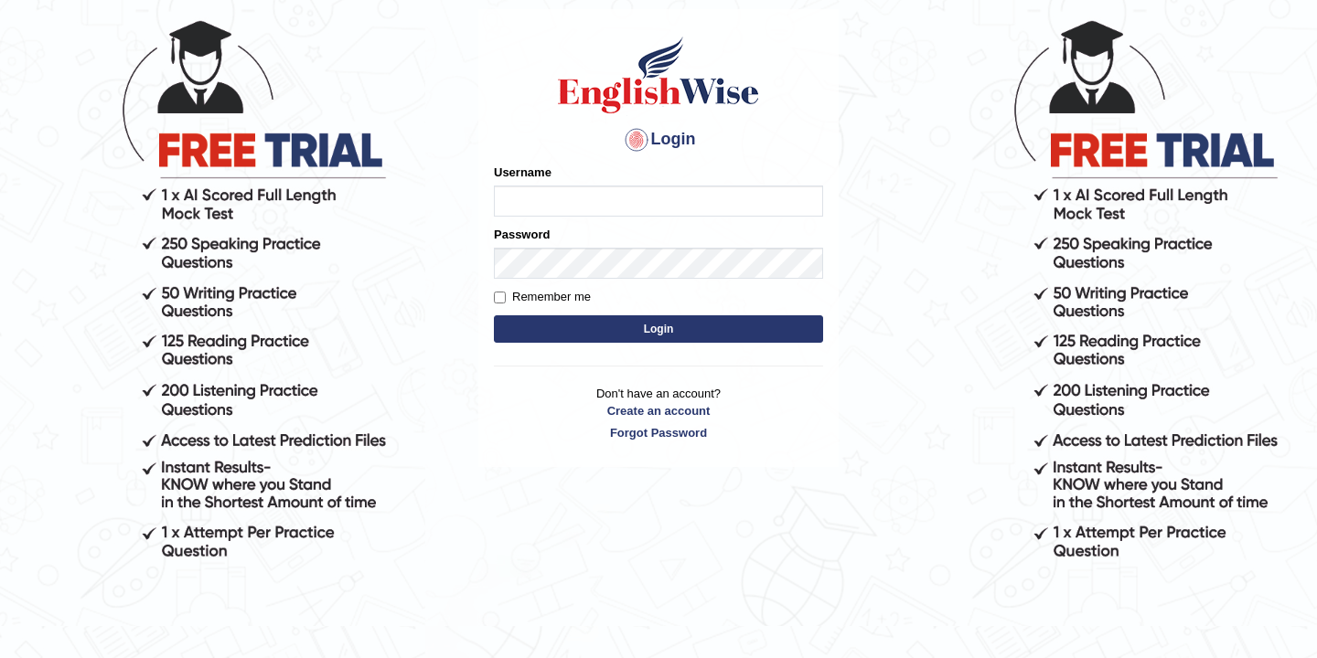
scroll to position [165, 0]
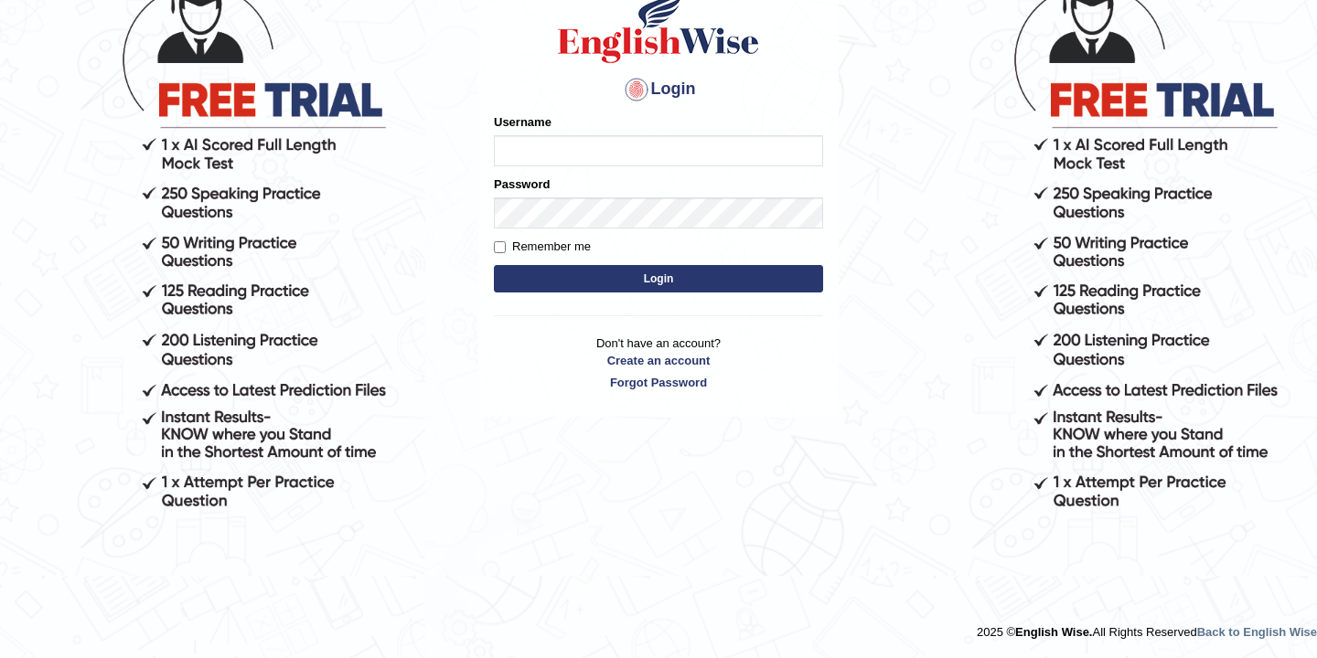
type input "bikramgurung_parramatta"
click at [637, 281] on button "Login" at bounding box center [658, 278] width 329 height 27
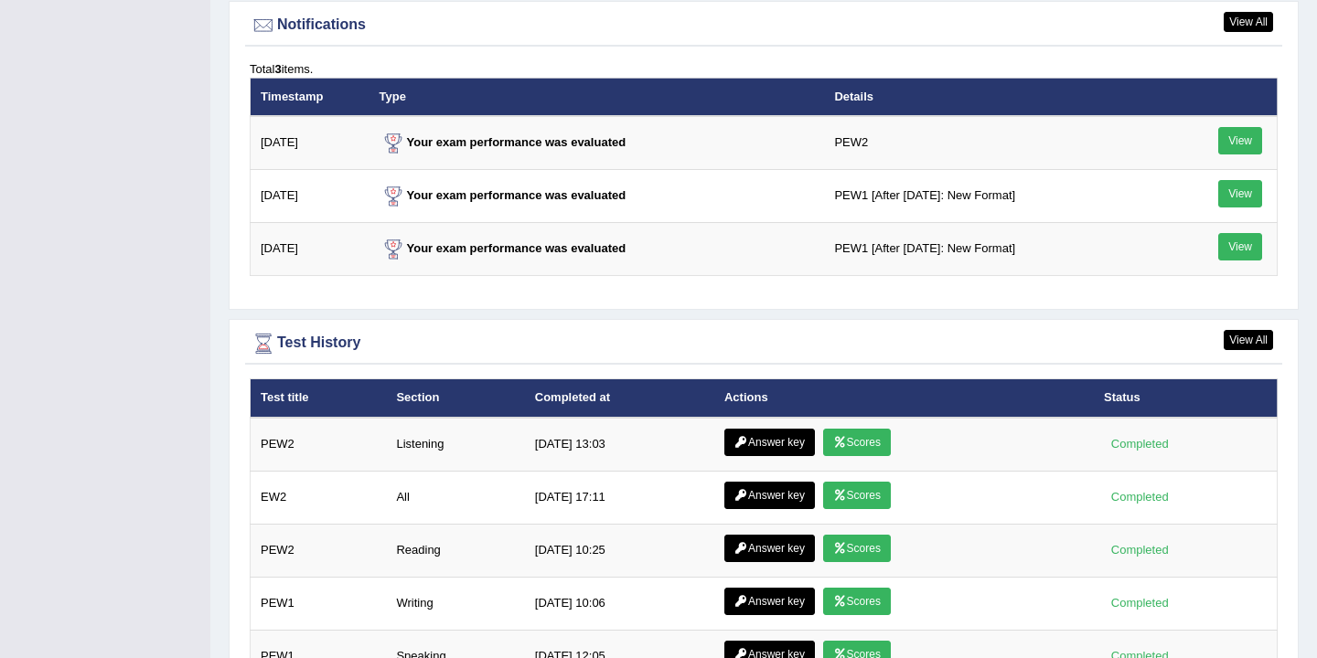
scroll to position [2356, 0]
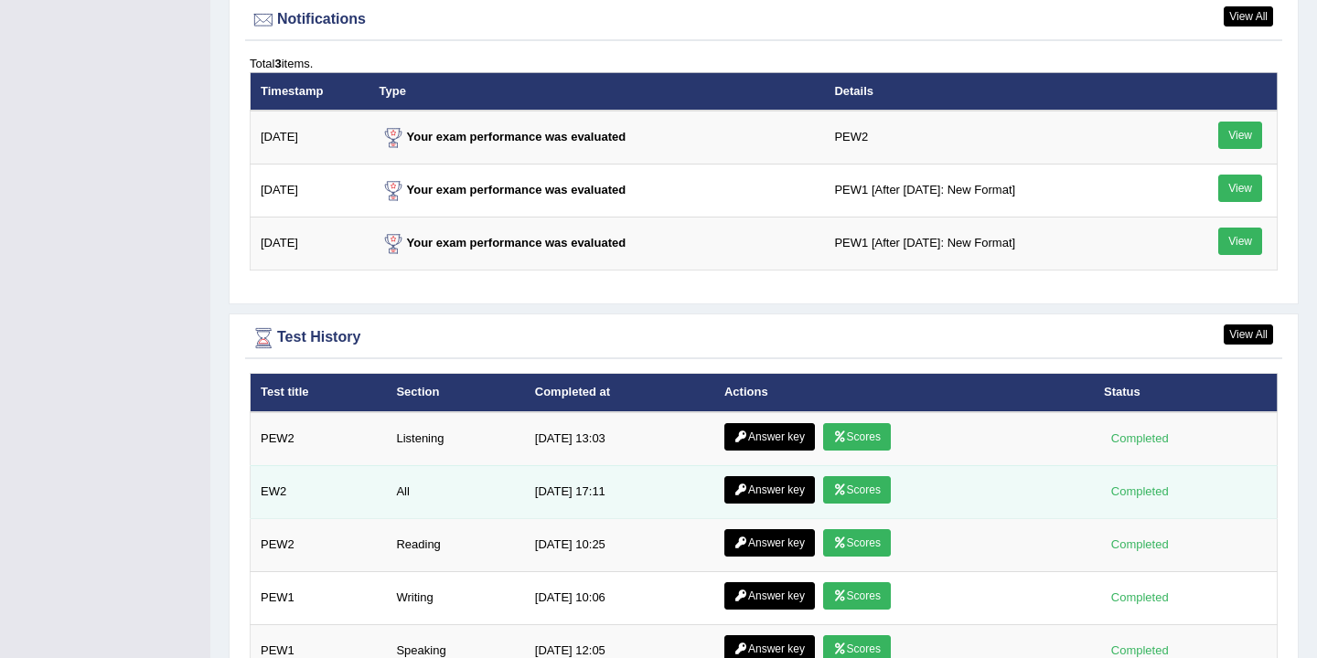
click at [854, 496] on link "Scores" at bounding box center [857, 489] width 68 height 27
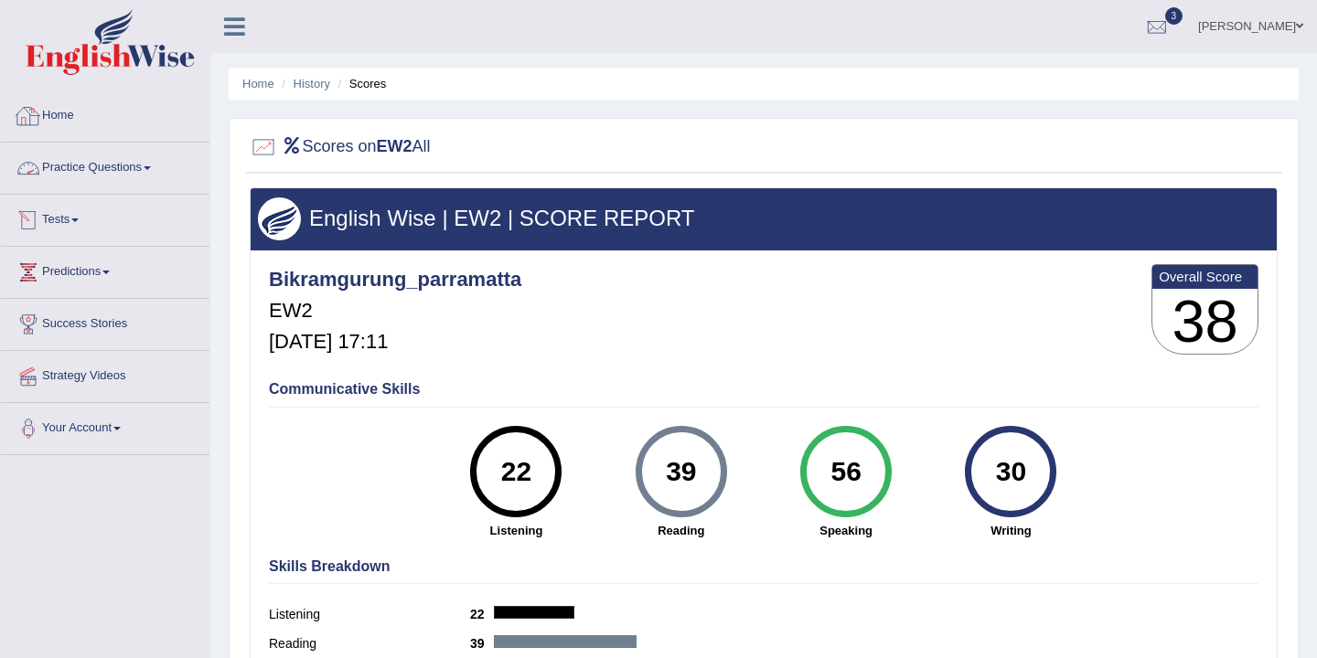
click at [60, 116] on link "Home" at bounding box center [105, 114] width 208 height 46
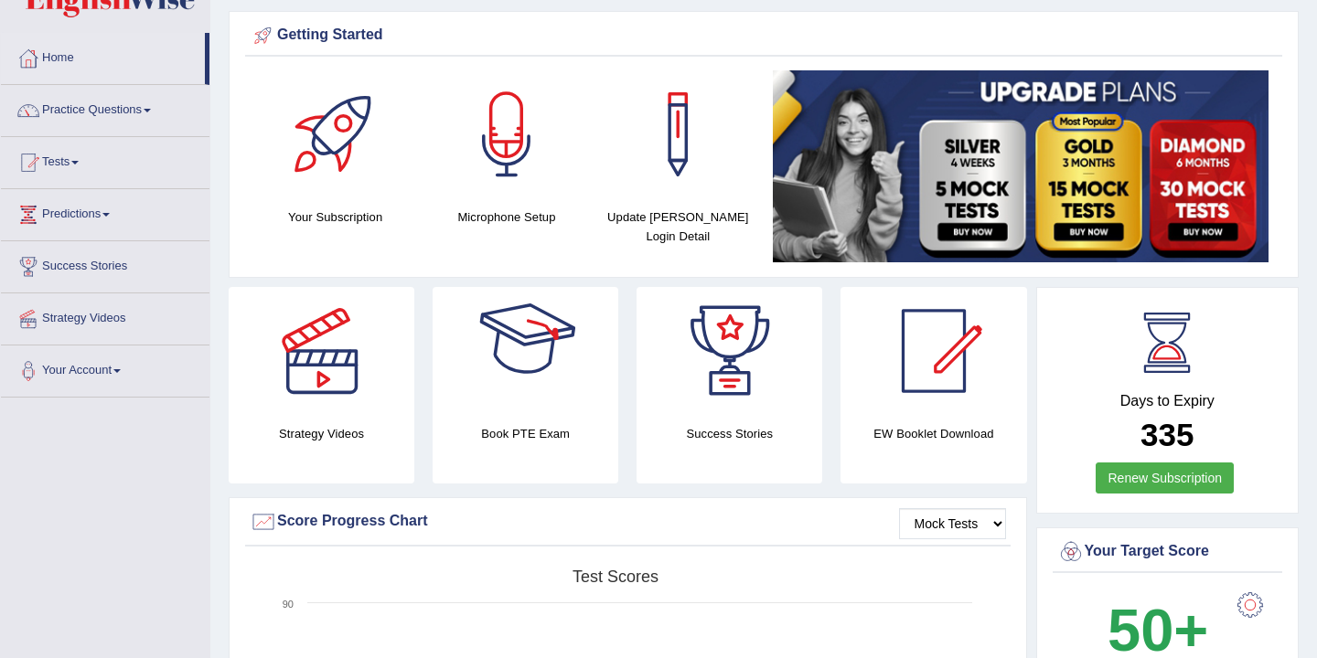
scroll to position [56, 0]
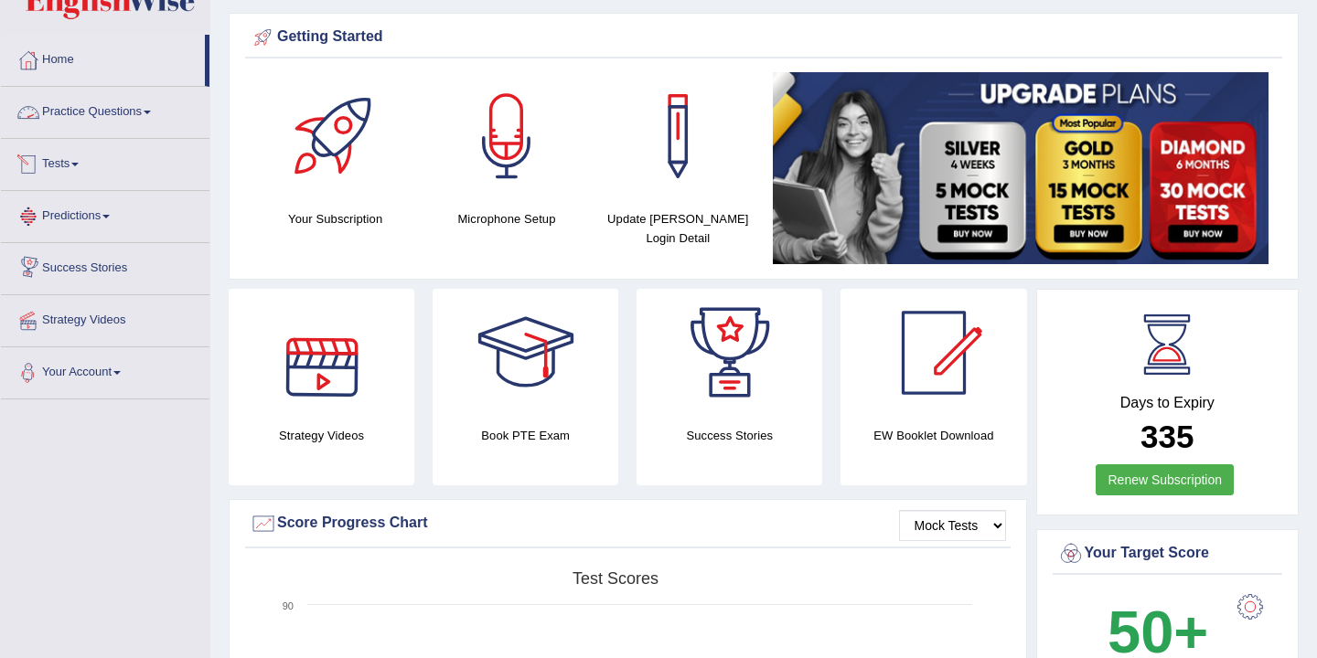
click at [134, 119] on link "Practice Questions" at bounding box center [105, 110] width 208 height 46
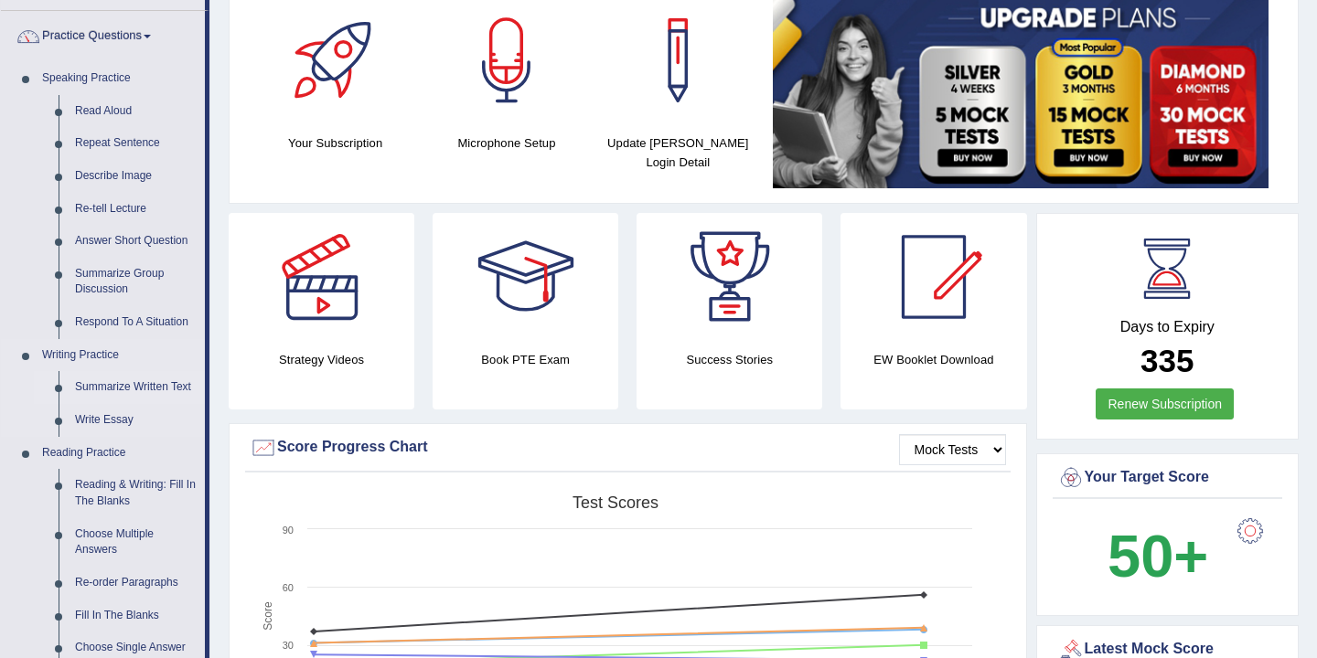
scroll to position [137, 0]
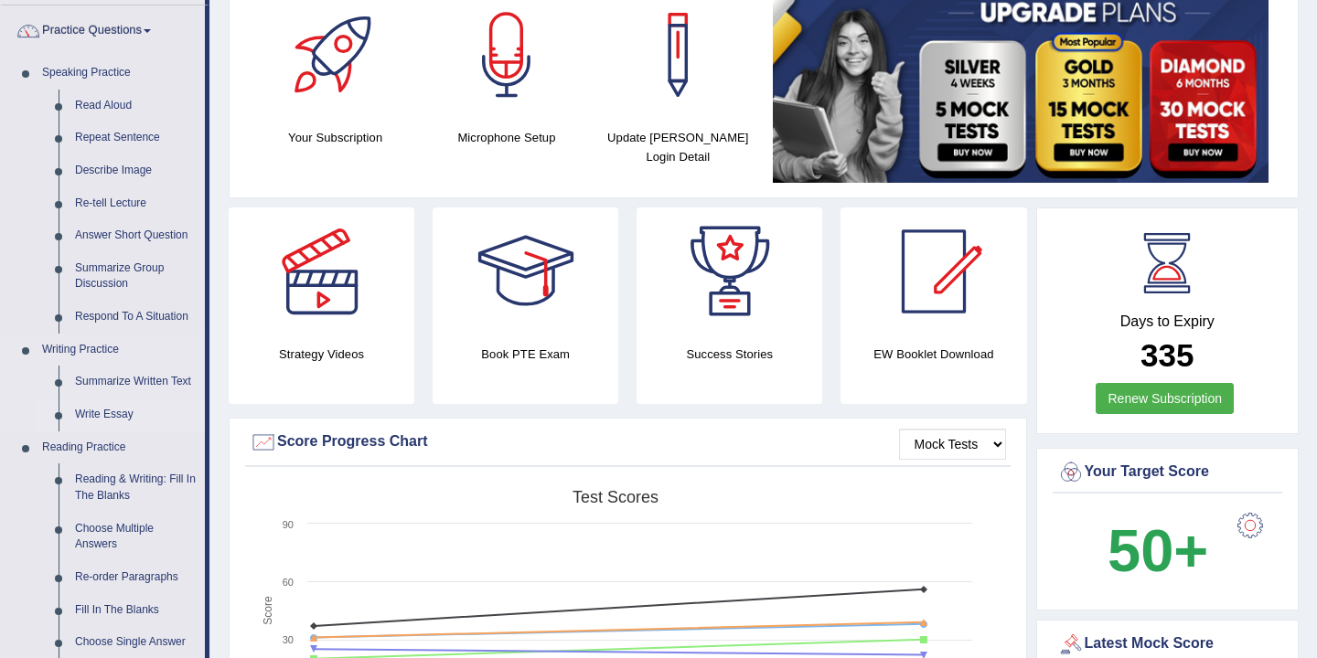
click at [119, 418] on link "Write Essay" at bounding box center [136, 415] width 138 height 33
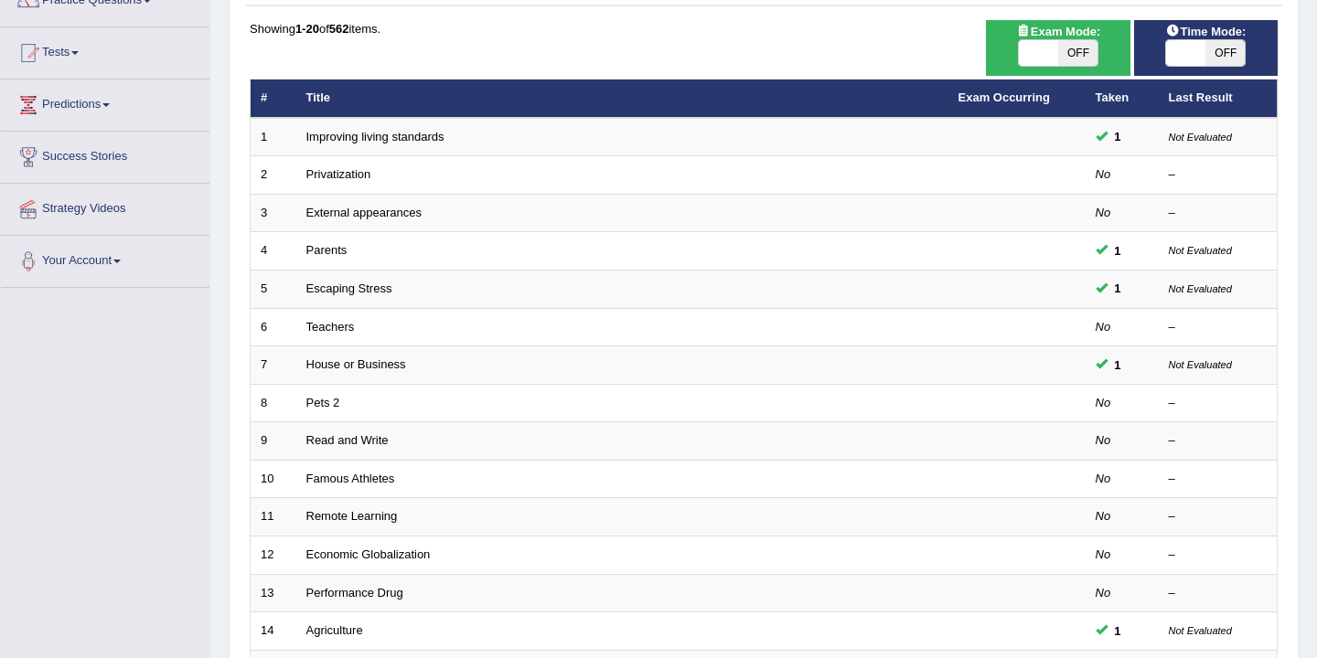
scroll to position [216, 0]
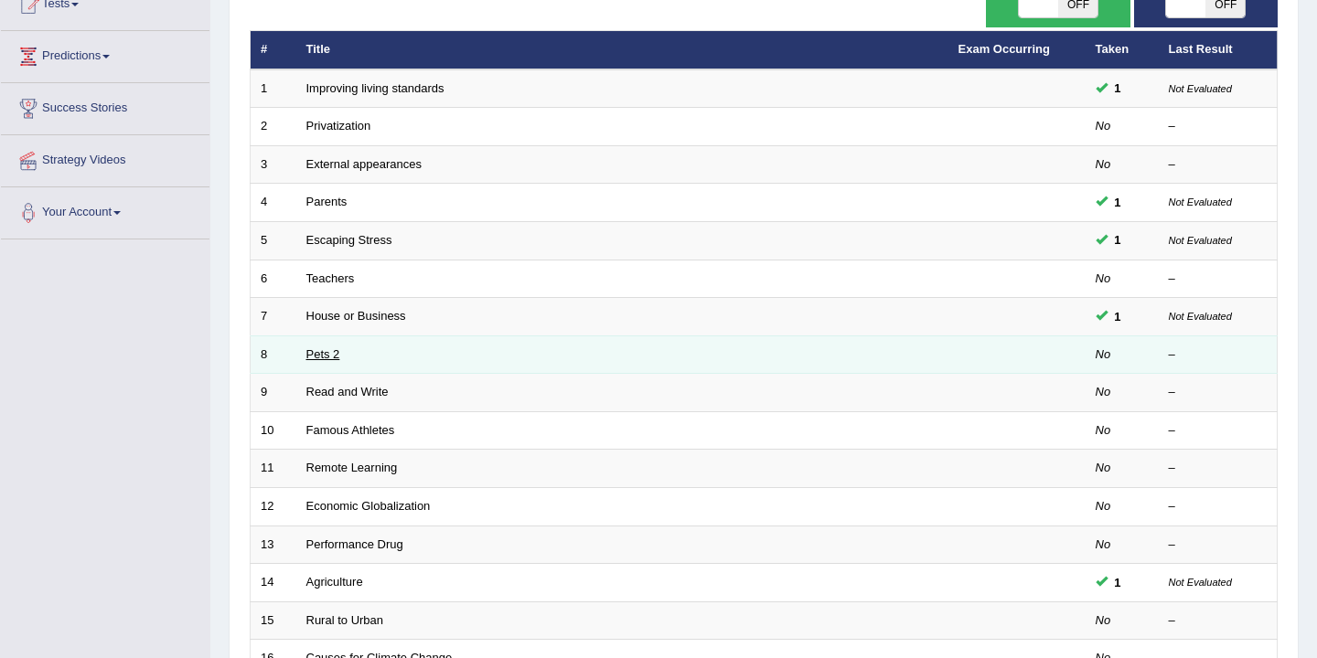
click at [322, 360] on link "Pets 2" at bounding box center [323, 354] width 34 height 14
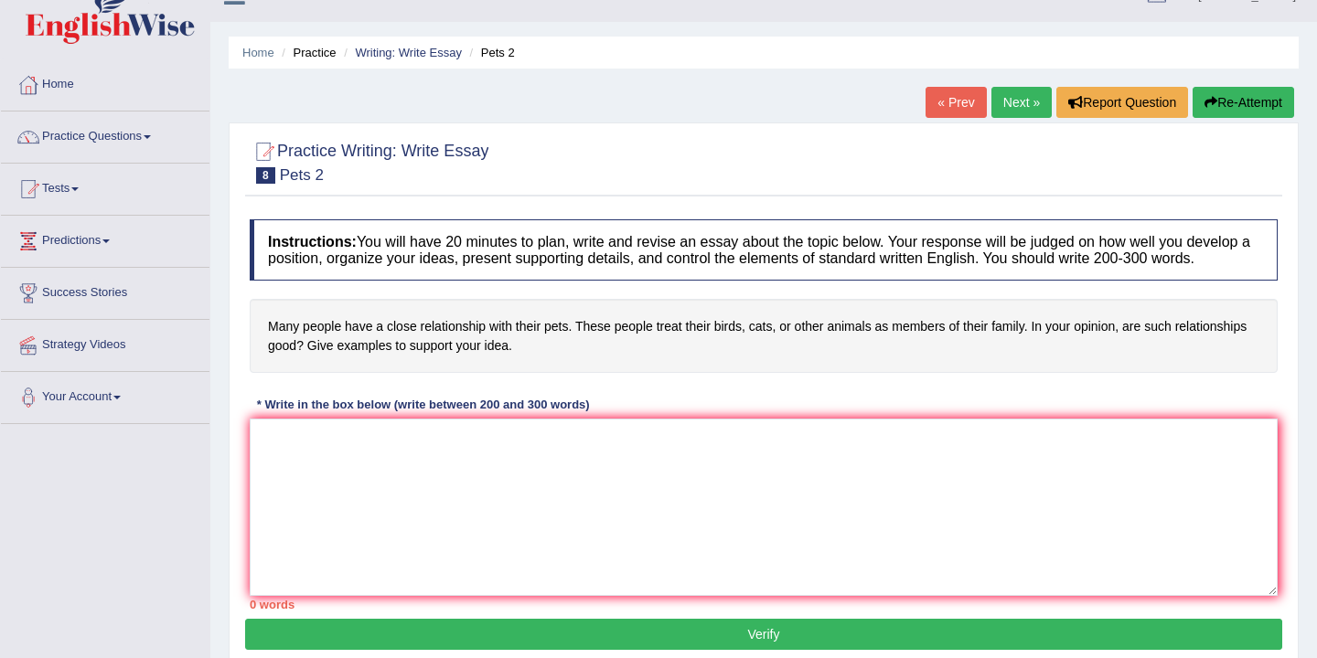
scroll to position [37, 0]
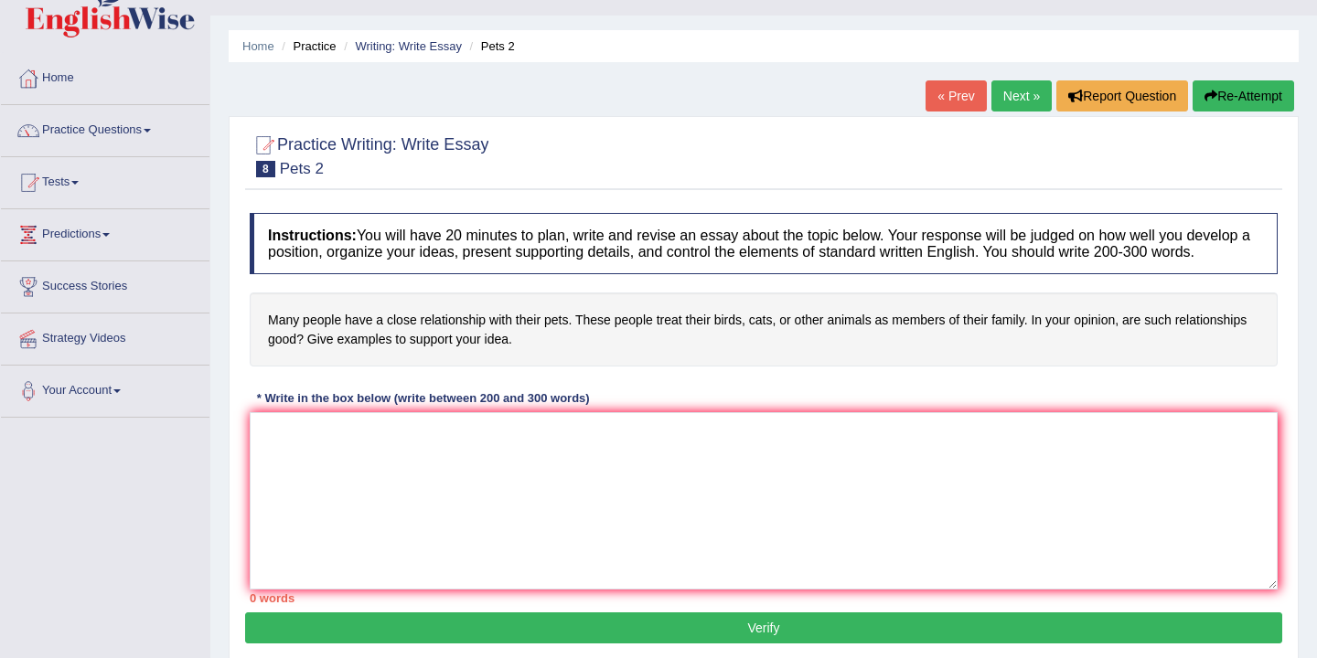
click at [1003, 95] on link "Next »" at bounding box center [1021, 95] width 60 height 31
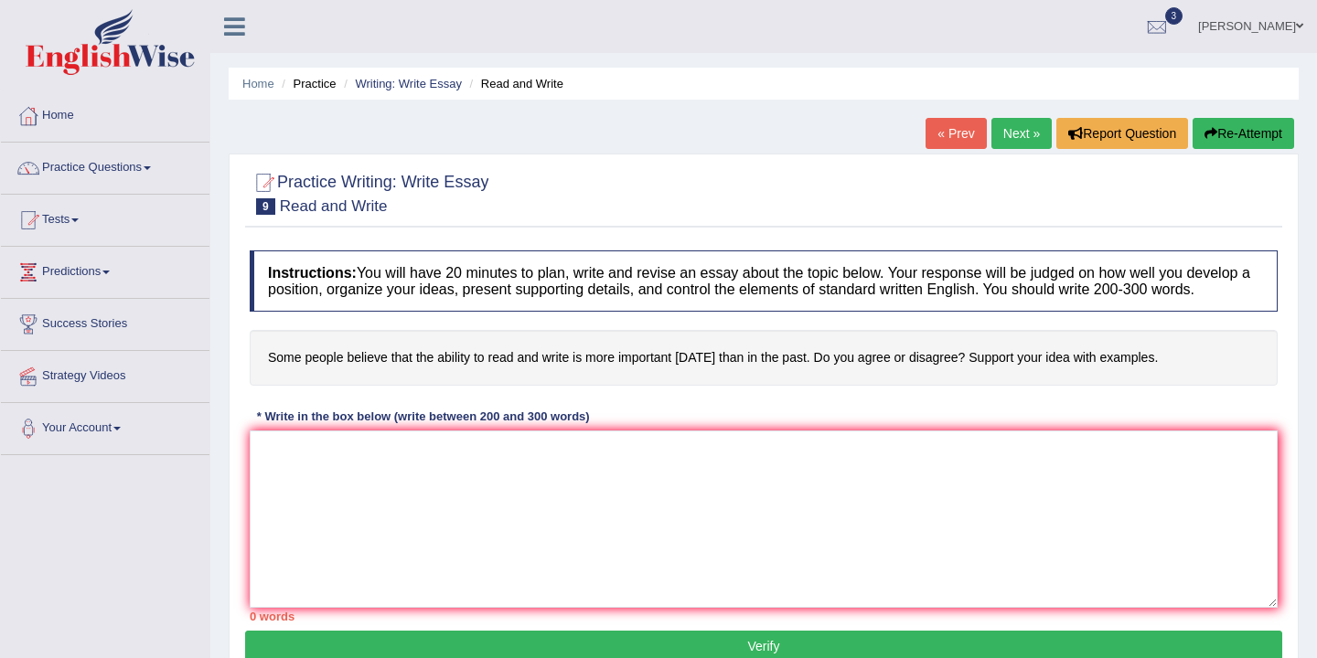
click at [1012, 143] on link "Next »" at bounding box center [1021, 133] width 60 height 31
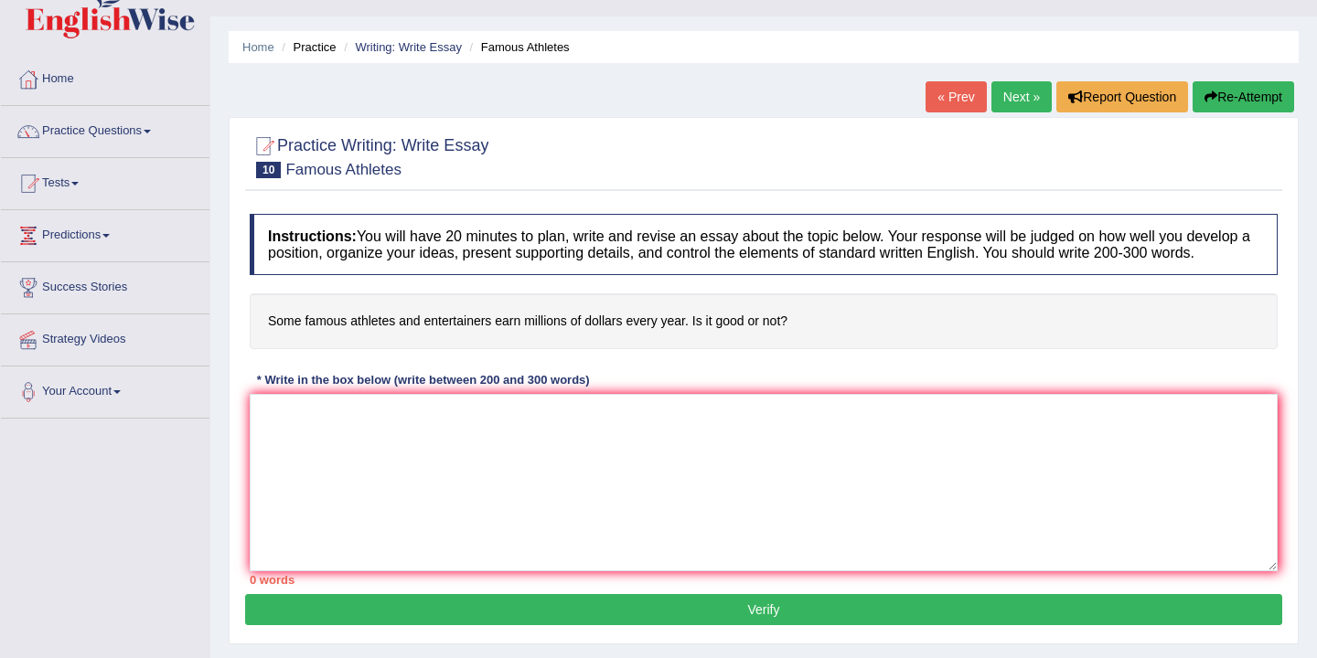
scroll to position [40, 0]
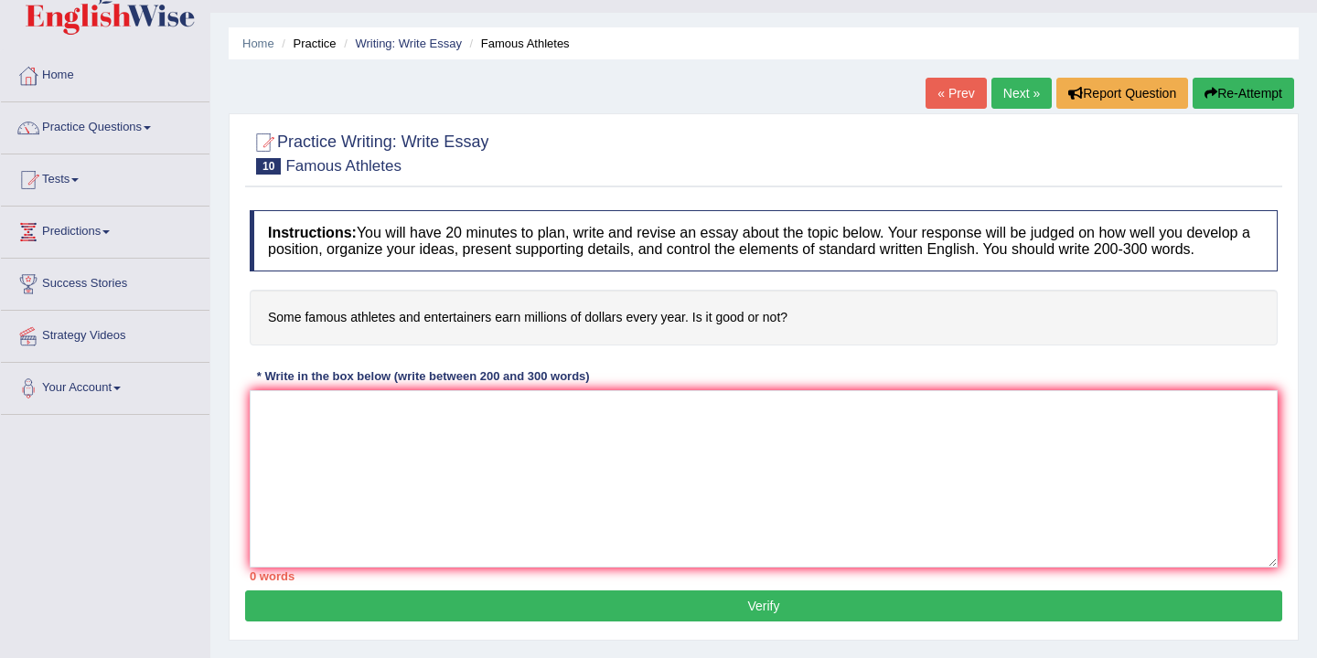
click at [1020, 95] on link "Next »" at bounding box center [1021, 93] width 60 height 31
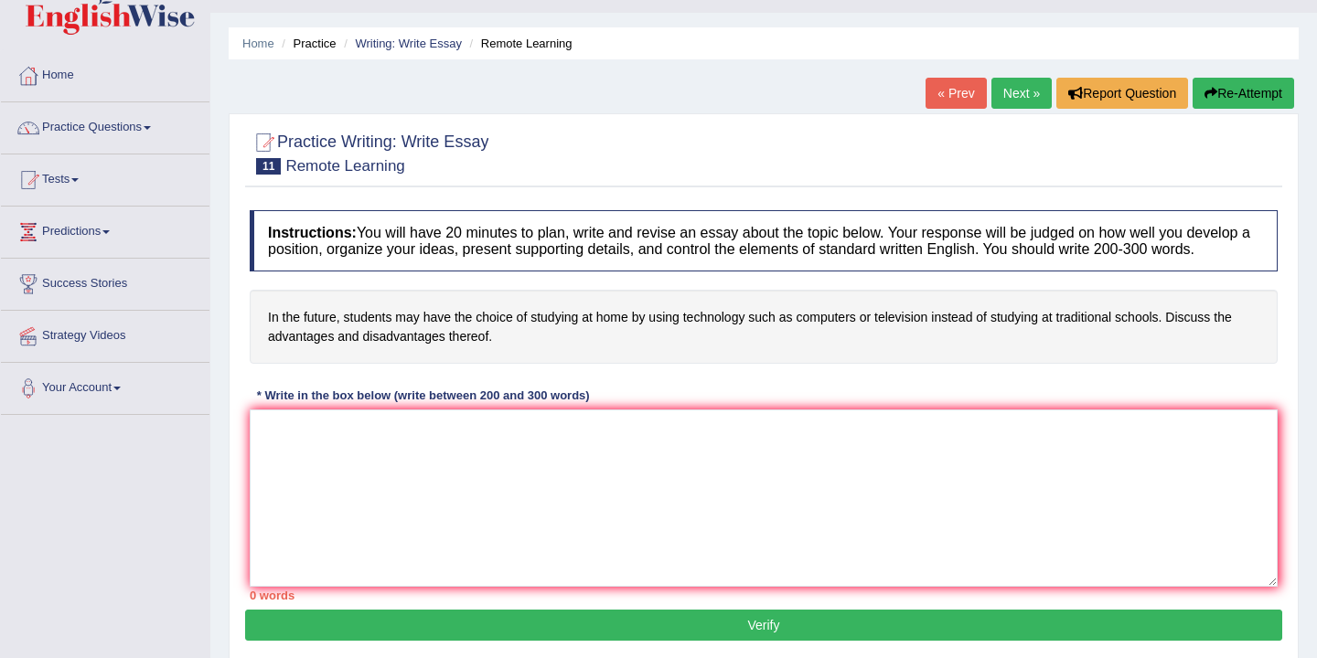
scroll to position [41, 0]
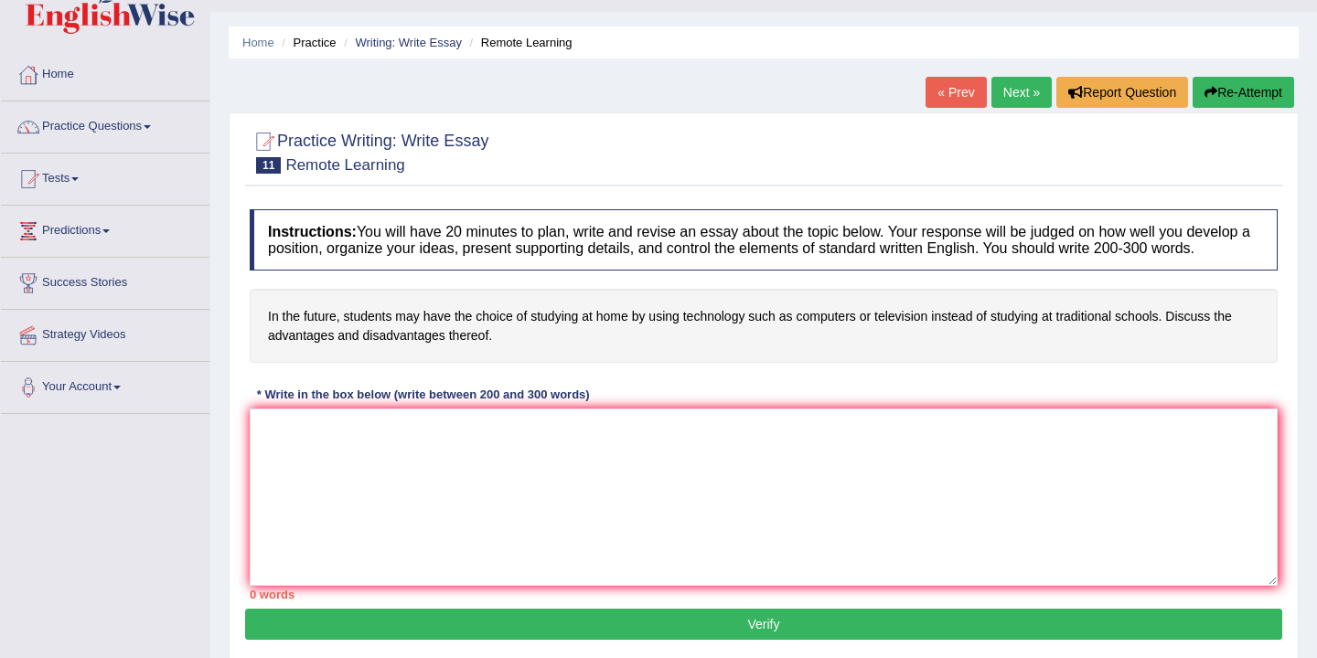
click at [1024, 89] on link "Next »" at bounding box center [1021, 92] width 60 height 31
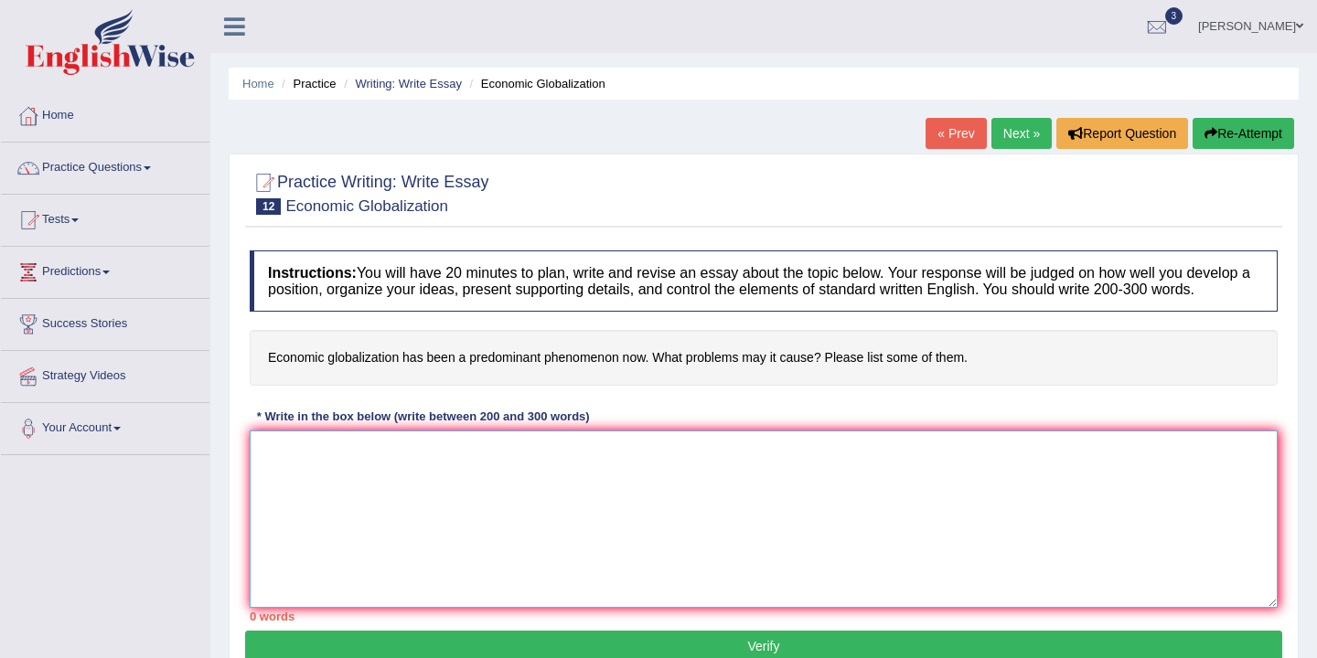
click at [353, 470] on textarea at bounding box center [764, 519] width 1028 height 177
type textarea "t"
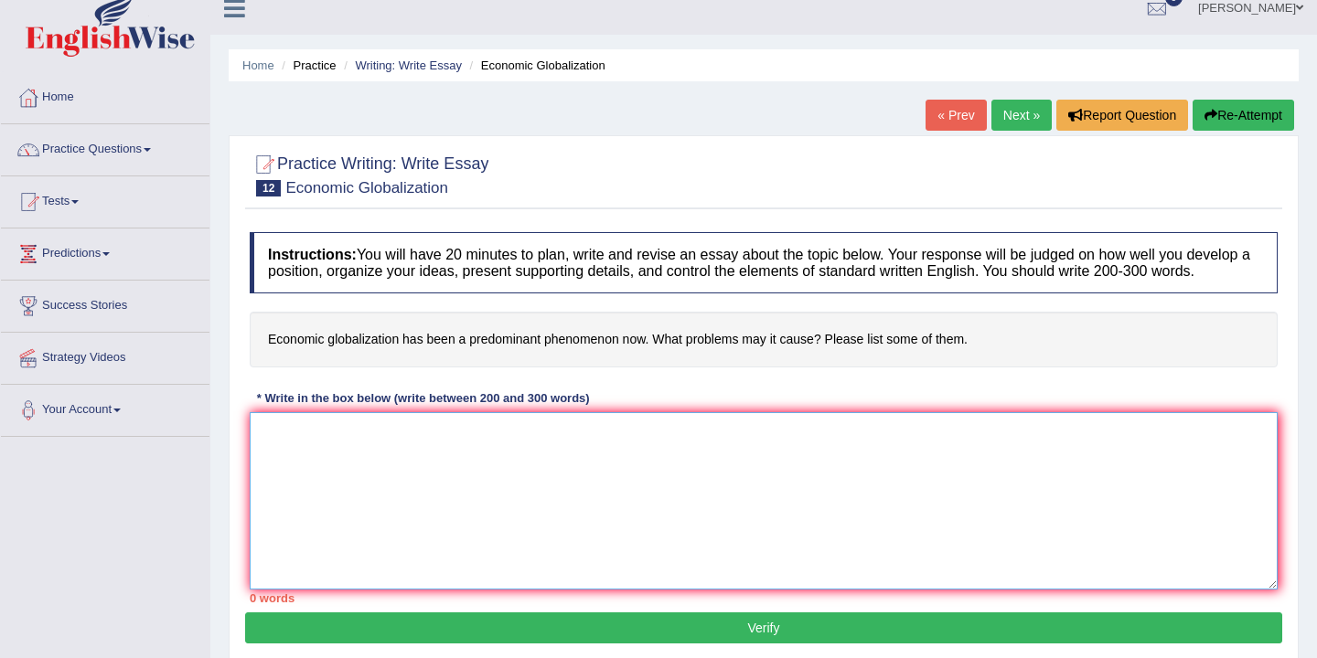
scroll to position [15, 0]
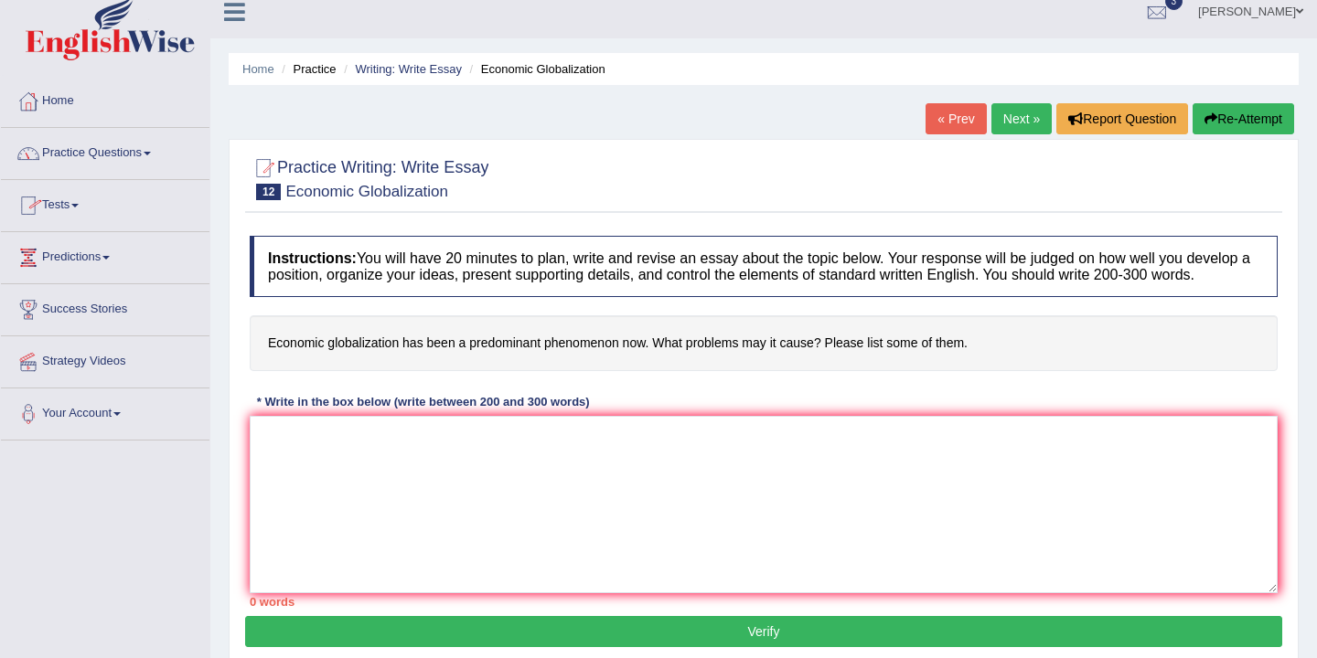
click at [146, 160] on link "Practice Questions" at bounding box center [105, 151] width 208 height 46
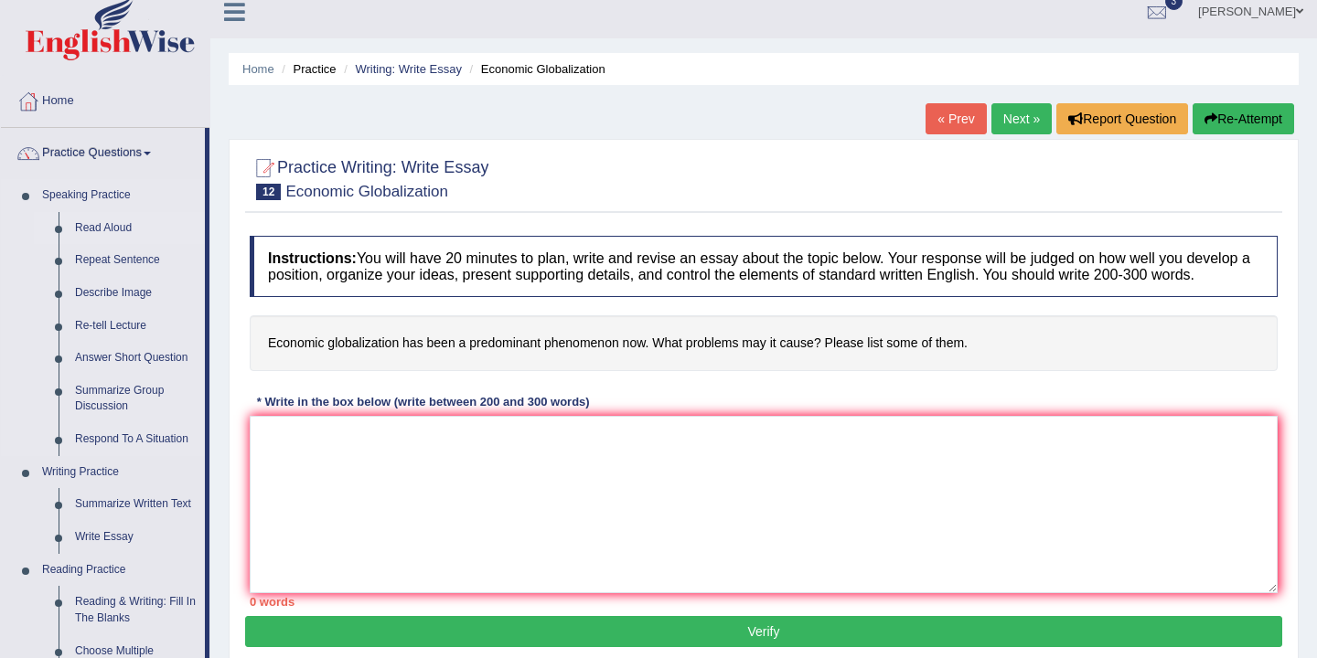
click at [123, 220] on link "Read Aloud" at bounding box center [136, 228] width 138 height 33
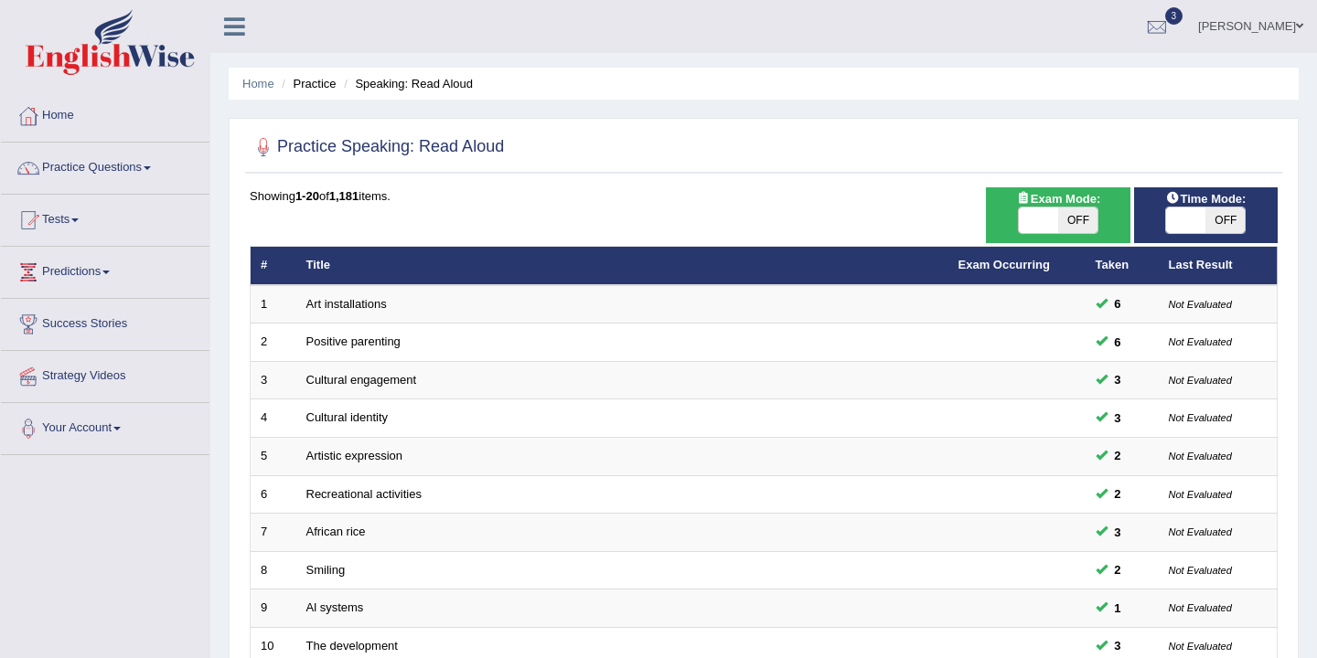
click at [1084, 220] on span "OFF" at bounding box center [1077, 221] width 39 height 26
checkbox input "true"
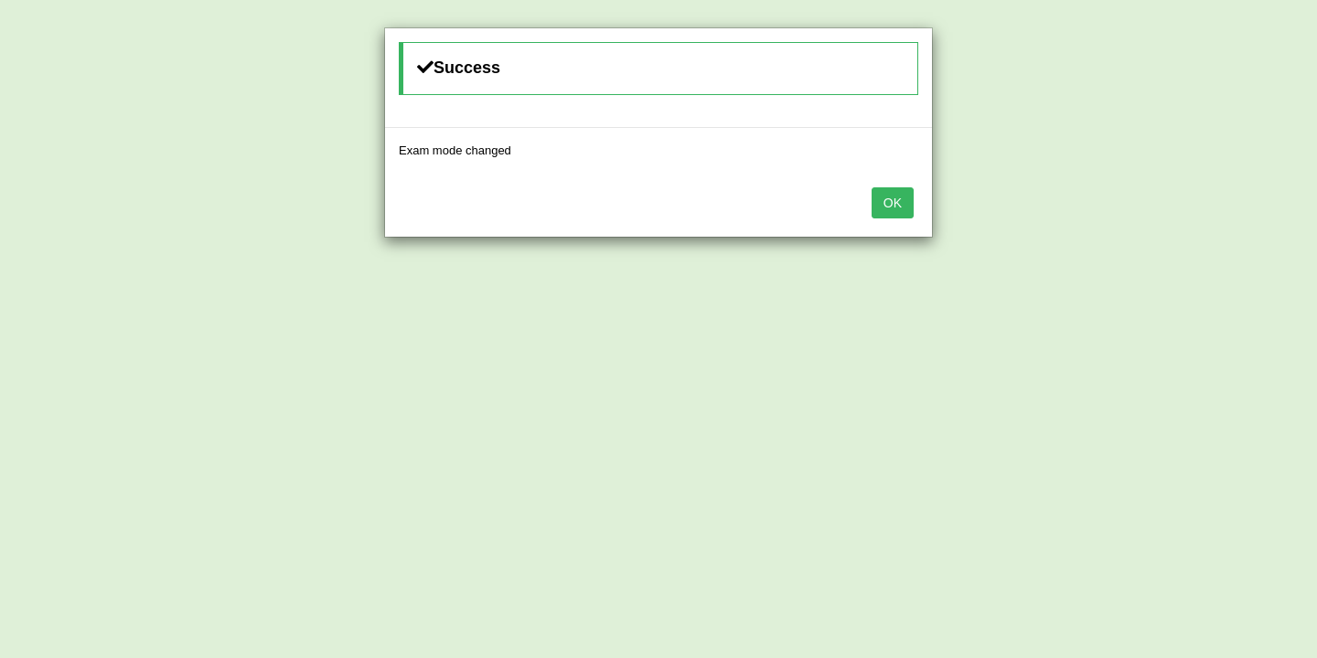
click at [889, 208] on button "OK" at bounding box center [892, 202] width 42 height 31
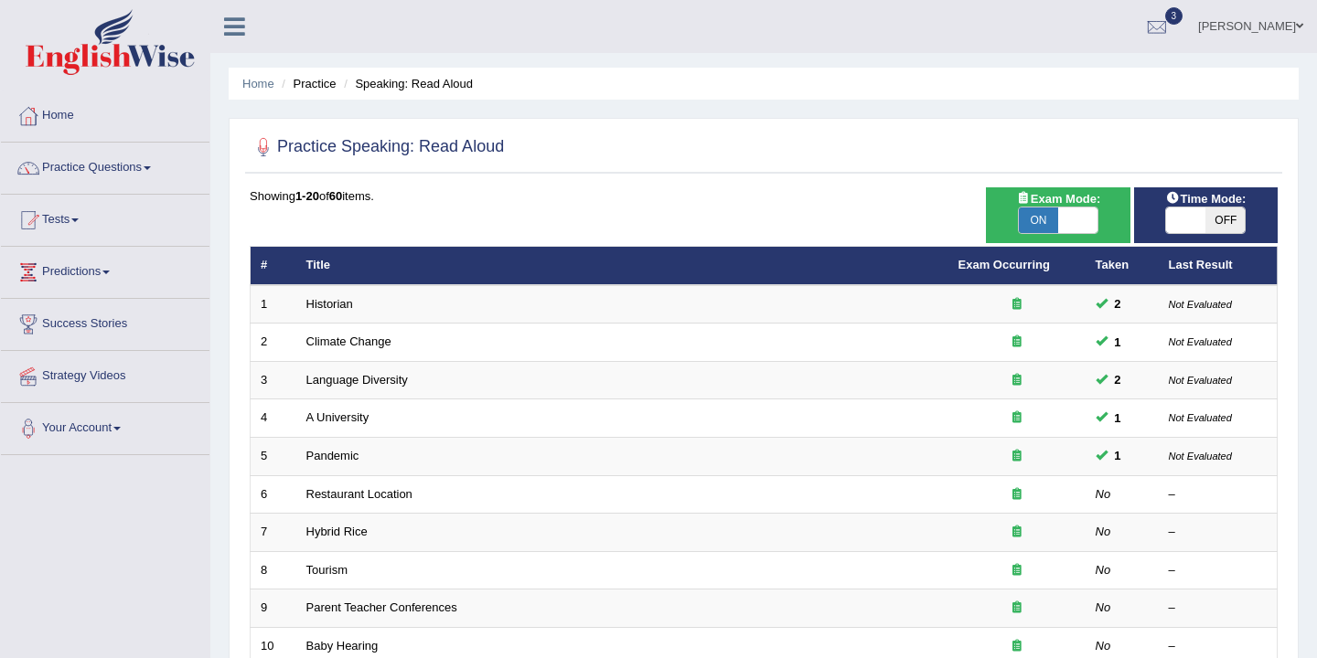
drag, startPoint x: 0, startPoint y: 0, endPoint x: 1231, endPoint y: 223, distance: 1250.8
click at [1231, 223] on span "OFF" at bounding box center [1224, 221] width 39 height 26
checkbox input "true"
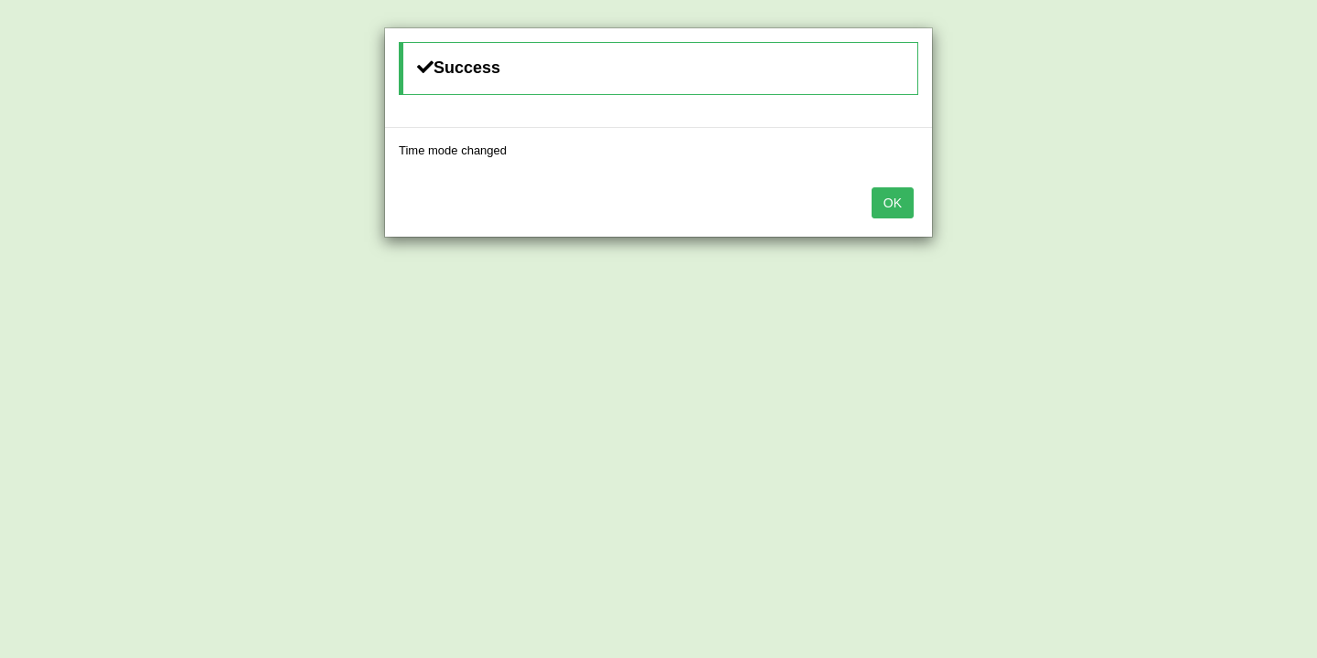
click at [888, 203] on button "OK" at bounding box center [892, 202] width 42 height 31
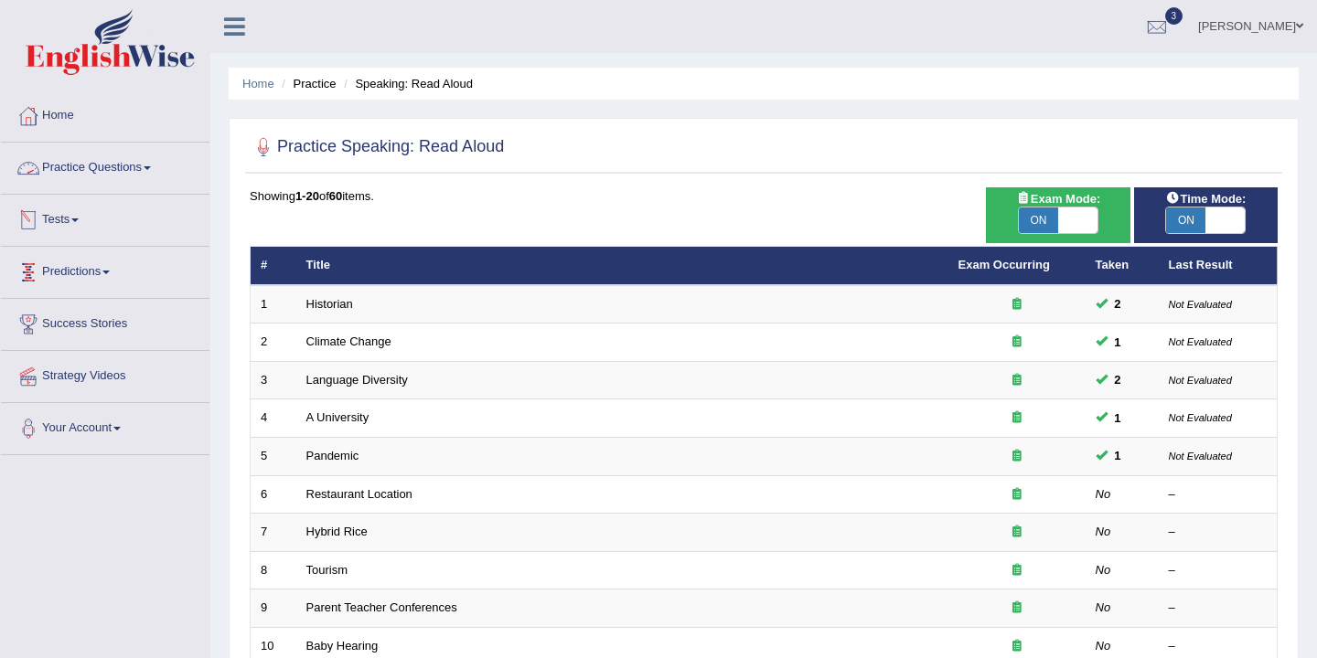
click at [139, 166] on link "Practice Questions" at bounding box center [105, 166] width 208 height 46
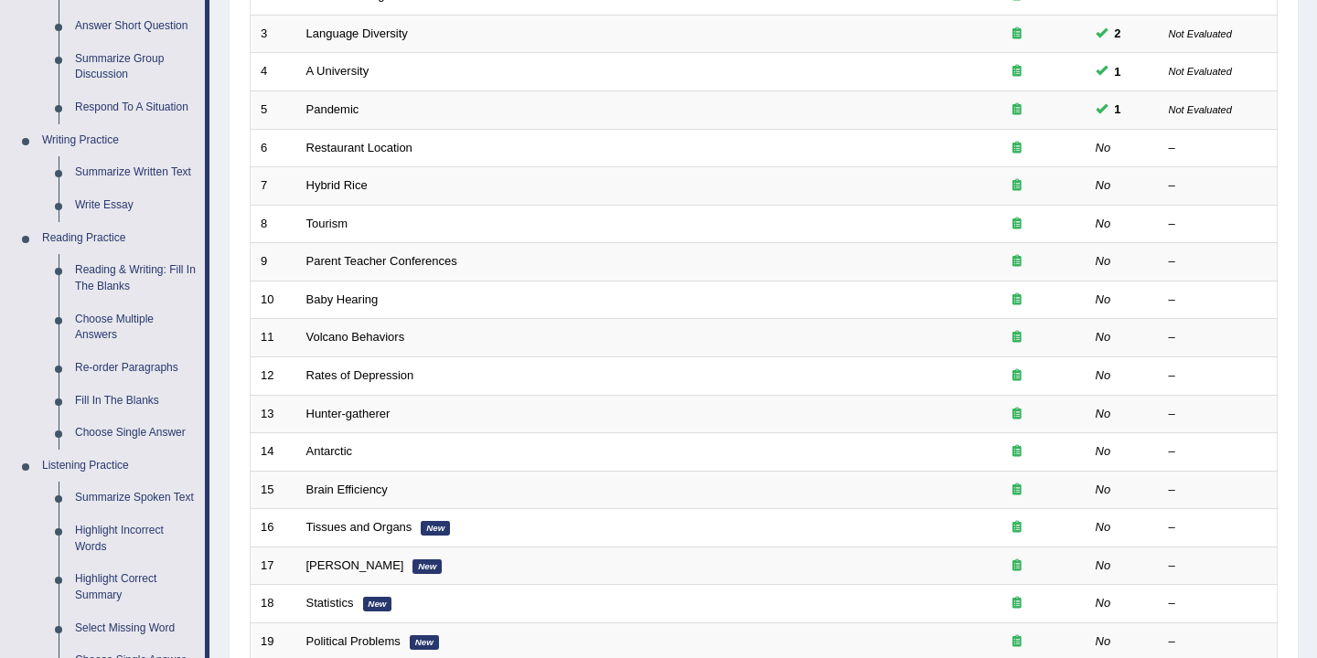
scroll to position [294, 0]
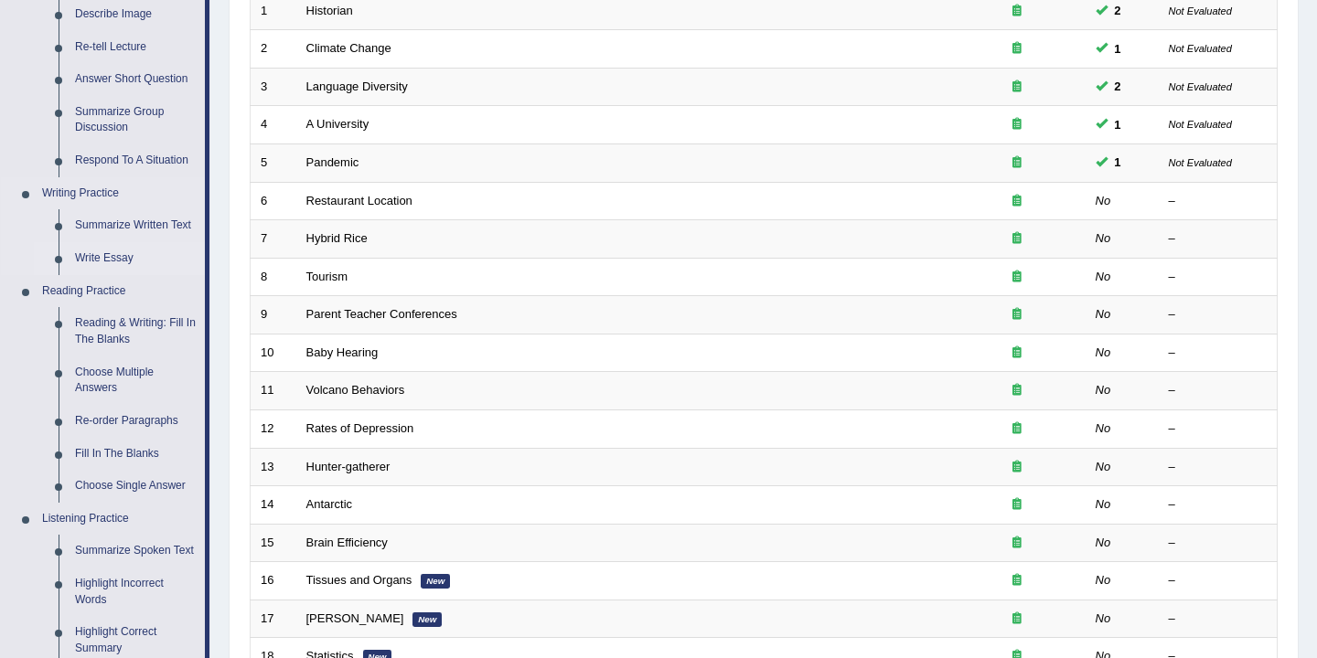
click at [118, 248] on link "Write Essay" at bounding box center [136, 258] width 138 height 33
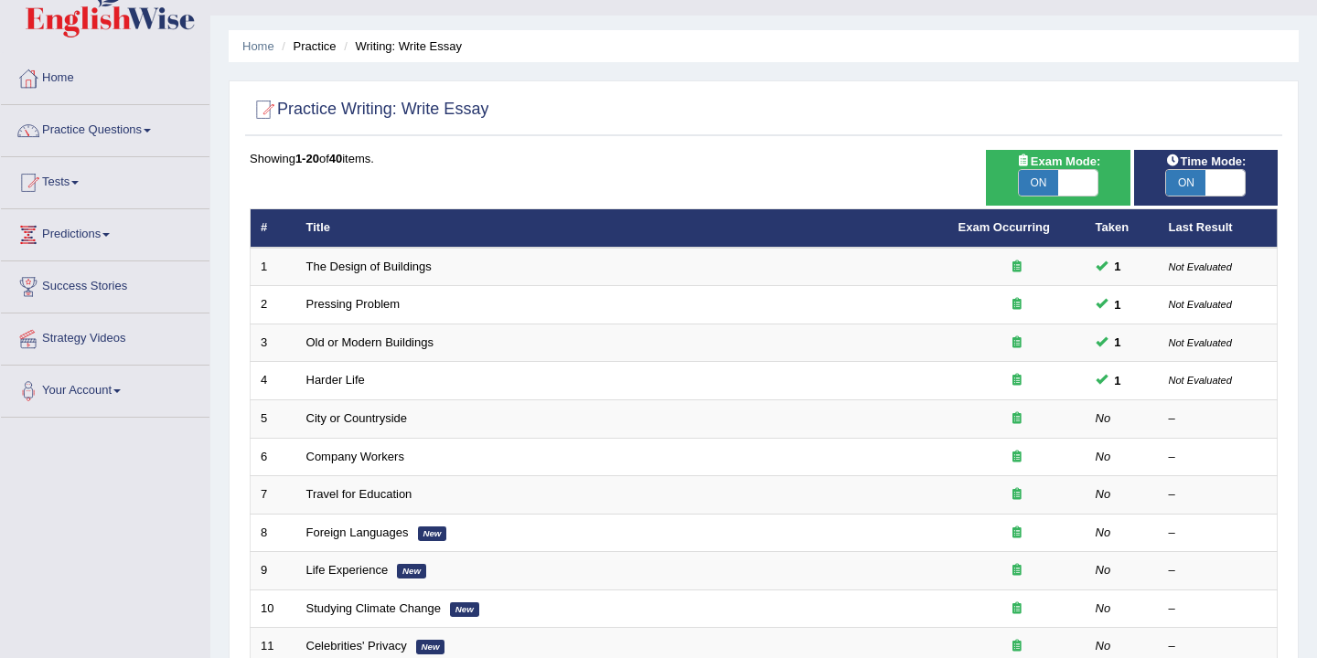
scroll to position [5, 0]
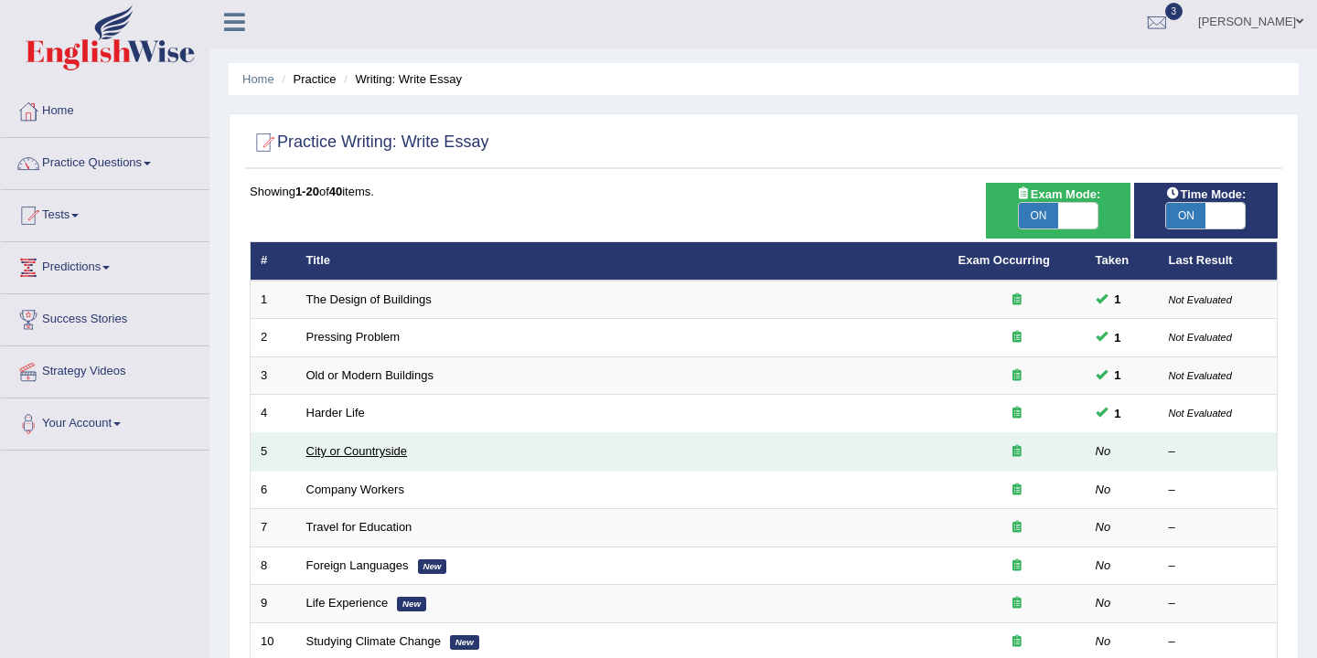
click at [362, 454] on link "City or Countryside" at bounding box center [356, 451] width 101 height 14
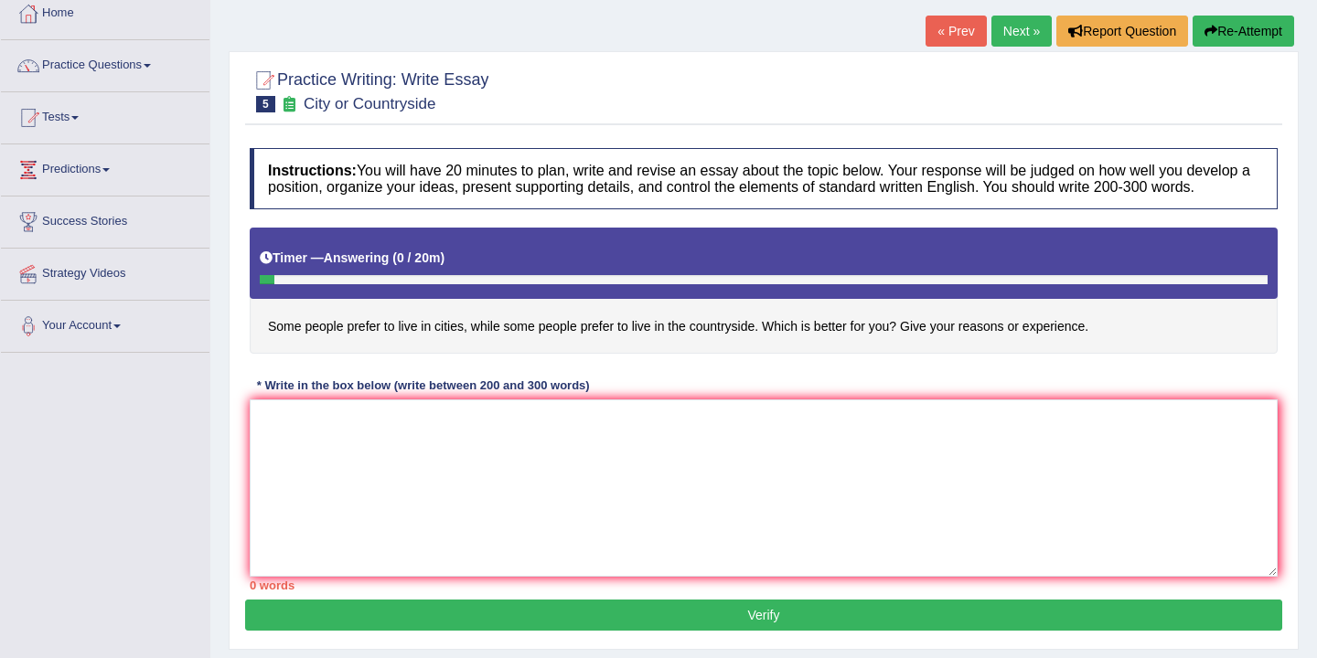
scroll to position [146, 0]
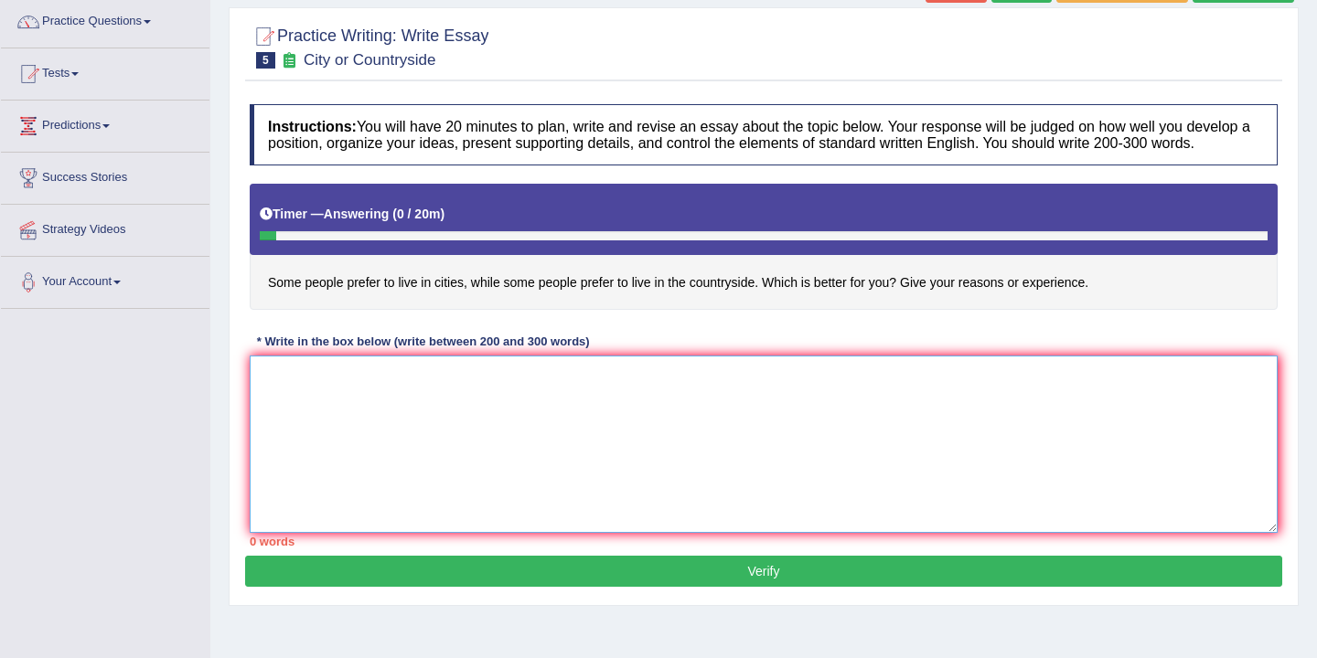
click at [362, 396] on textarea at bounding box center [764, 444] width 1028 height 177
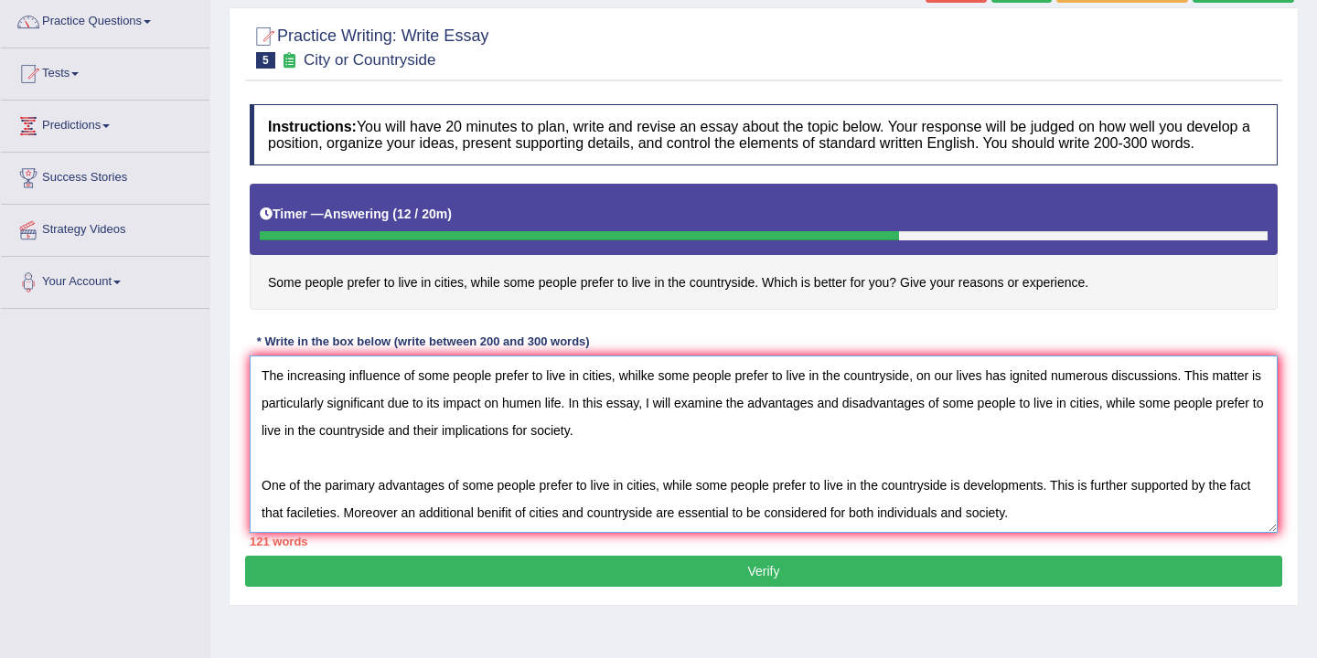
scroll to position [43, 0]
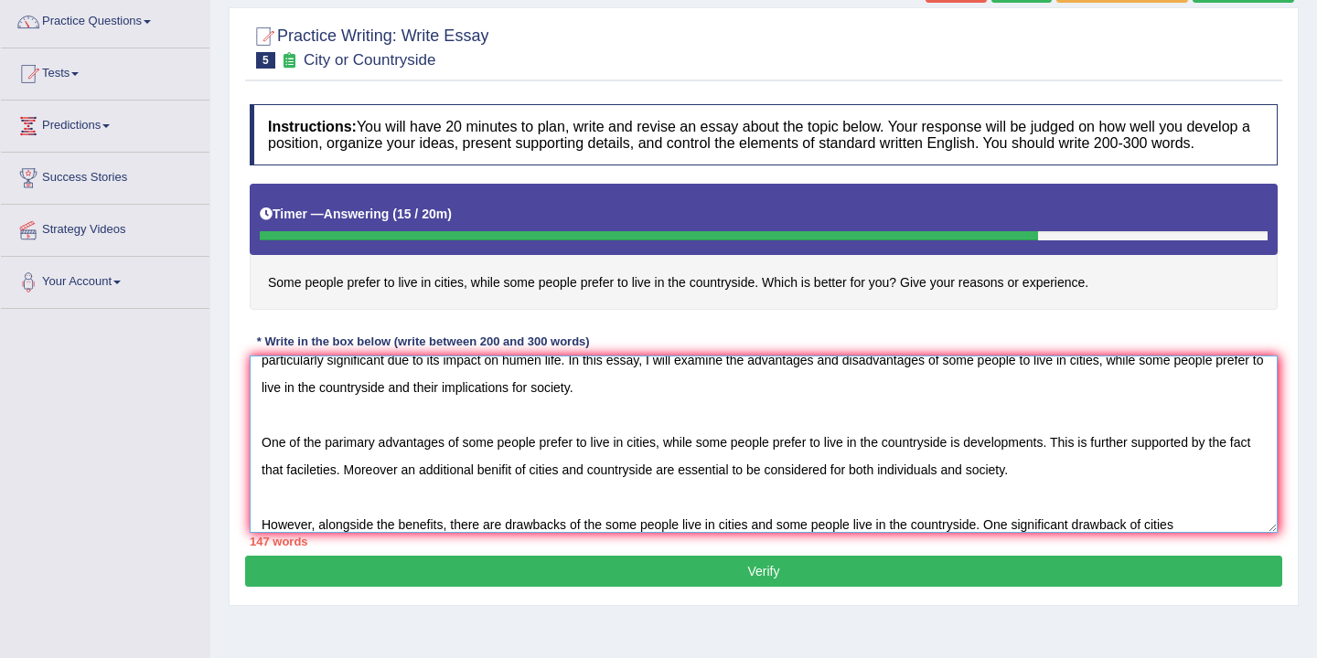
click at [1154, 533] on textarea "The increasing influence of some people prefer to live in cities, whilke some p…" at bounding box center [764, 444] width 1028 height 177
click at [1267, 533] on textarea "The increasing influence of some people prefer to live in cities, whilke some p…" at bounding box center [764, 444] width 1028 height 177
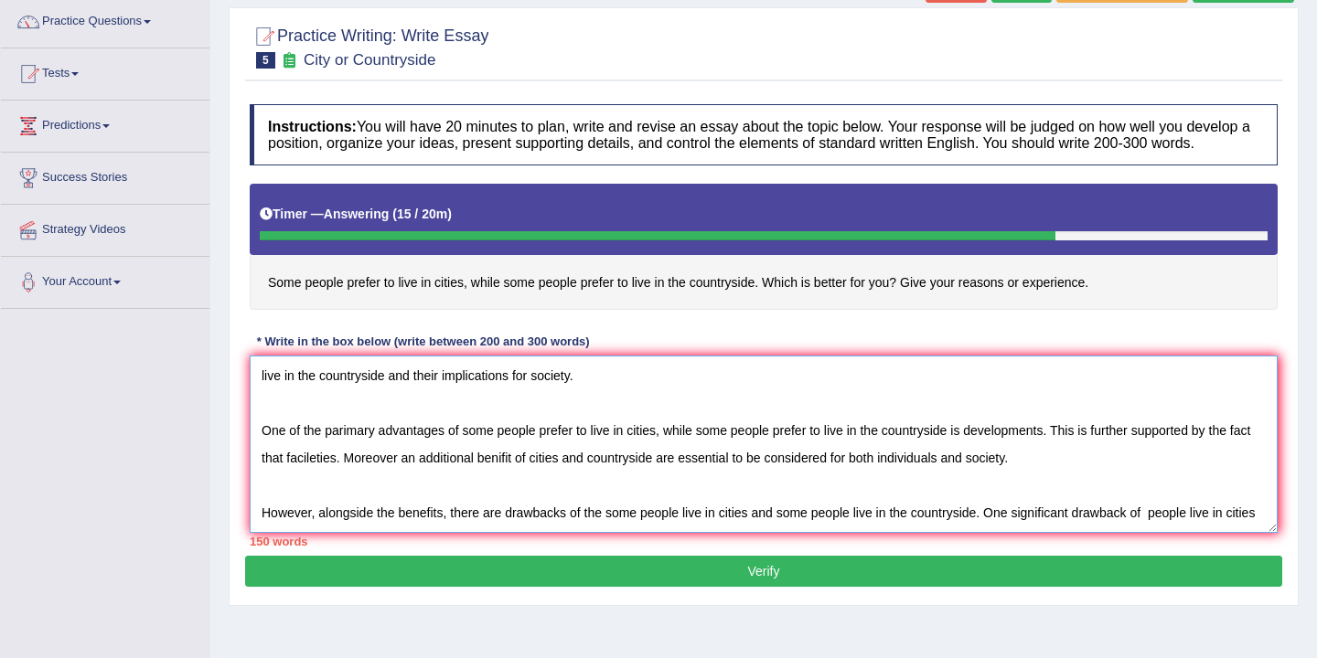
scroll to position [55, 0]
click at [1269, 530] on textarea "The increasing influence of some people prefer to live in cities, whilke some p…" at bounding box center [764, 444] width 1028 height 177
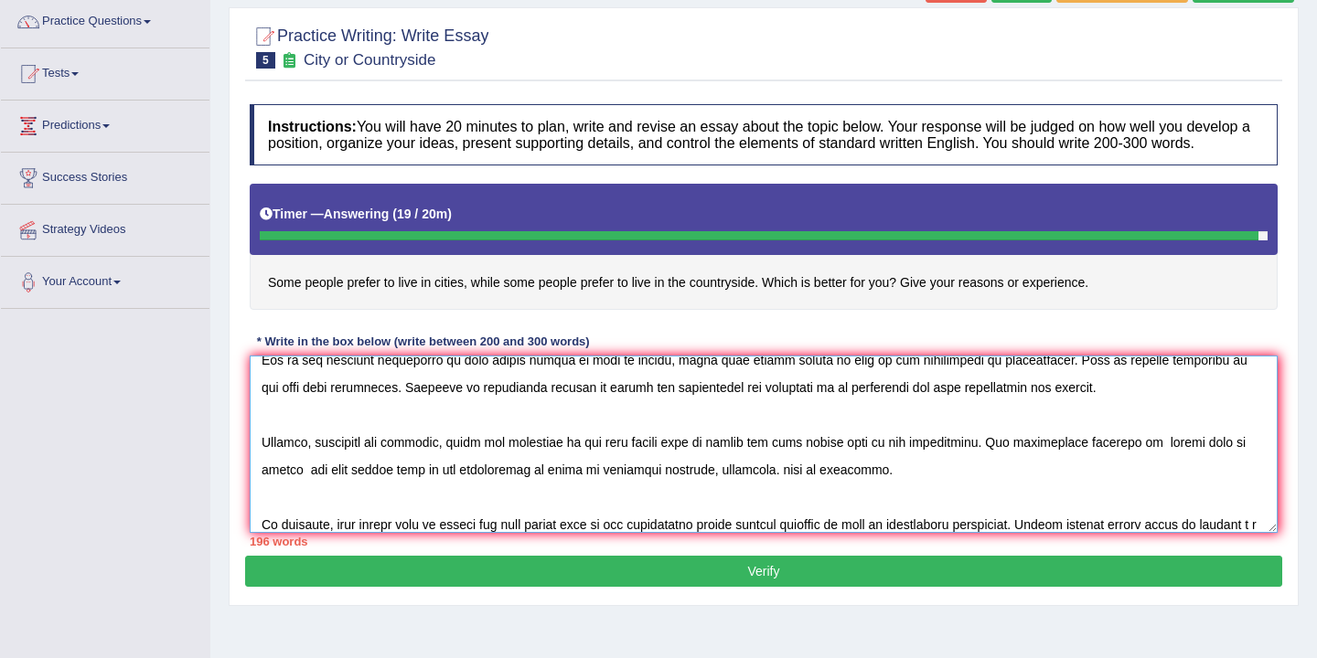
scroll to position [153, 0]
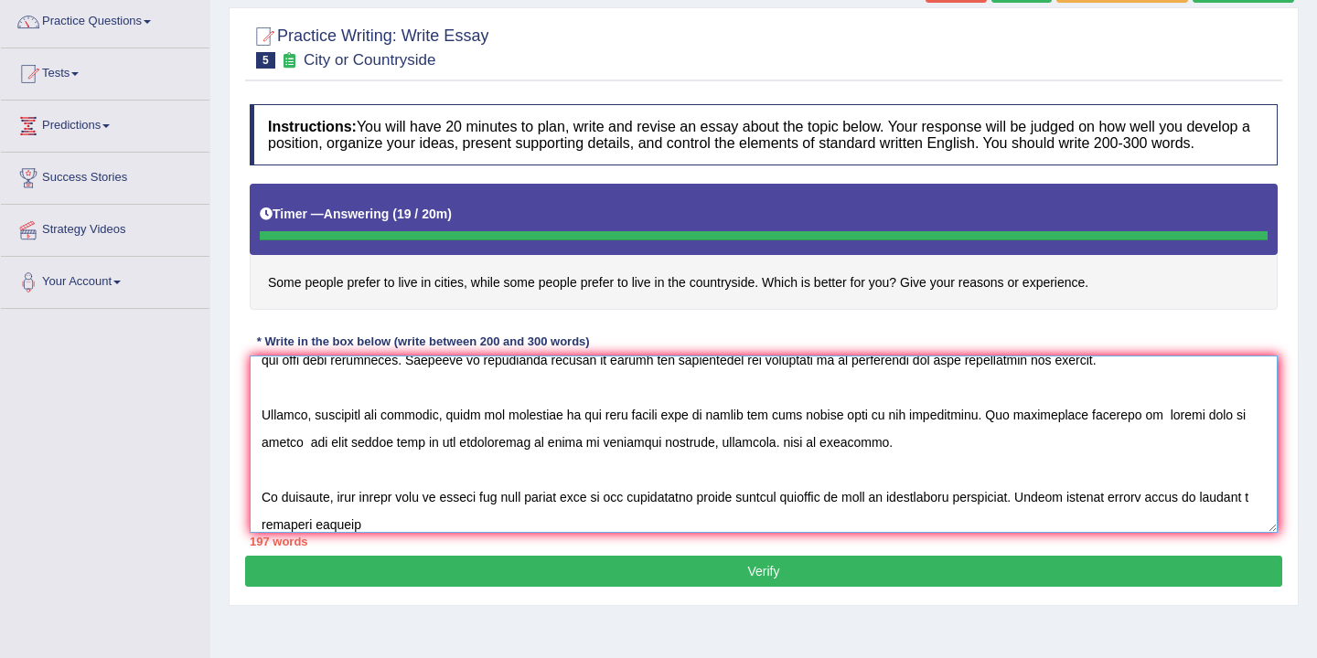
type textarea "The increasing influence of some people prefer to live in cities, whilke some p…"
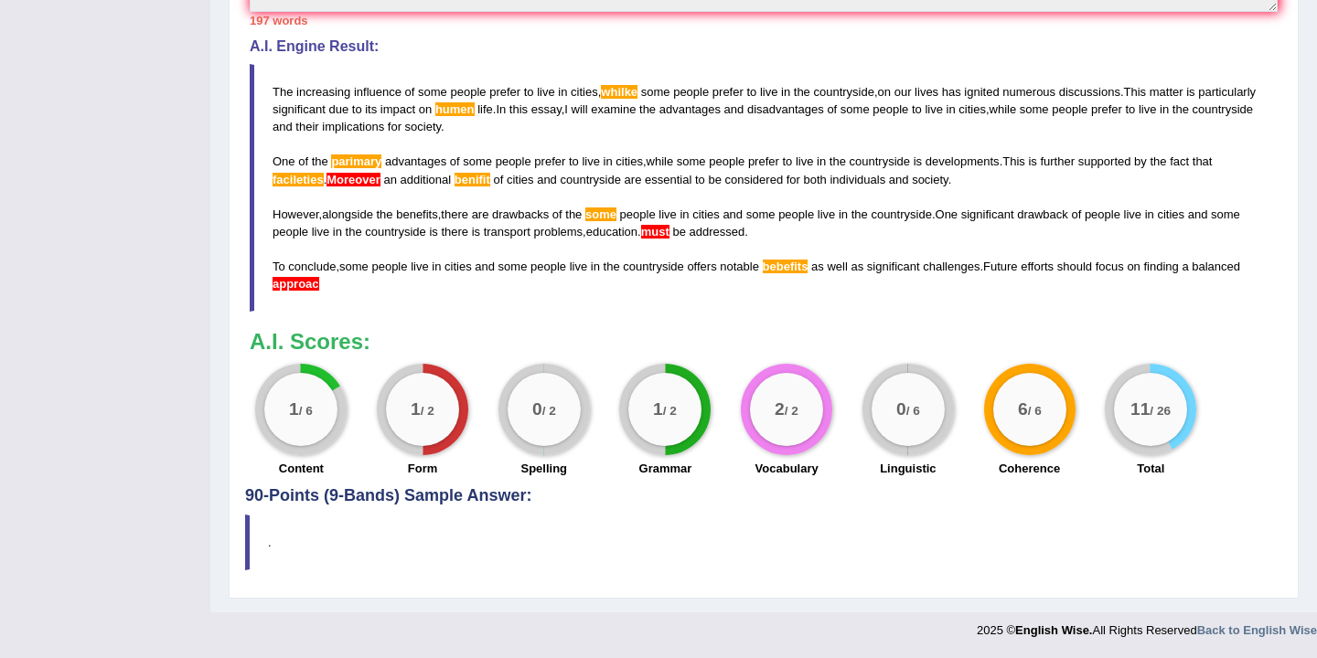
scroll to position [0, 0]
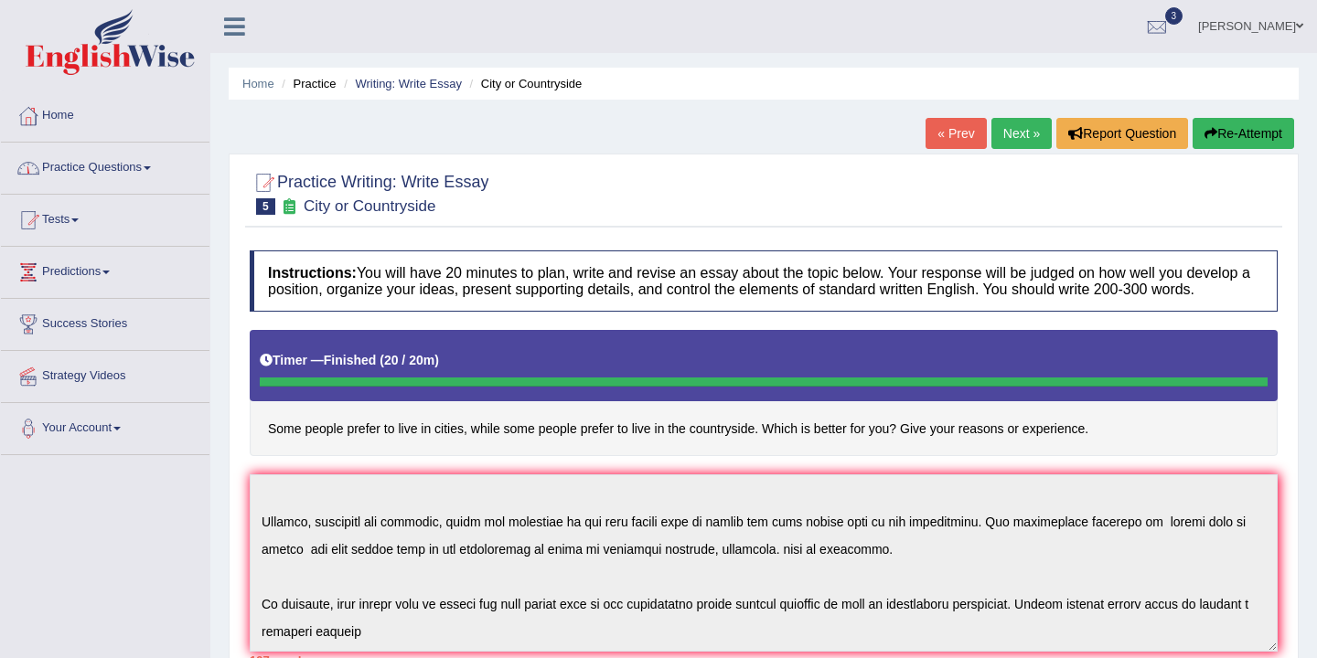
click at [150, 176] on link "Practice Questions" at bounding box center [105, 166] width 208 height 46
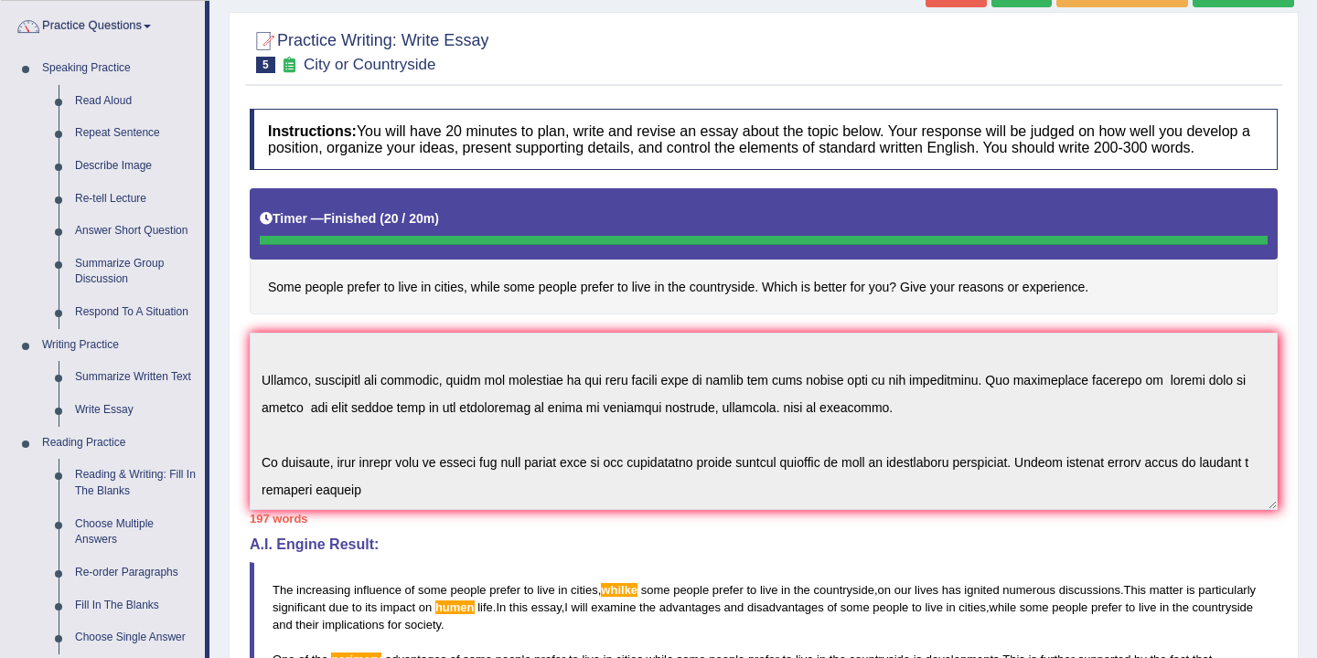
scroll to position [164, 0]
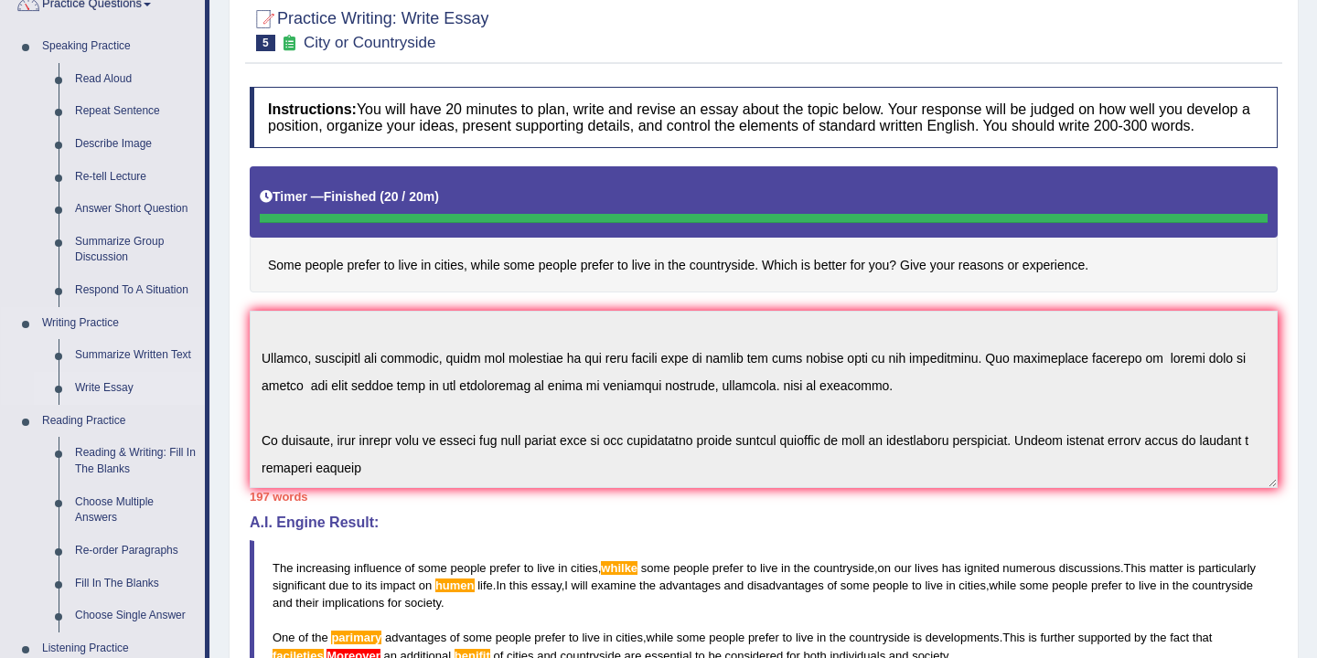
click at [113, 390] on link "Write Essay" at bounding box center [136, 388] width 138 height 33
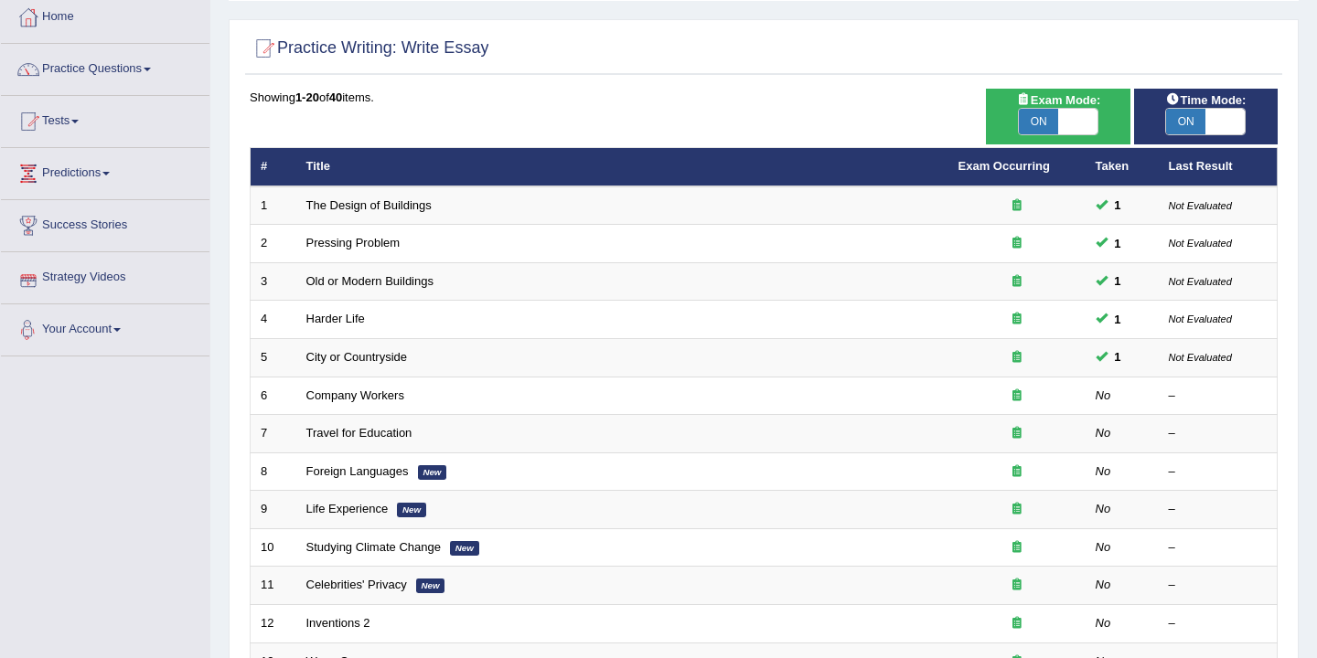
scroll to position [114, 0]
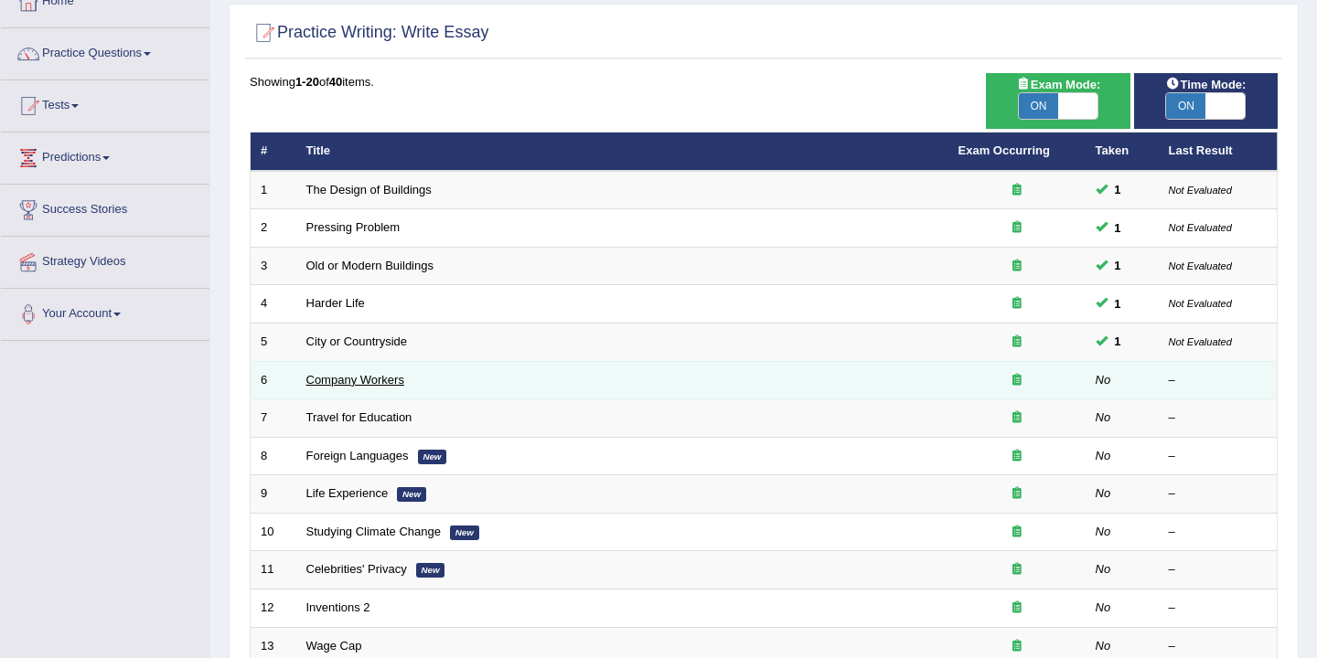
click at [343, 387] on link "Company Workers" at bounding box center [355, 380] width 98 height 14
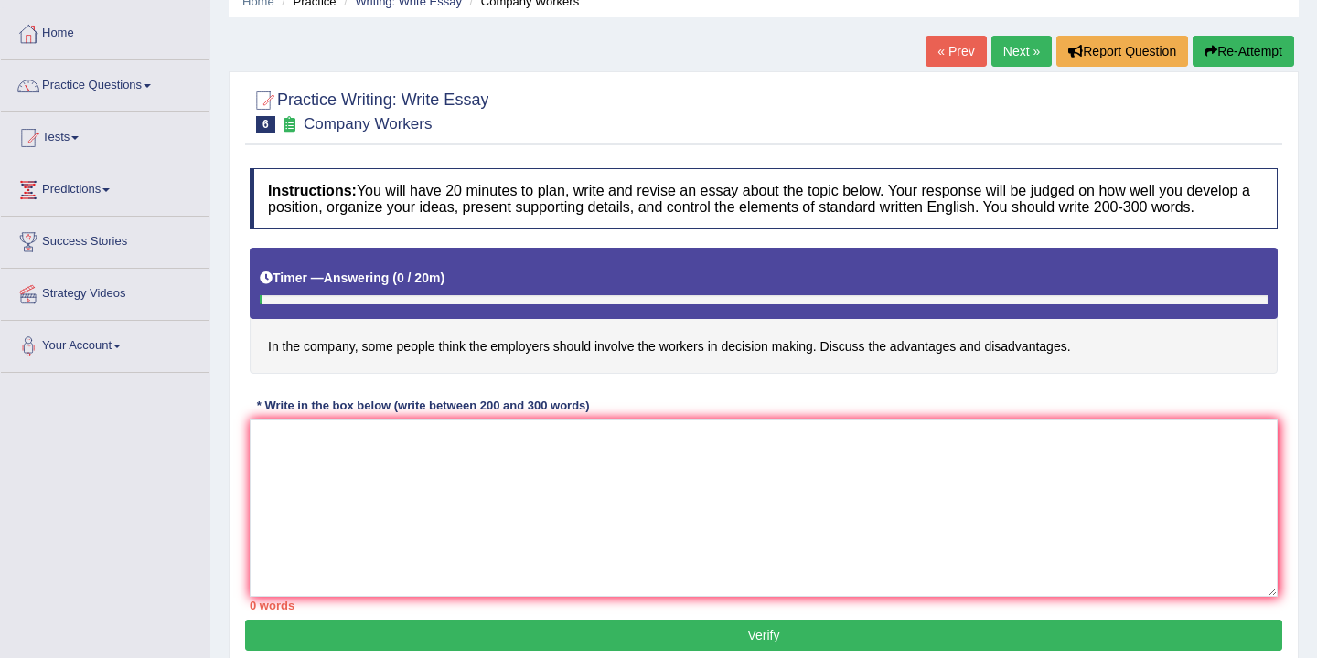
scroll to position [84, 0]
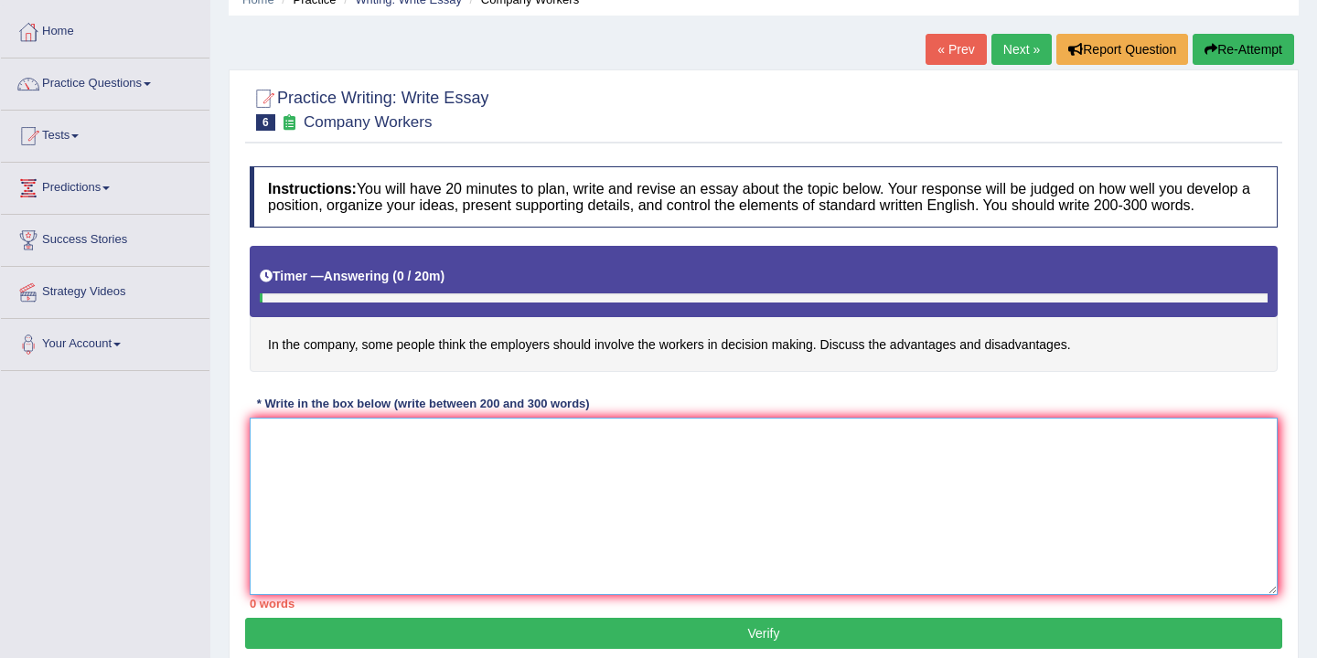
click at [326, 464] on textarea at bounding box center [764, 506] width 1028 height 177
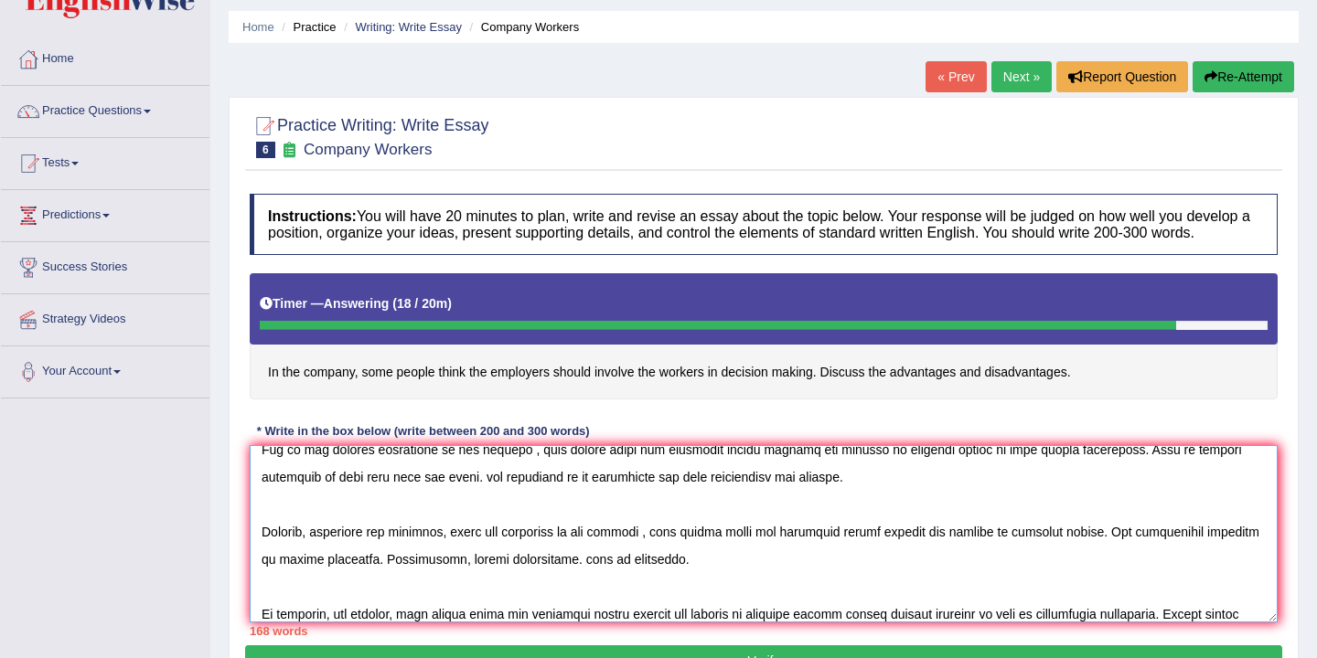
scroll to position [153, 0]
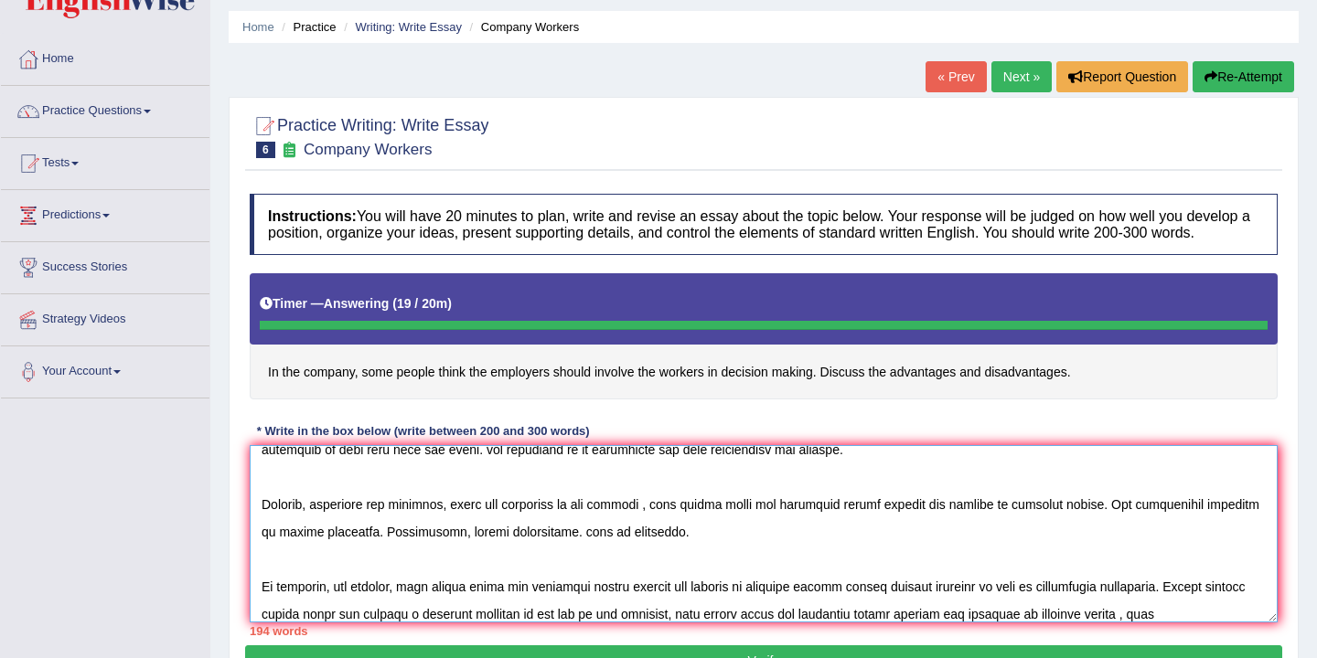
type textarea "The increasing influence of the company, some people think employers dhould inv…"
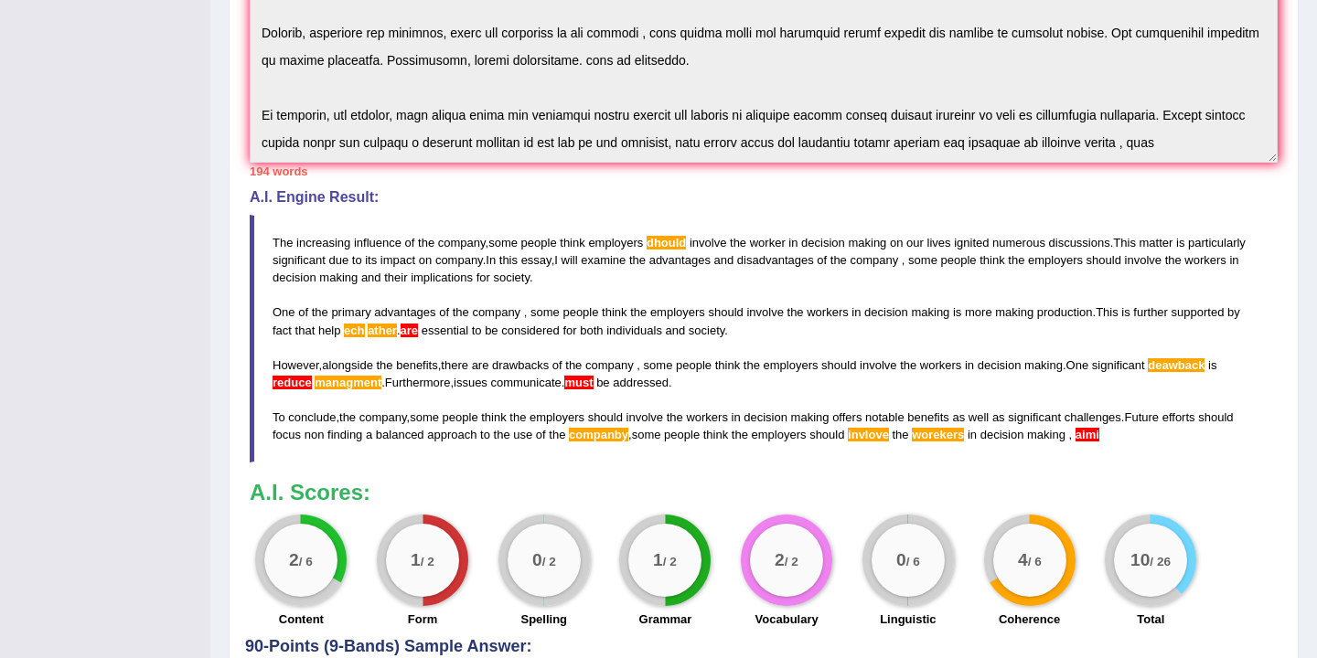
scroll to position [0, 0]
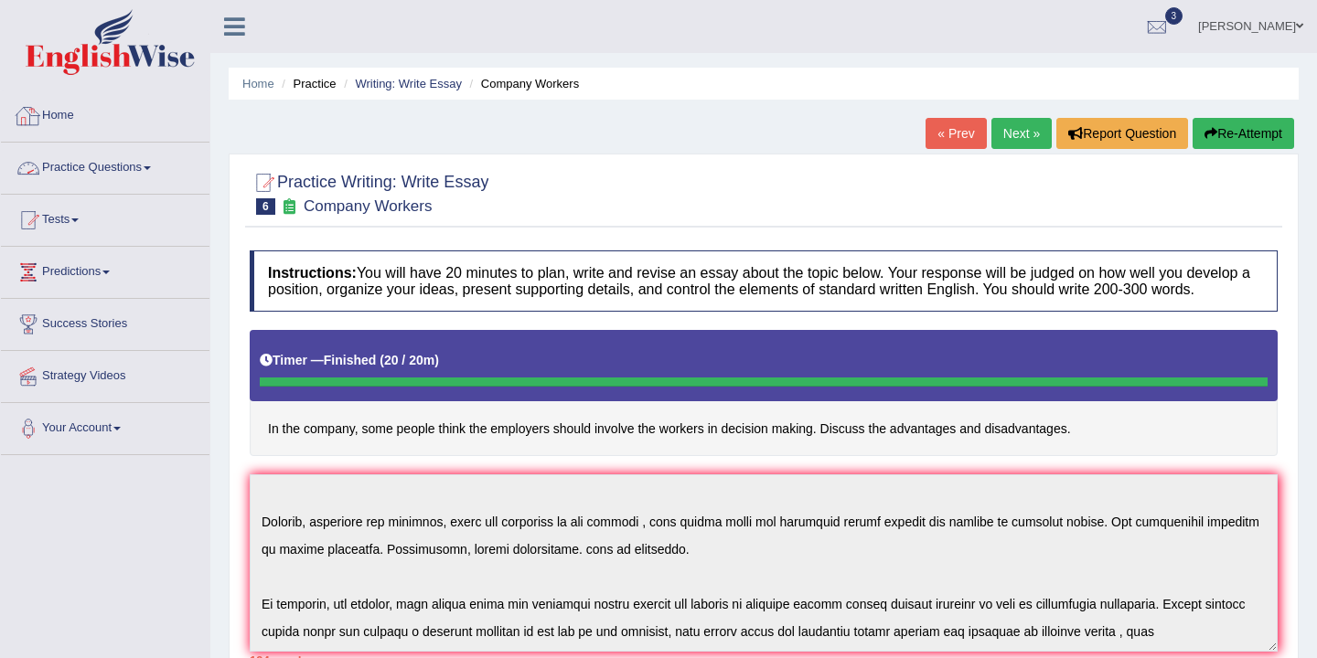
click at [63, 119] on link "Home" at bounding box center [105, 114] width 208 height 46
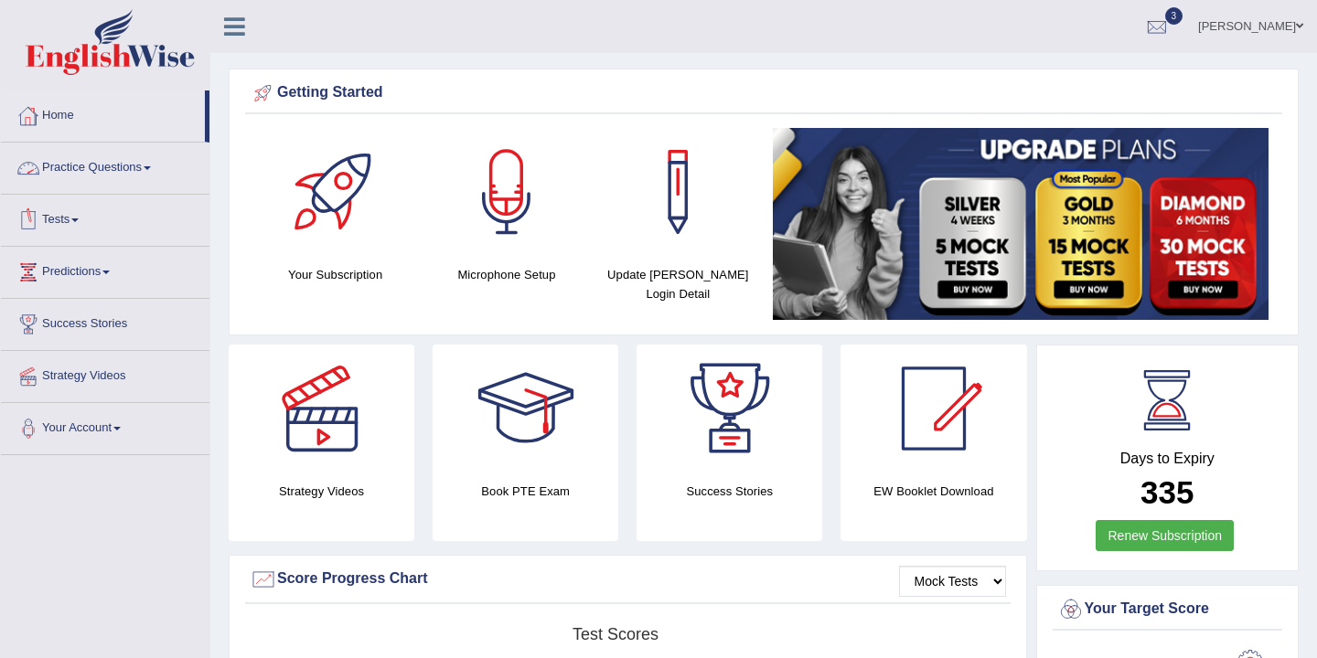
click at [150, 168] on link "Practice Questions" at bounding box center [105, 166] width 208 height 46
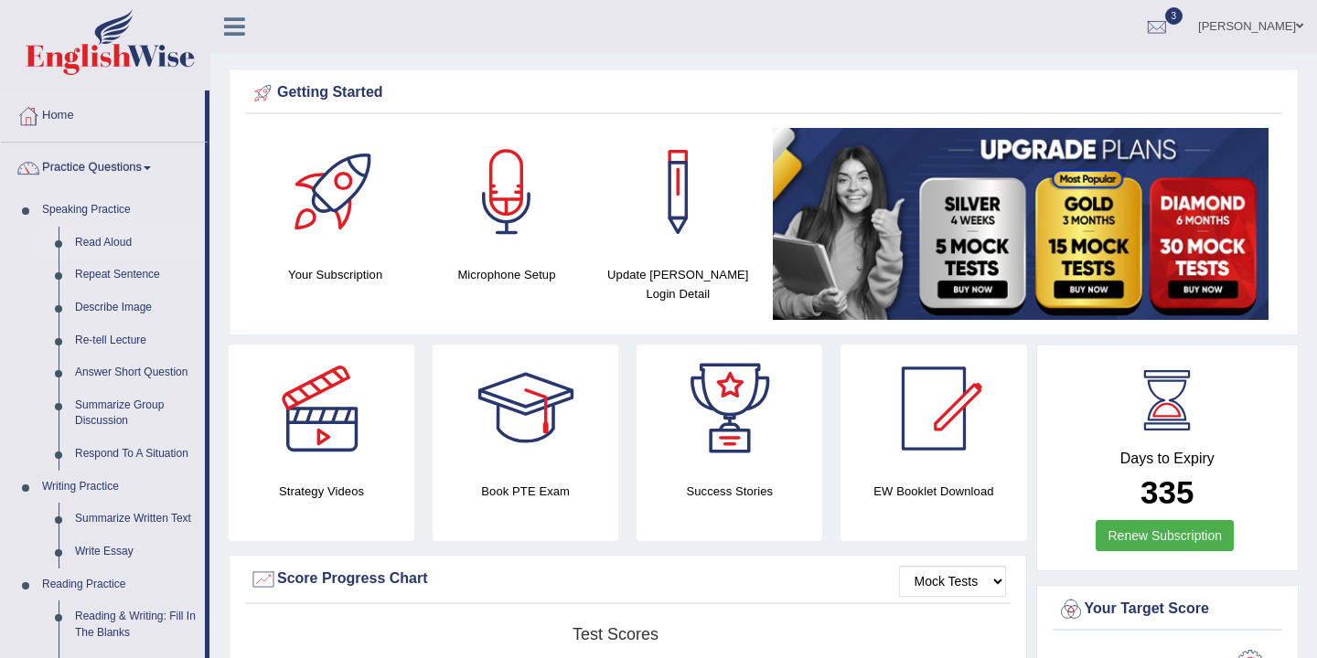
click at [111, 243] on link "Read Aloud" at bounding box center [136, 243] width 138 height 33
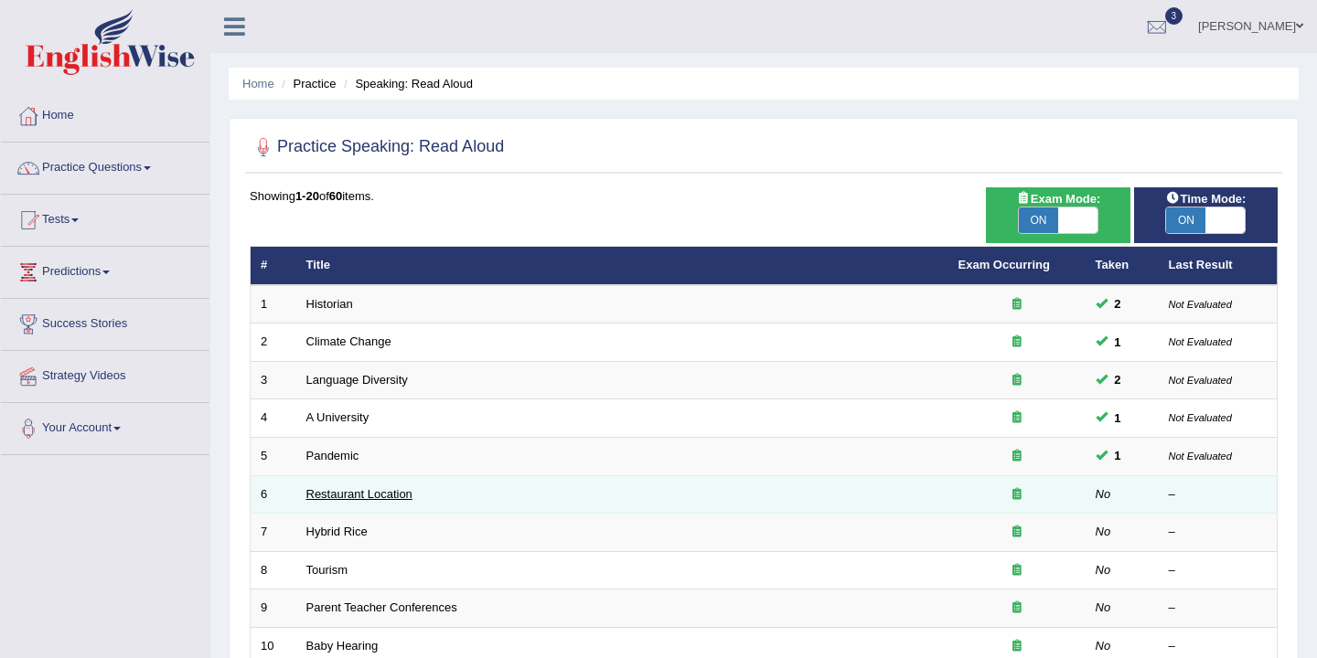
click at [354, 495] on link "Restaurant Location" at bounding box center [359, 494] width 106 height 14
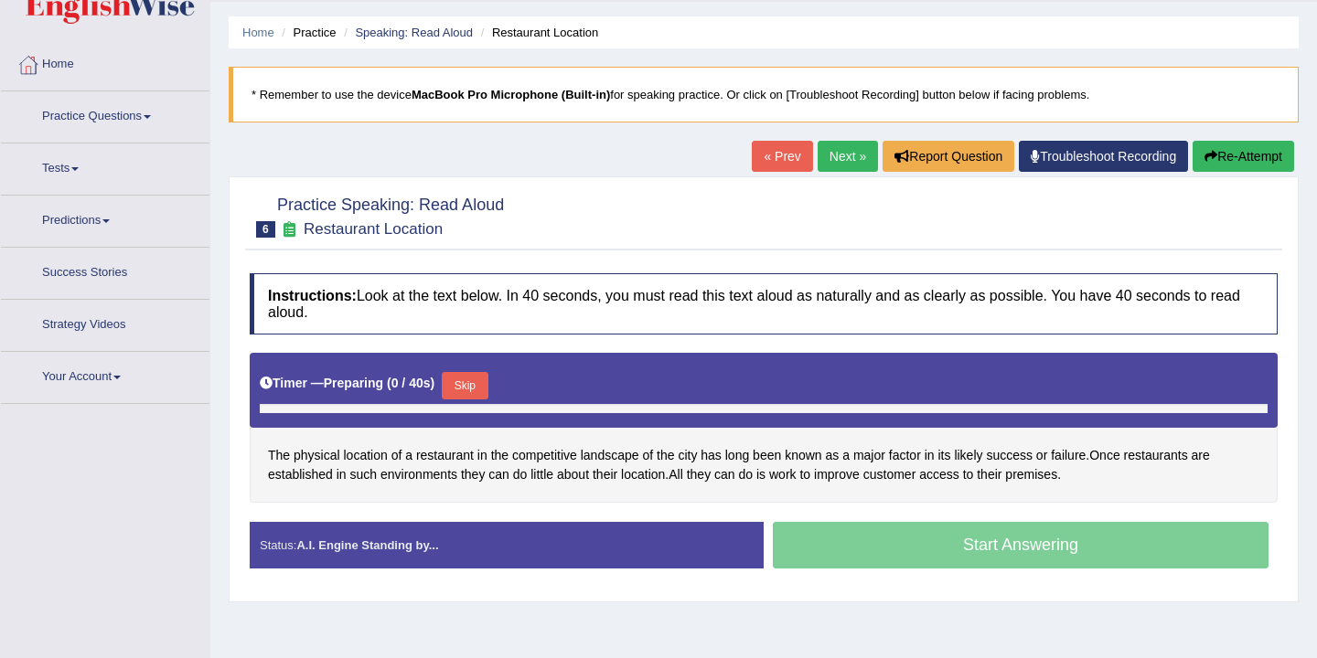
scroll to position [99, 0]
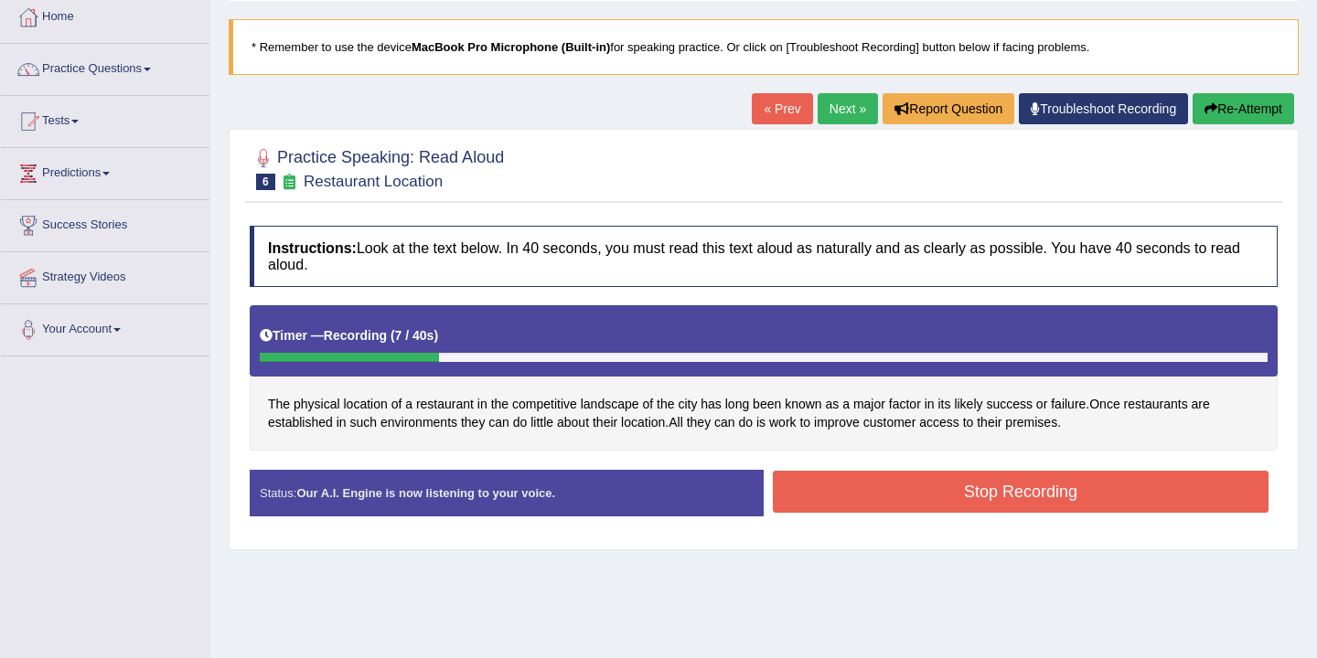
click at [903, 508] on button "Stop Recording" at bounding box center [1021, 492] width 496 height 42
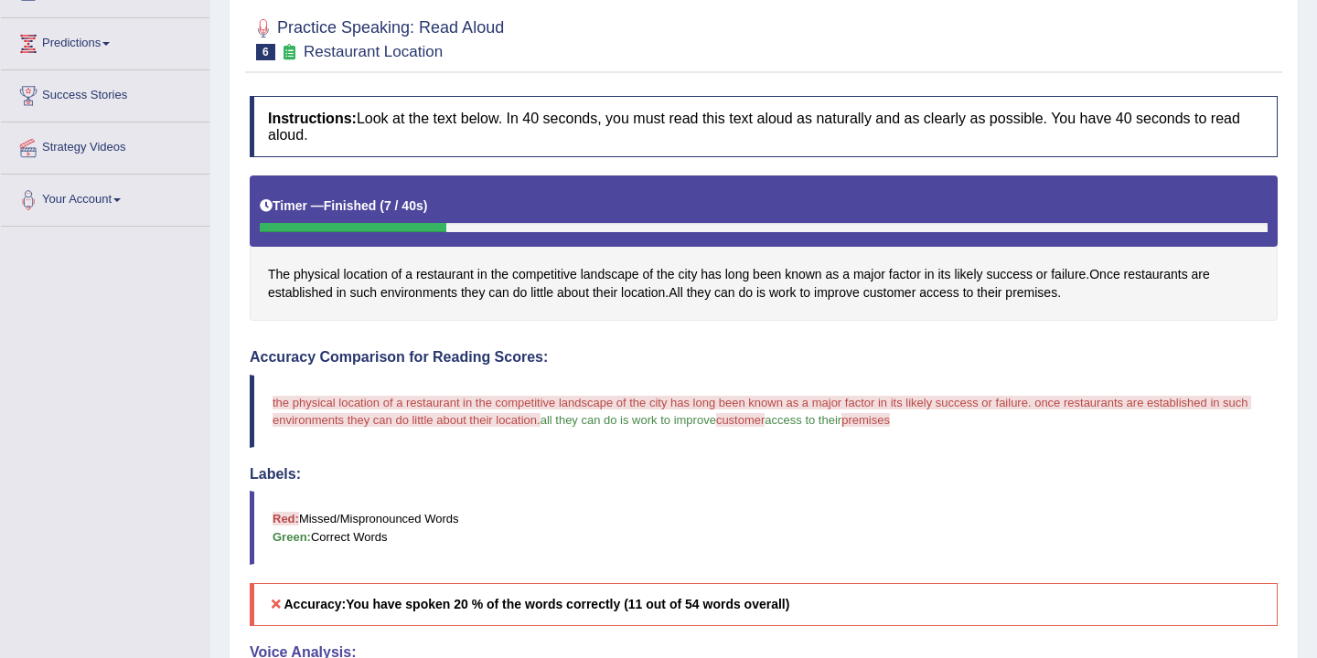
scroll to position [0, 0]
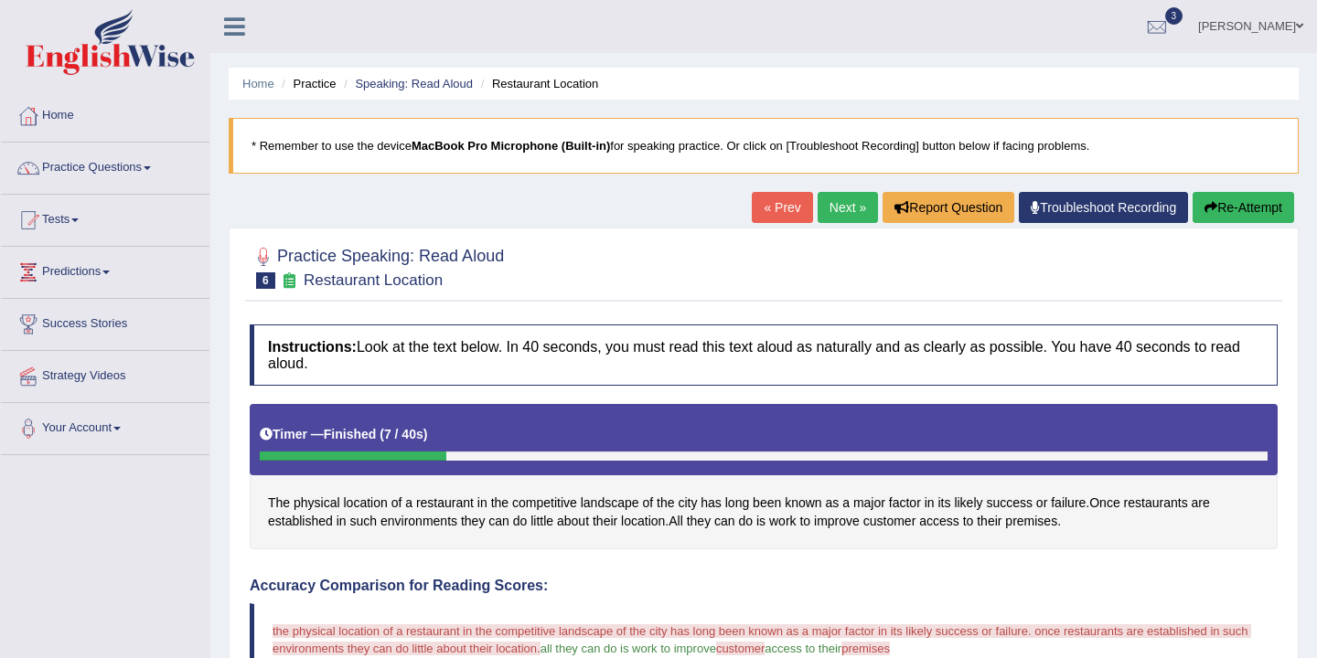
click at [840, 214] on link "Next »" at bounding box center [847, 207] width 60 height 31
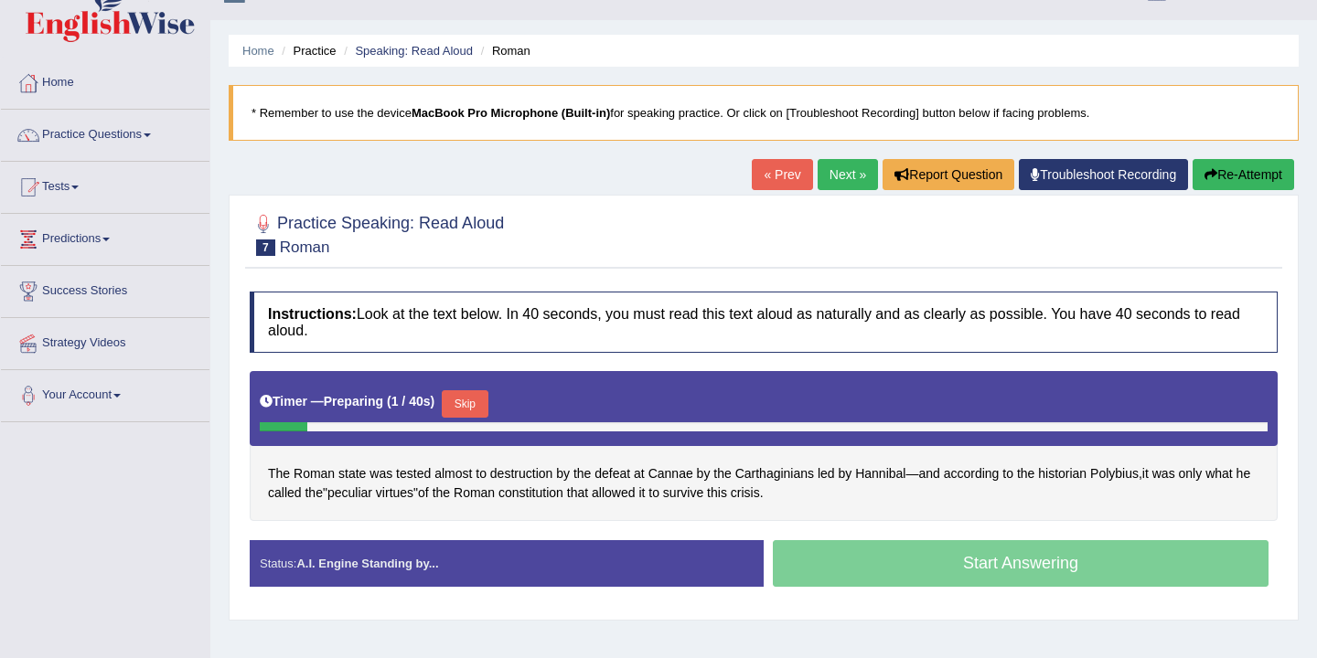
scroll to position [39, 0]
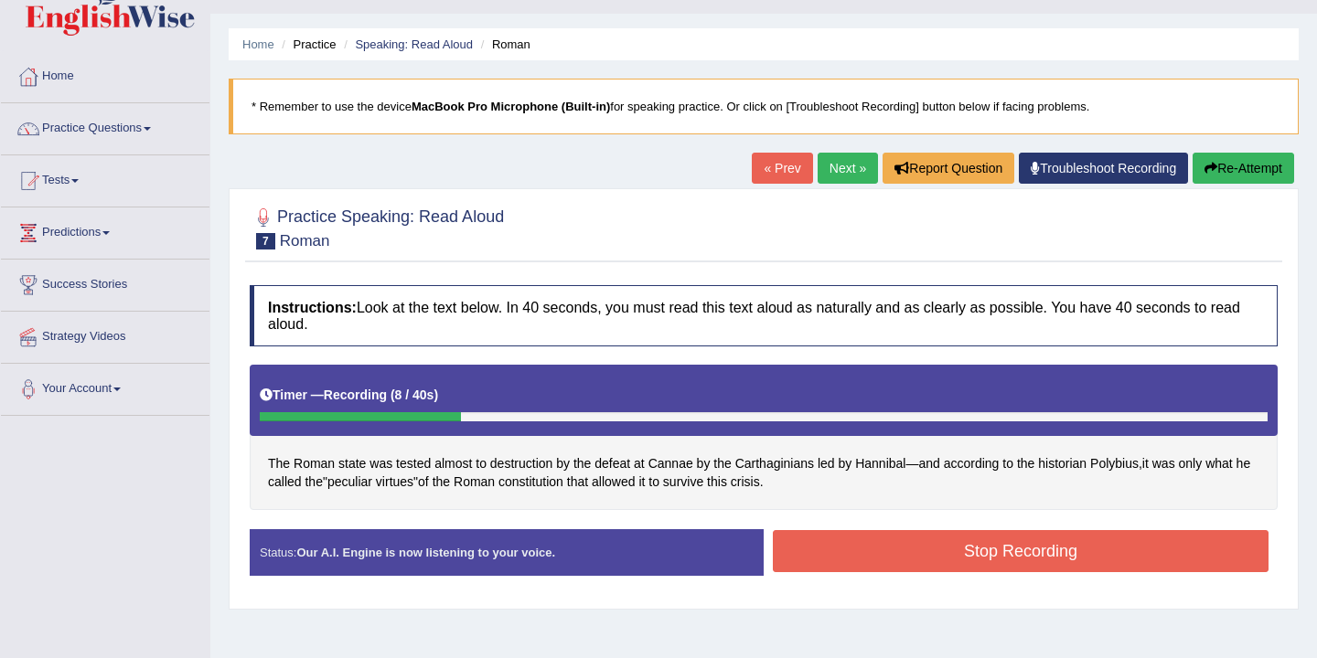
click at [933, 555] on button "Stop Recording" at bounding box center [1021, 551] width 496 height 42
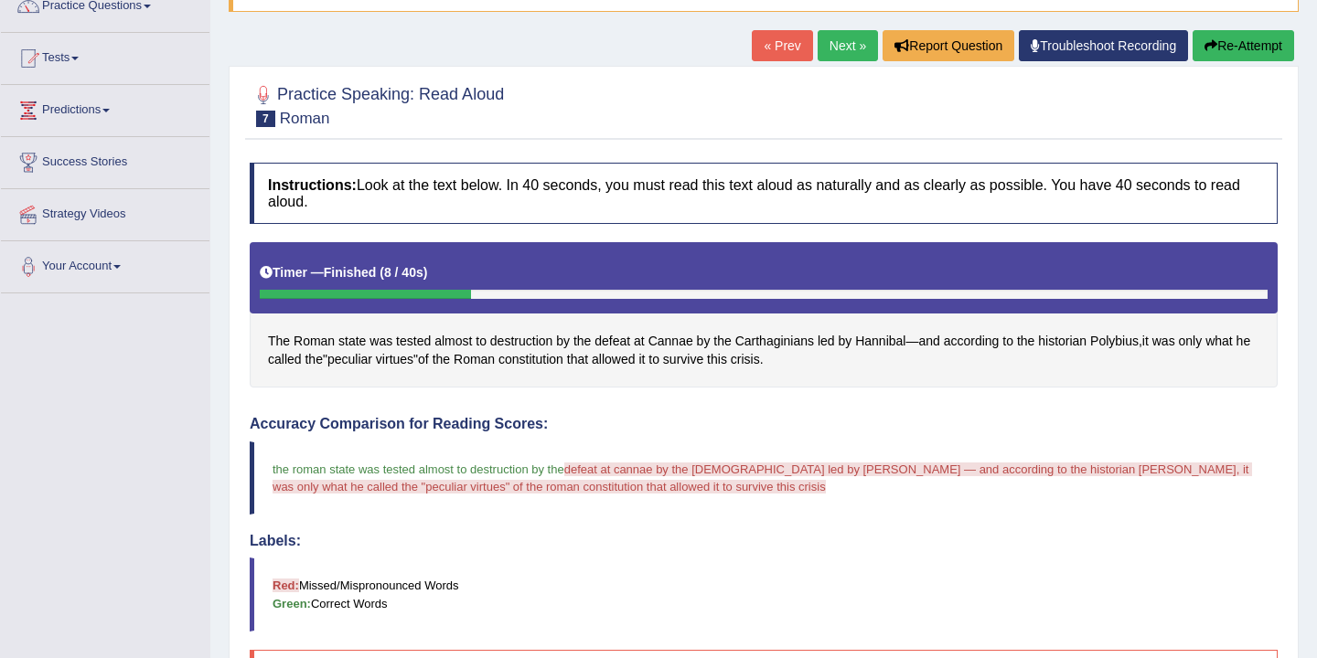
scroll to position [0, 0]
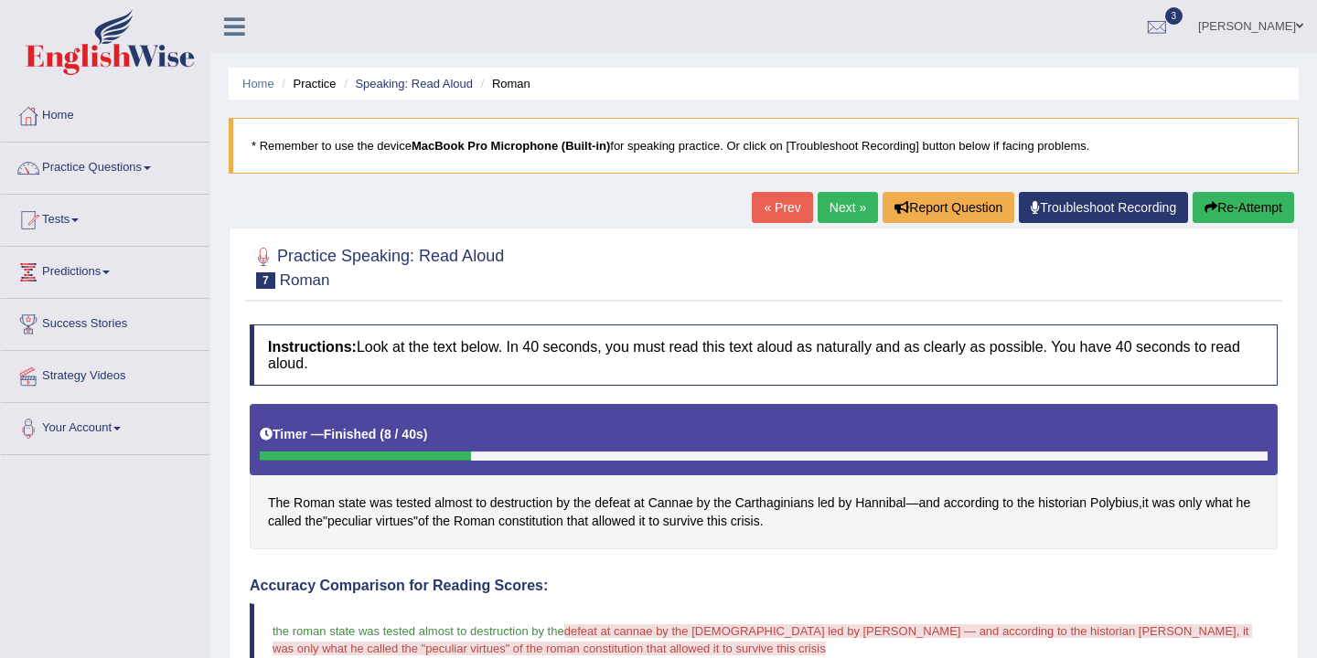
click at [845, 207] on link "Next »" at bounding box center [847, 207] width 60 height 31
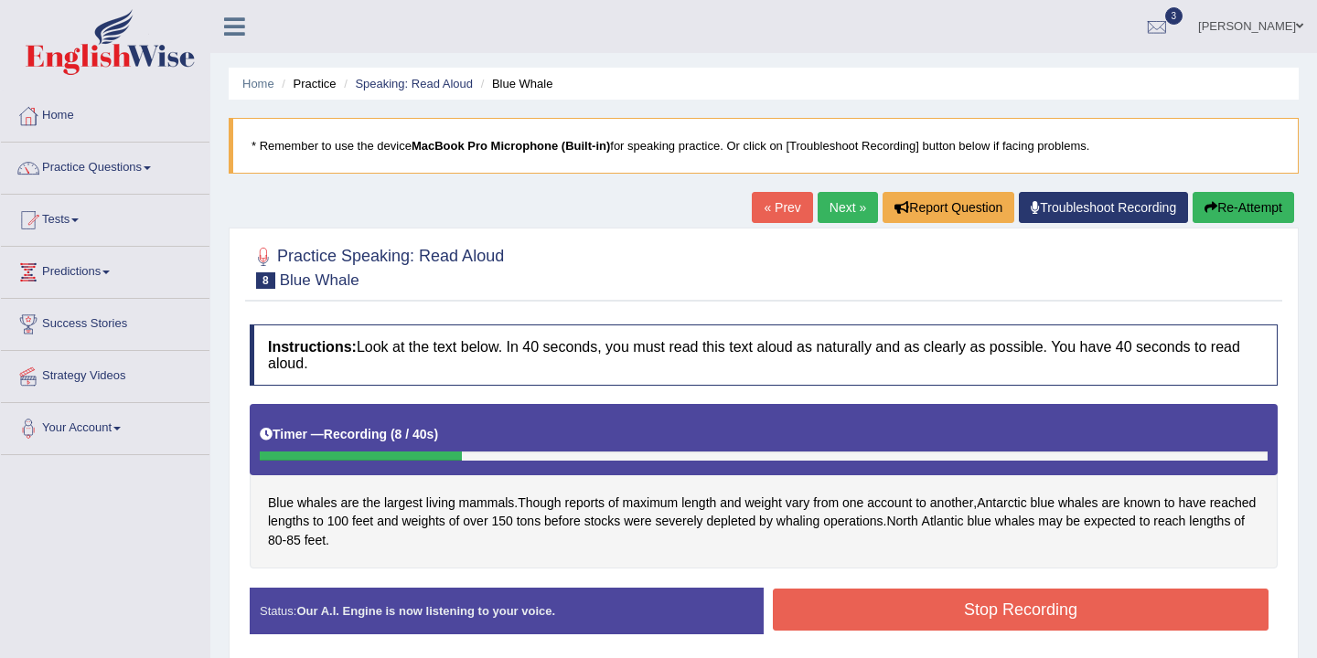
click at [889, 609] on button "Stop Recording" at bounding box center [1021, 610] width 496 height 42
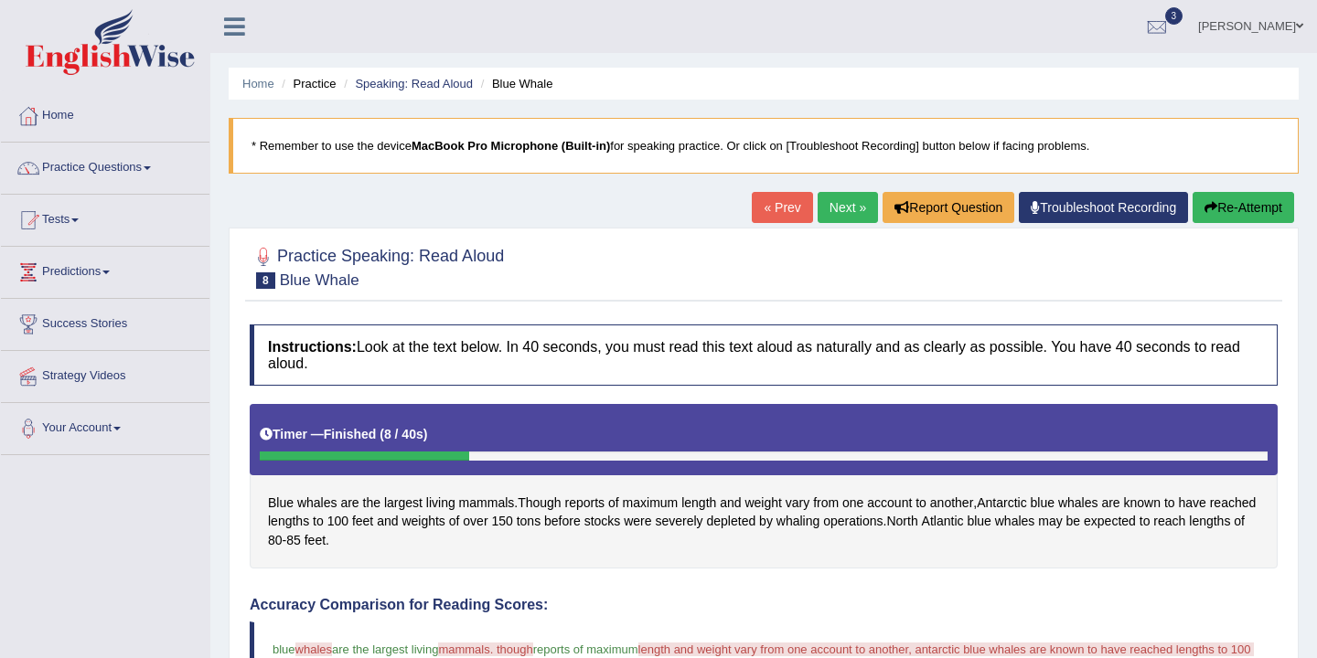
click at [1228, 211] on button "Re-Attempt" at bounding box center [1242, 207] width 101 height 31
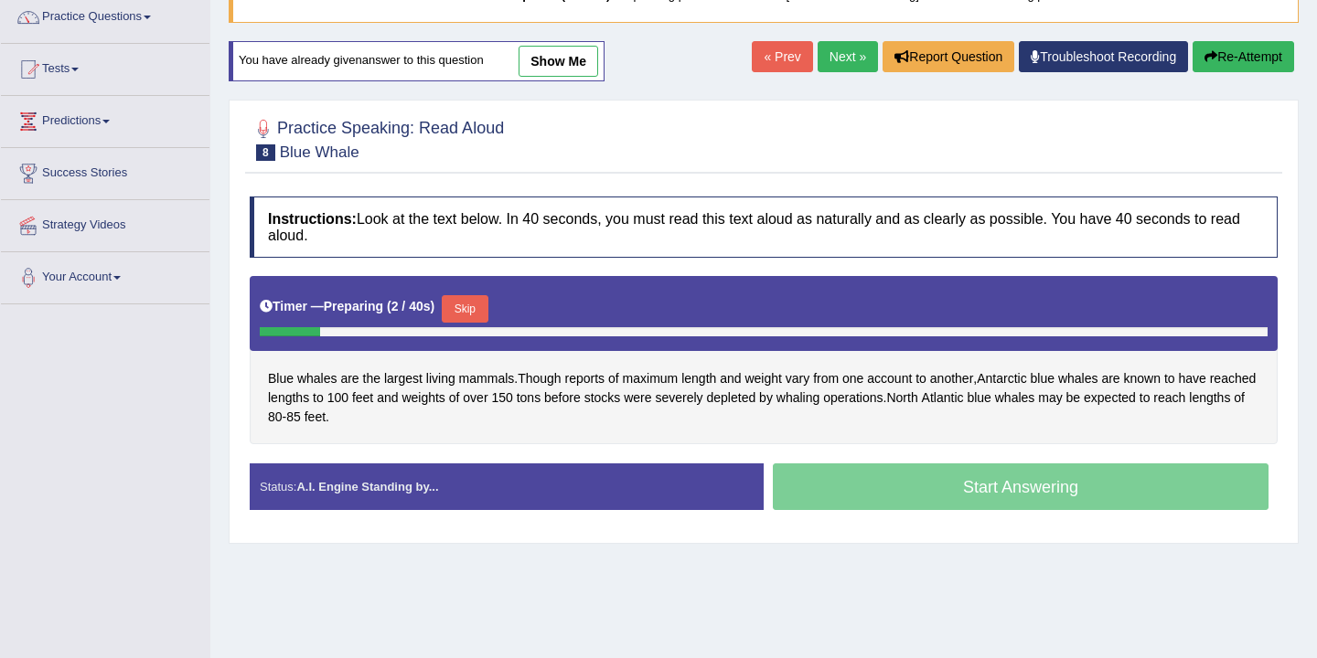
scroll to position [150, 0]
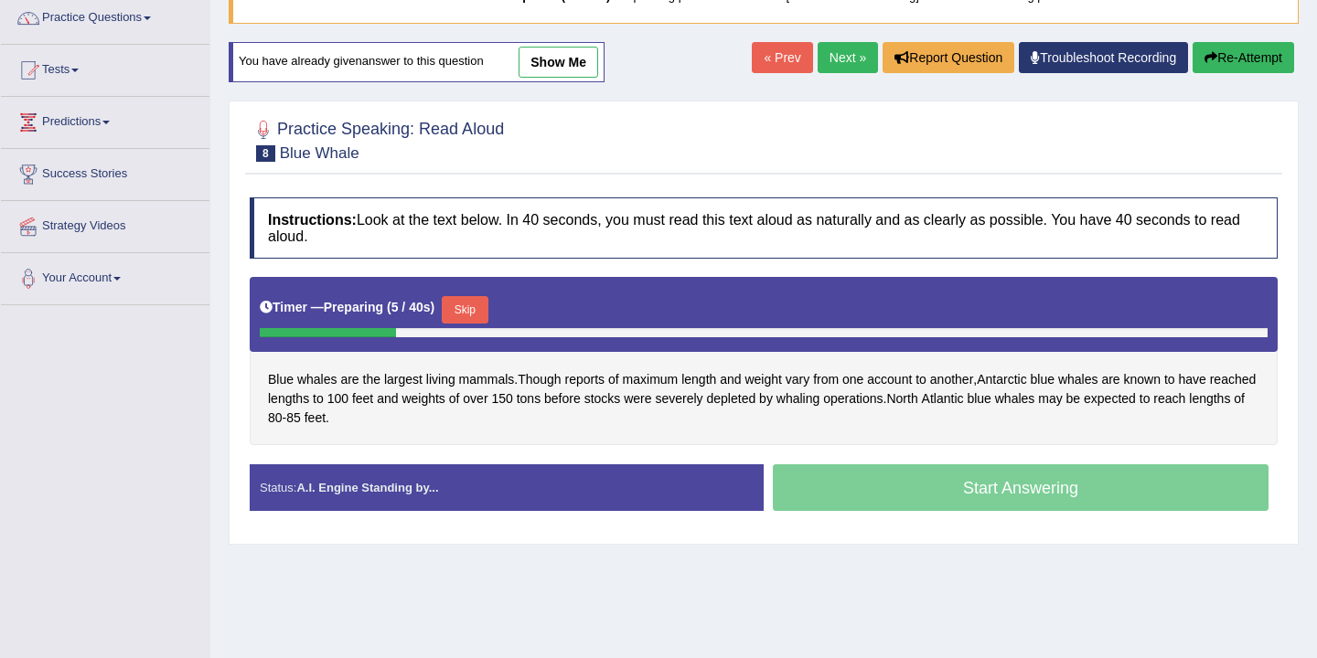
click at [1062, 495] on div "Start Answering" at bounding box center [1021, 490] width 514 height 51
click at [469, 309] on button "Skip" at bounding box center [465, 309] width 46 height 27
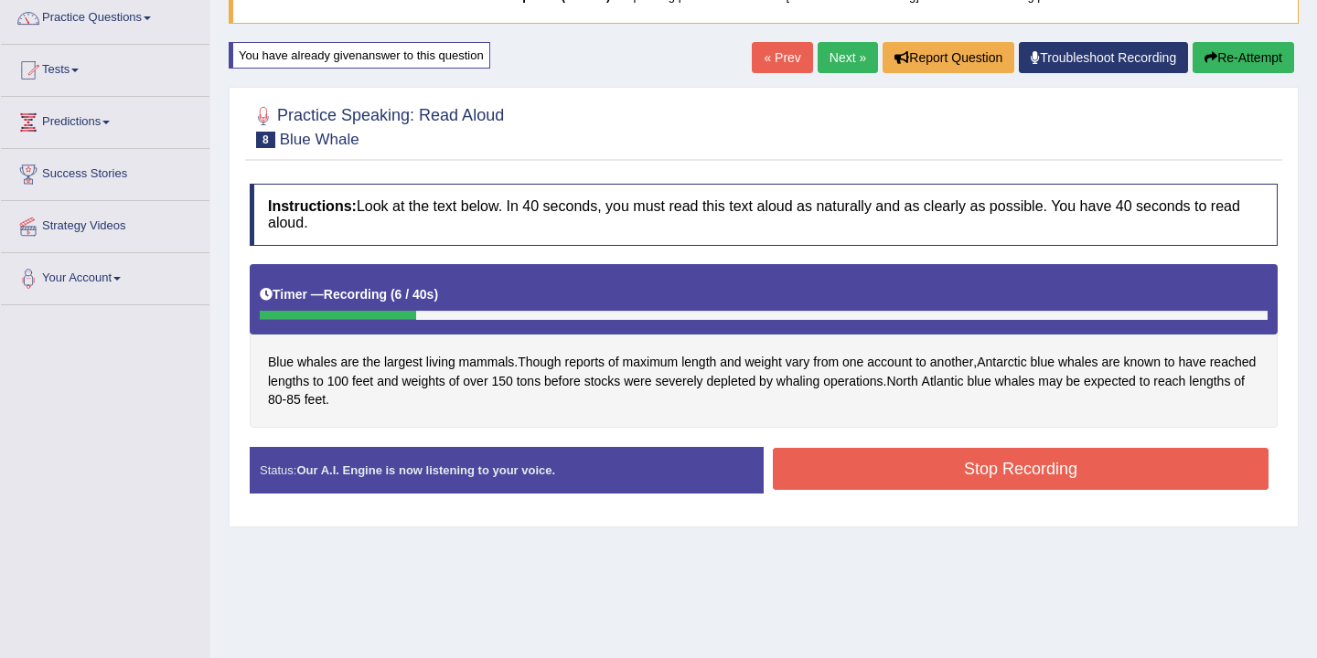
click at [827, 457] on button "Stop Recording" at bounding box center [1021, 469] width 496 height 42
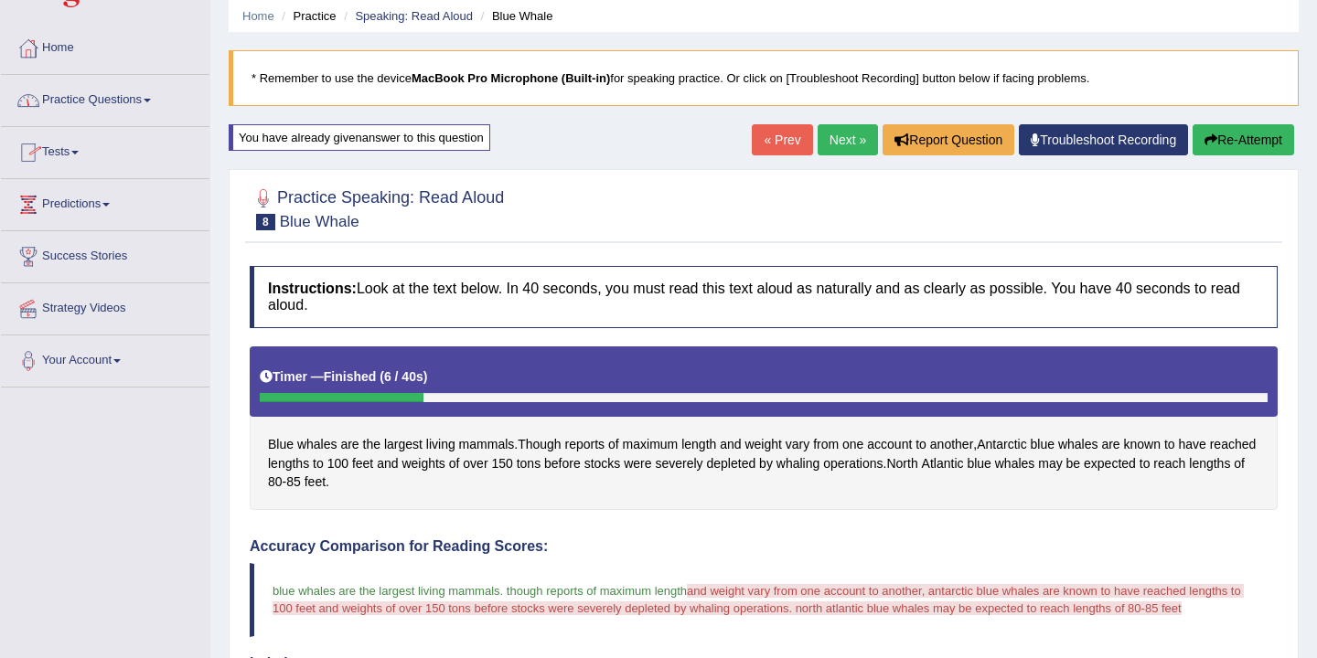
scroll to position [29, 0]
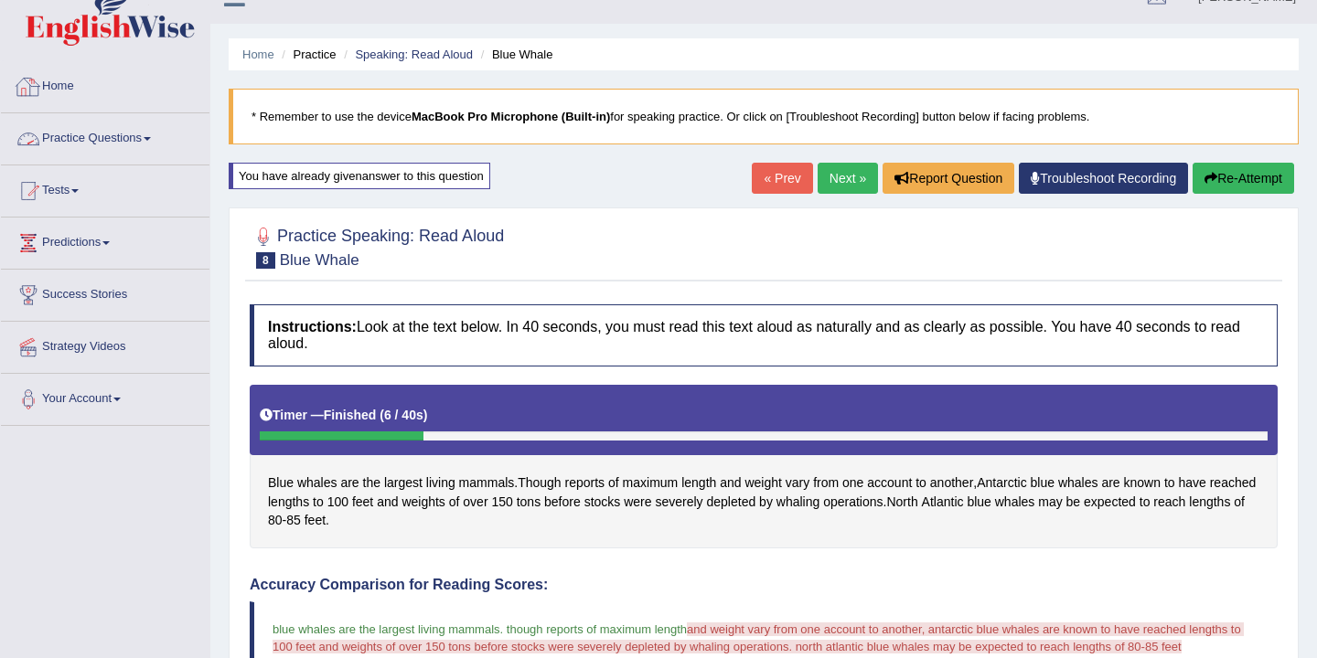
click at [137, 142] on link "Practice Questions" at bounding box center [105, 136] width 208 height 46
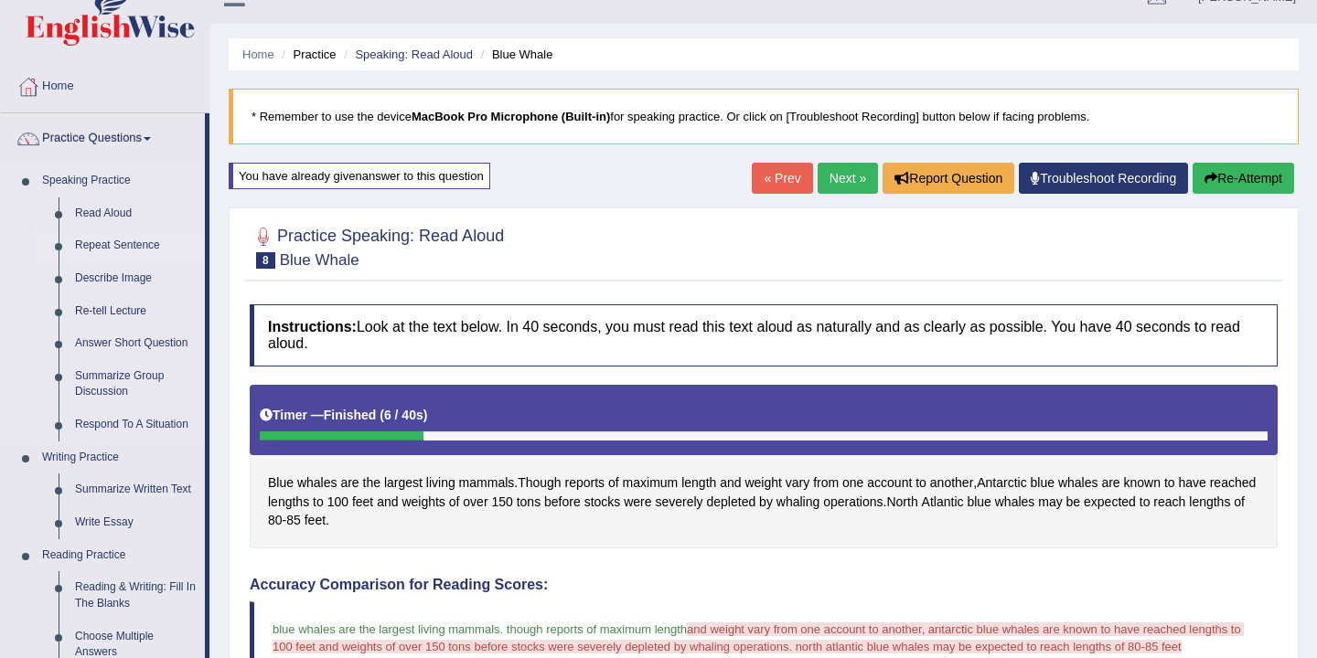
click at [118, 258] on link "Repeat Sentence" at bounding box center [136, 246] width 138 height 33
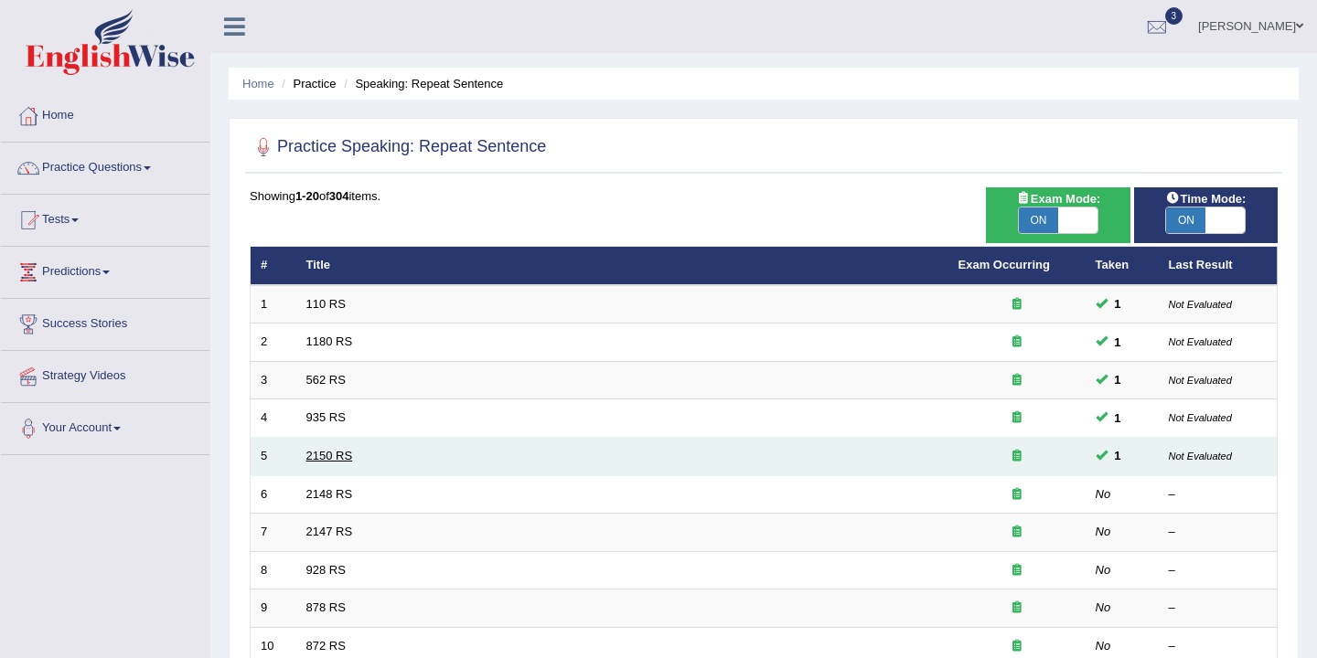
click at [326, 461] on link "2150 RS" at bounding box center [329, 456] width 47 height 14
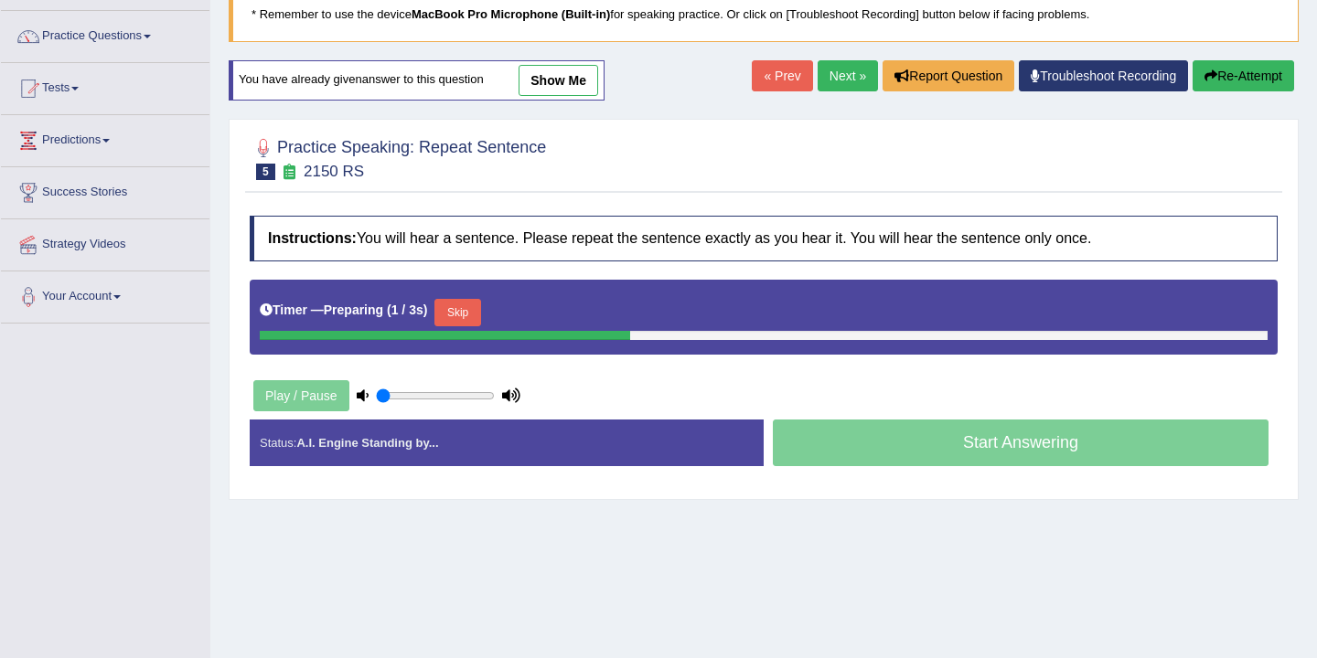
scroll to position [136, 0]
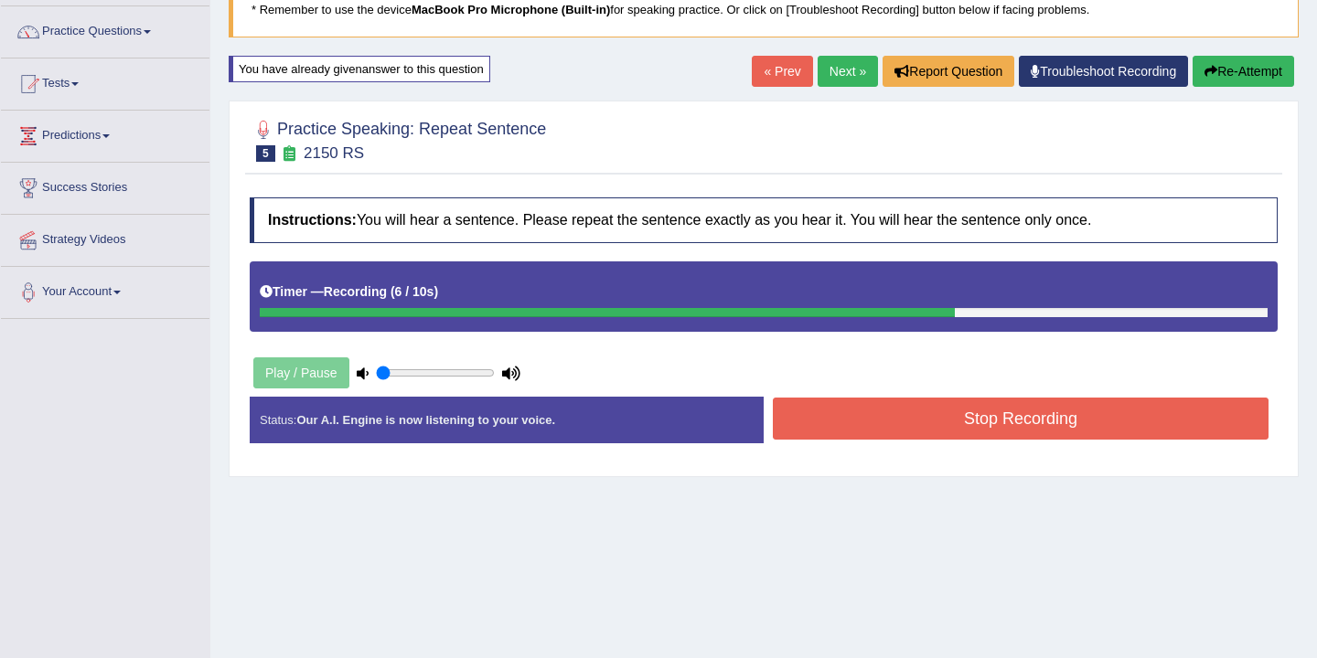
click at [1232, 82] on button "Re-Attempt" at bounding box center [1242, 71] width 101 height 31
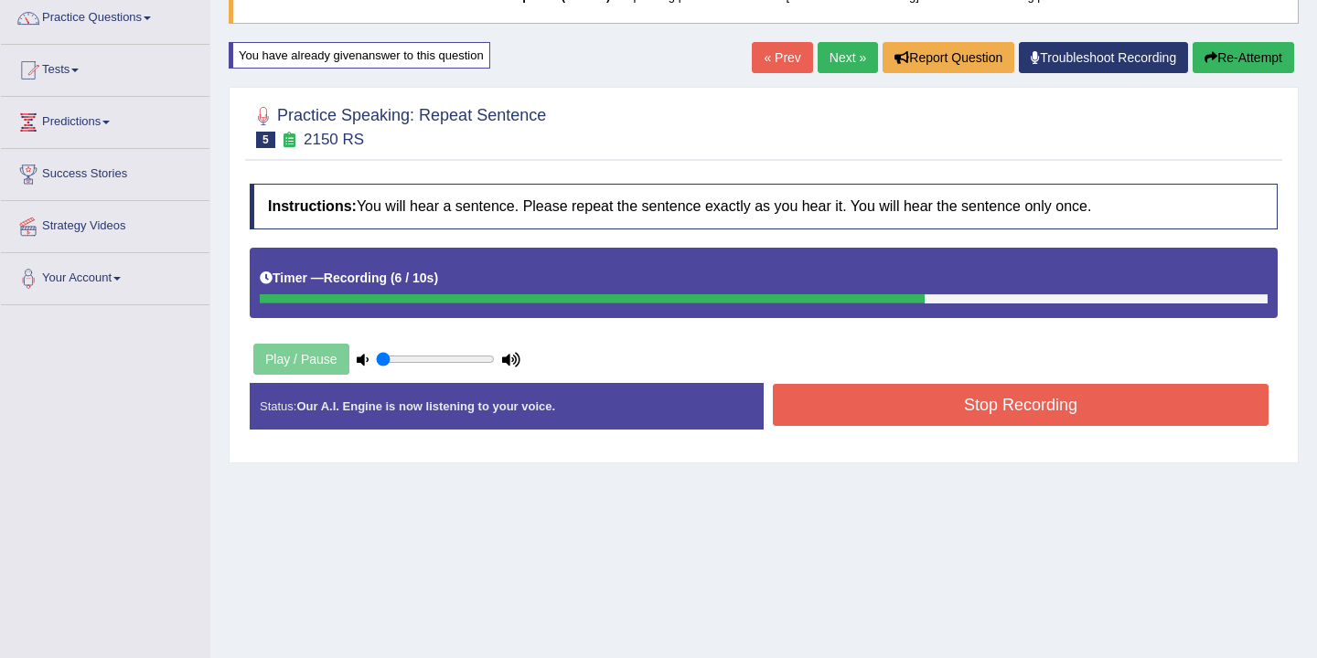
click at [874, 411] on button "Stop Recording" at bounding box center [1021, 405] width 496 height 42
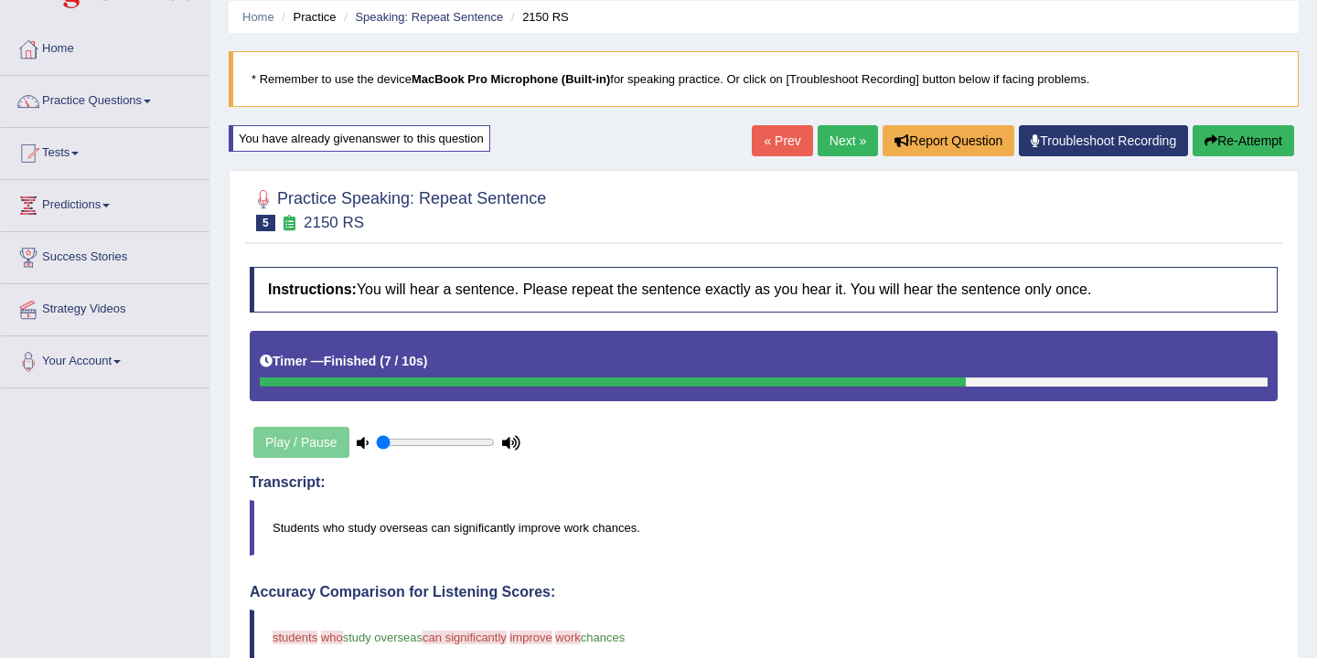
scroll to position [69, 0]
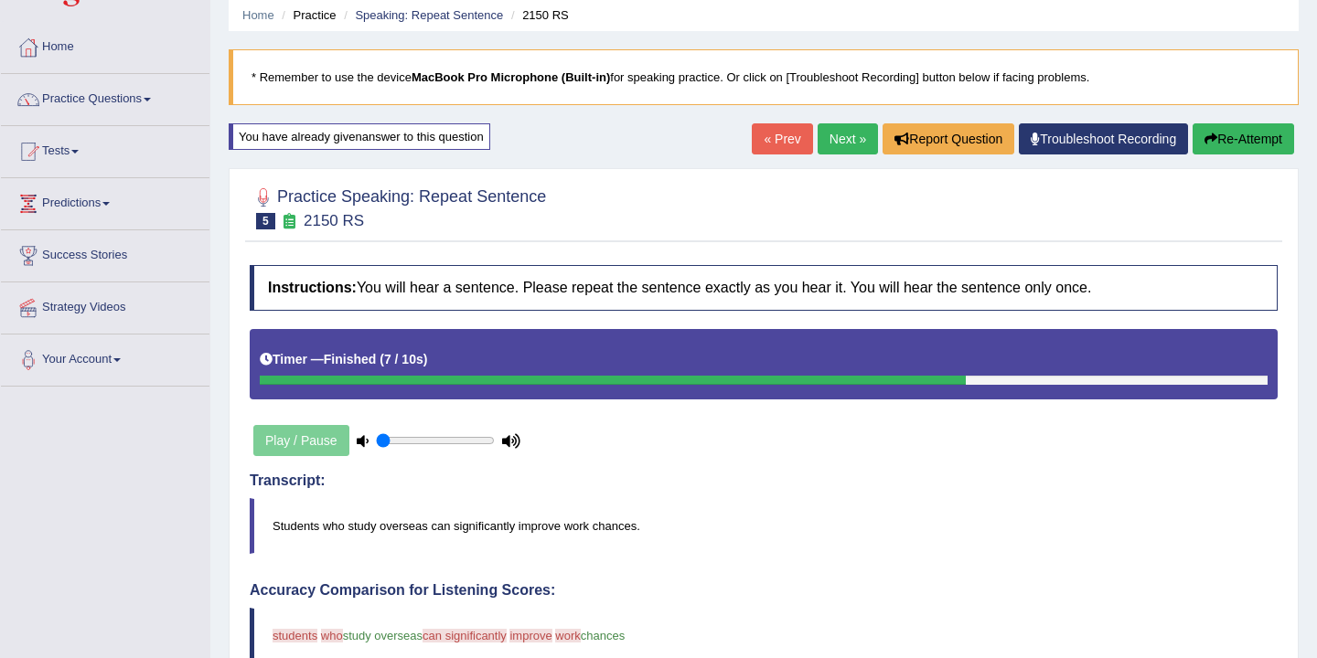
click at [834, 140] on link "Next »" at bounding box center [847, 138] width 60 height 31
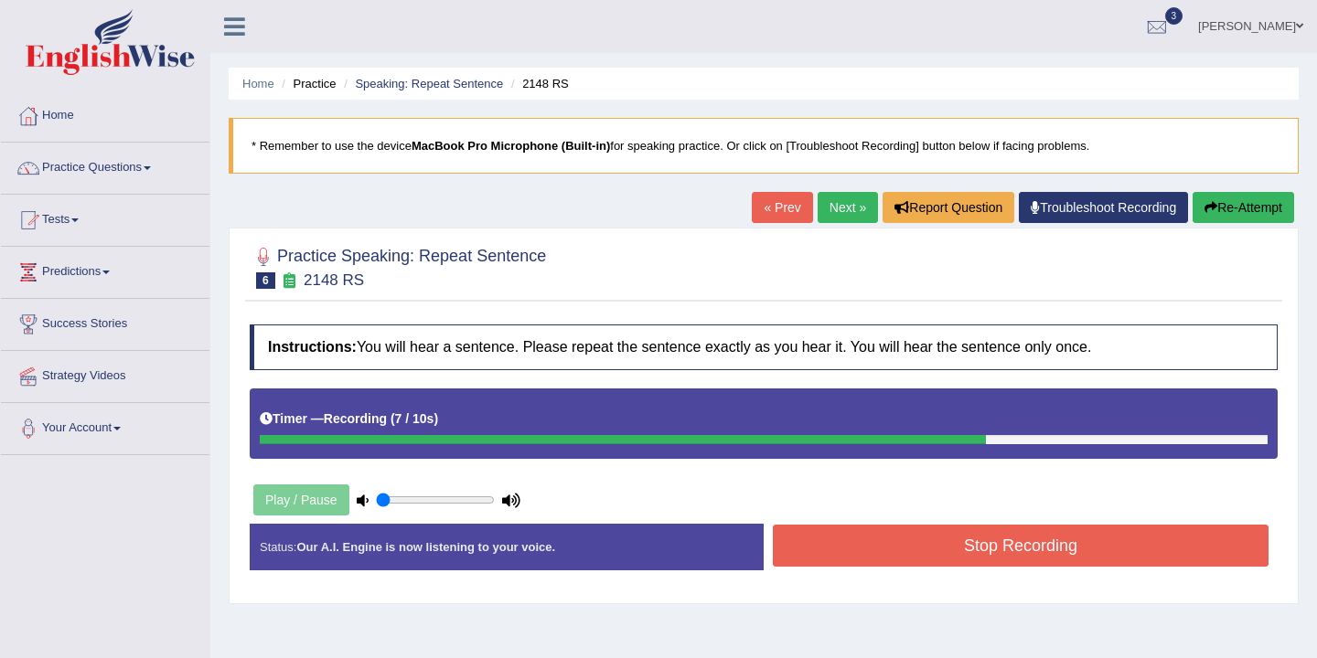
click at [1052, 549] on button "Stop Recording" at bounding box center [1021, 546] width 496 height 42
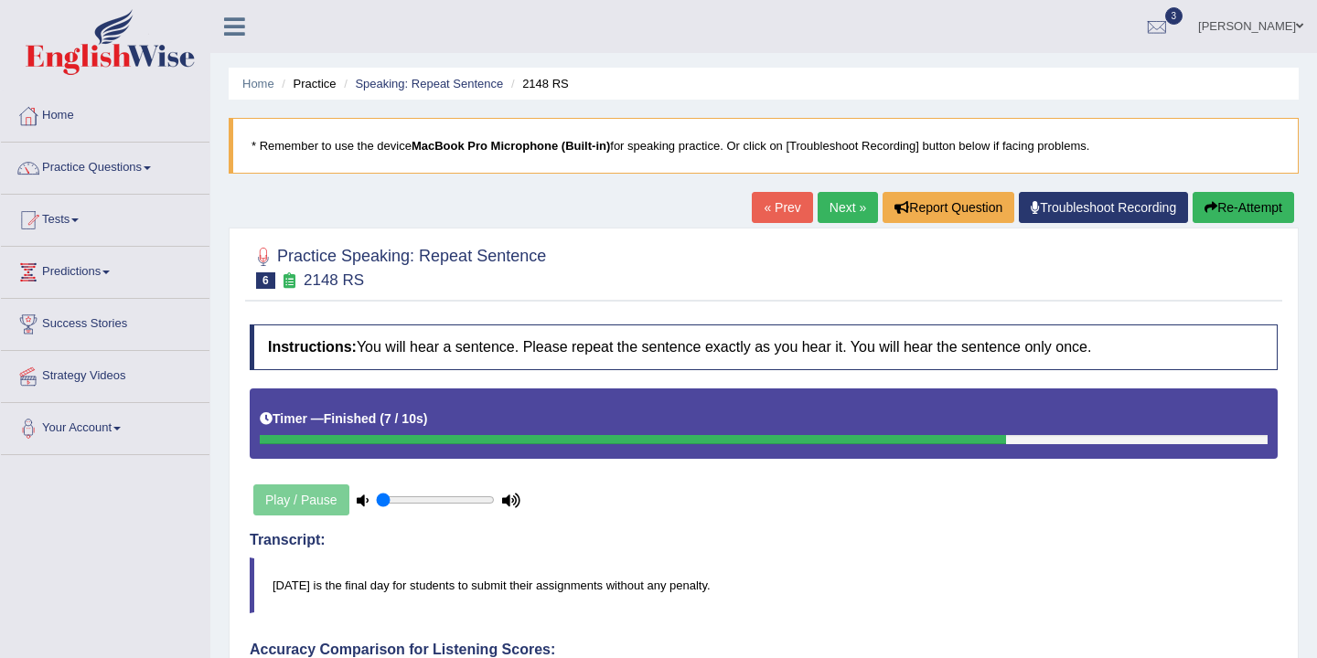
click at [836, 199] on link "Next »" at bounding box center [847, 207] width 60 height 31
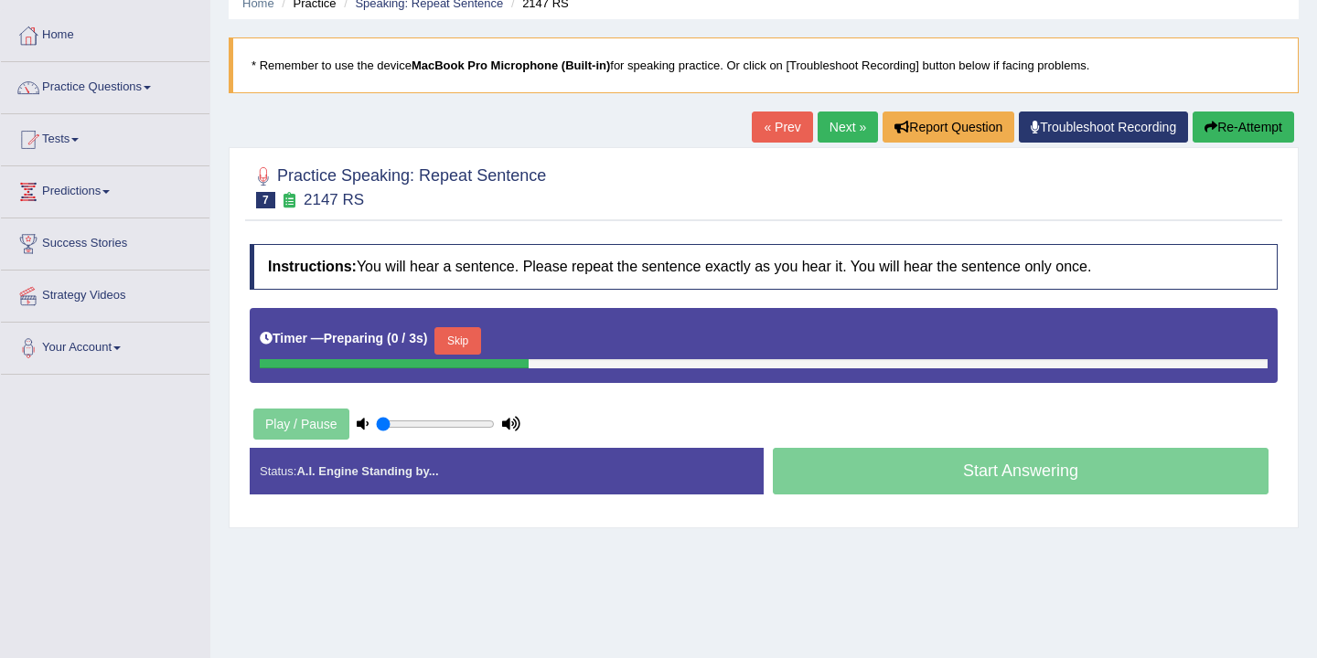
scroll to position [88, 0]
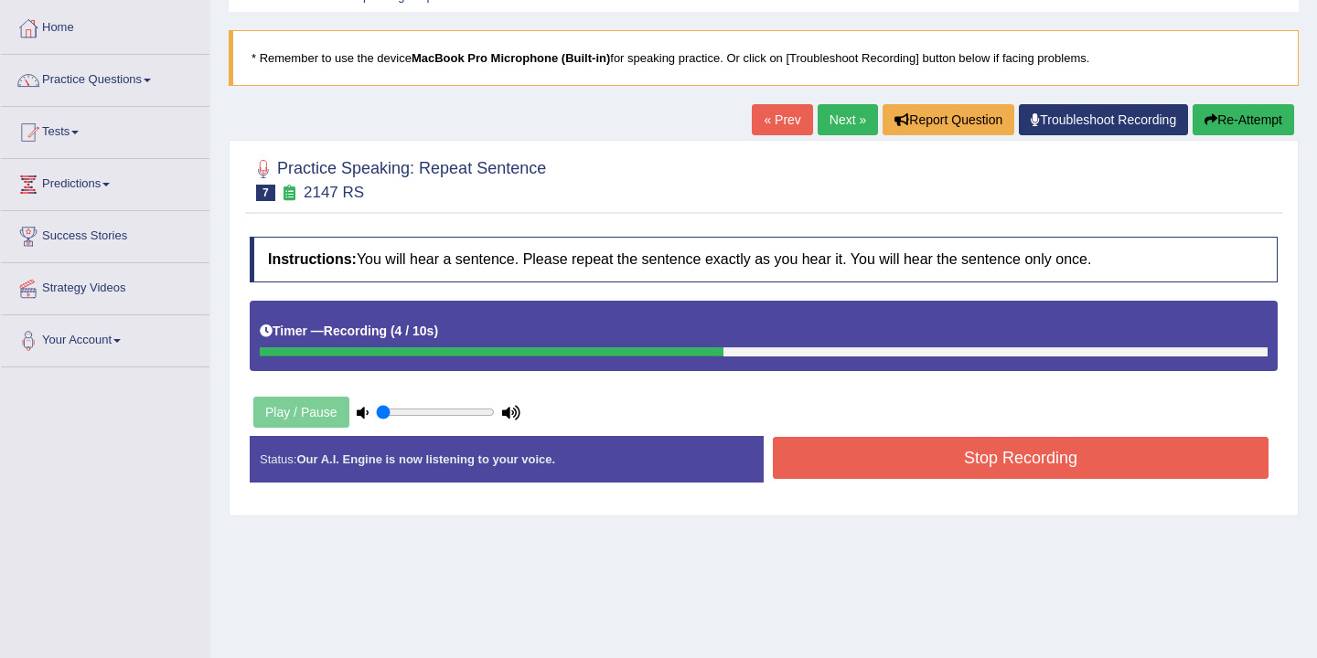
click at [935, 462] on button "Stop Recording" at bounding box center [1021, 458] width 496 height 42
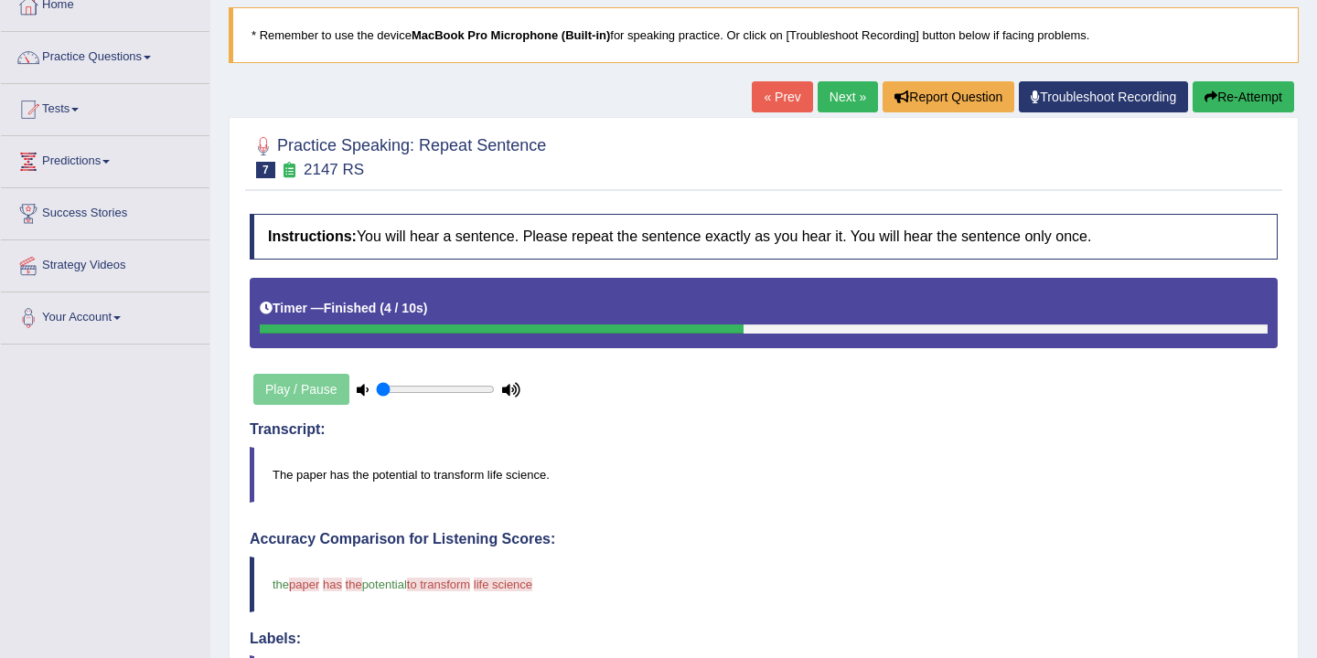
scroll to position [0, 0]
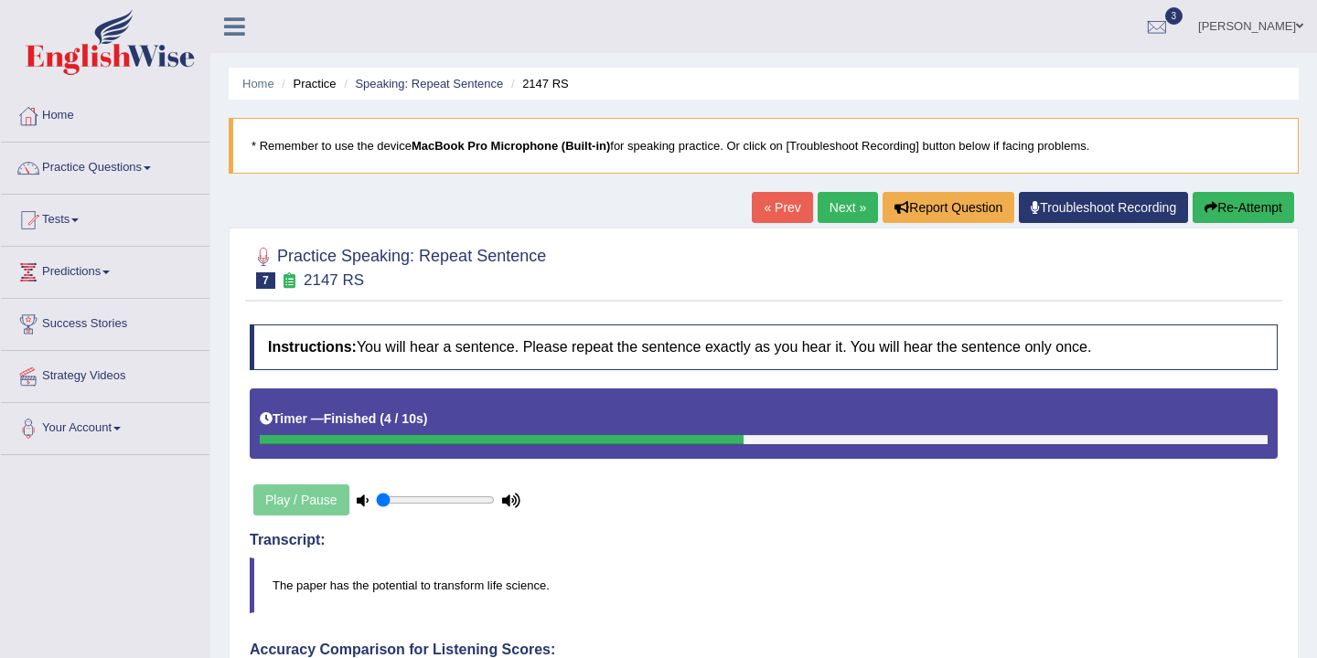
click at [839, 212] on link "Next »" at bounding box center [847, 207] width 60 height 31
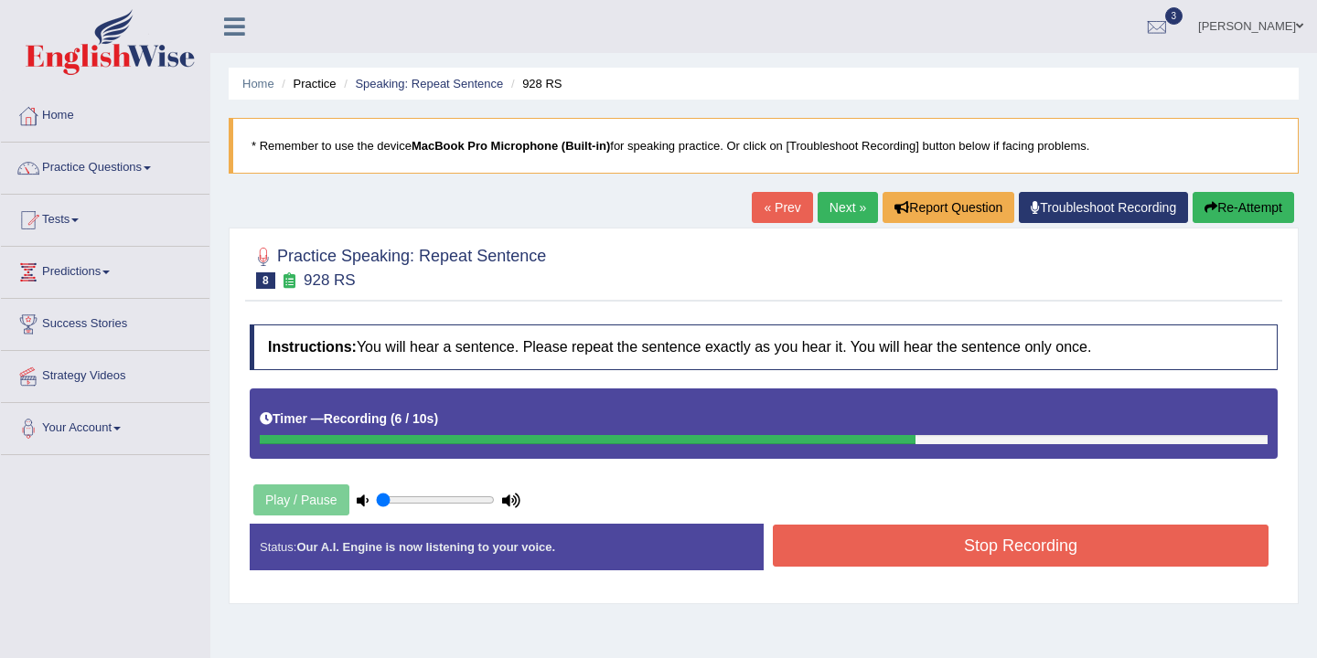
click at [967, 537] on button "Stop Recording" at bounding box center [1021, 546] width 496 height 42
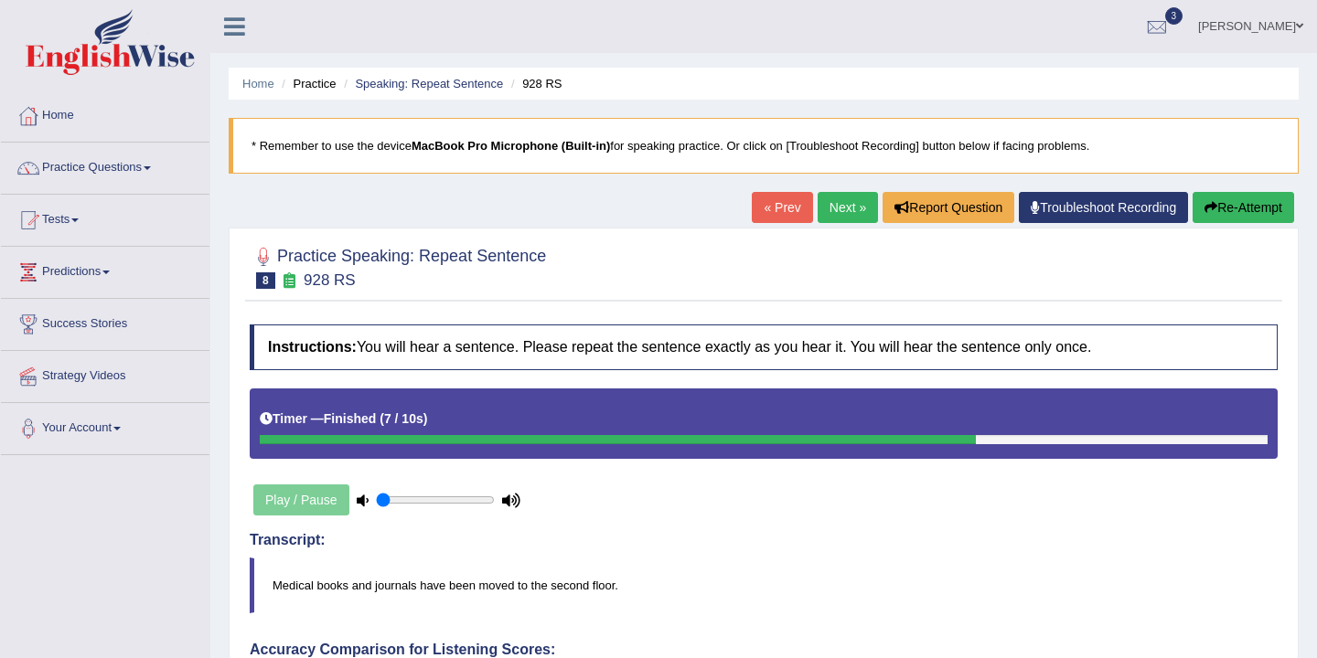
click at [829, 208] on link "Next »" at bounding box center [847, 207] width 60 height 31
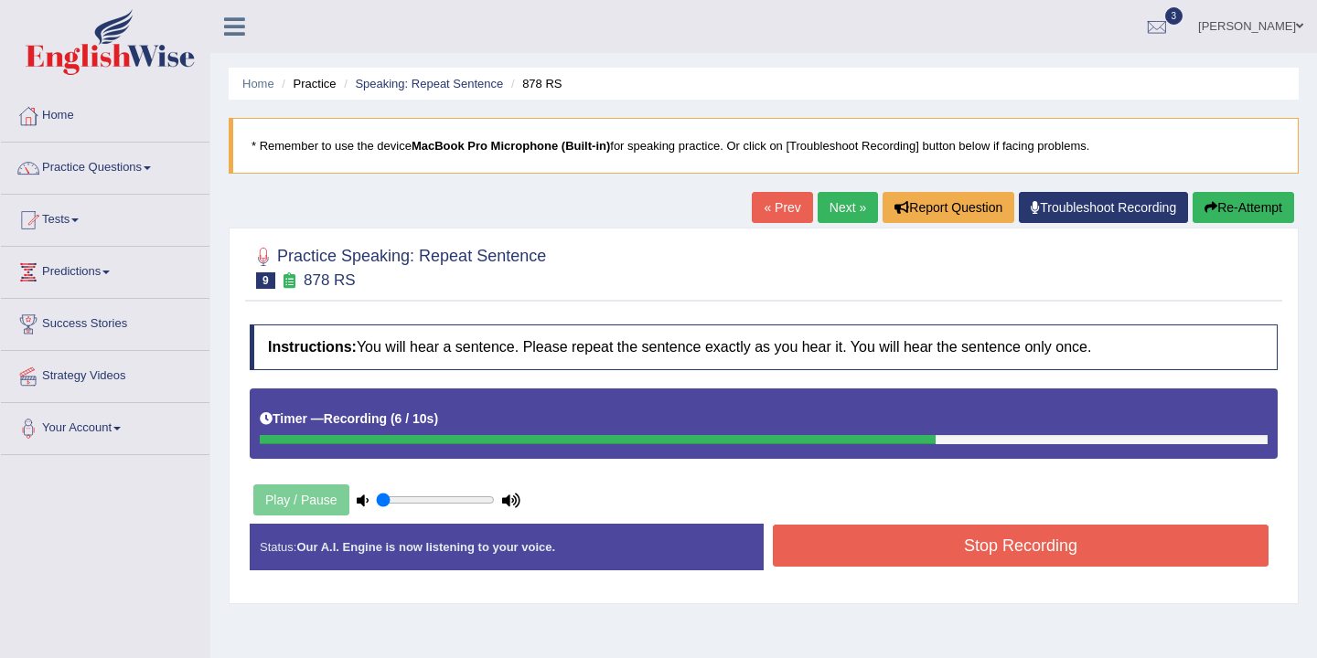
click at [965, 543] on button "Stop Recording" at bounding box center [1021, 546] width 496 height 42
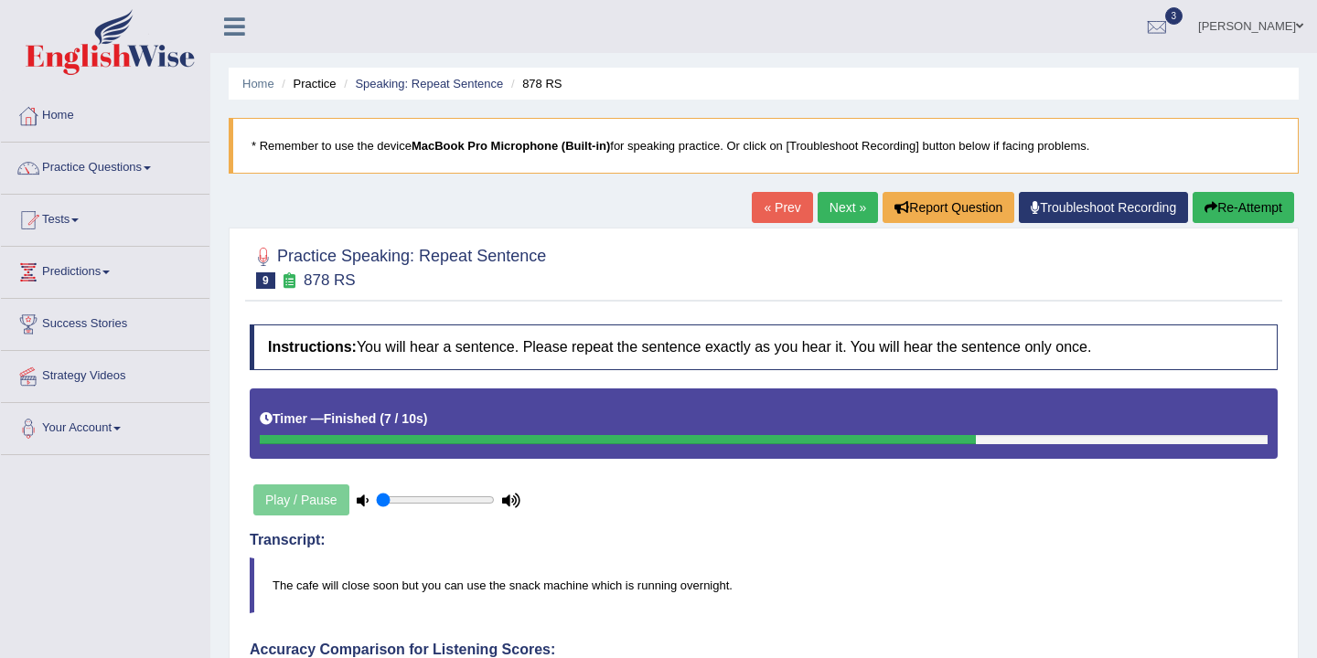
click at [834, 204] on link "Next »" at bounding box center [847, 207] width 60 height 31
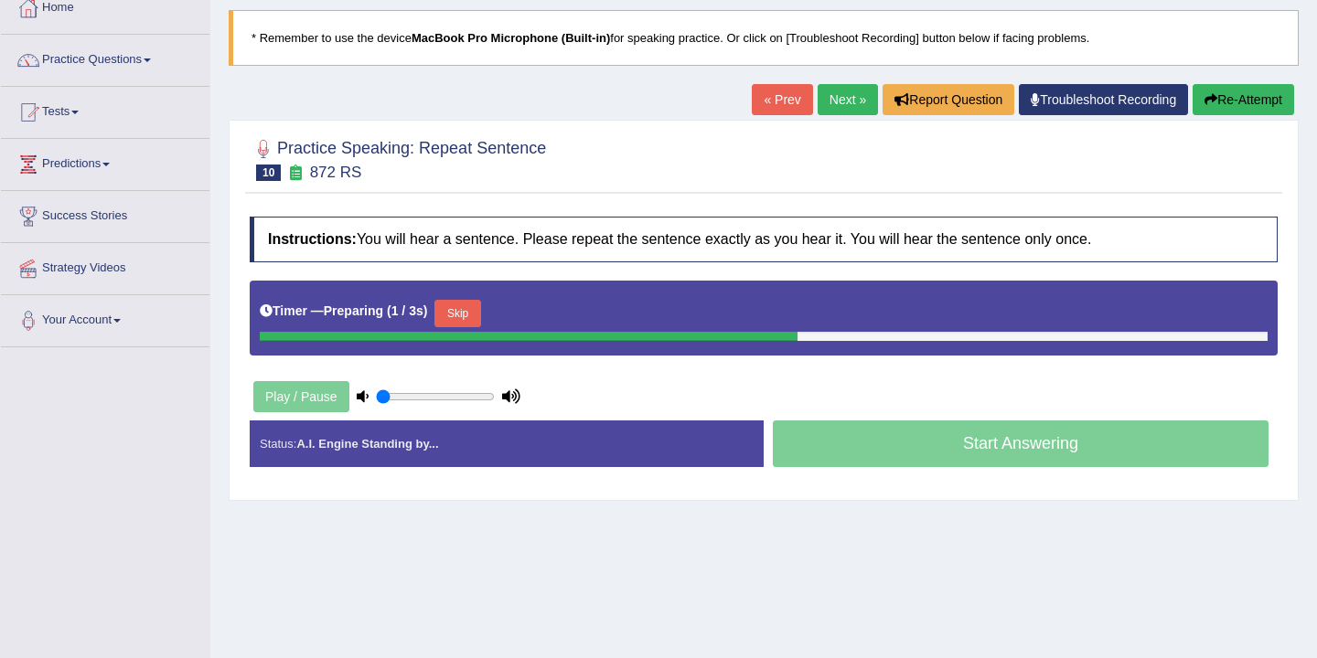
scroll to position [107, 0]
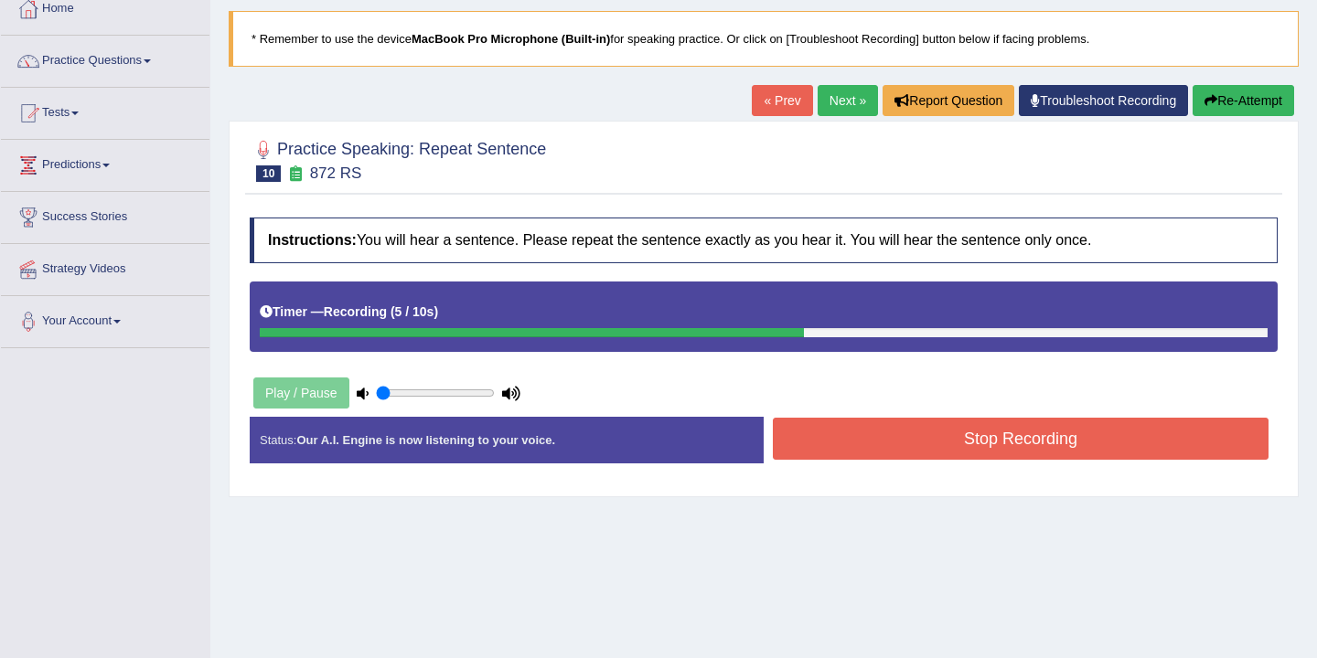
click at [872, 445] on button "Stop Recording" at bounding box center [1021, 439] width 496 height 42
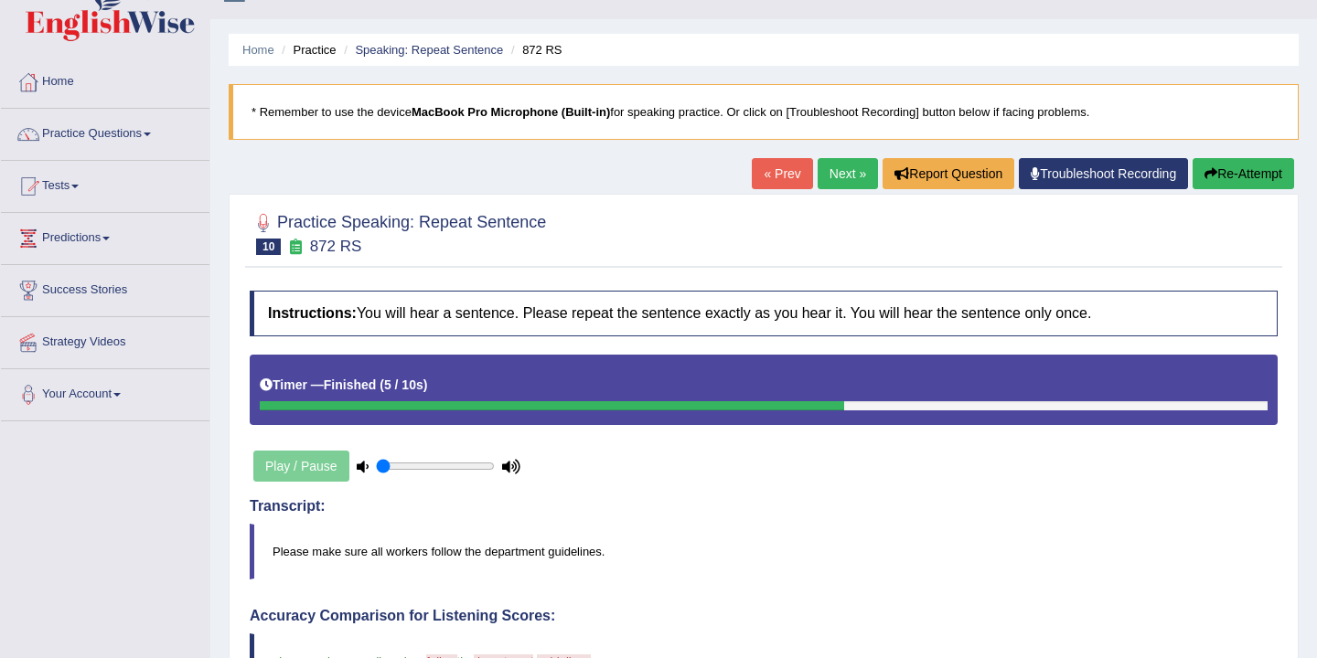
scroll to position [0, 0]
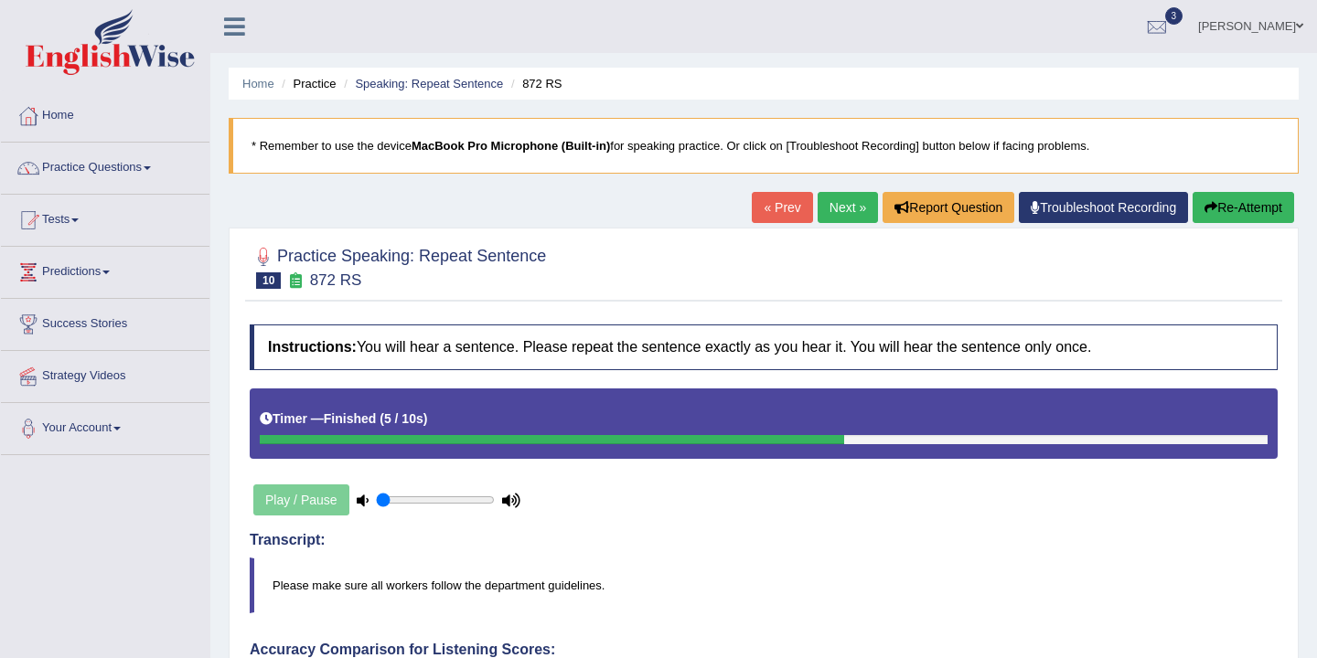
click at [830, 209] on link "Next »" at bounding box center [847, 207] width 60 height 31
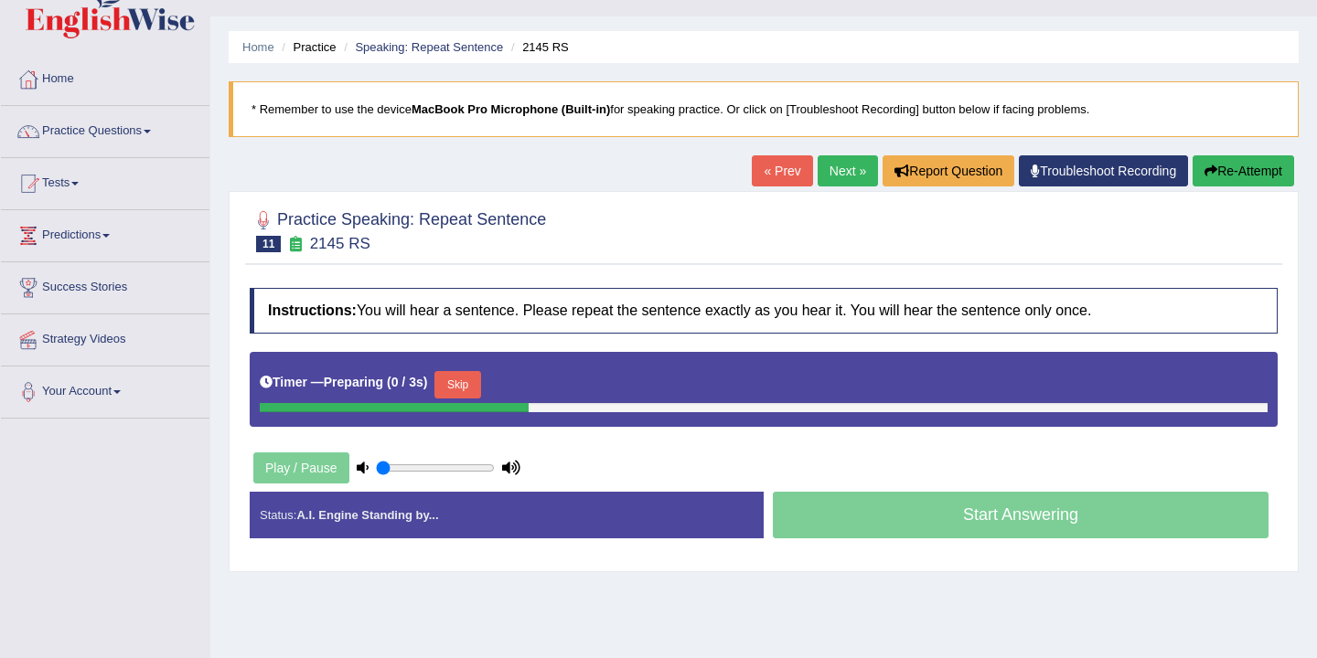
scroll to position [41, 0]
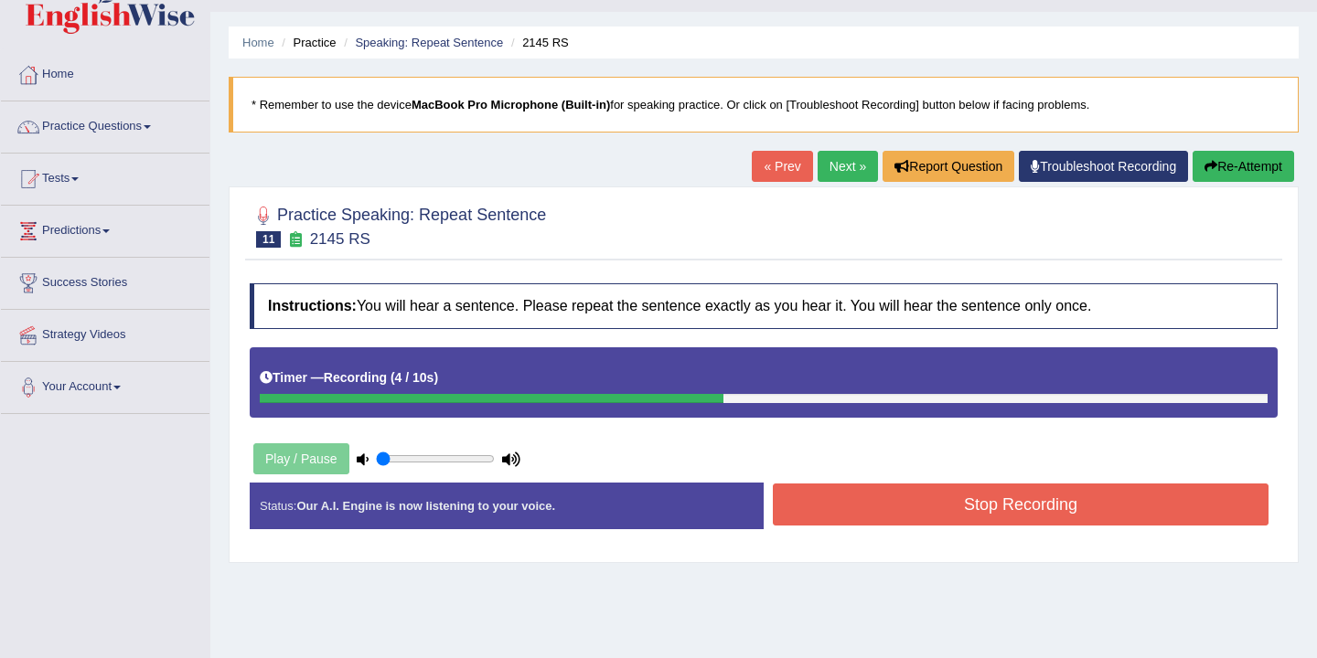
click at [956, 511] on button "Stop Recording" at bounding box center [1021, 505] width 496 height 42
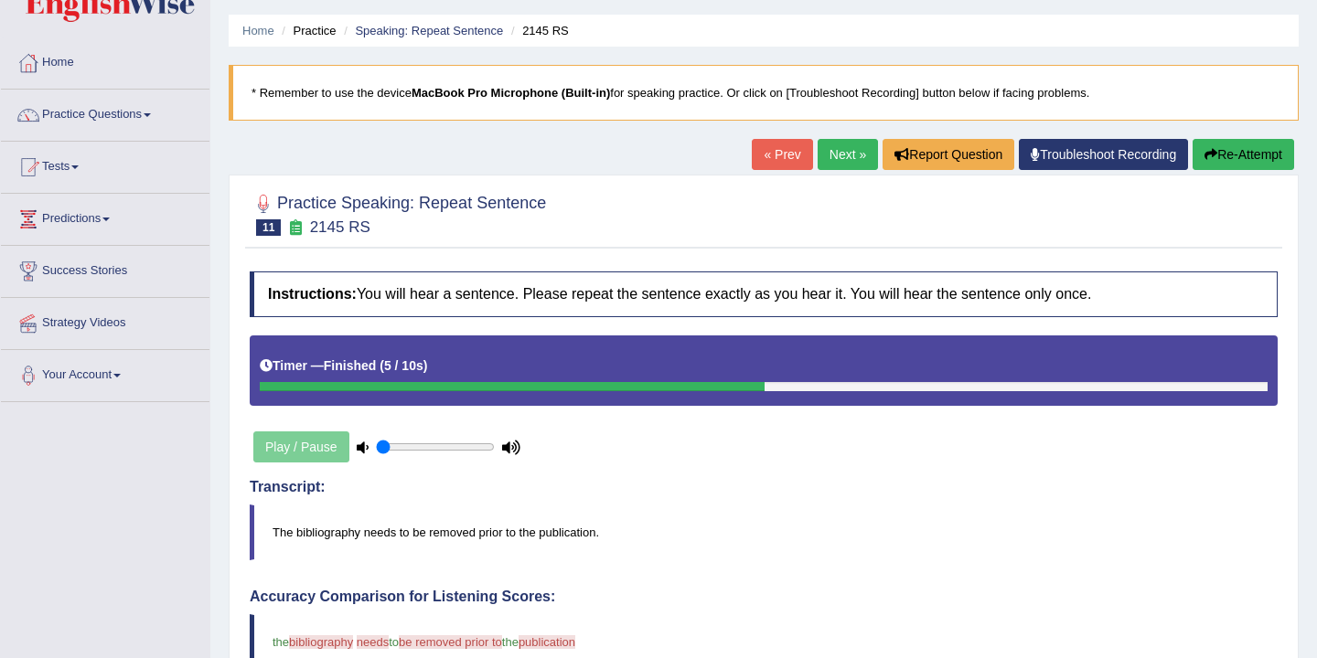
scroll to position [0, 0]
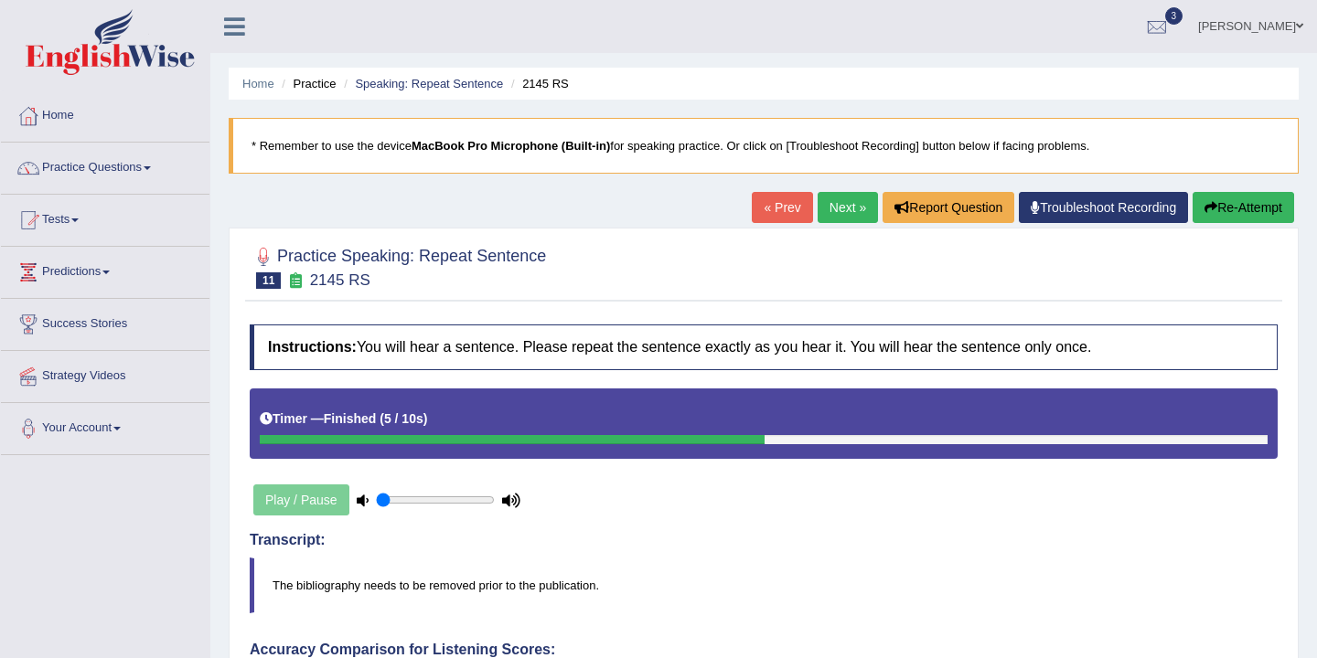
click at [842, 209] on link "Next »" at bounding box center [847, 207] width 60 height 31
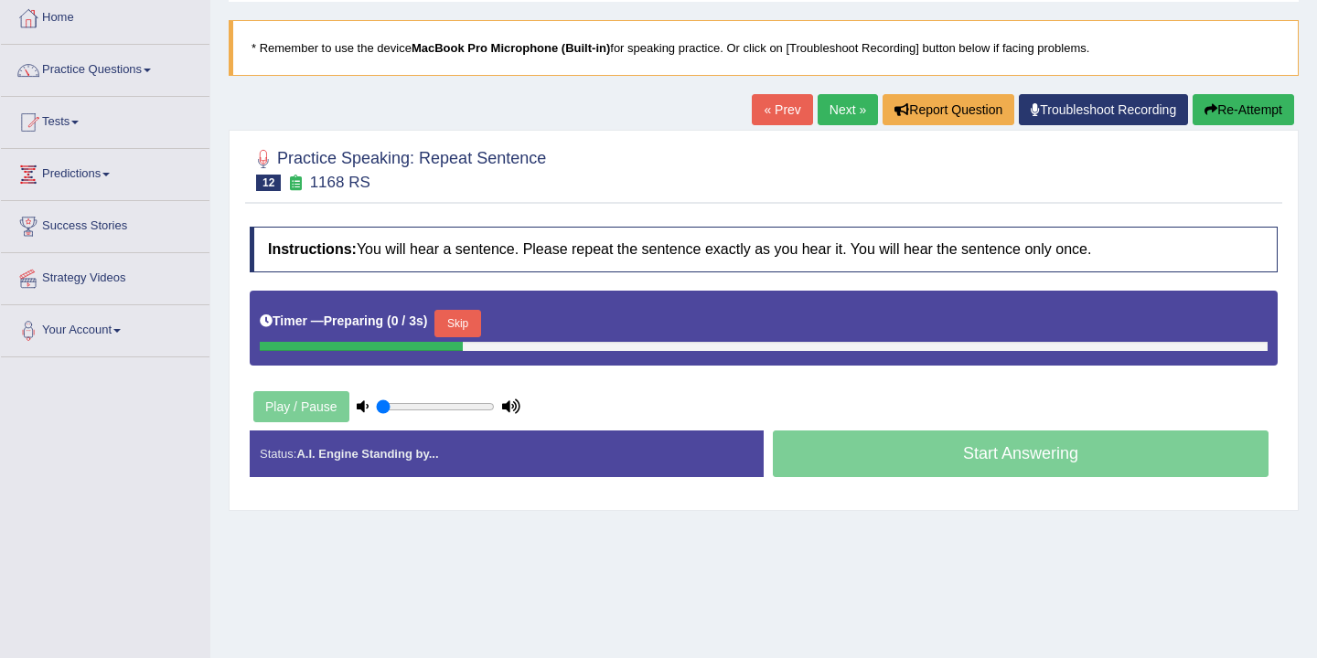
scroll to position [117, 0]
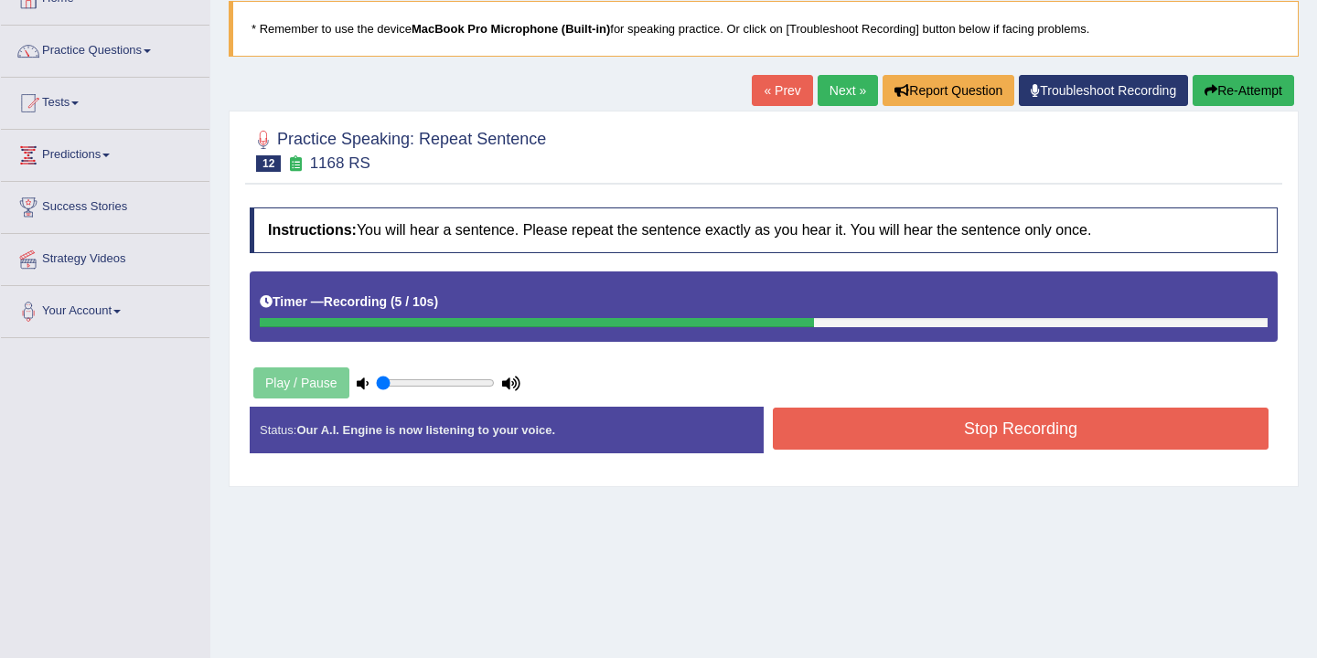
click at [892, 438] on button "Stop Recording" at bounding box center [1021, 429] width 496 height 42
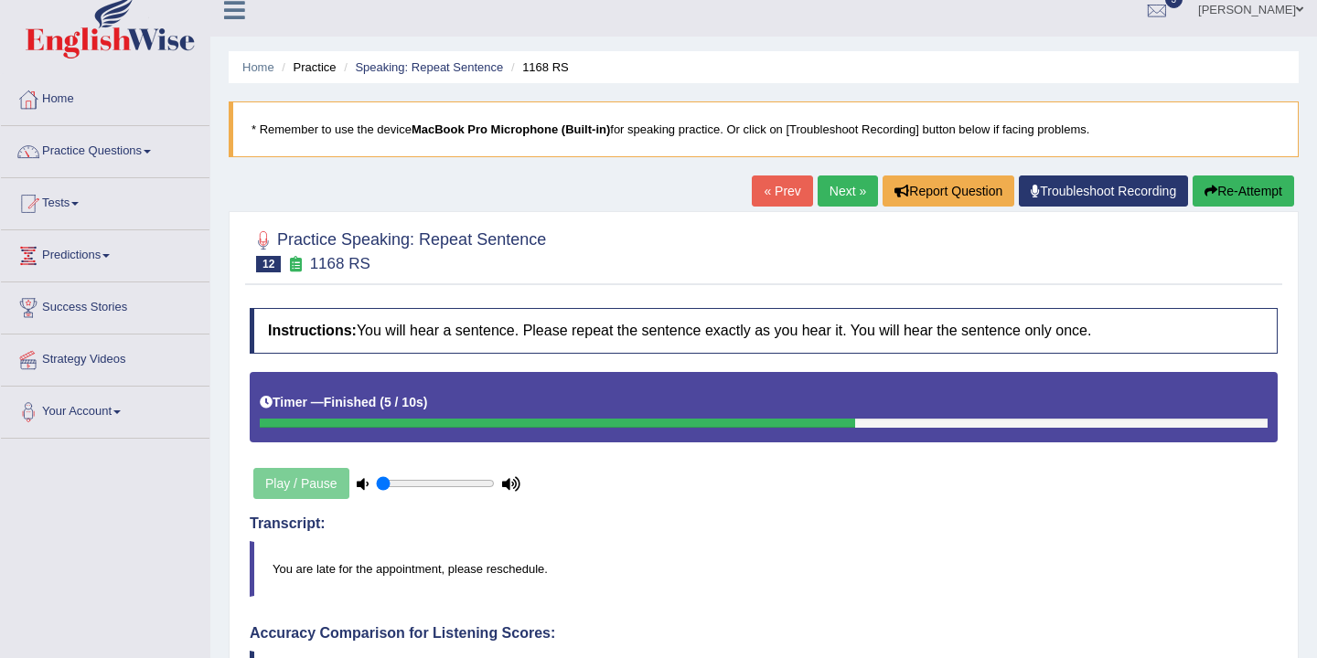
scroll to position [0, 0]
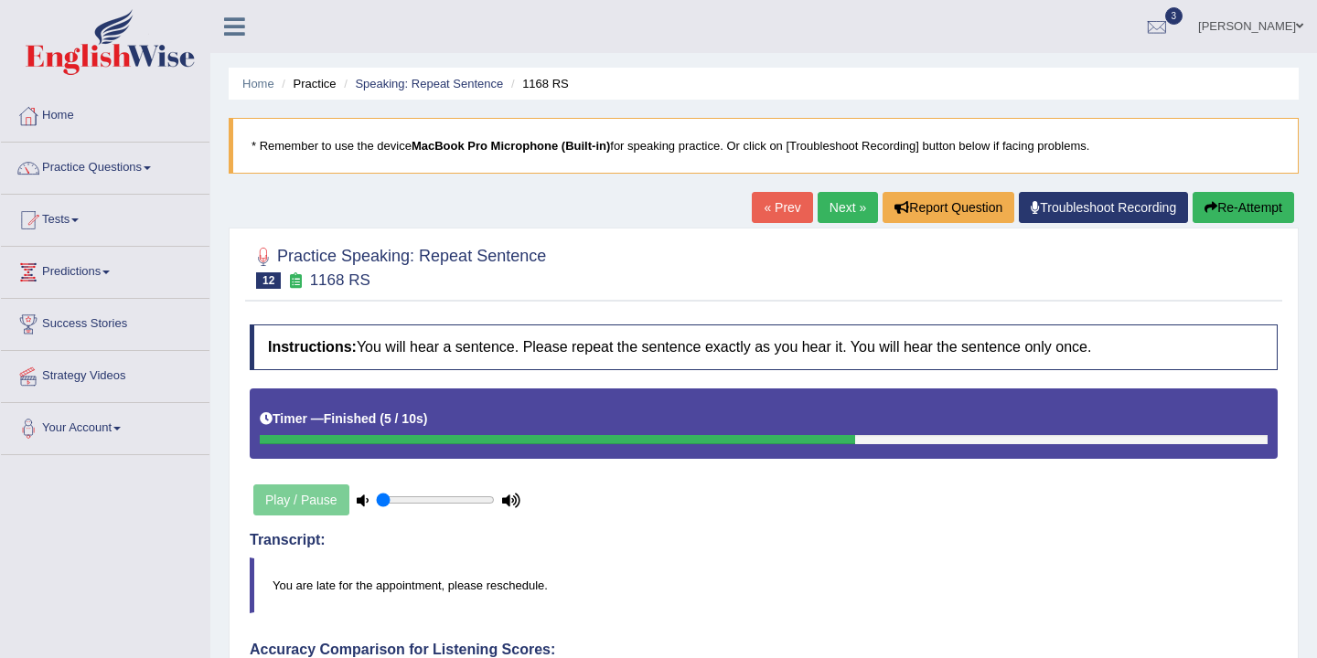
click at [833, 214] on link "Next »" at bounding box center [847, 207] width 60 height 31
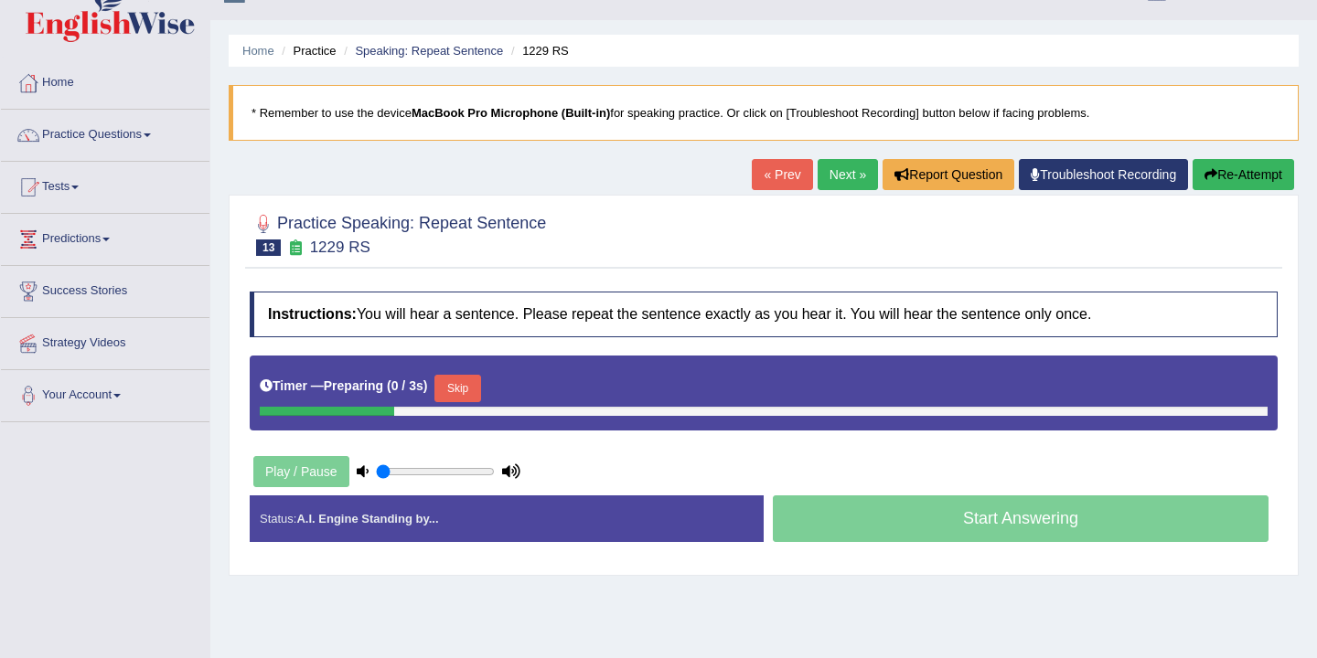
scroll to position [34, 0]
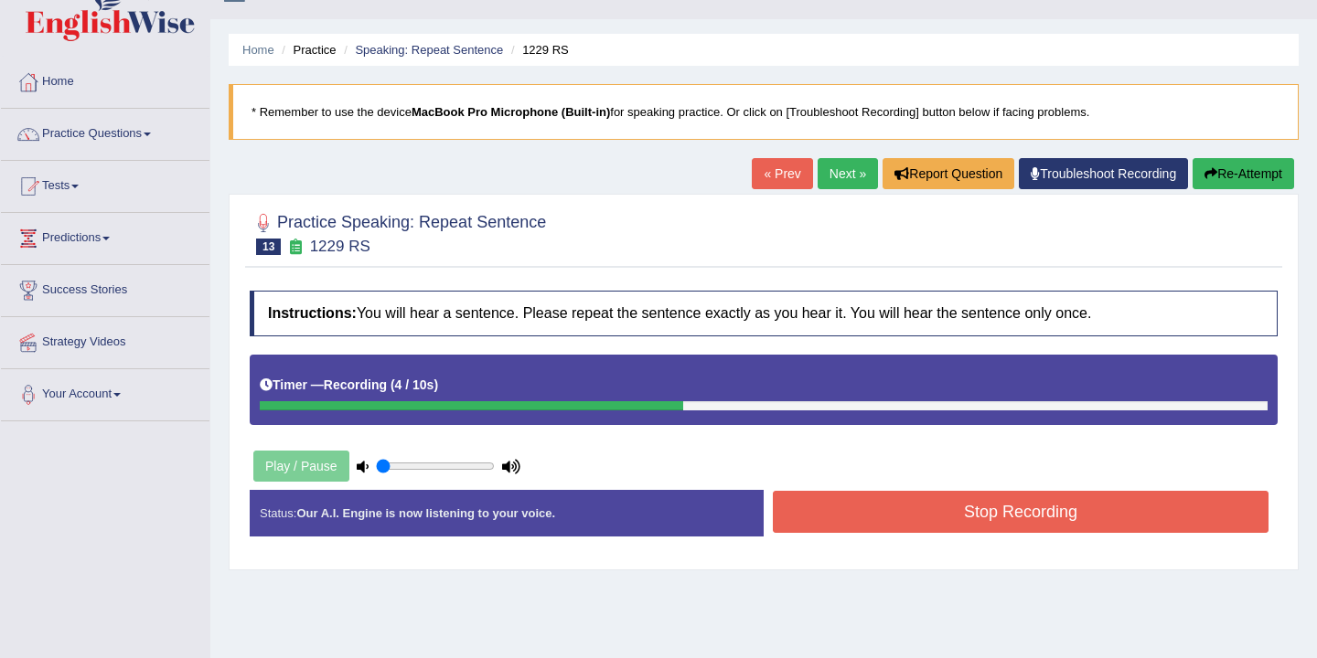
click at [972, 513] on button "Stop Recording" at bounding box center [1021, 512] width 496 height 42
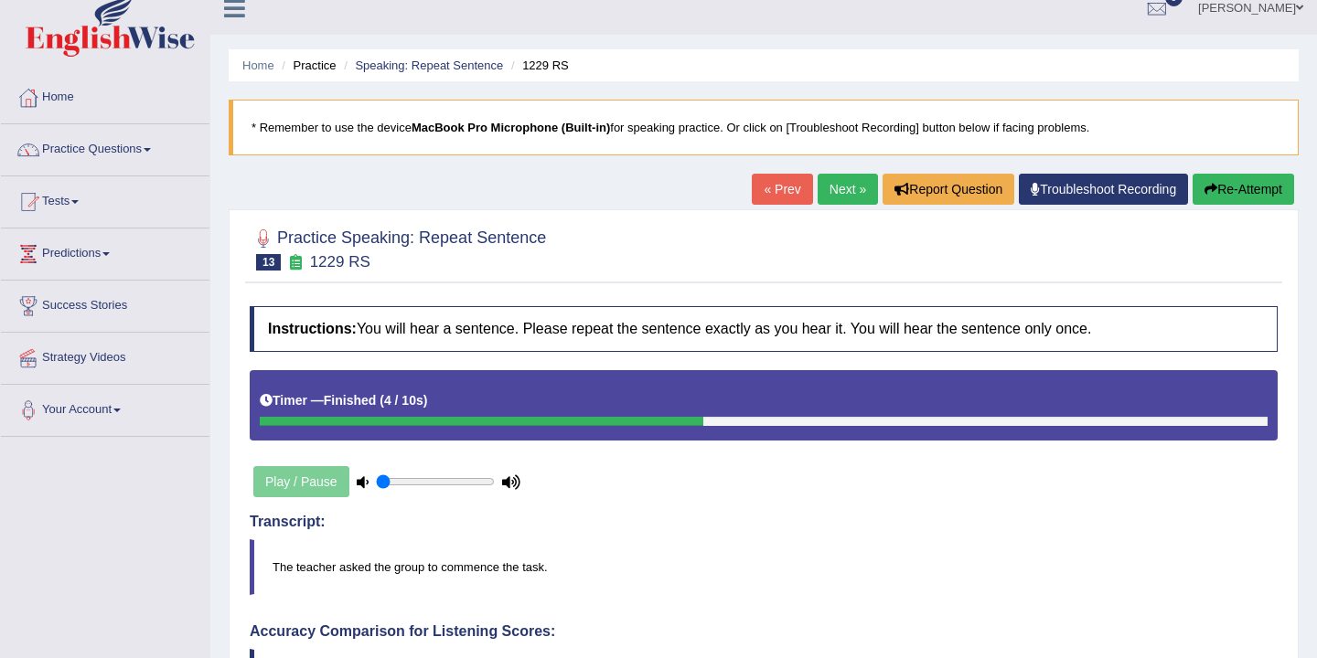
scroll to position [0, 0]
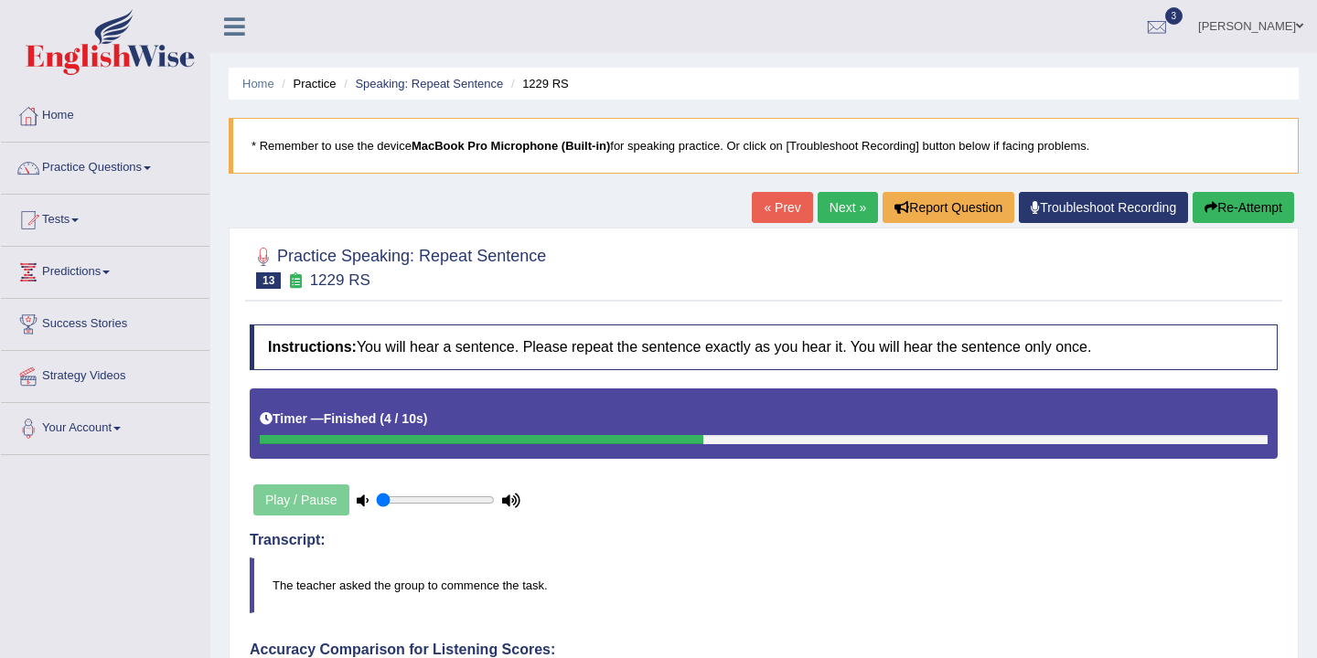
click at [835, 211] on link "Next »" at bounding box center [847, 207] width 60 height 31
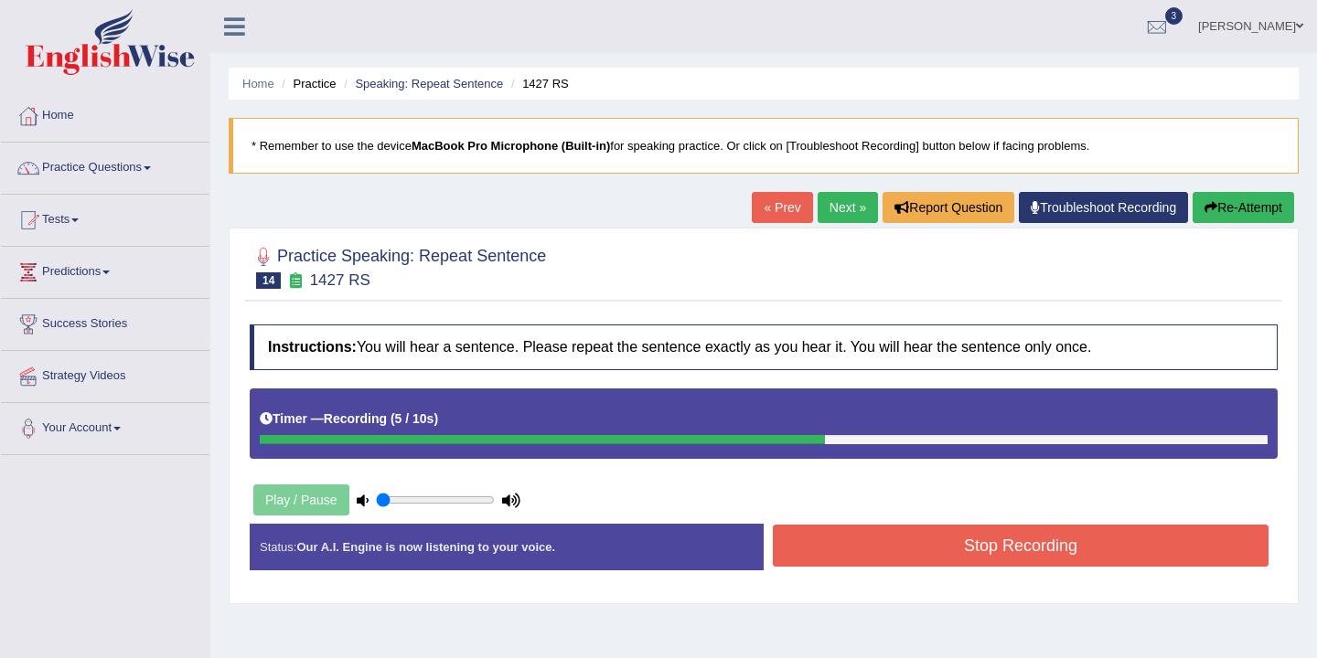
click at [999, 550] on button "Stop Recording" at bounding box center [1021, 546] width 496 height 42
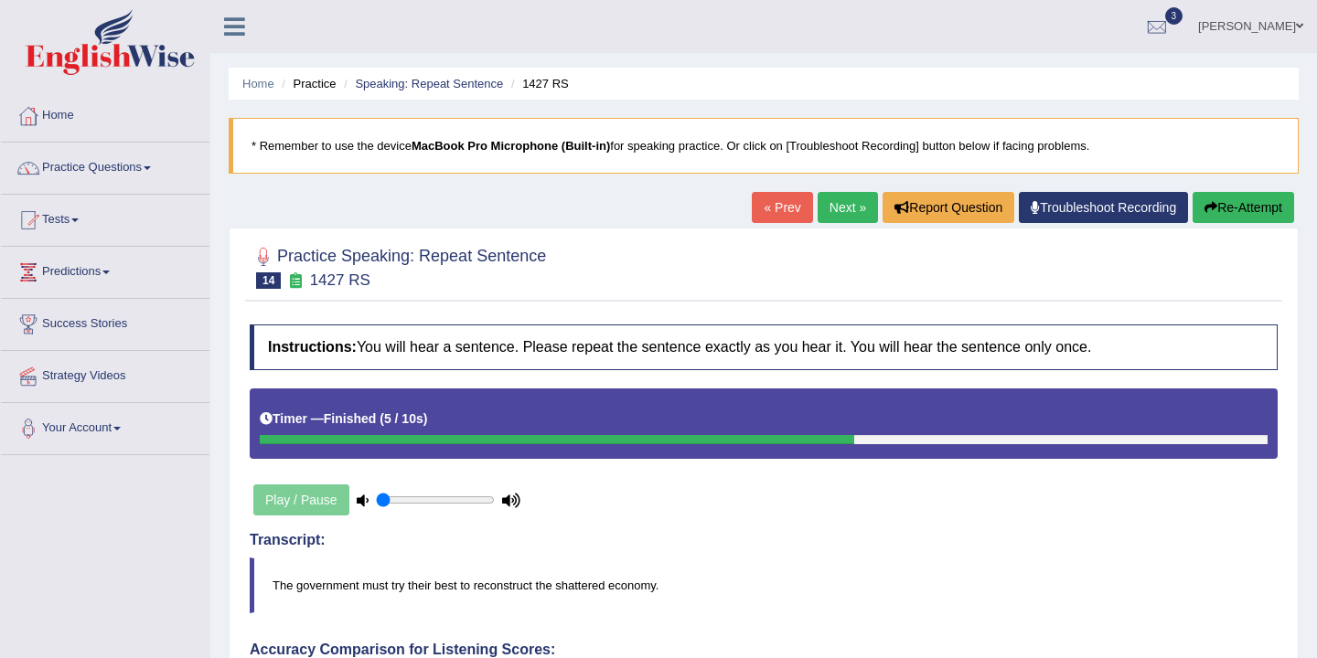
click at [835, 206] on link "Next »" at bounding box center [847, 207] width 60 height 31
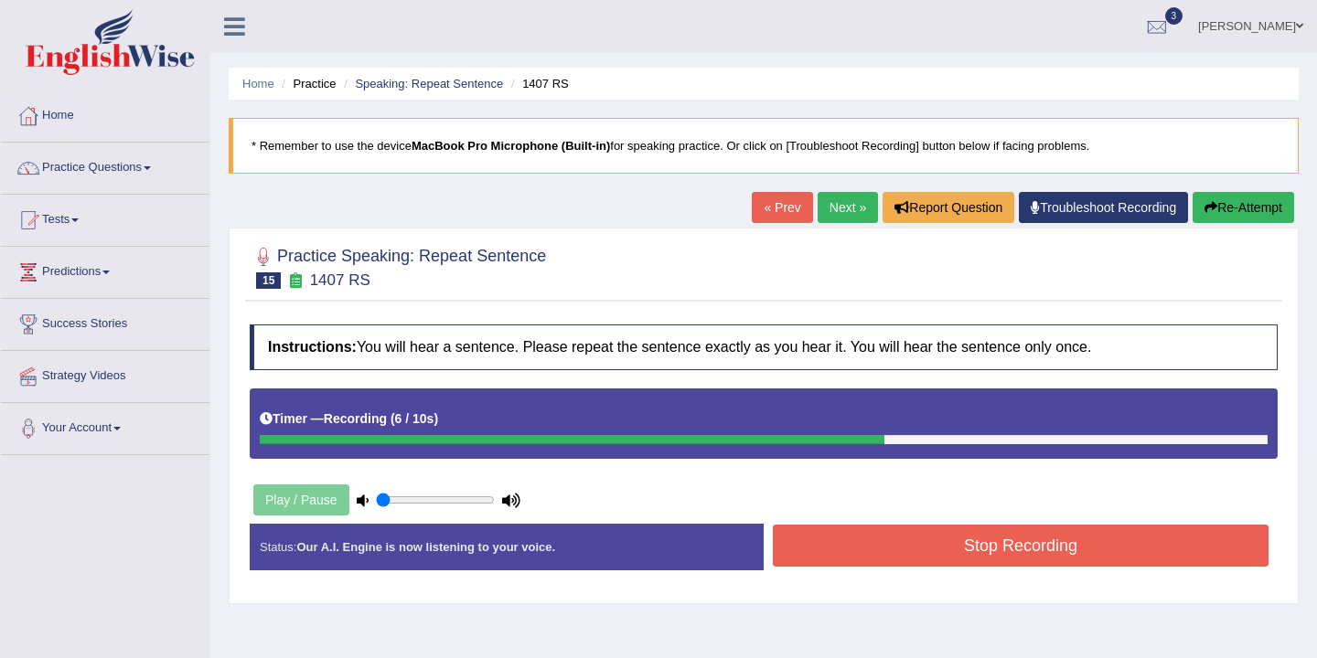
click at [932, 555] on button "Stop Recording" at bounding box center [1021, 546] width 496 height 42
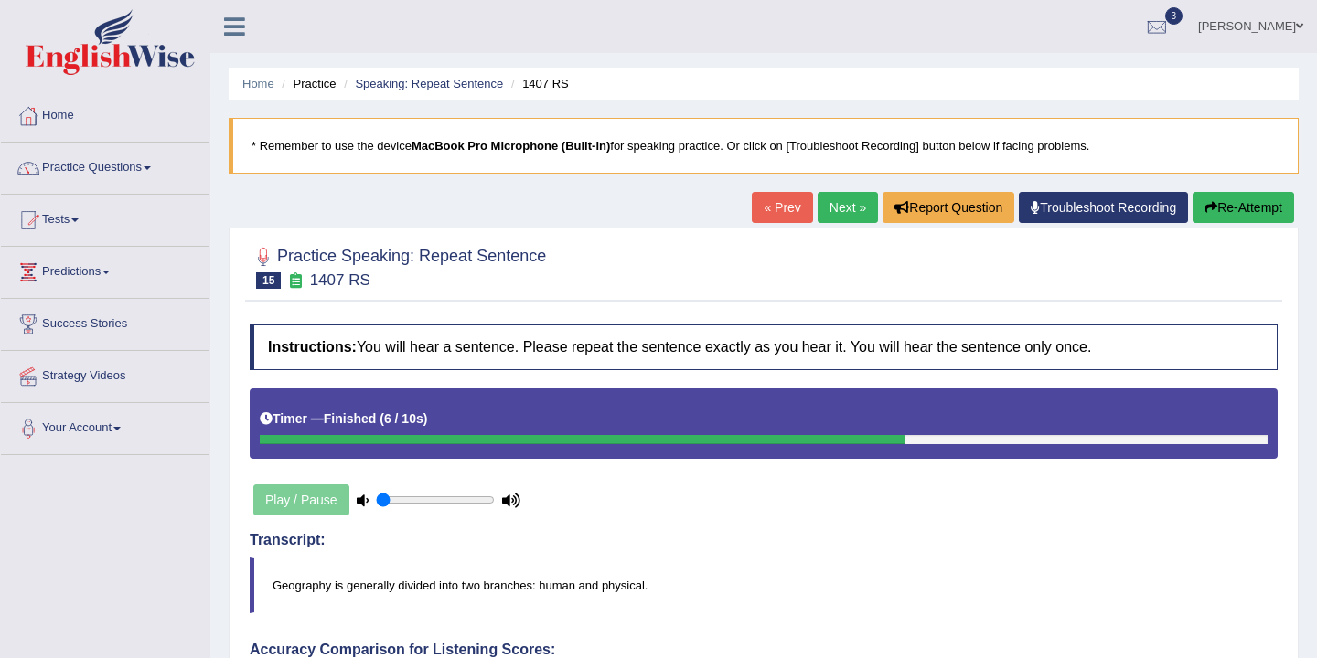
click at [838, 208] on link "Next »" at bounding box center [847, 207] width 60 height 31
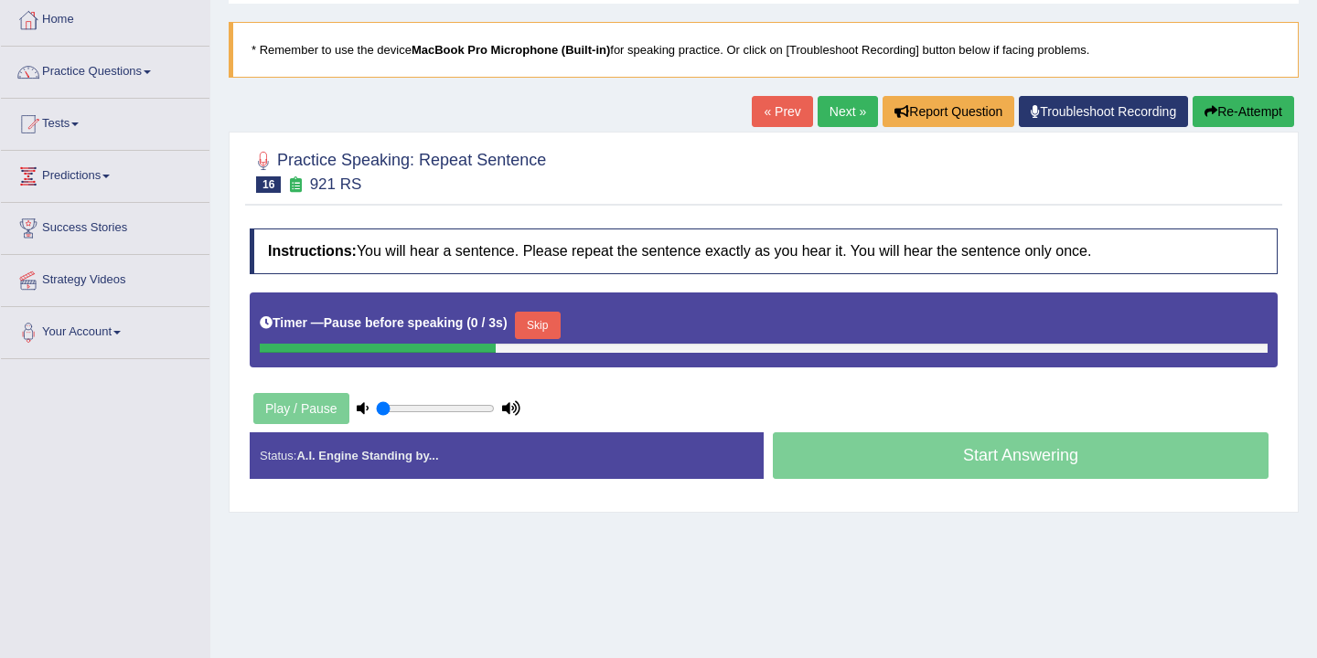
scroll to position [93, 0]
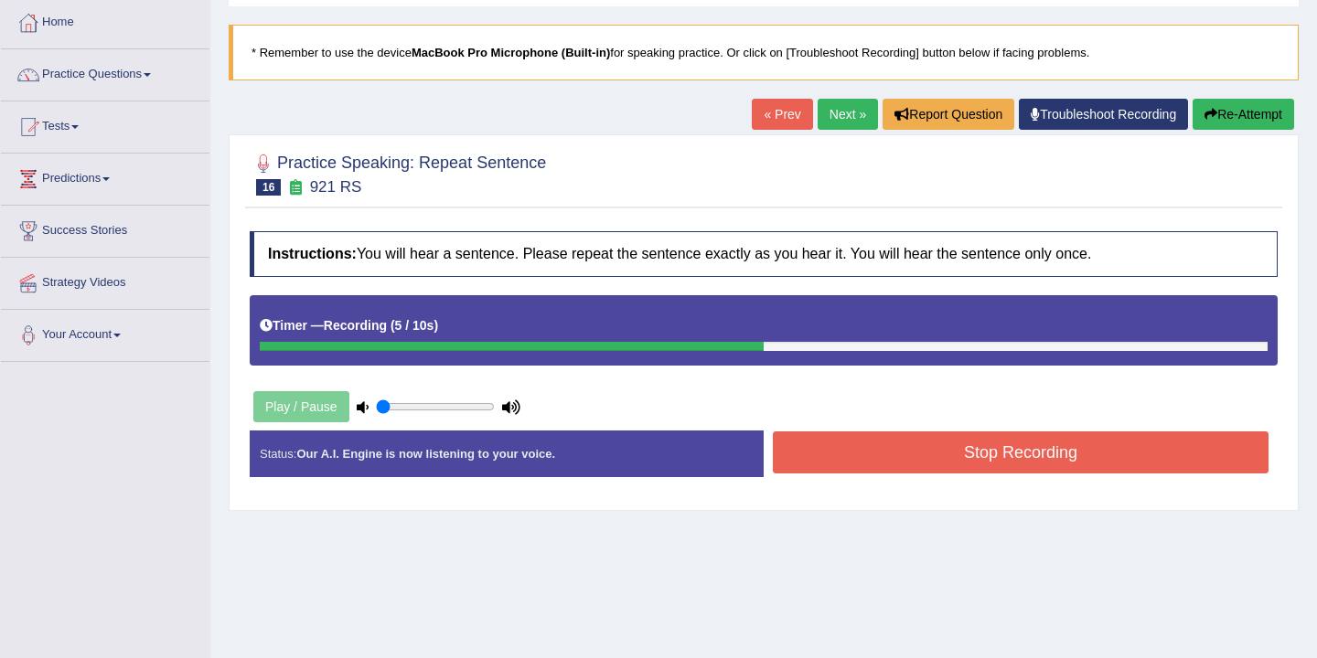
click at [959, 461] on button "Stop Recording" at bounding box center [1021, 453] width 496 height 42
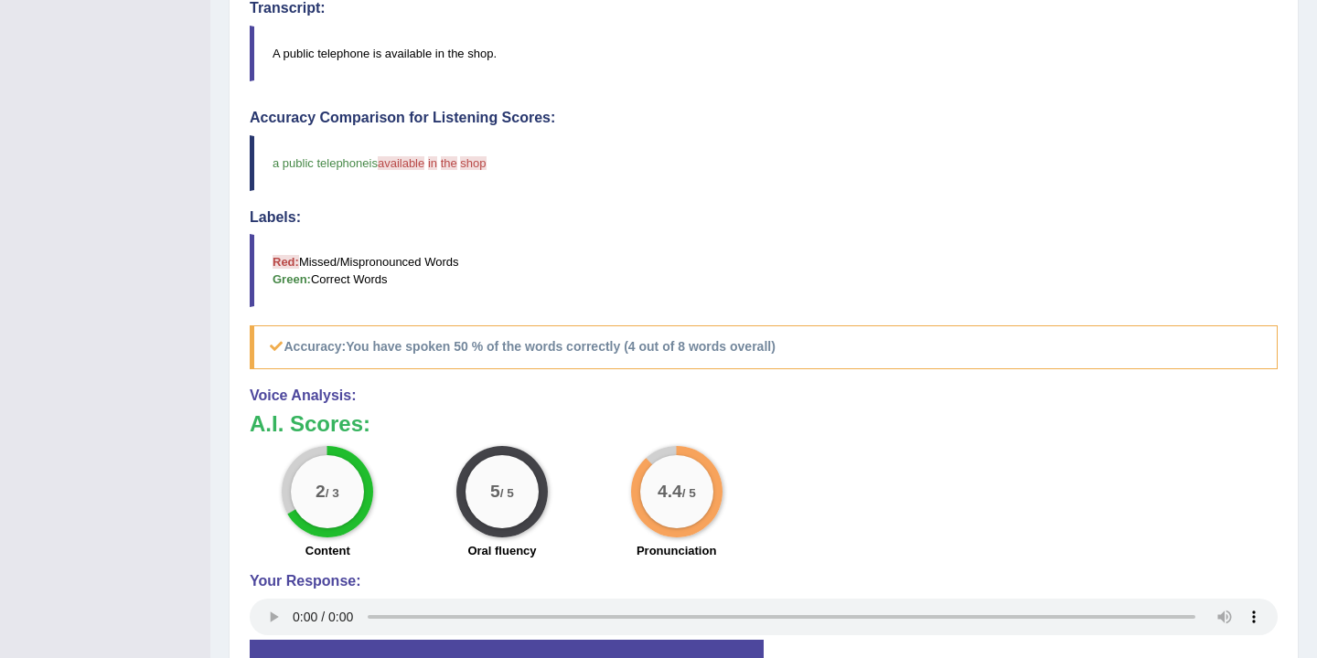
scroll to position [0, 0]
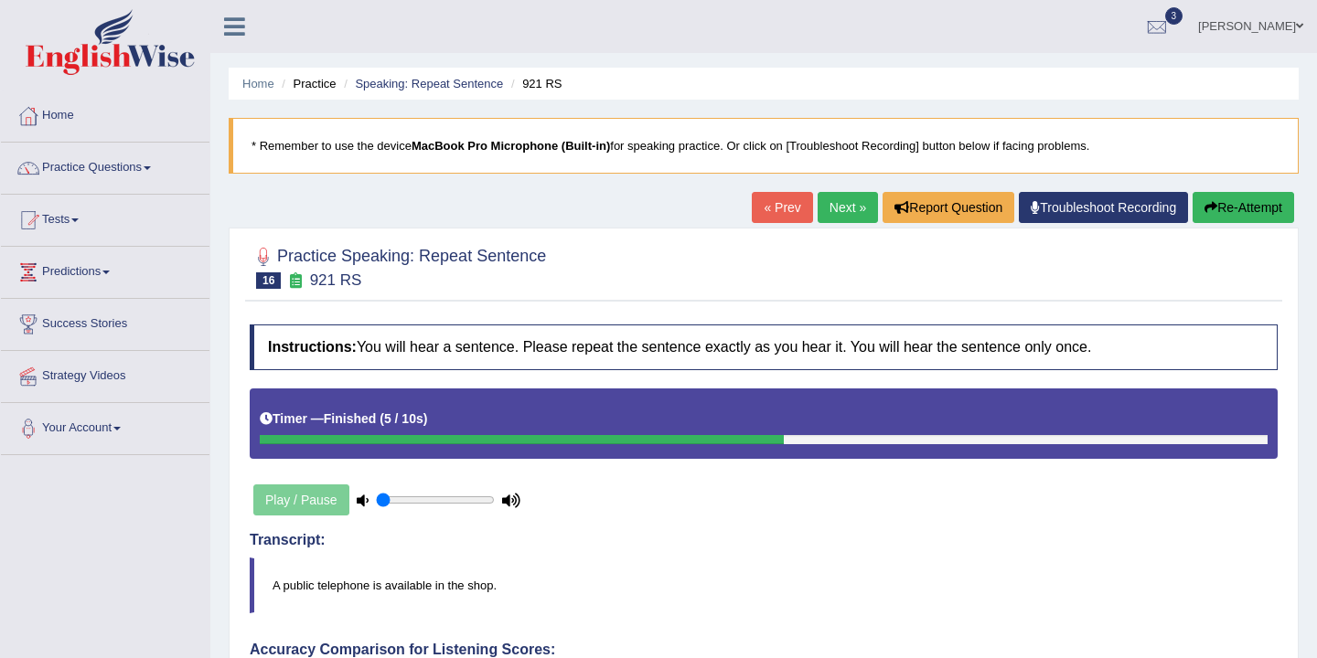
click at [832, 209] on link "Next »" at bounding box center [847, 207] width 60 height 31
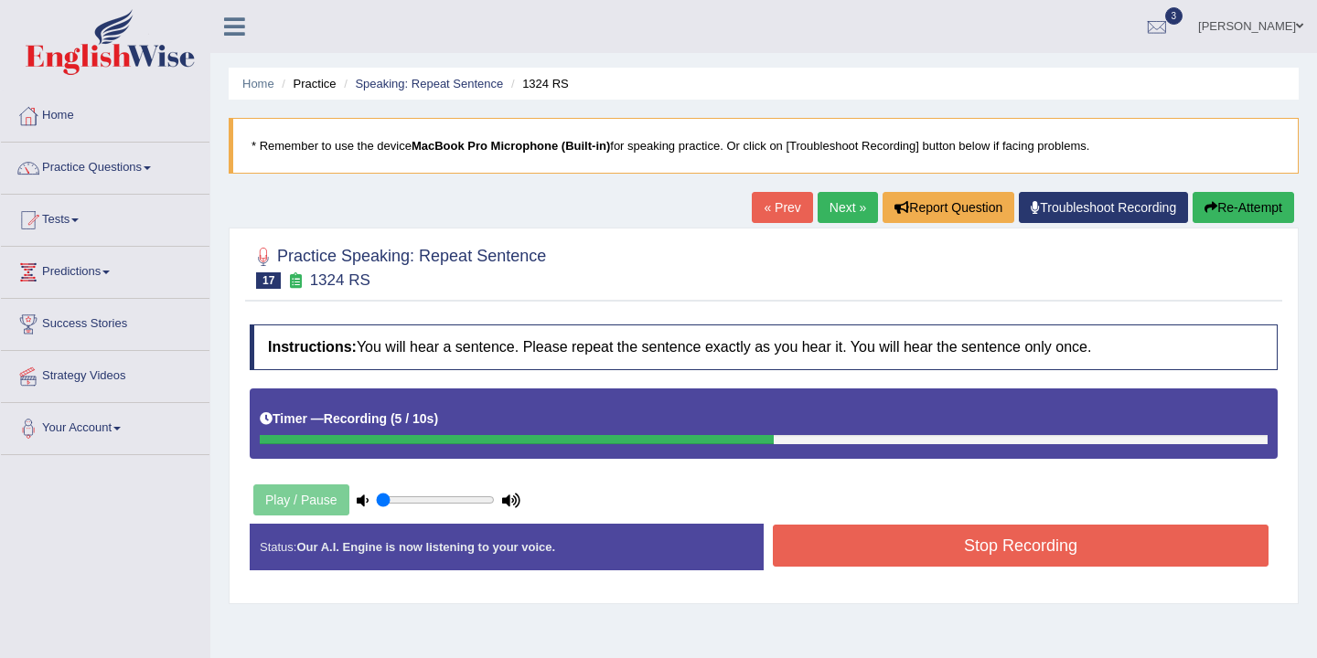
click at [930, 548] on button "Stop Recording" at bounding box center [1021, 546] width 496 height 42
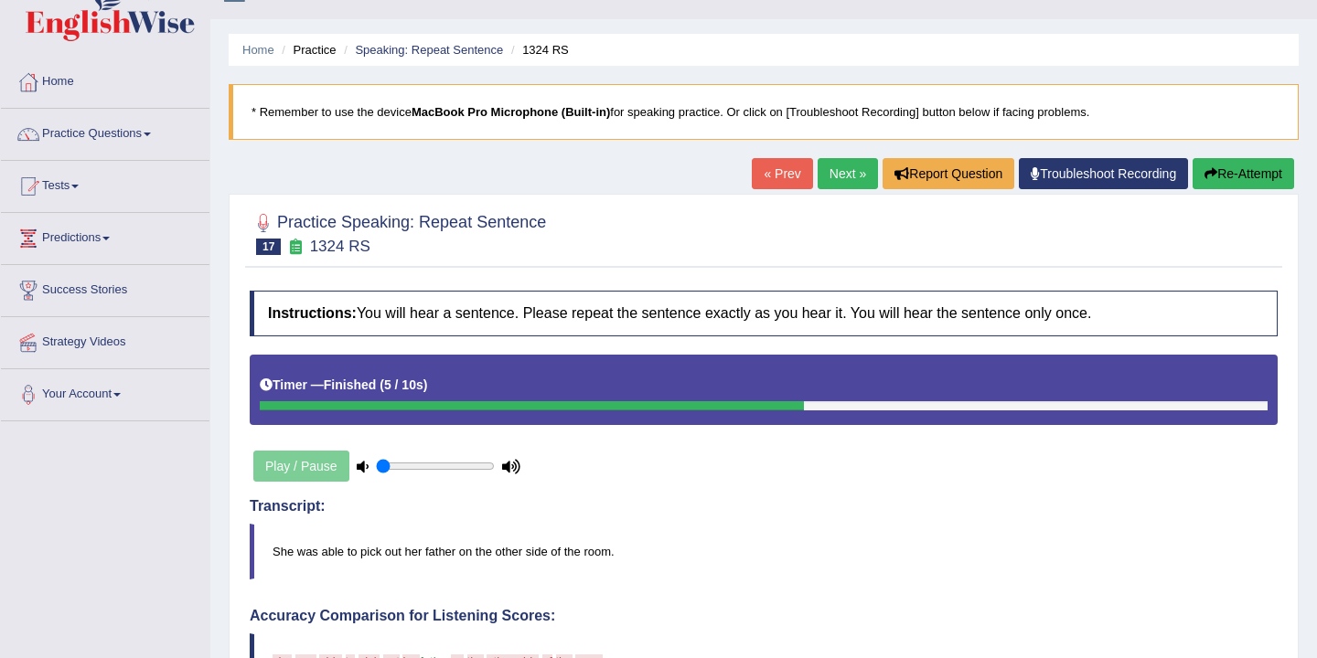
scroll to position [33, 0]
click at [1223, 177] on button "Re-Attempt" at bounding box center [1242, 174] width 101 height 31
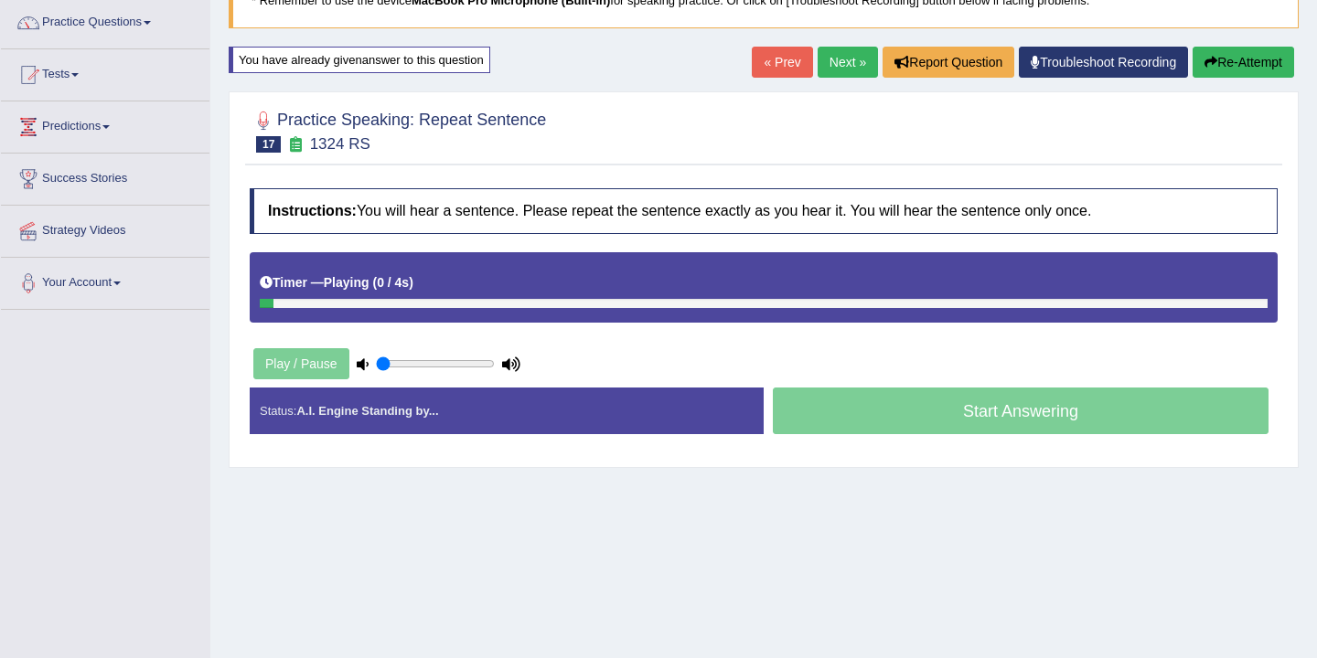
scroll to position [142, 0]
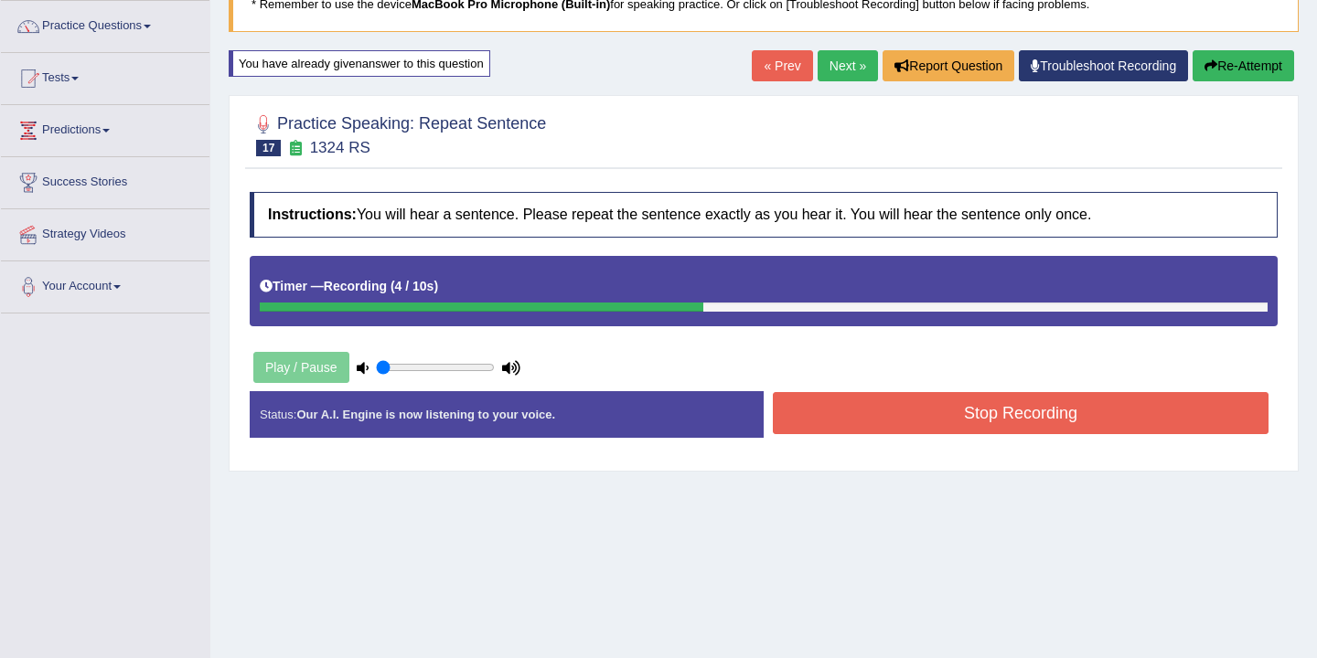
click at [946, 418] on button "Stop Recording" at bounding box center [1021, 413] width 496 height 42
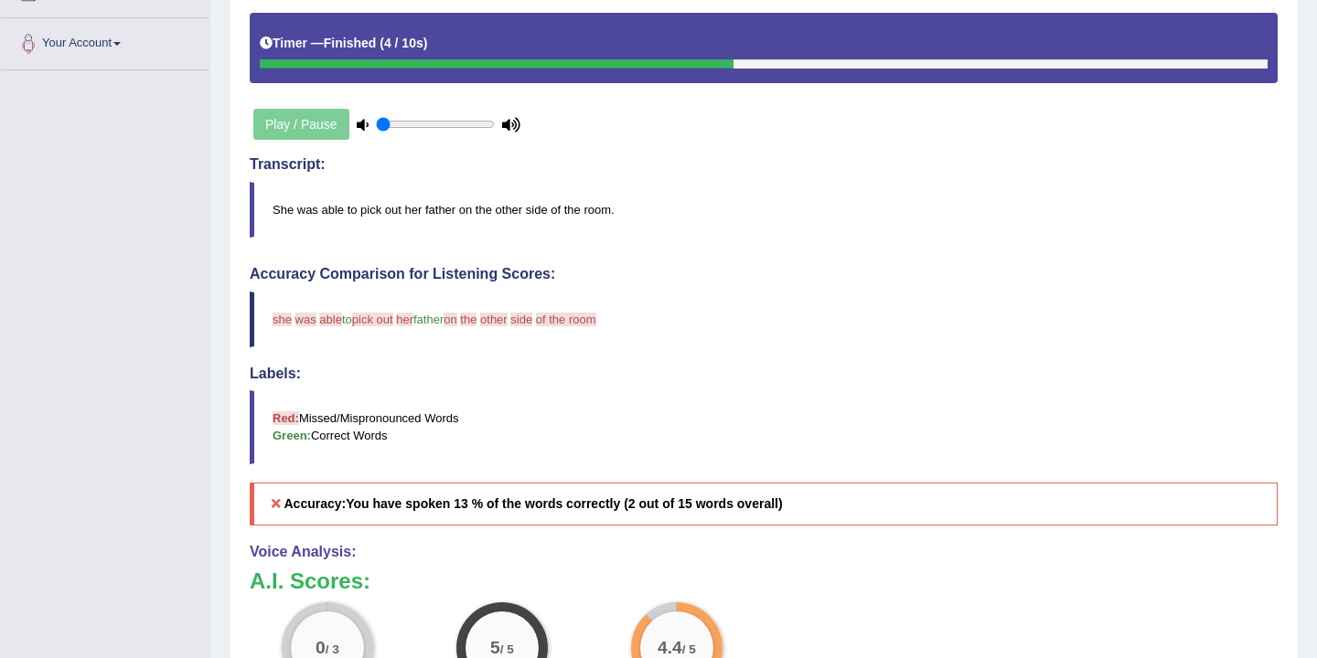
scroll to position [0, 0]
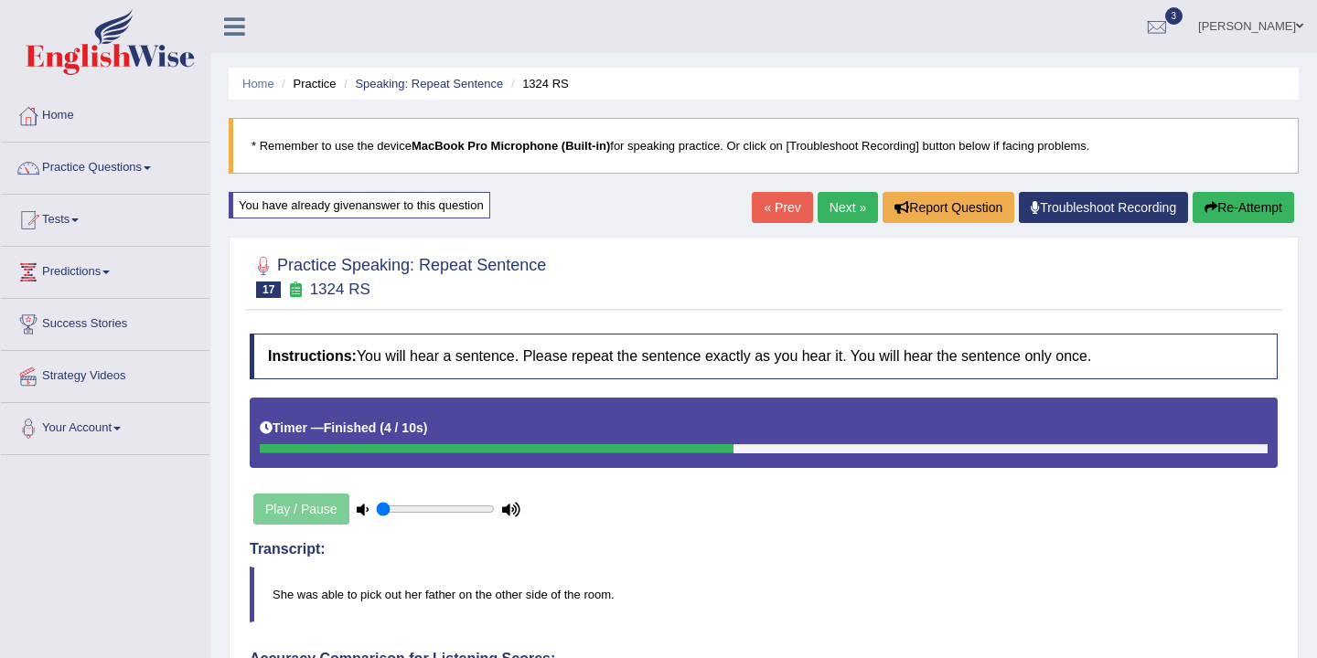
click at [837, 213] on link "Next »" at bounding box center [847, 207] width 60 height 31
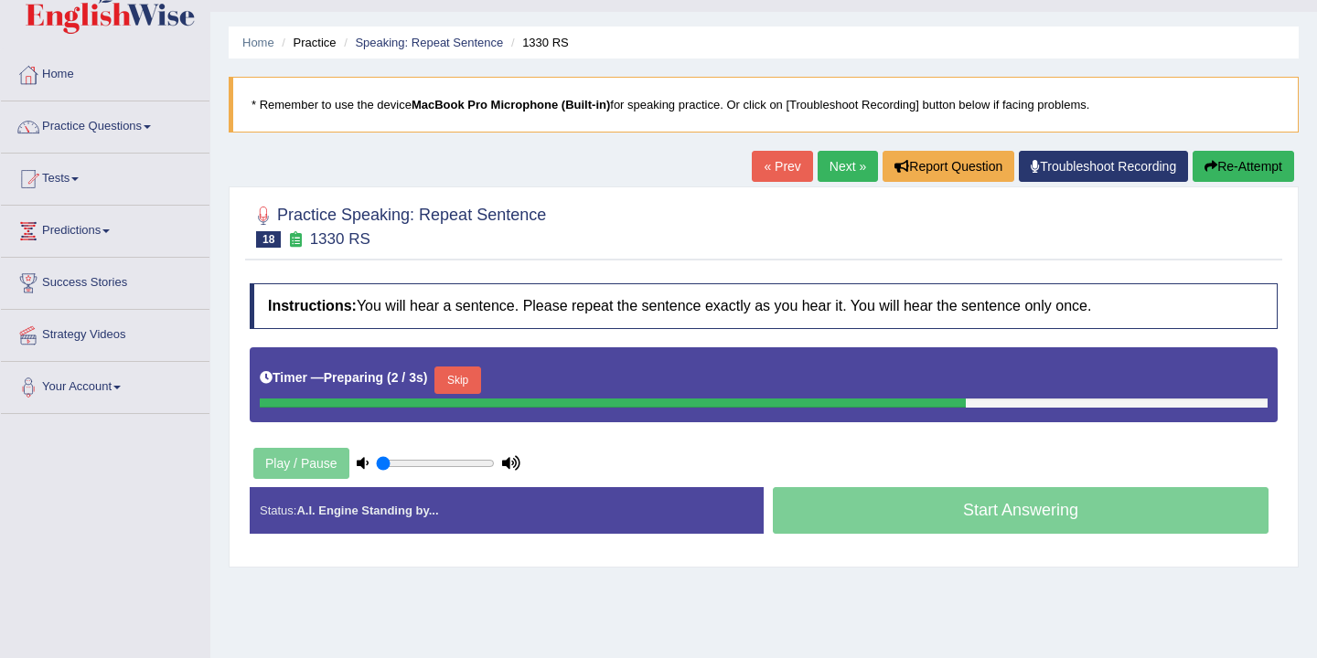
scroll to position [50, 0]
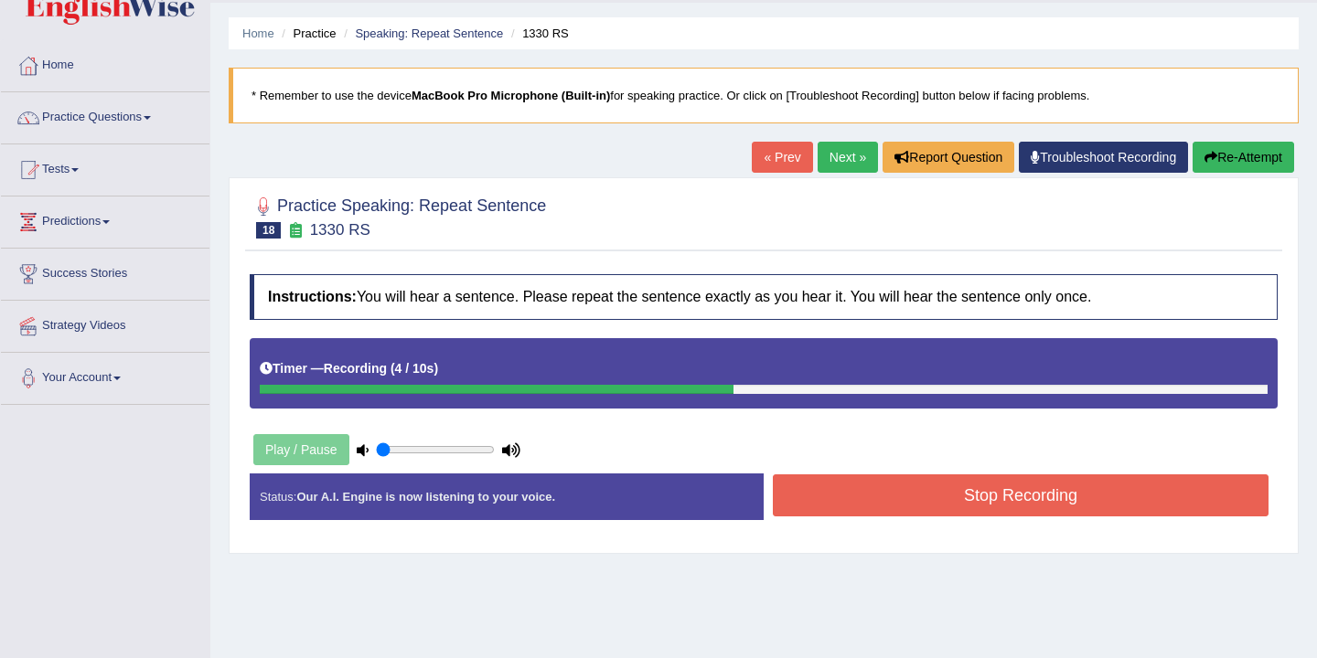
click at [962, 498] on button "Stop Recording" at bounding box center [1021, 496] width 496 height 42
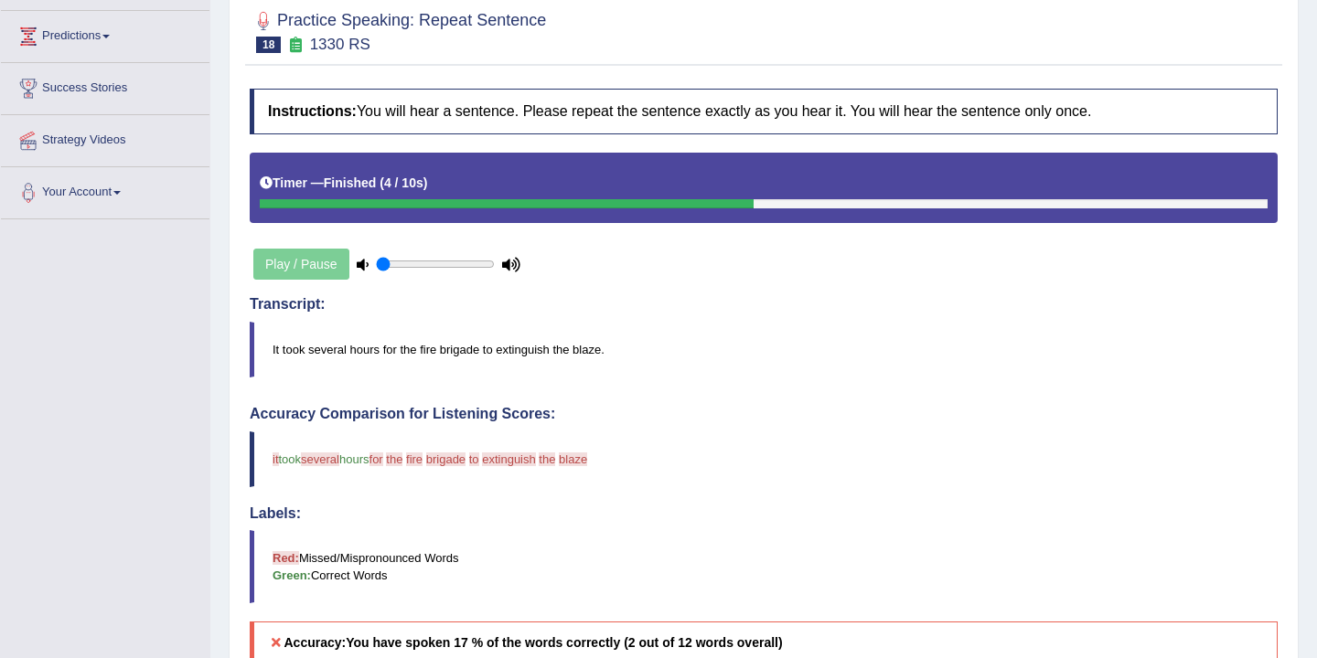
scroll to position [0, 0]
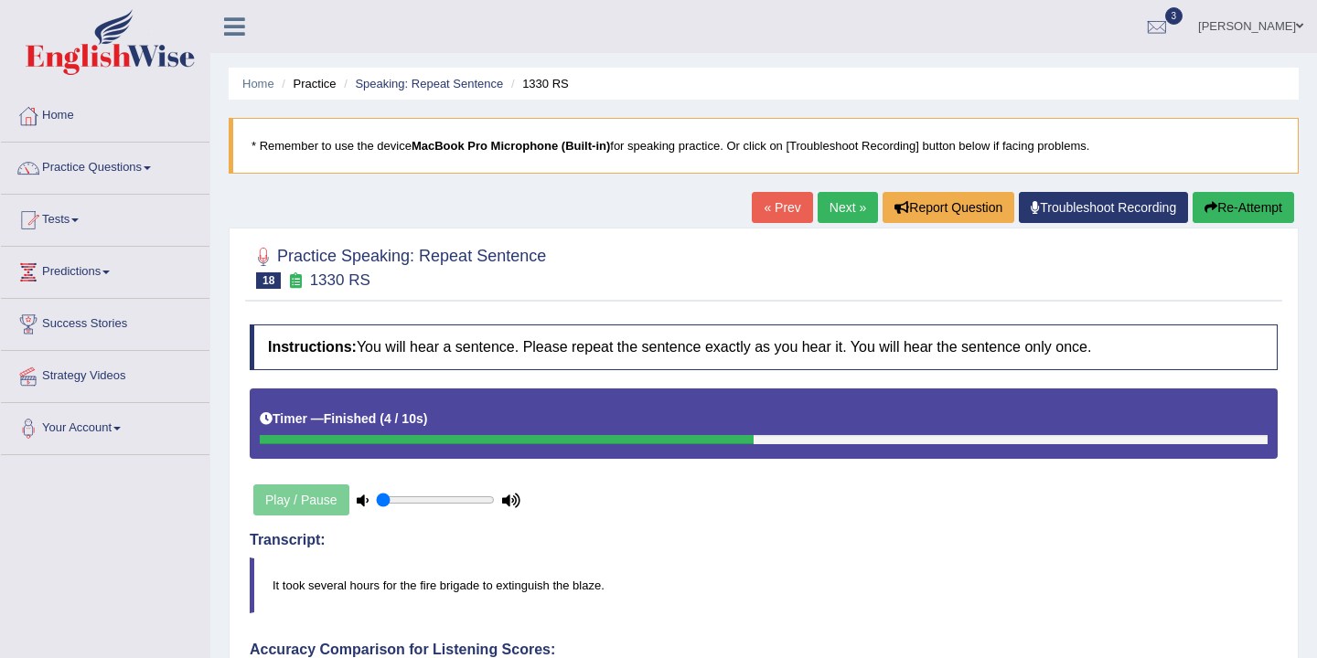
click at [836, 204] on link "Next »" at bounding box center [847, 207] width 60 height 31
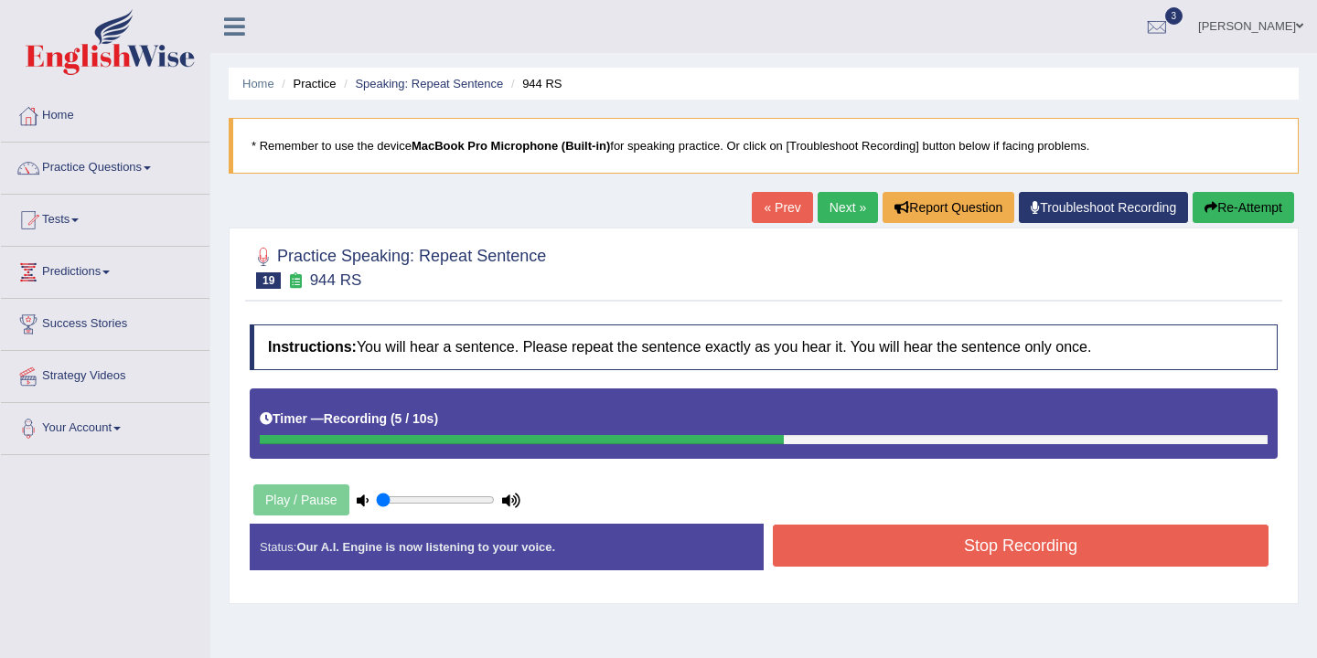
click at [952, 553] on button "Stop Recording" at bounding box center [1021, 546] width 496 height 42
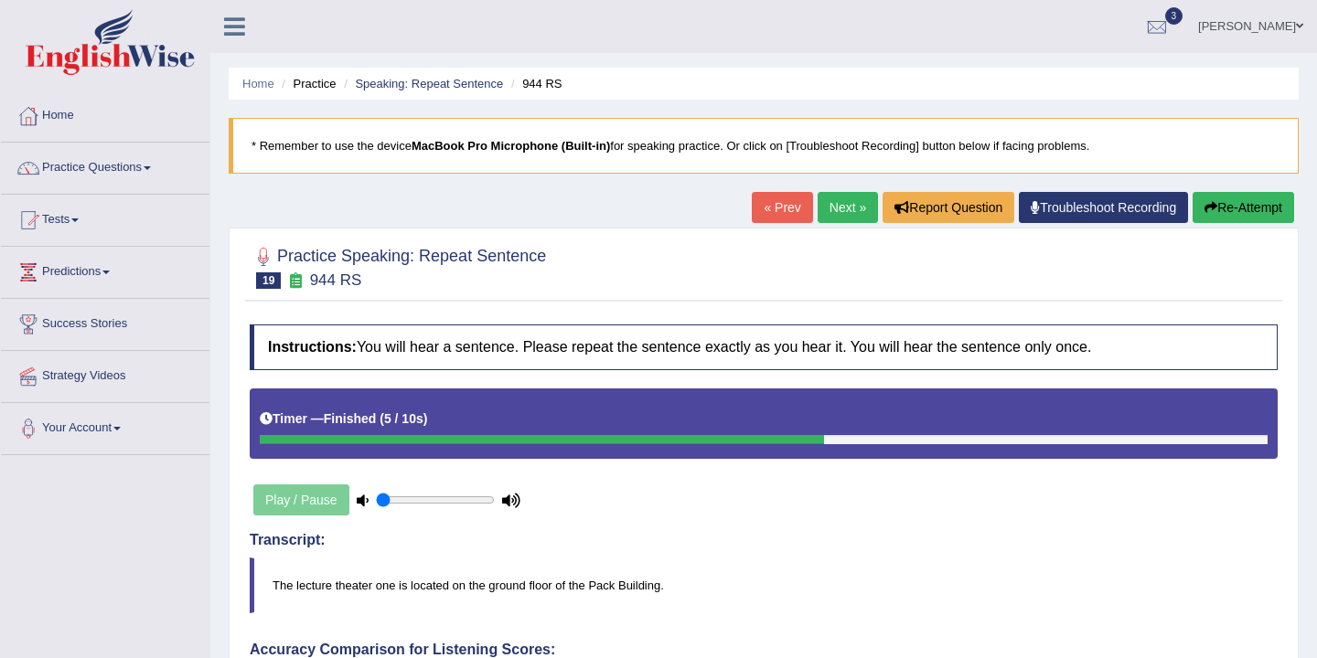
click at [835, 218] on link "Next »" at bounding box center [847, 207] width 60 height 31
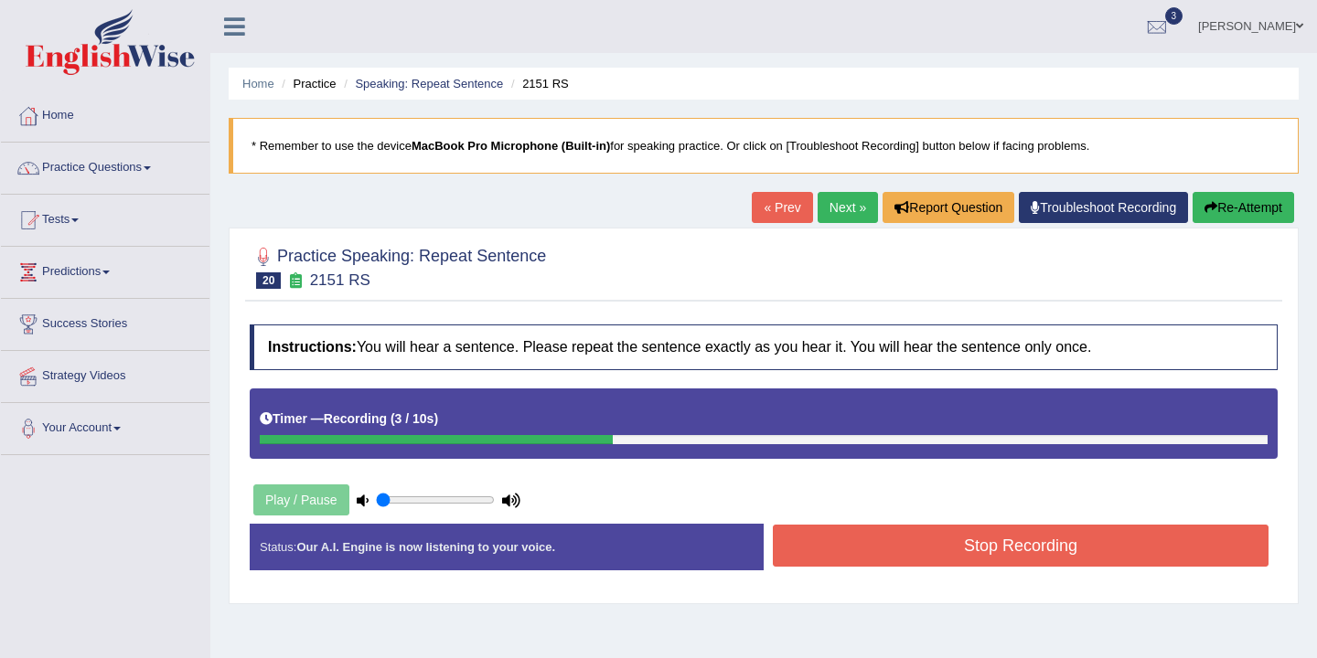
click at [943, 560] on button "Stop Recording" at bounding box center [1021, 546] width 496 height 42
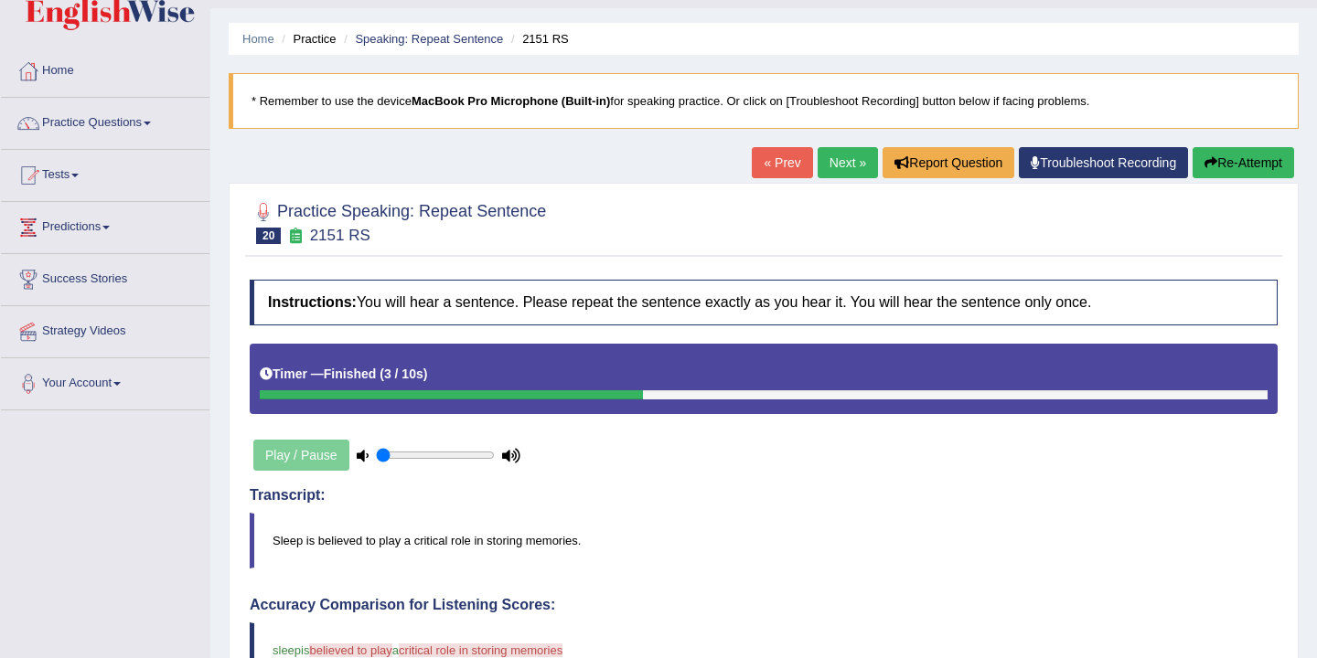
scroll to position [41, 0]
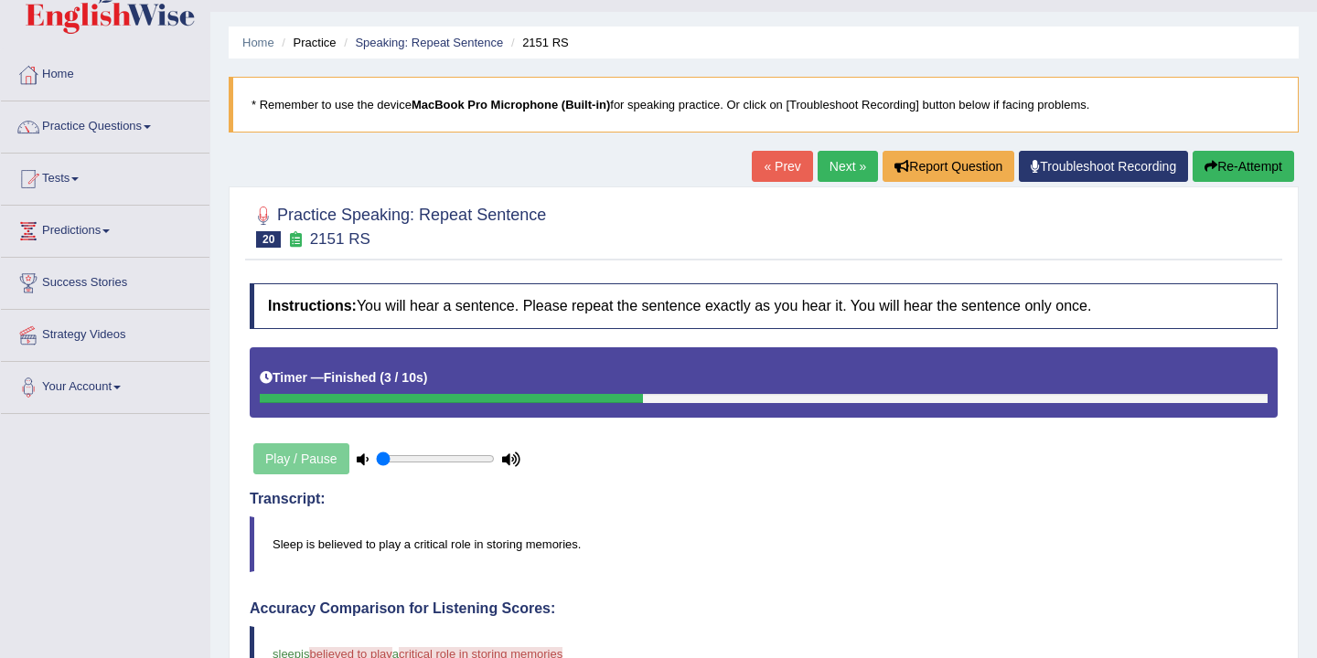
click at [840, 173] on link "Next »" at bounding box center [847, 166] width 60 height 31
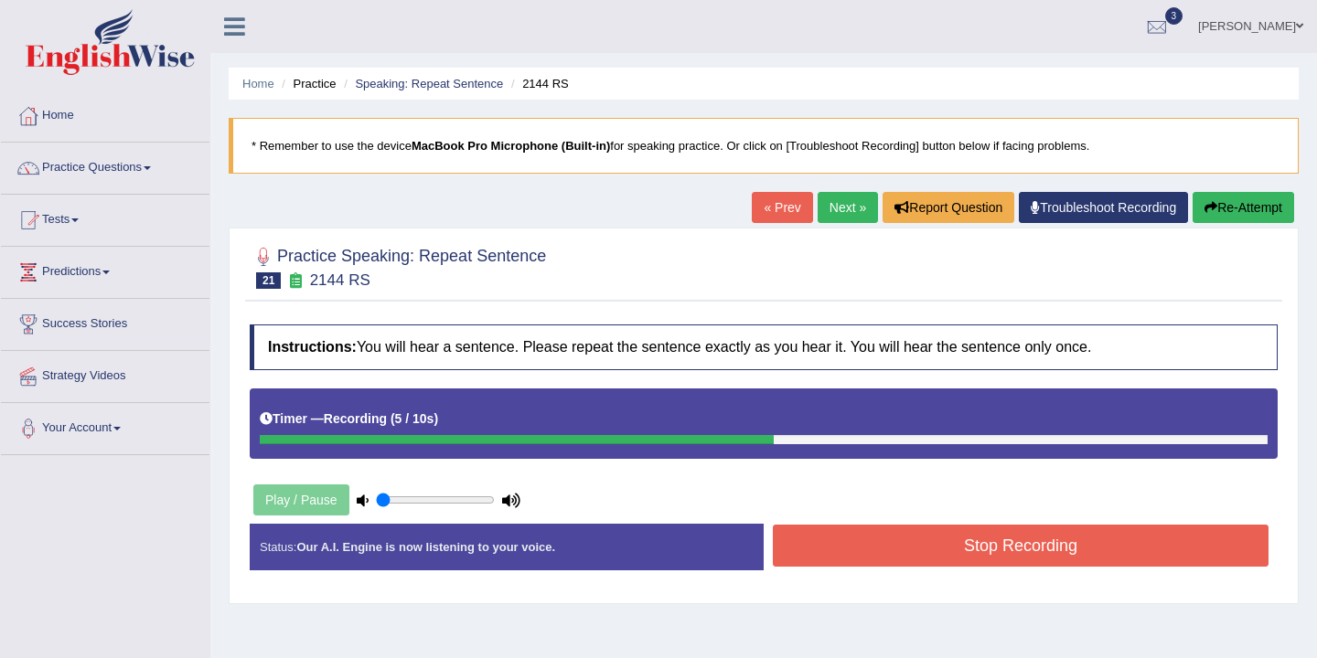
click at [925, 559] on button "Stop Recording" at bounding box center [1021, 546] width 496 height 42
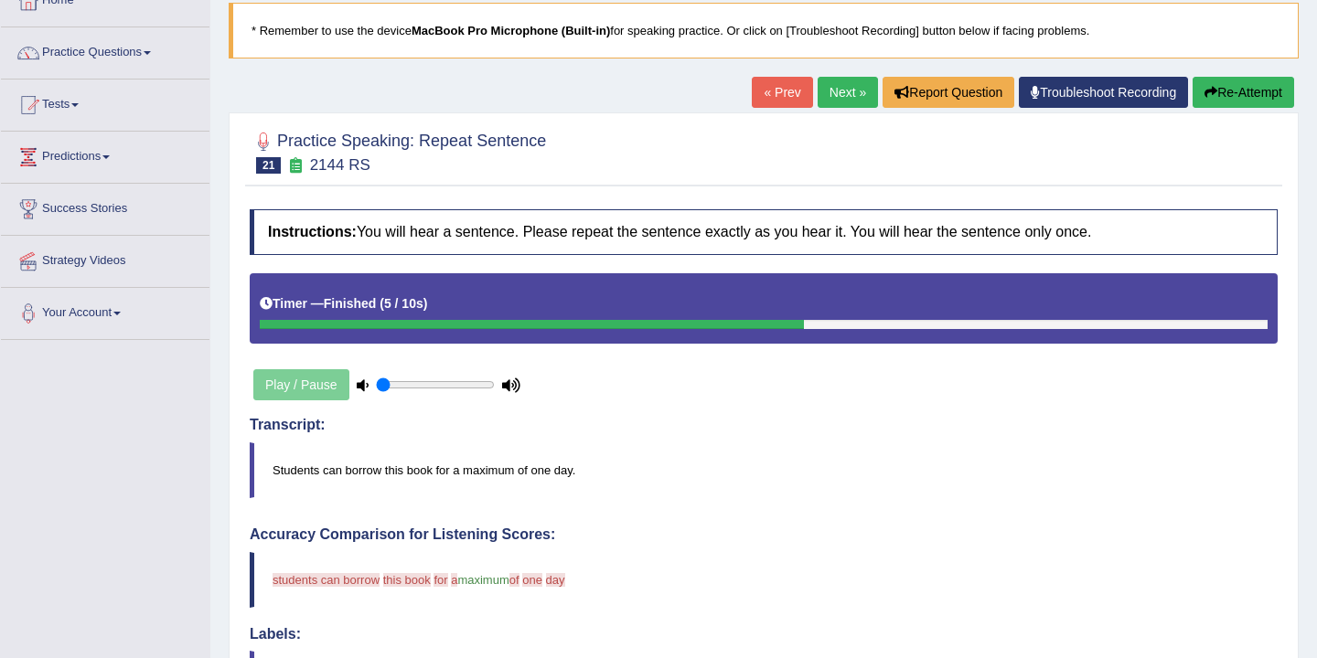
scroll to position [114, 0]
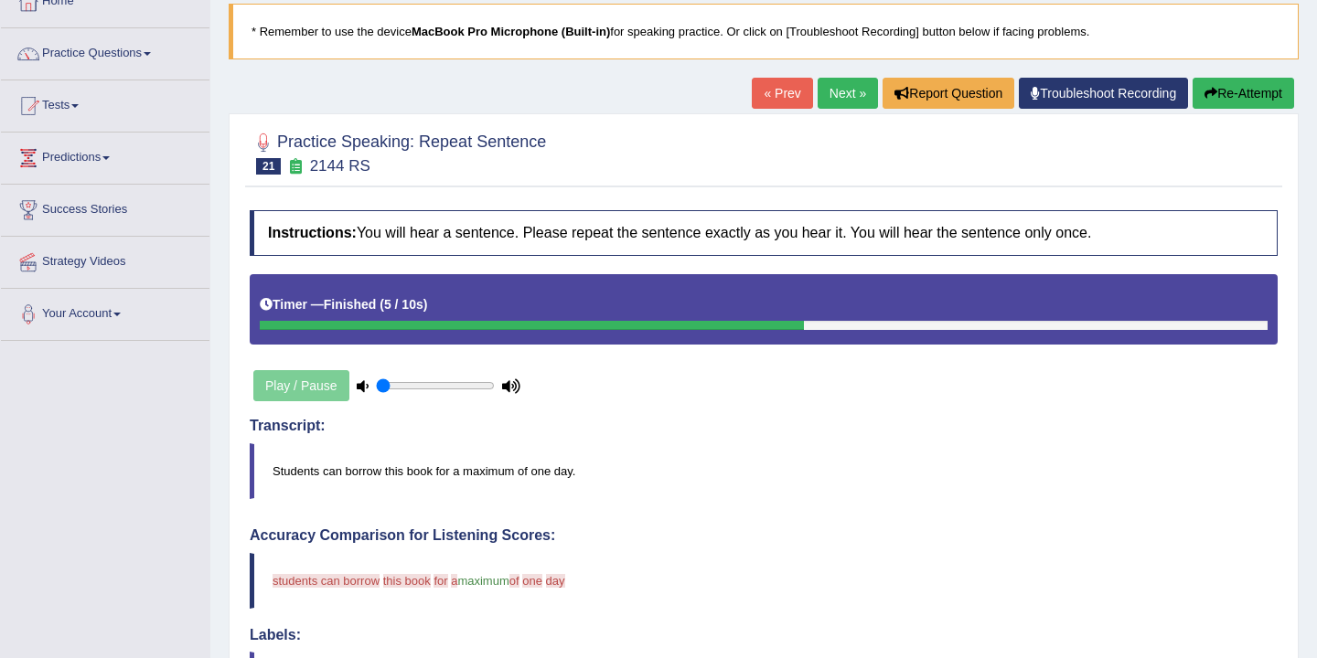
click at [830, 90] on link "Next »" at bounding box center [847, 93] width 60 height 31
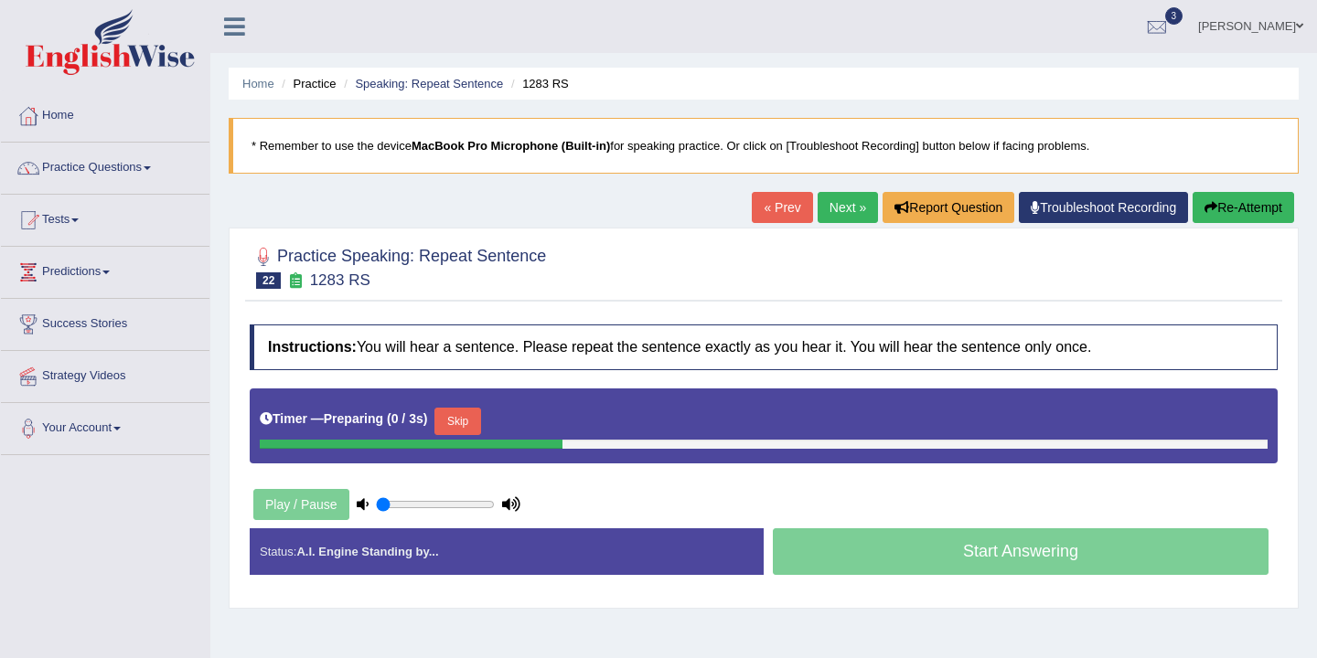
scroll to position [51, 0]
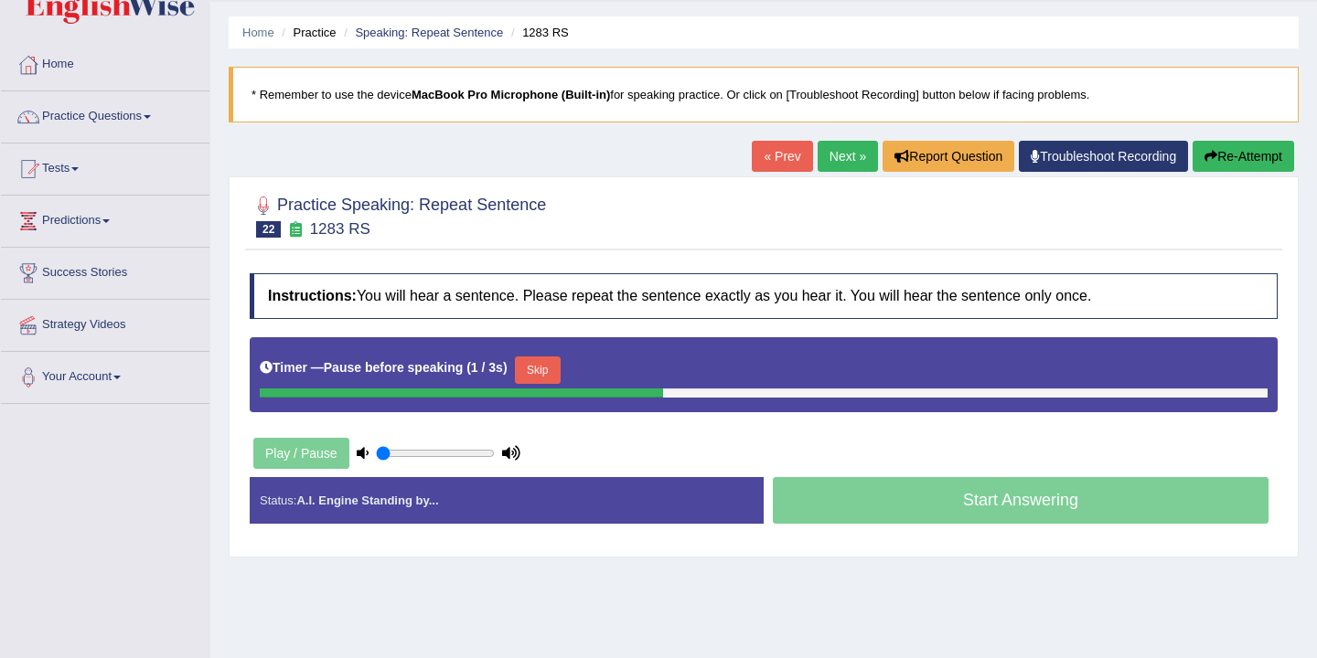
click at [1222, 160] on button "Re-Attempt" at bounding box center [1242, 156] width 101 height 31
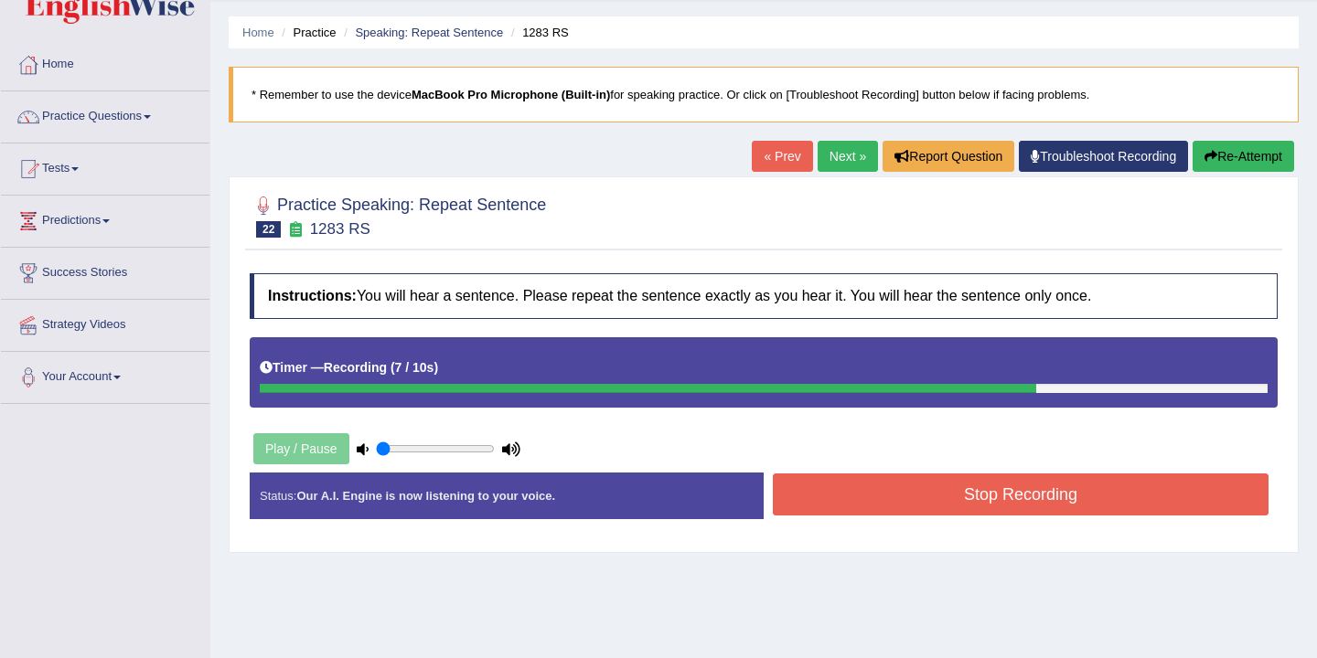
click at [913, 500] on button "Stop Recording" at bounding box center [1021, 495] width 496 height 42
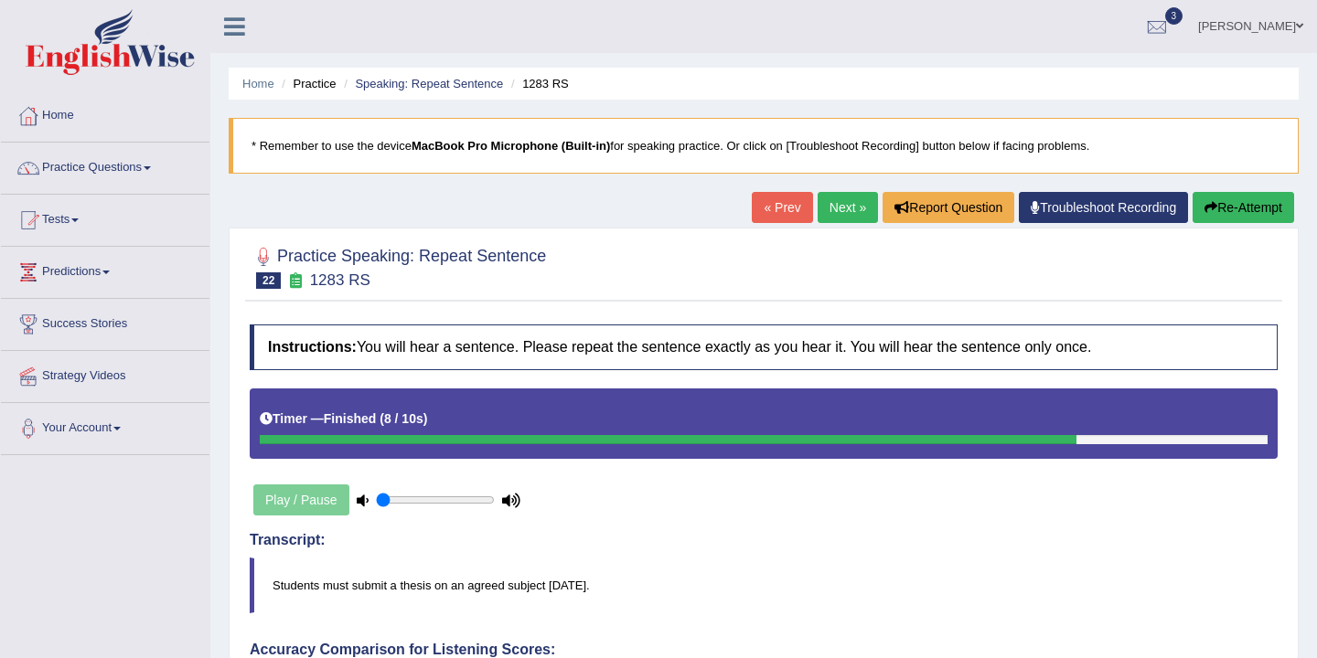
click at [1233, 204] on button "Re-Attempt" at bounding box center [1242, 207] width 101 height 31
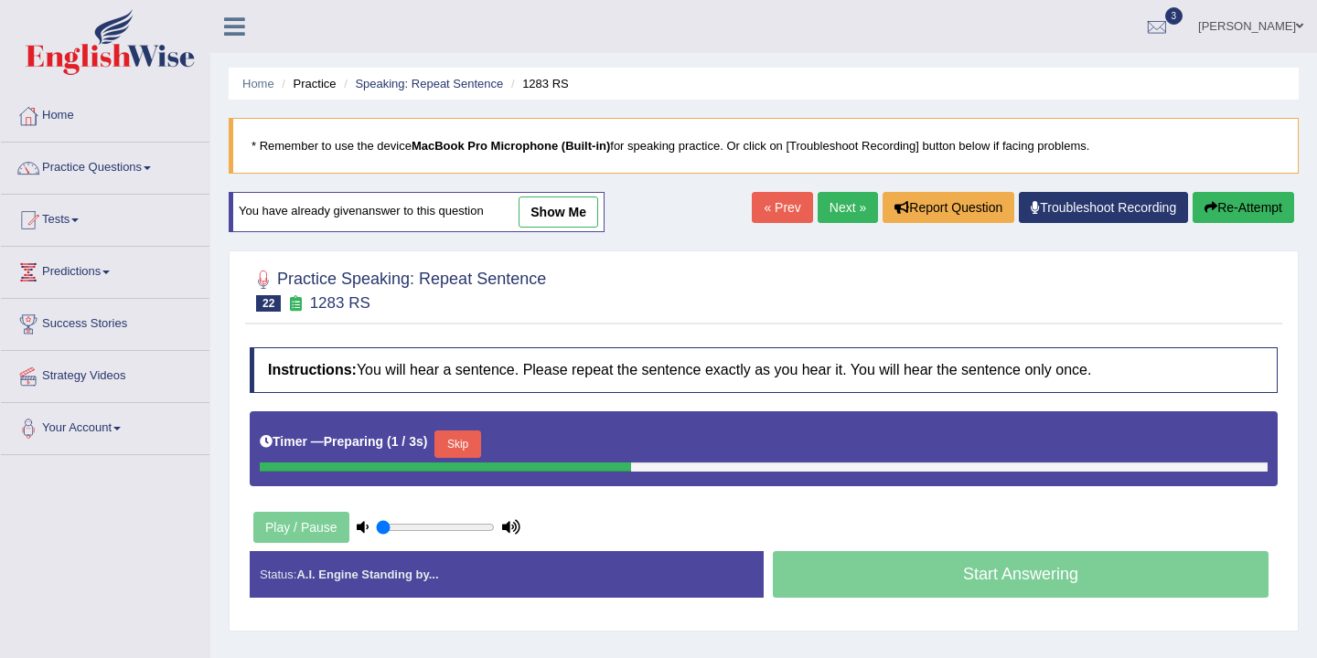
scroll to position [5, 0]
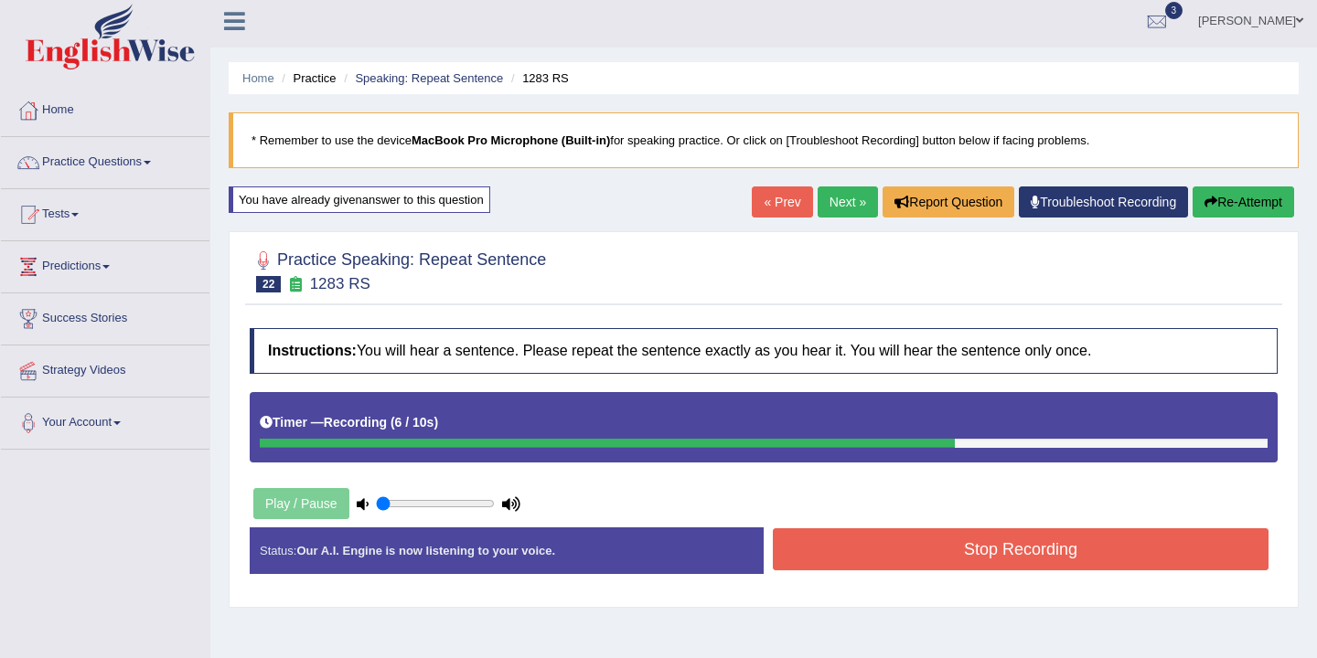
click at [992, 555] on button "Stop Recording" at bounding box center [1021, 550] width 496 height 42
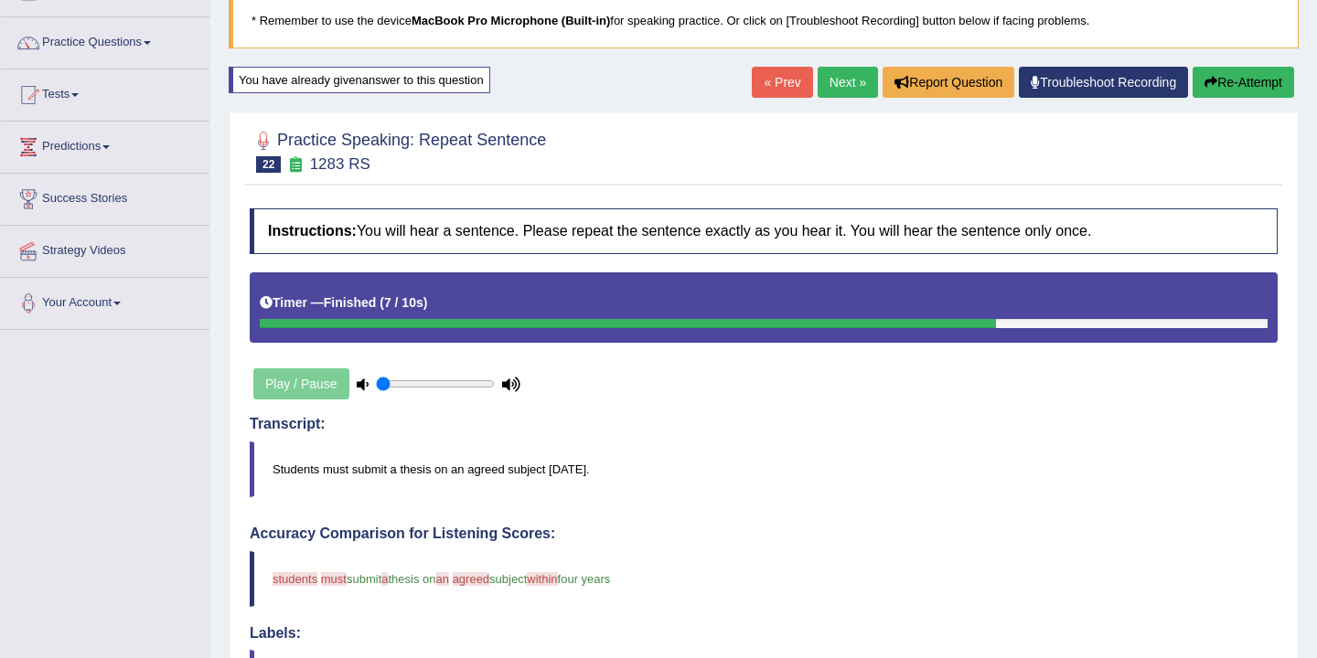
scroll to position [0, 0]
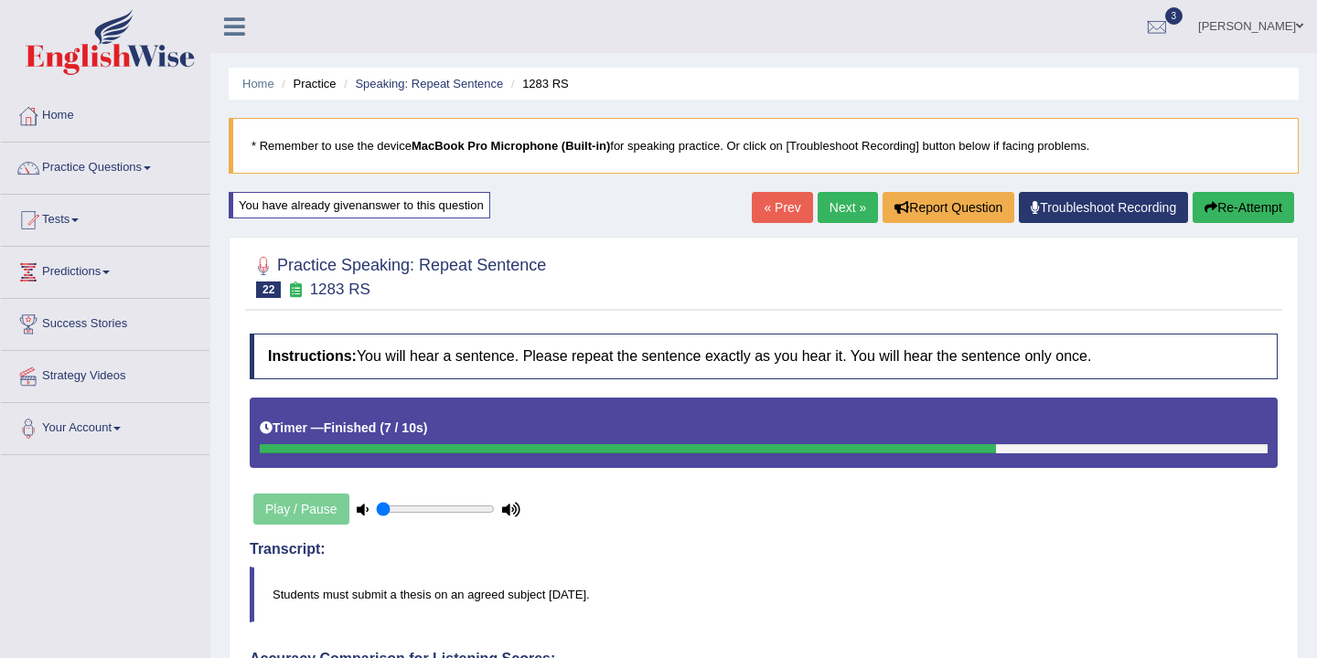
click at [828, 215] on link "Next »" at bounding box center [847, 207] width 60 height 31
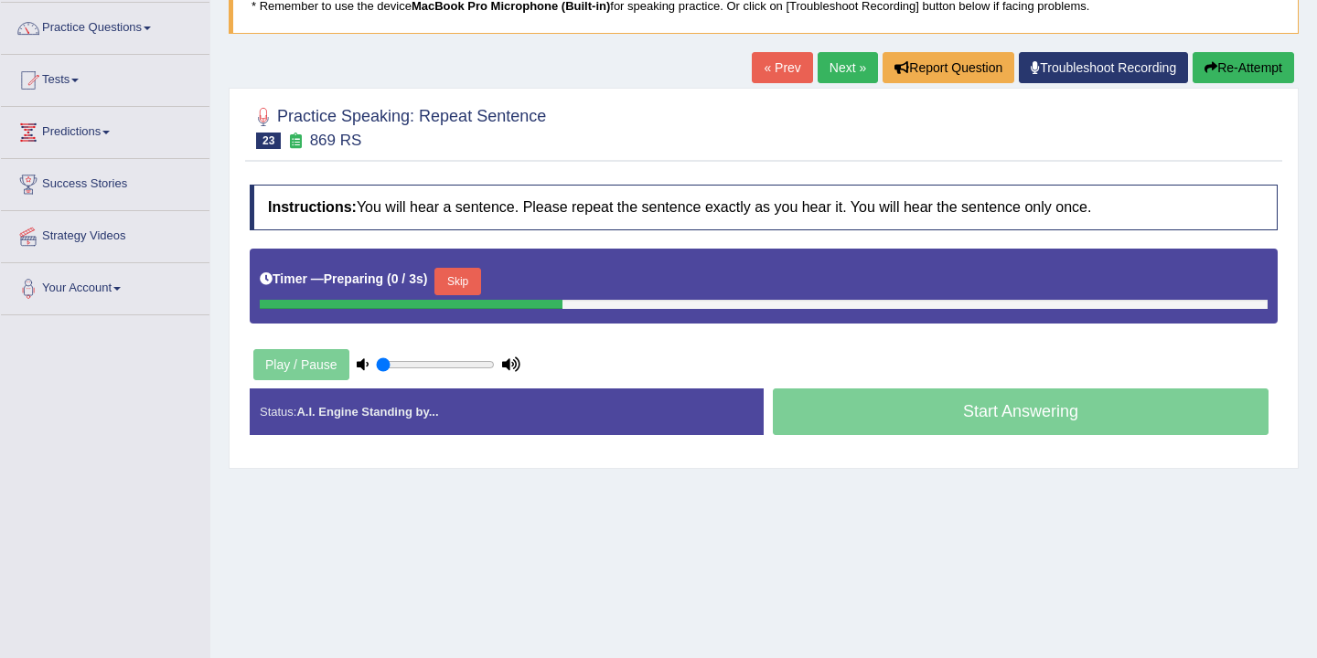
scroll to position [134, 0]
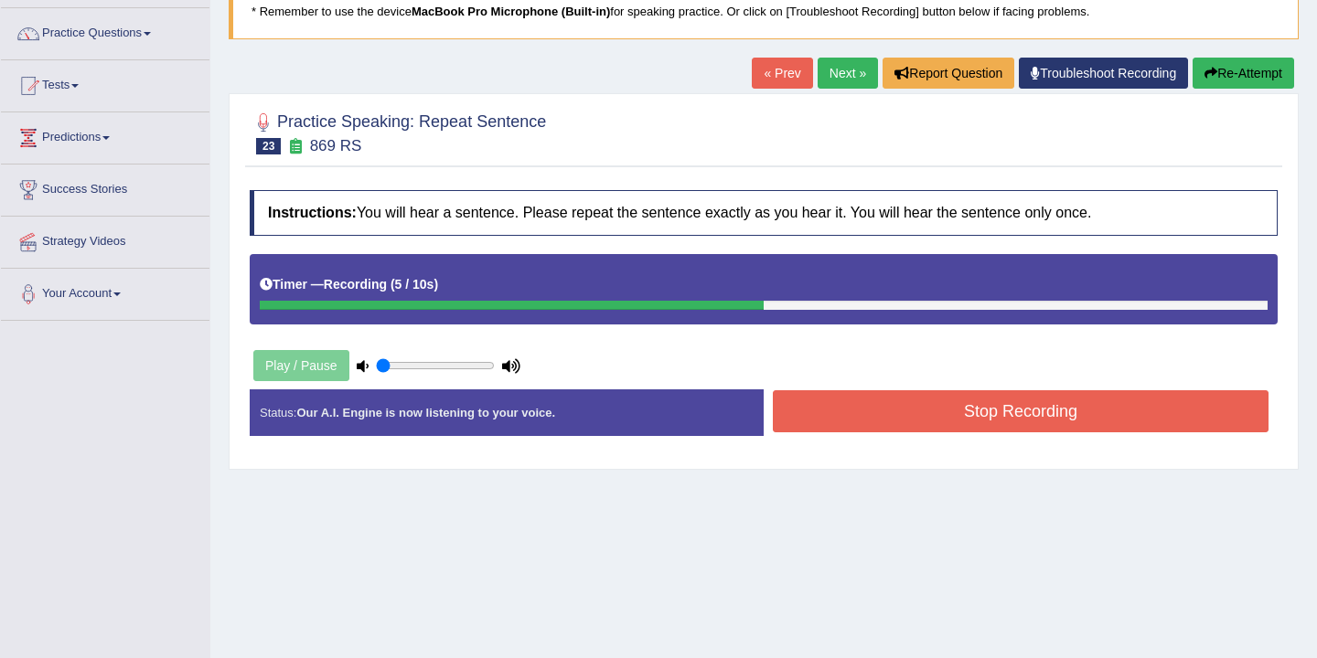
click at [906, 417] on button "Stop Recording" at bounding box center [1021, 411] width 496 height 42
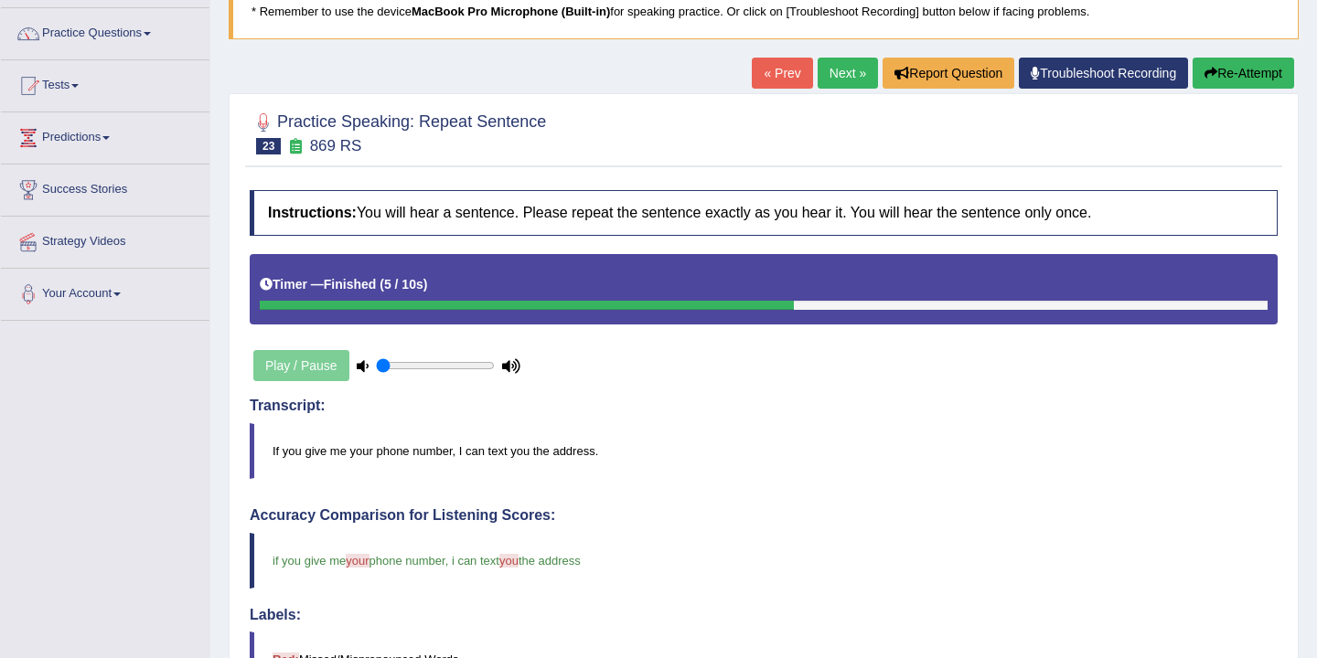
scroll to position [93, 0]
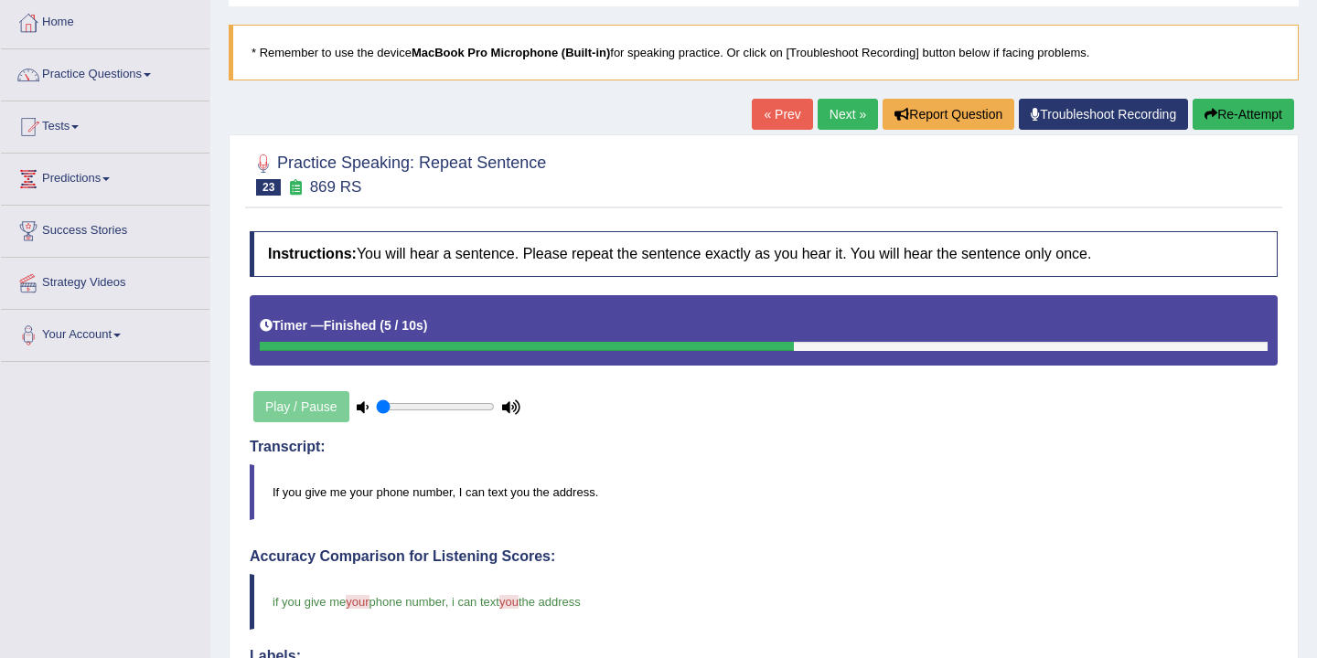
click at [841, 108] on link "Next »" at bounding box center [847, 114] width 60 height 31
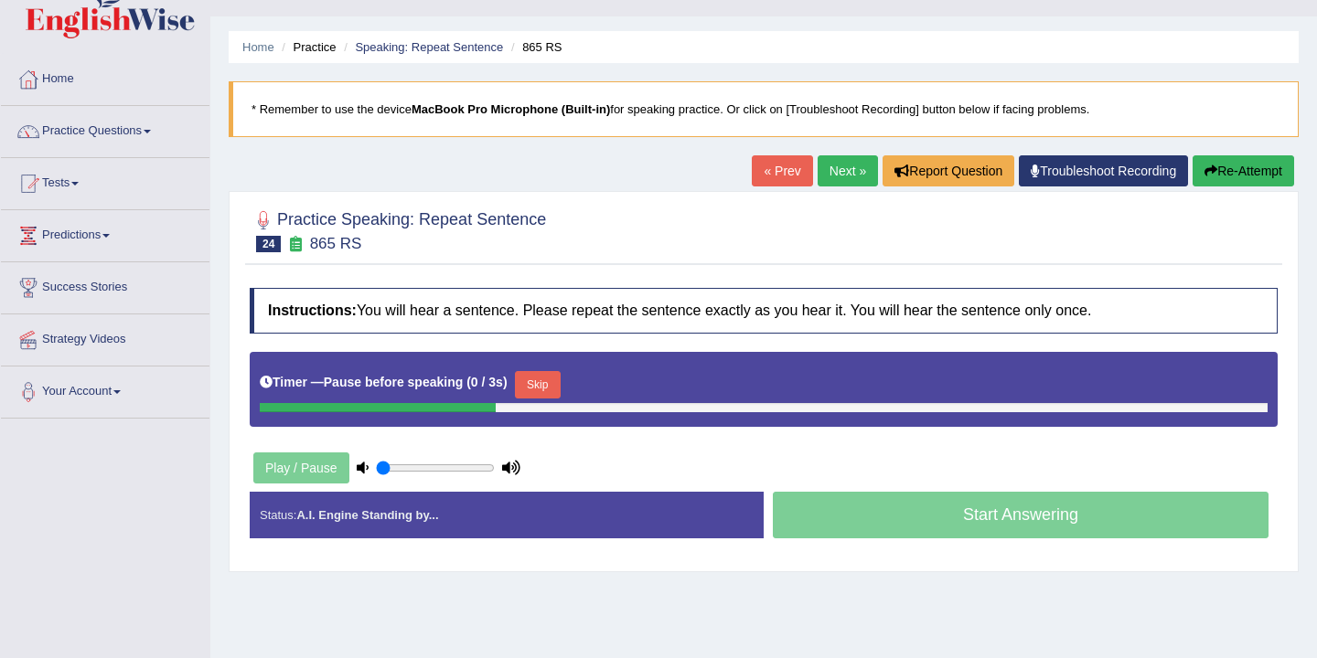
scroll to position [39, 0]
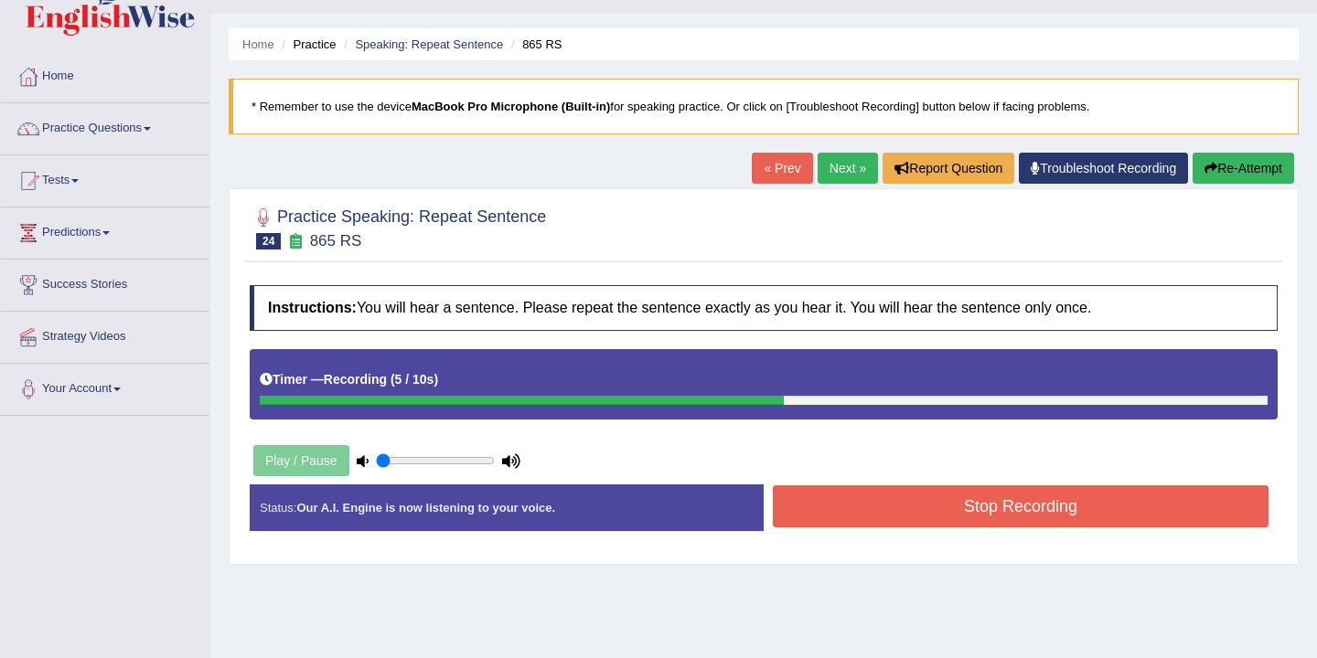
click at [936, 516] on button "Stop Recording" at bounding box center [1021, 507] width 496 height 42
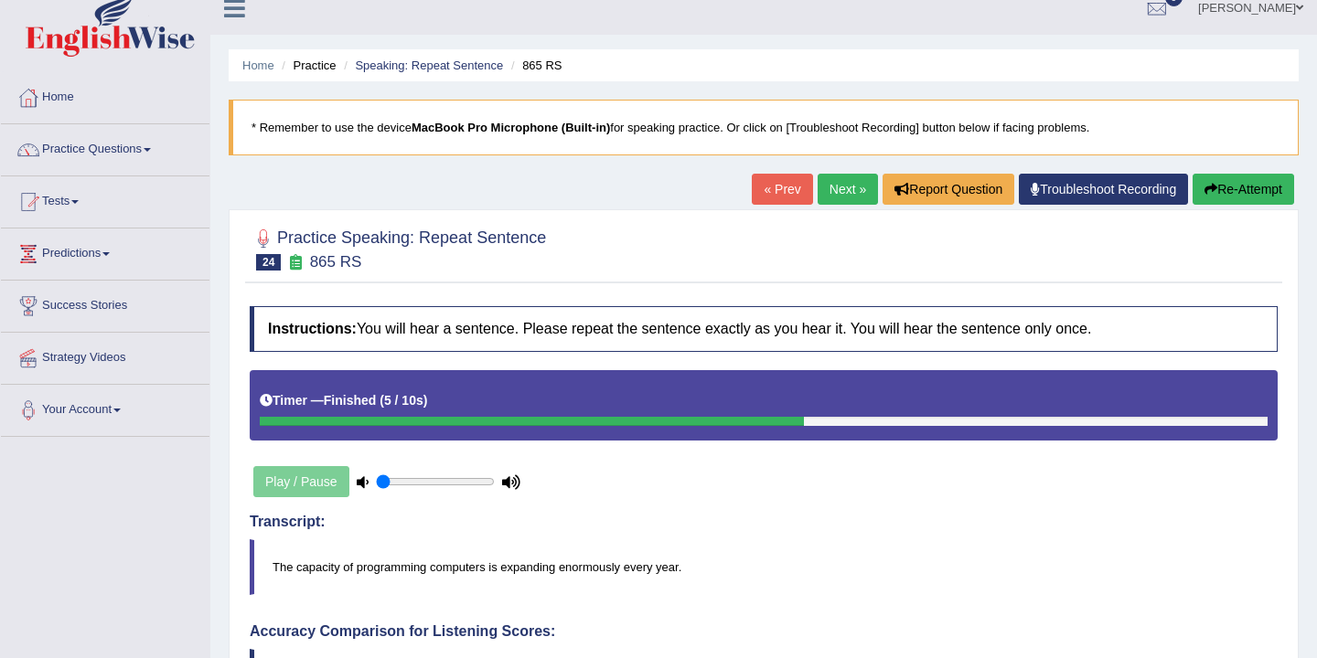
scroll to position [6, 0]
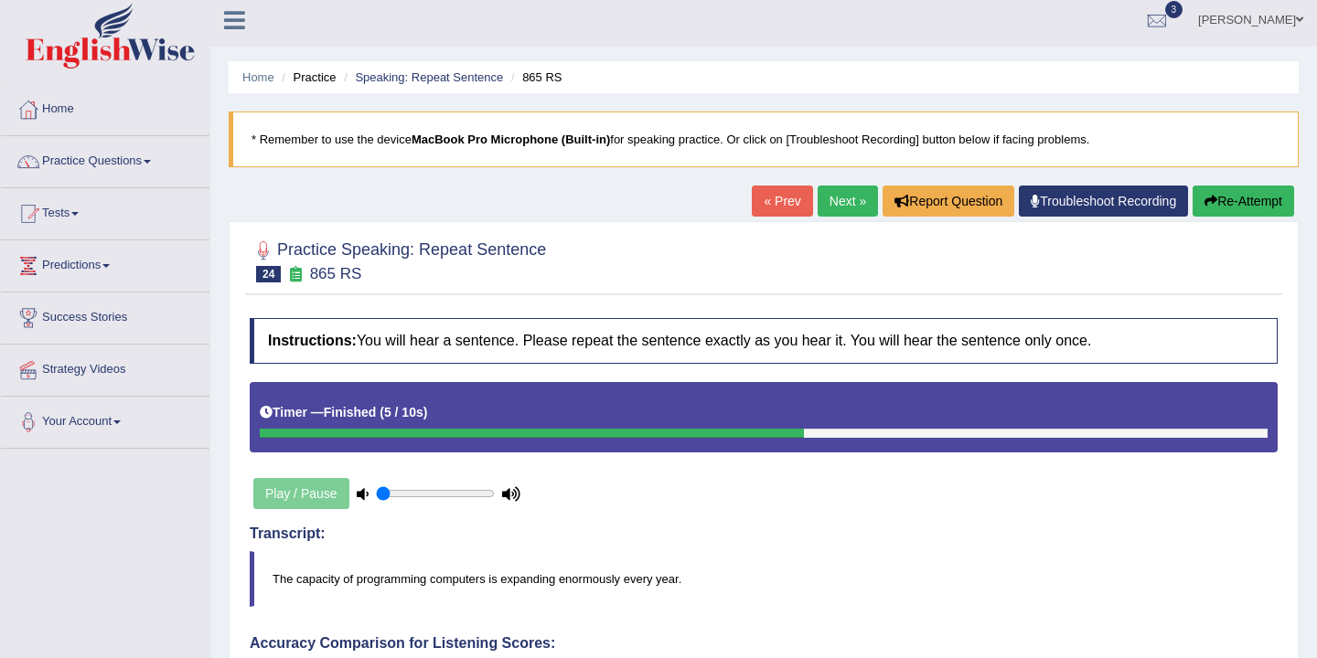
click at [838, 208] on link "Next »" at bounding box center [847, 201] width 60 height 31
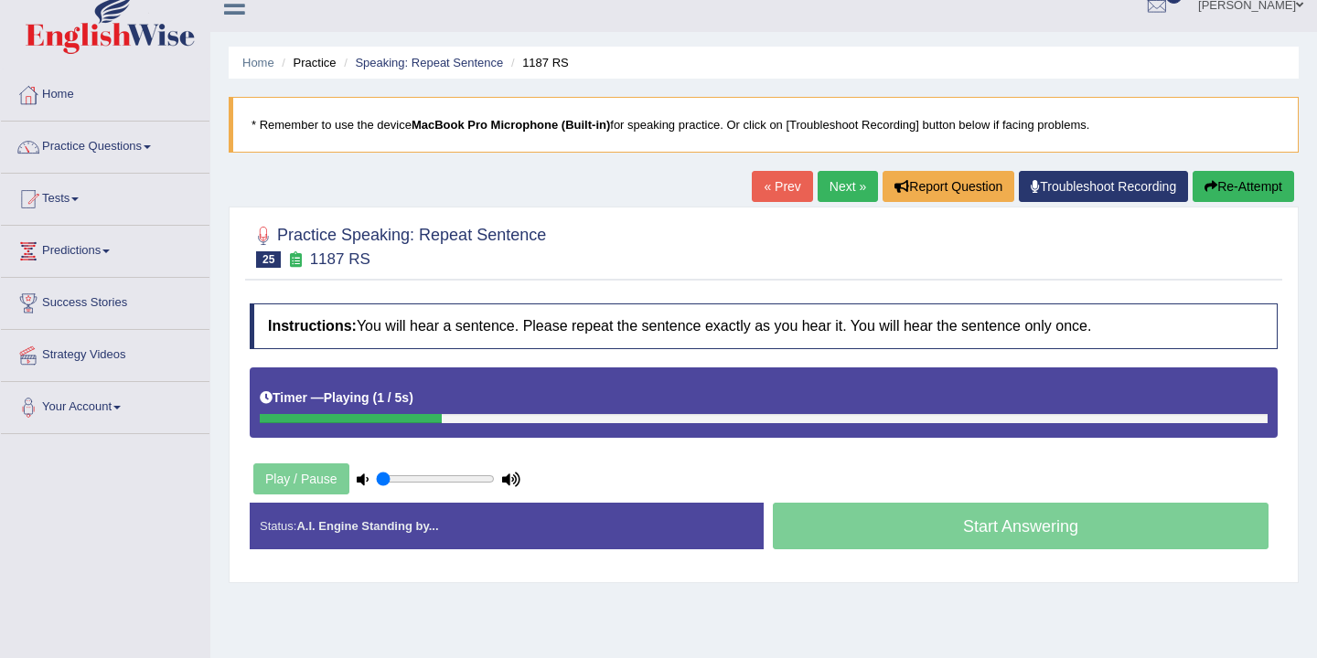
scroll to position [30, 0]
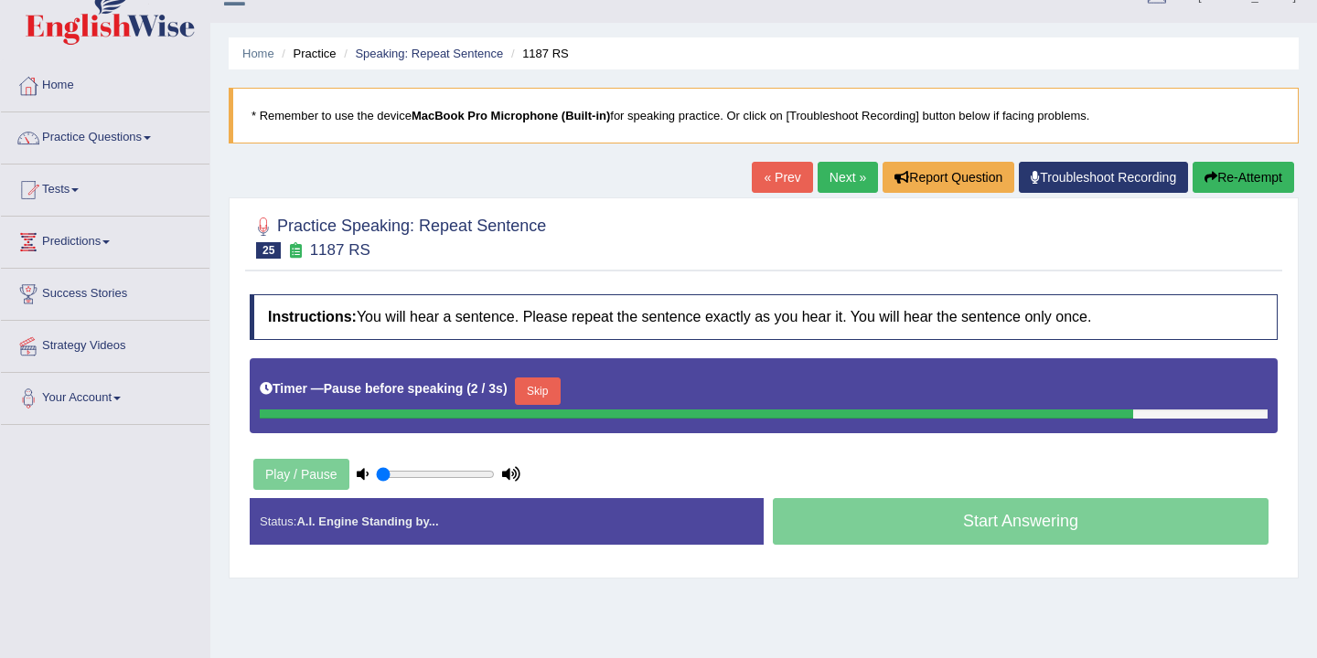
click at [838, 181] on link "Next »" at bounding box center [847, 177] width 60 height 31
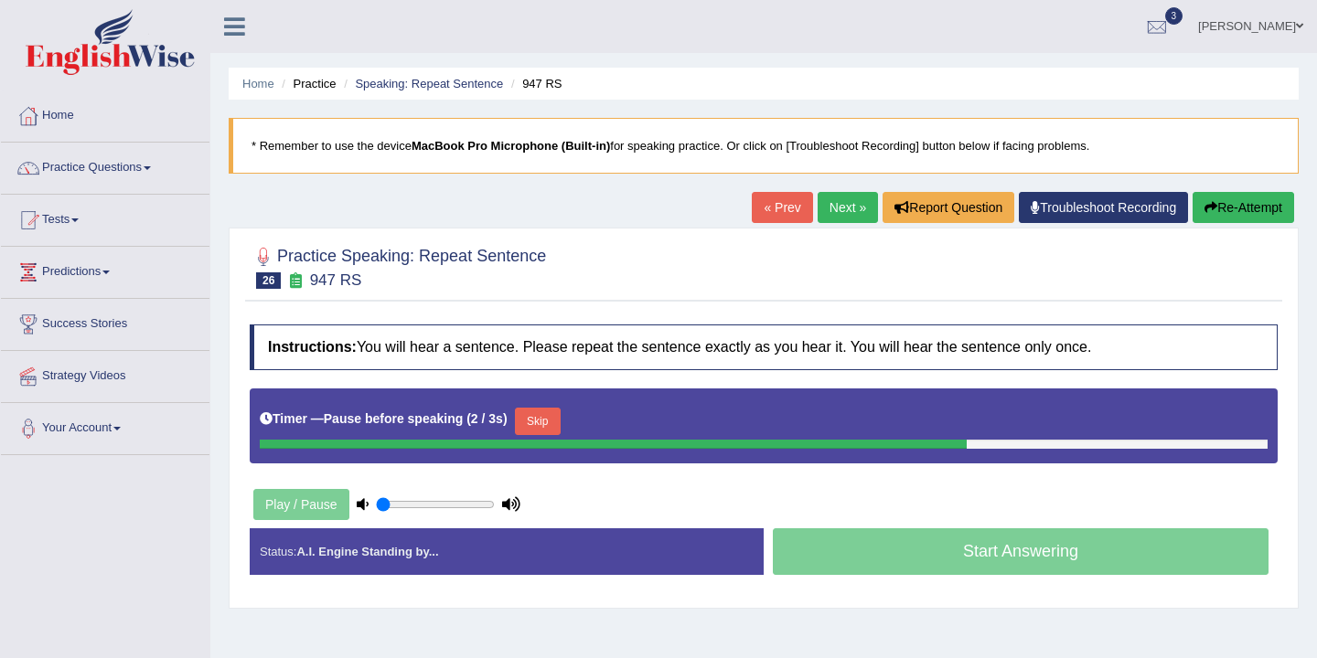
click at [1237, 204] on button "Re-Attempt" at bounding box center [1242, 207] width 101 height 31
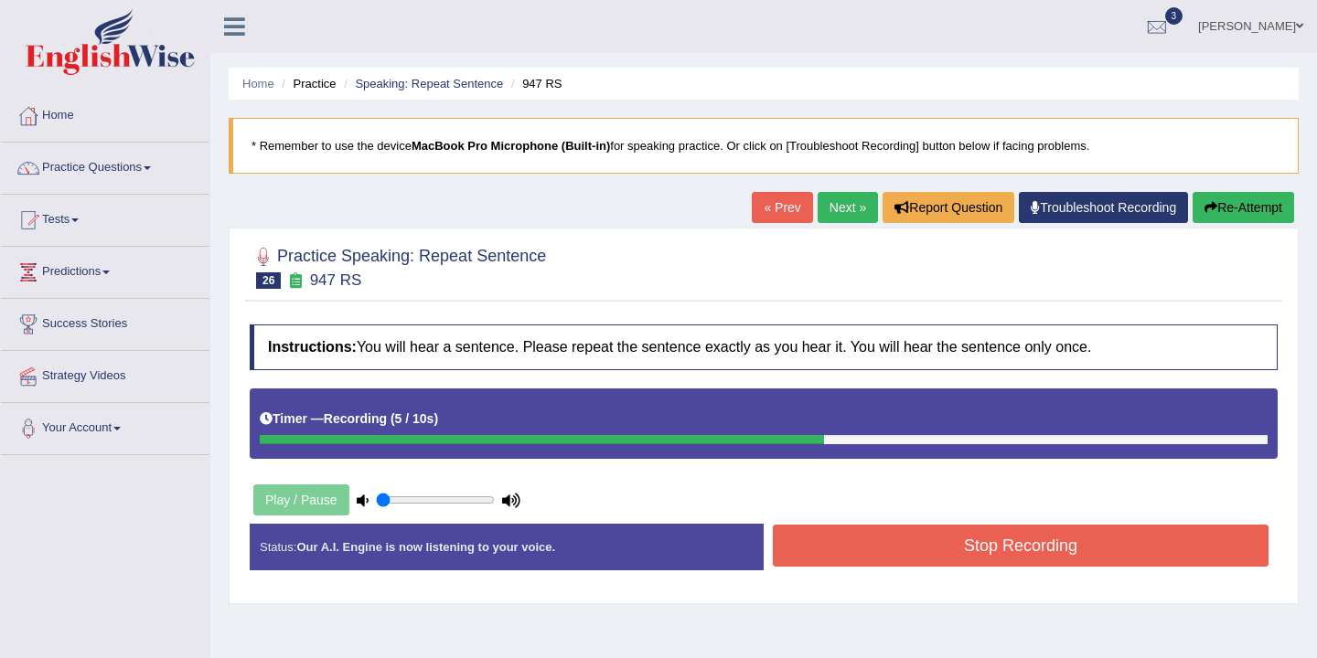
click at [974, 550] on button "Stop Recording" at bounding box center [1021, 546] width 496 height 42
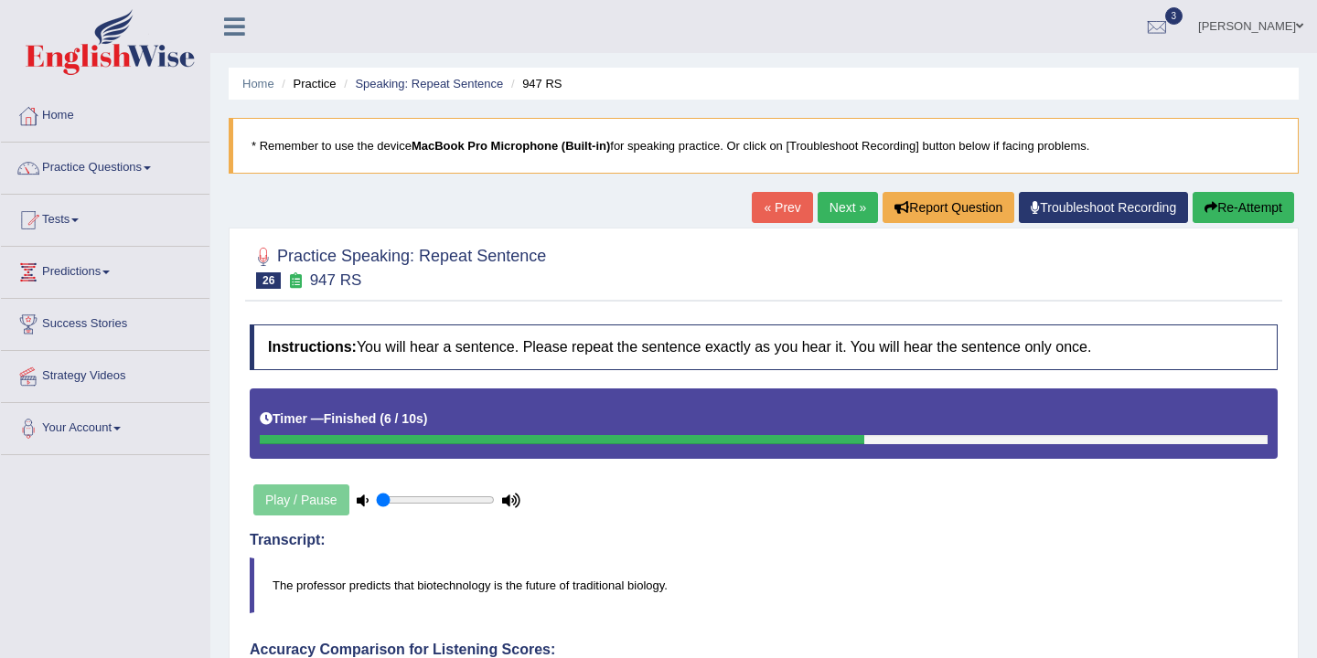
click at [834, 208] on link "Next »" at bounding box center [847, 207] width 60 height 31
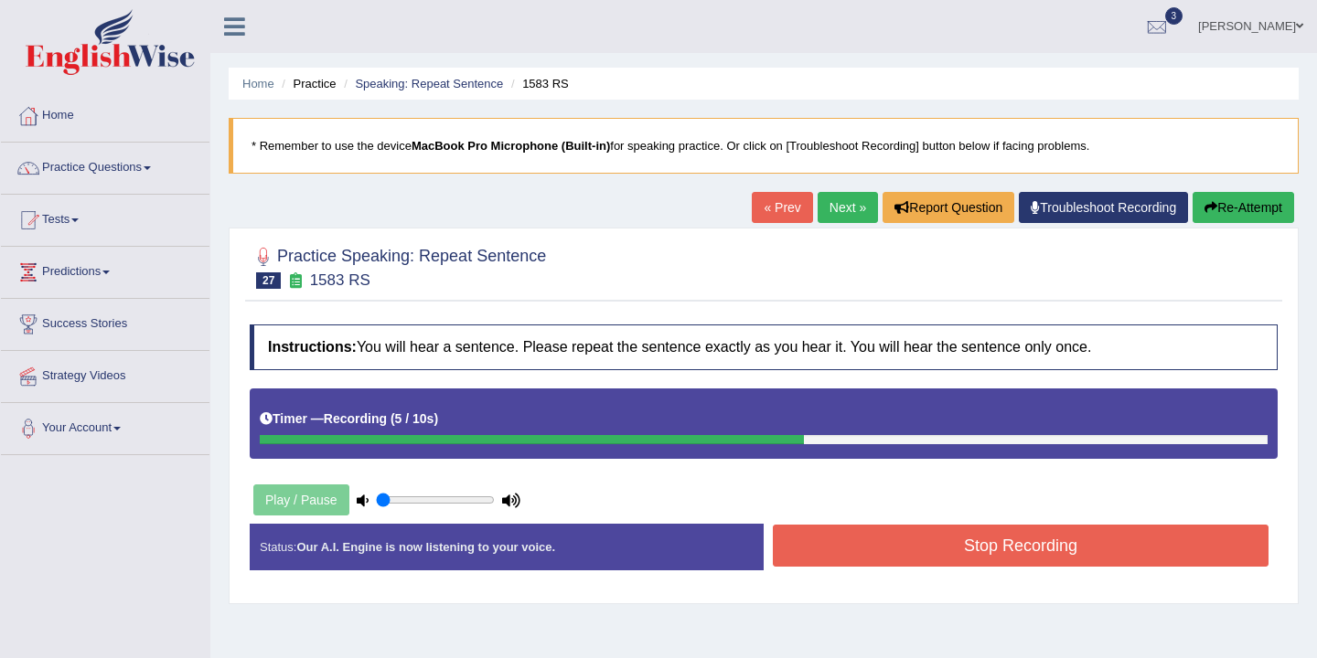
click at [903, 554] on button "Stop Recording" at bounding box center [1021, 546] width 496 height 42
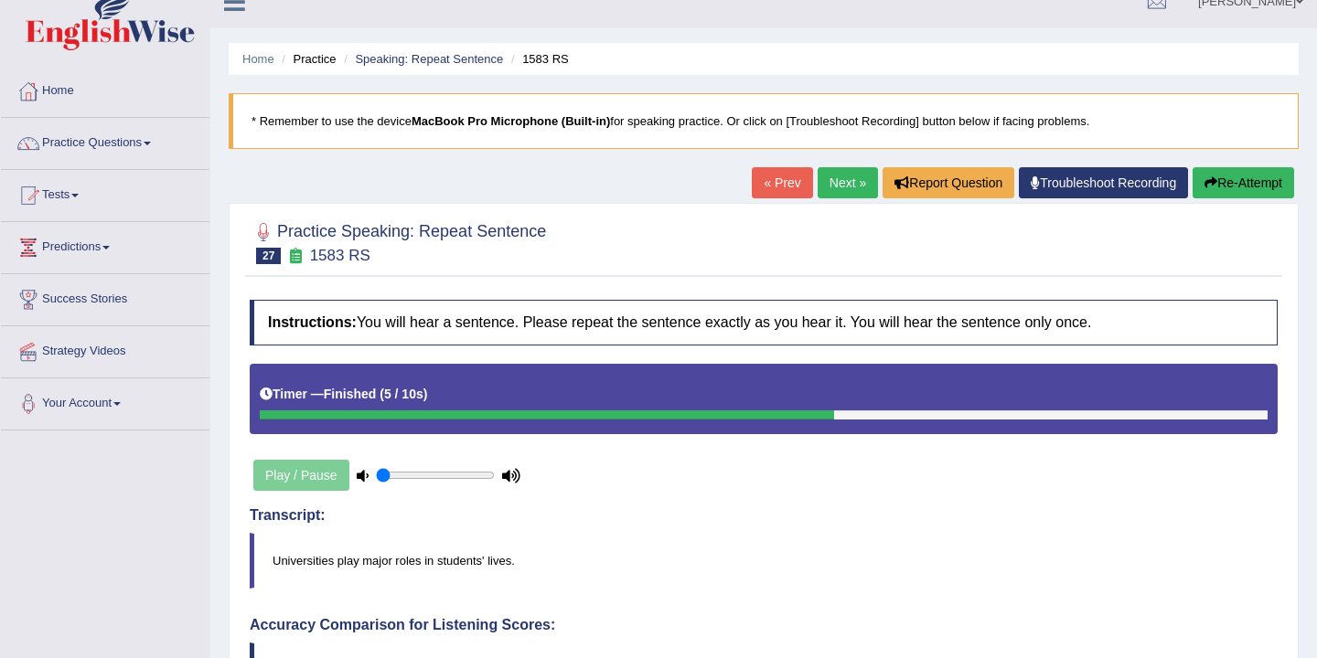
scroll to position [30, 0]
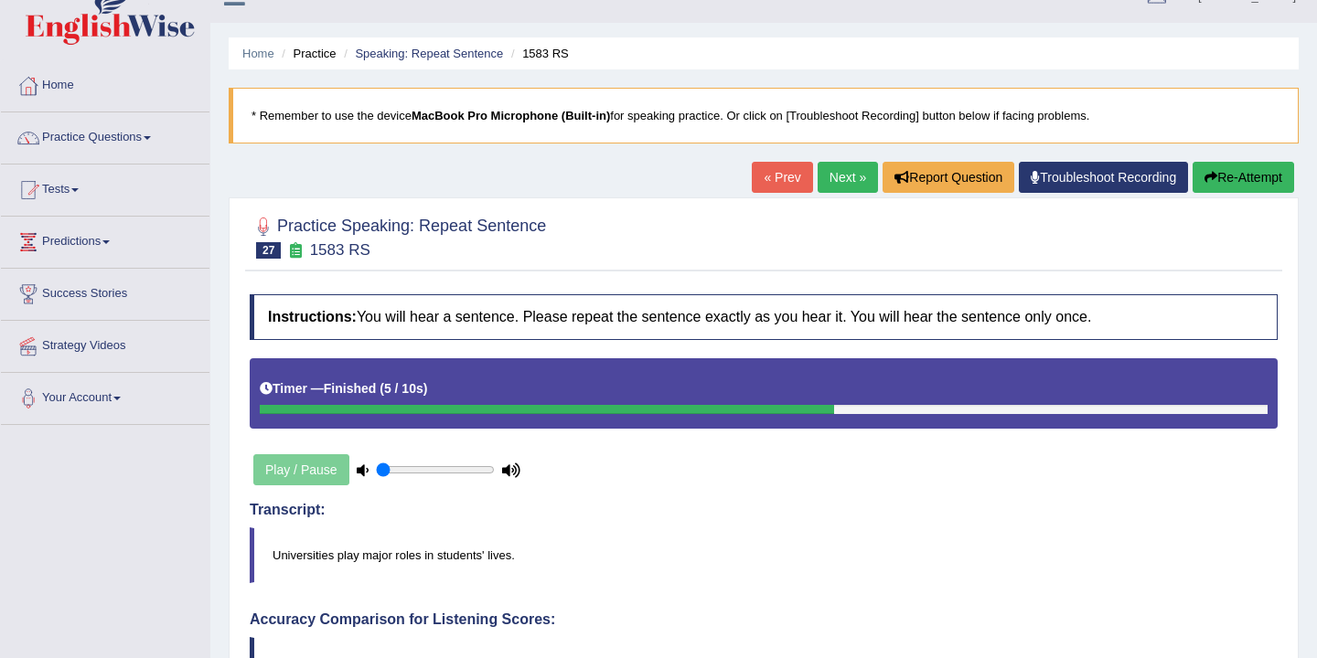
click at [1234, 180] on button "Re-Attempt" at bounding box center [1242, 177] width 101 height 31
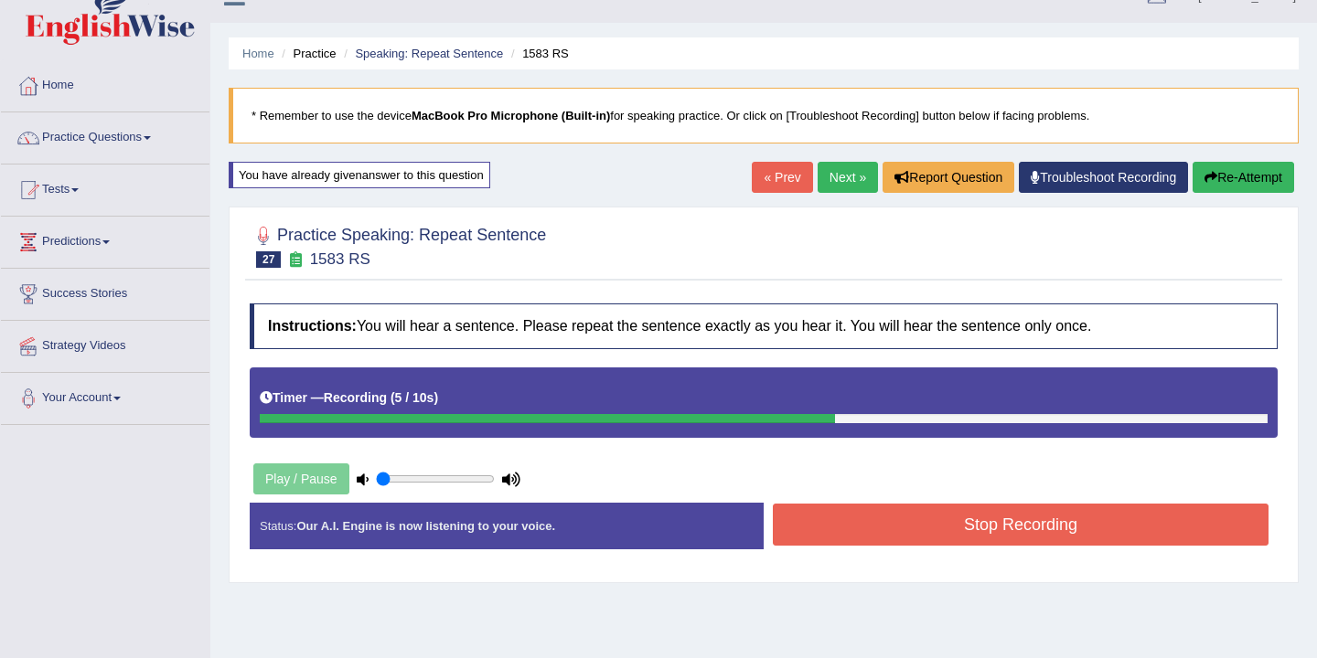
click at [949, 526] on button "Stop Recording" at bounding box center [1021, 525] width 496 height 42
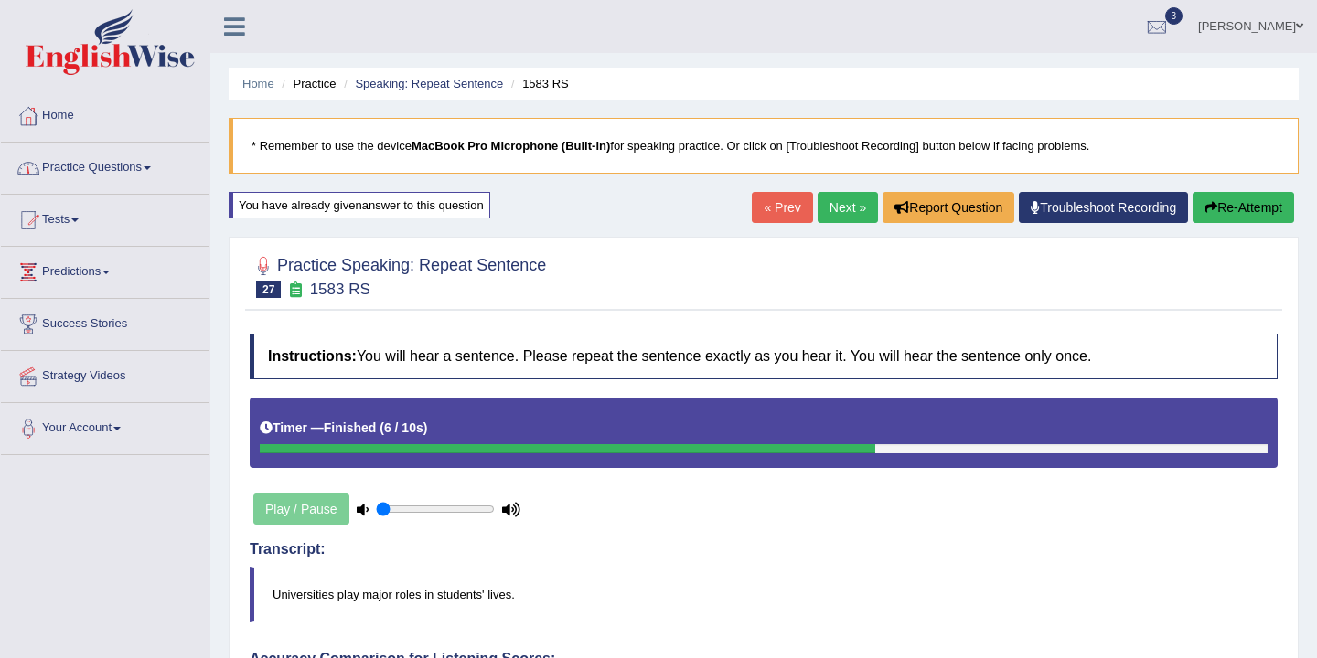
click at [150, 179] on link "Practice Questions" at bounding box center [105, 166] width 208 height 46
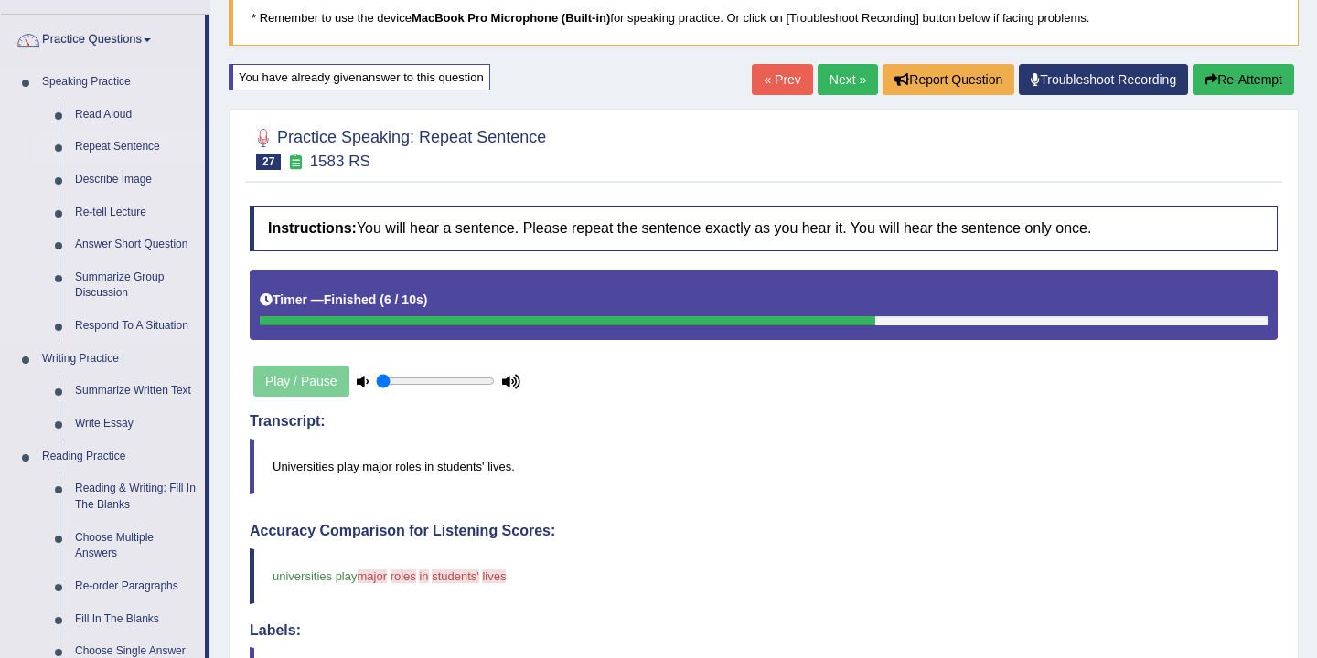
scroll to position [211, 0]
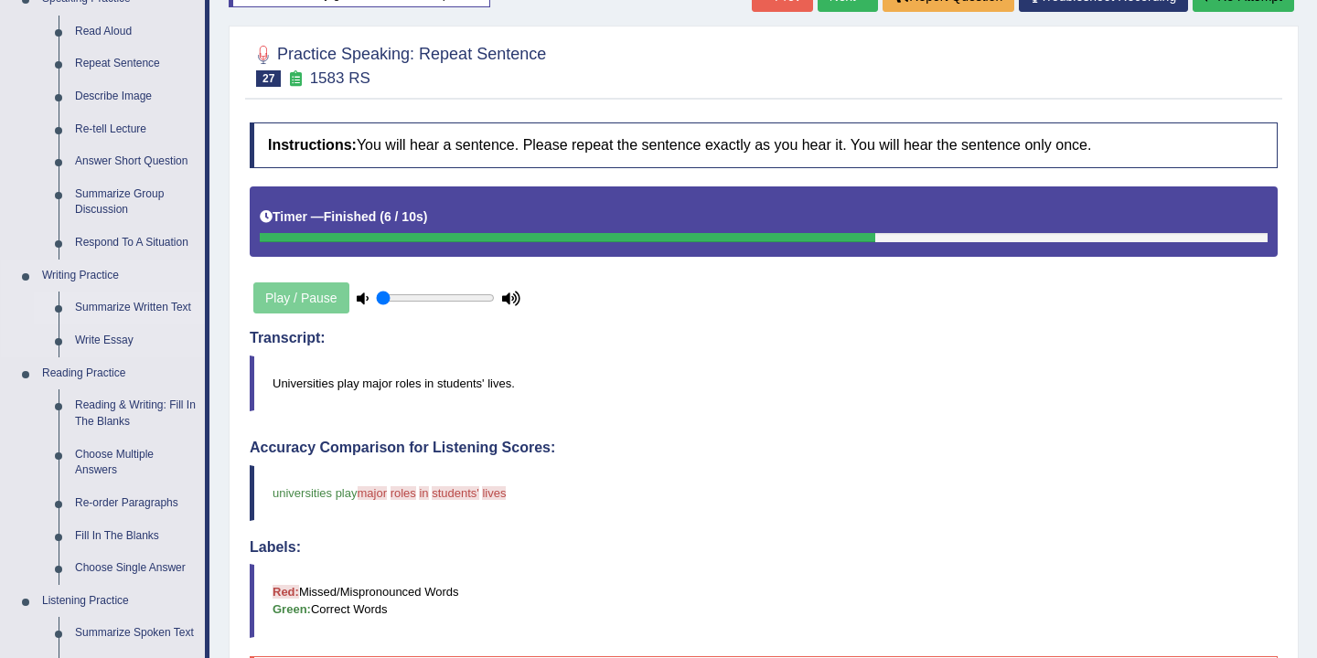
click at [150, 307] on link "Summarize Written Text" at bounding box center [136, 308] width 138 height 33
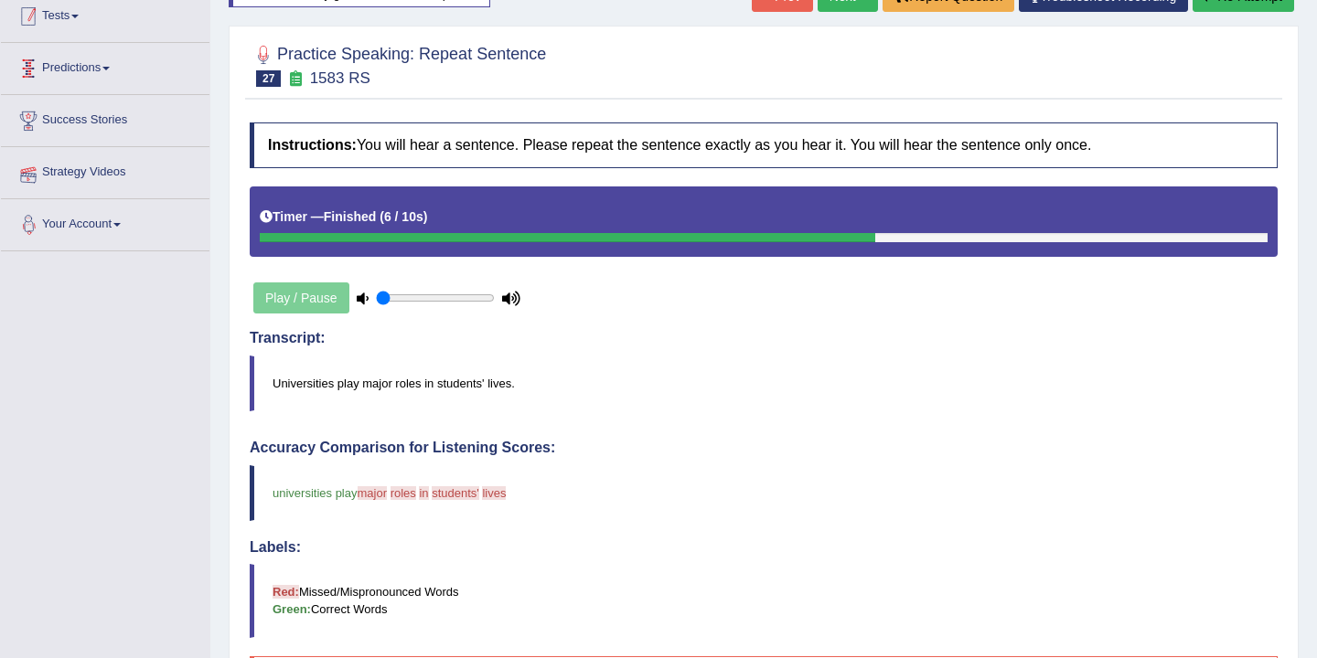
scroll to position [240, 0]
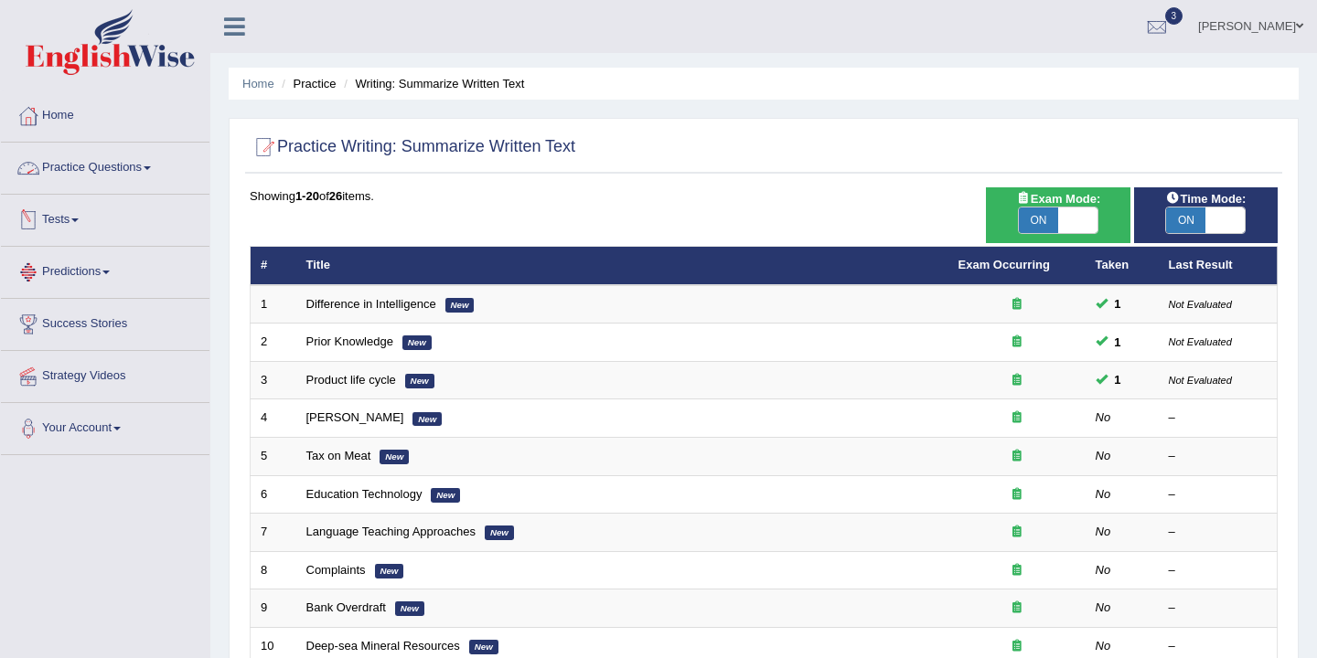
click at [140, 167] on link "Practice Questions" at bounding box center [105, 166] width 208 height 46
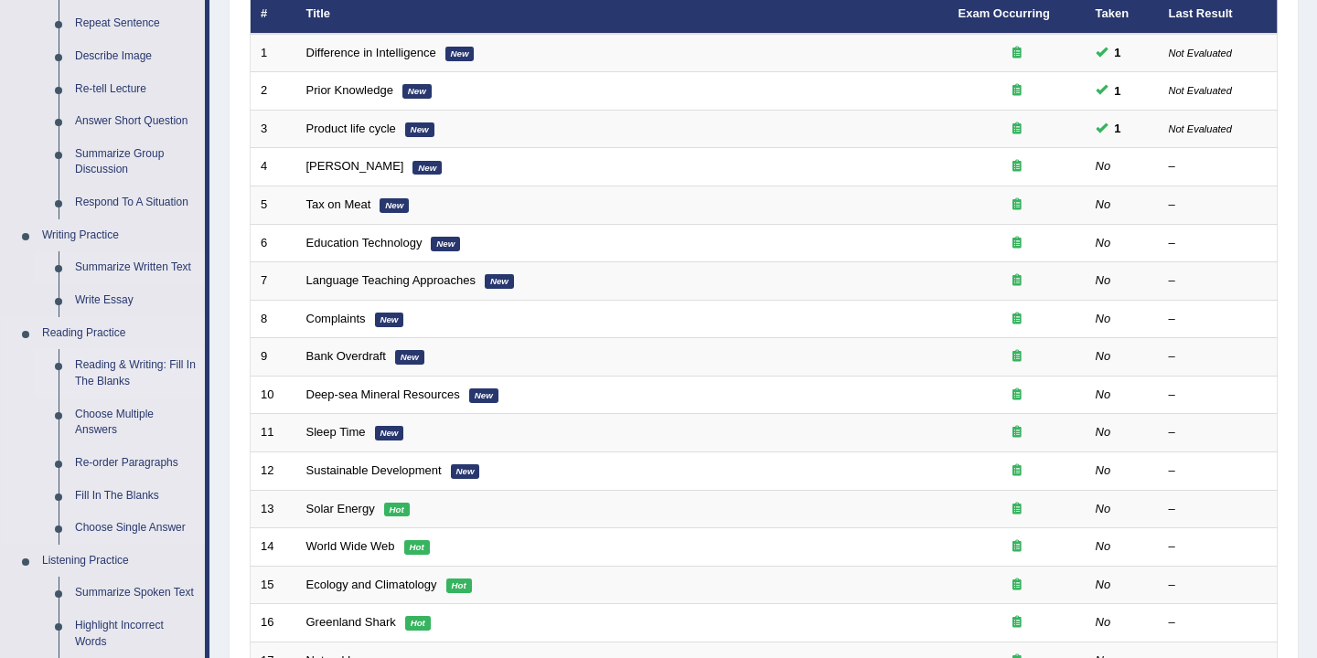
scroll to position [277, 0]
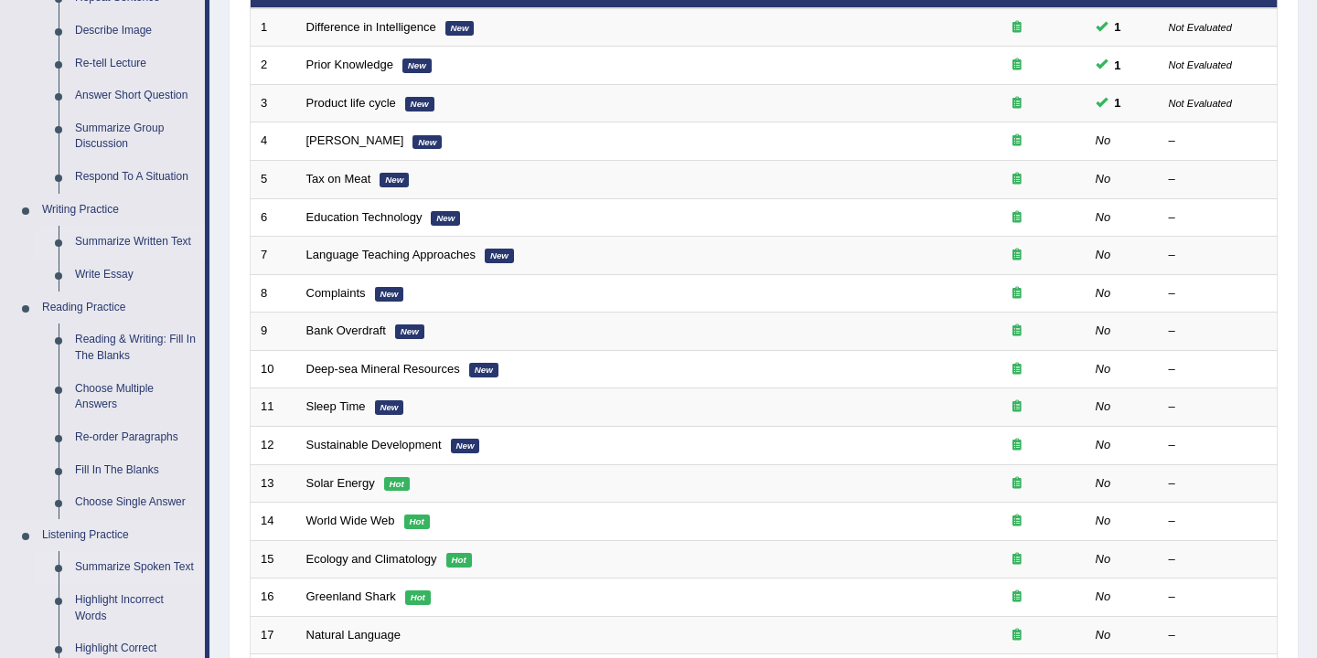
click at [122, 568] on link "Summarize Spoken Text" at bounding box center [136, 567] width 138 height 33
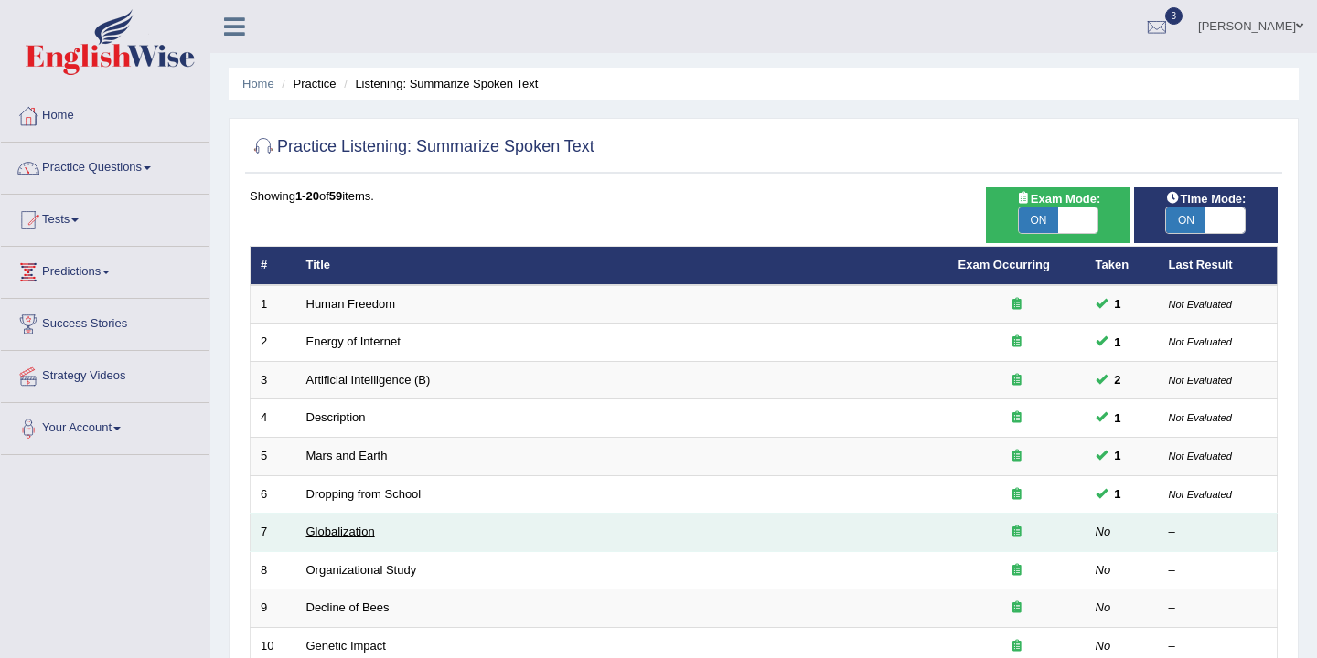
click at [340, 536] on link "Globalization" at bounding box center [340, 532] width 69 height 14
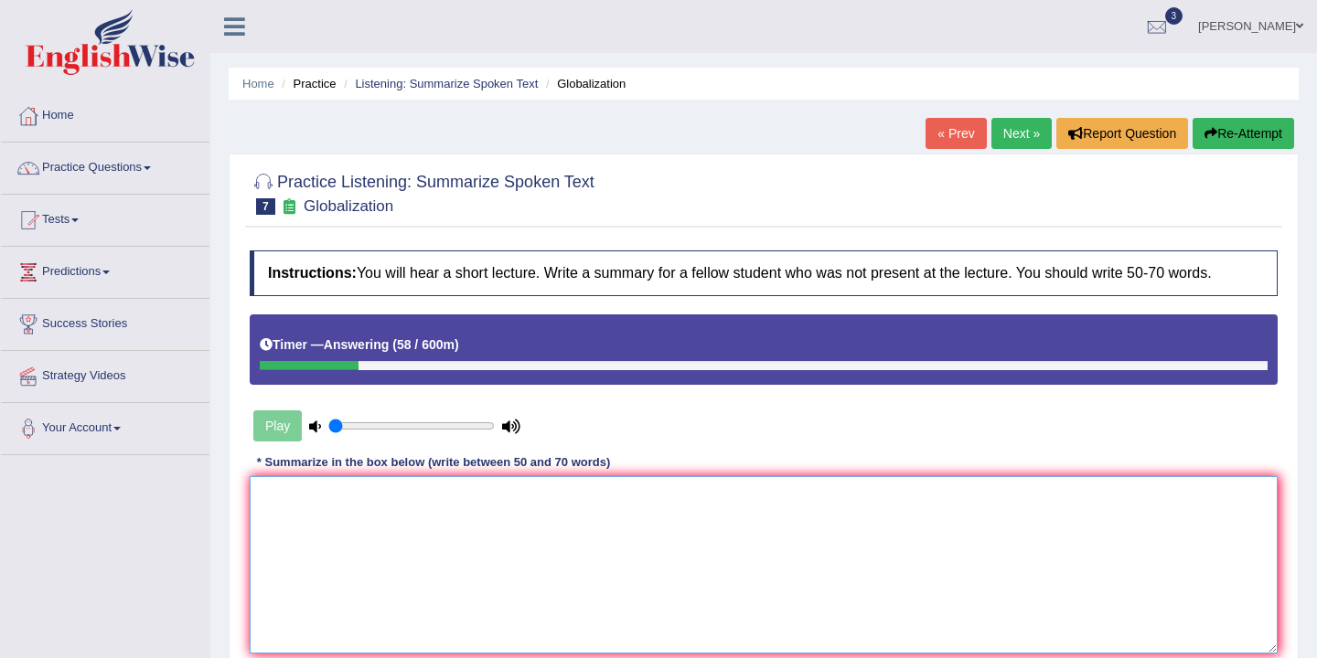
click at [304, 507] on textarea at bounding box center [764, 564] width 1028 height 177
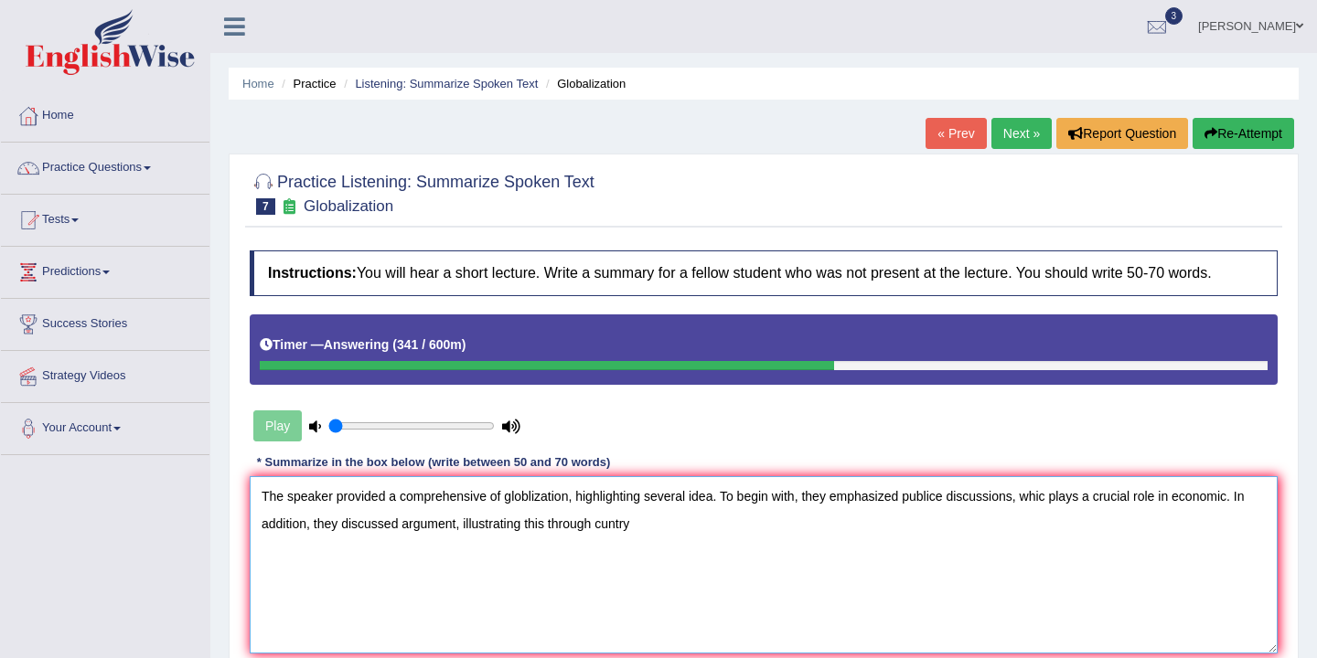
click at [607, 529] on textarea "The speaker provided a comprehensive of globlization, highlighting several idea…" at bounding box center [764, 564] width 1028 height 177
click at [670, 531] on textarea "The speaker provided a comprehensive of globlization, highlighting several idea…" at bounding box center [764, 564] width 1028 height 177
click at [881, 529] on textarea "The speaker provided a comprehensive of globlization, highlighting several idea…" at bounding box center [764, 564] width 1028 height 177
click at [942, 528] on textarea "The speaker provided a comprehensive of globlization, highlighting several idea…" at bounding box center [764, 564] width 1028 height 177
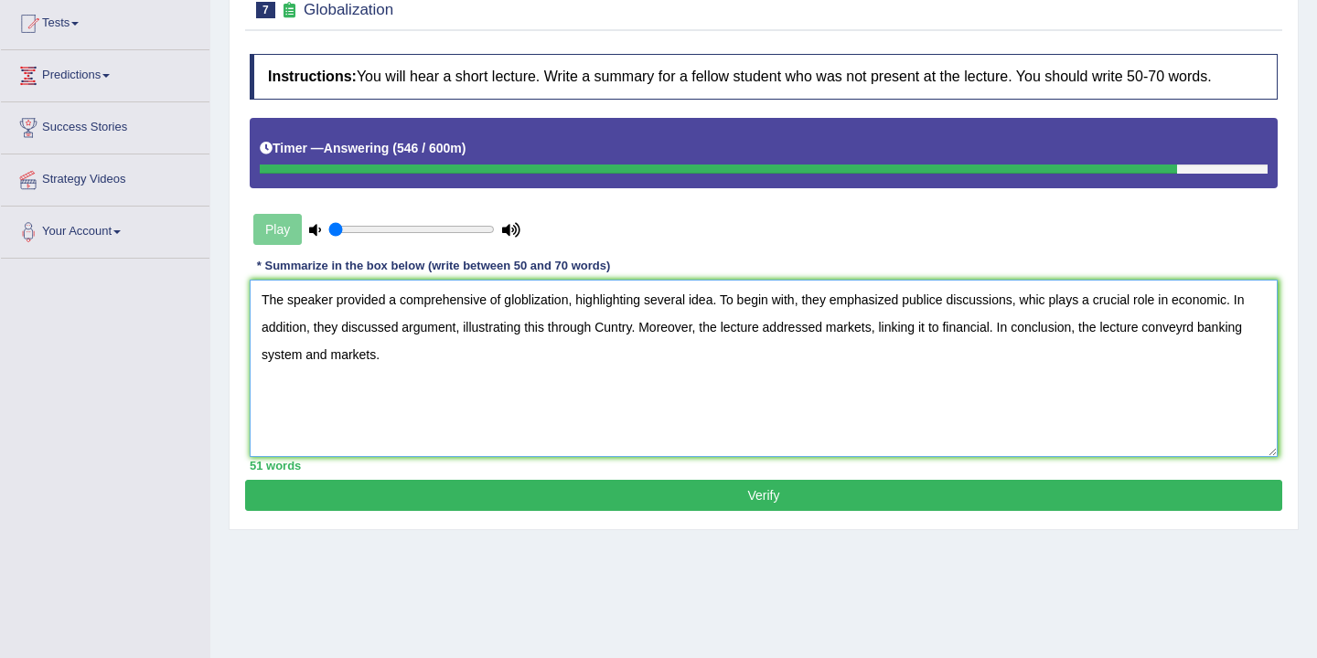
scroll to position [302, 0]
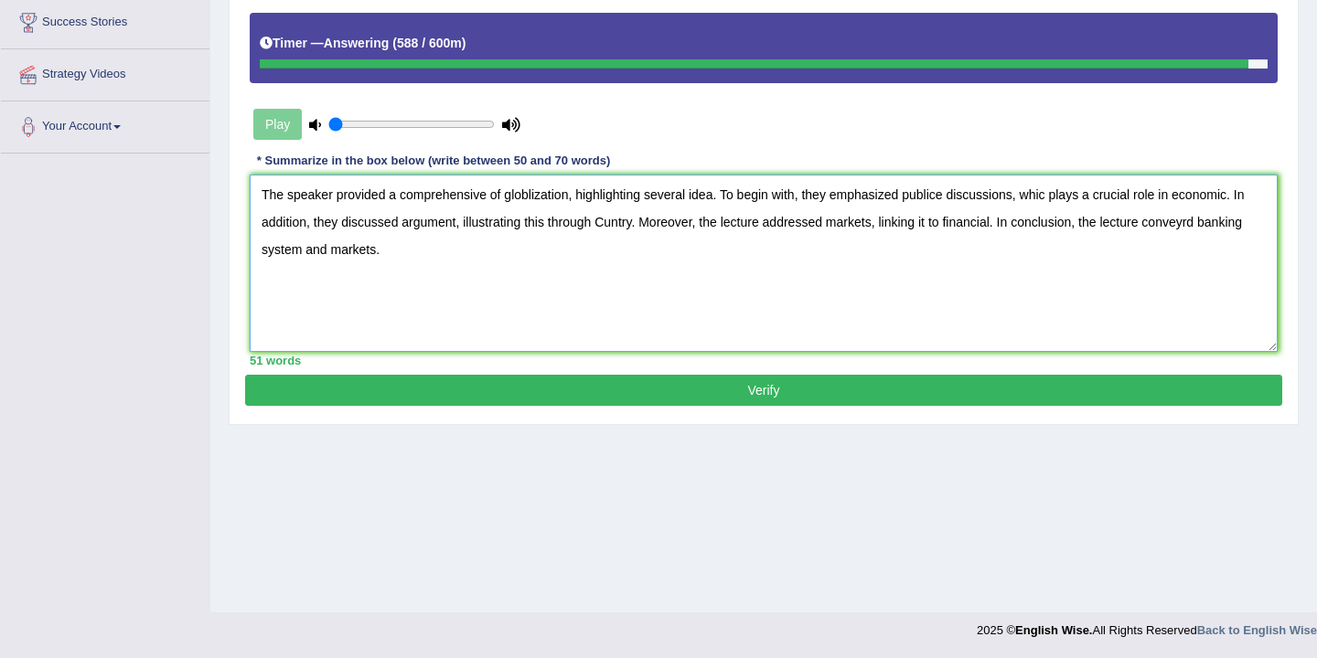
click at [489, 197] on textarea "The speaker provided a comprehensive of globlization, highlighting several idea…" at bounding box center [764, 263] width 1028 height 177
type textarea "The speaker provided a comprehensive overviewof globlization, highlighting seve…"
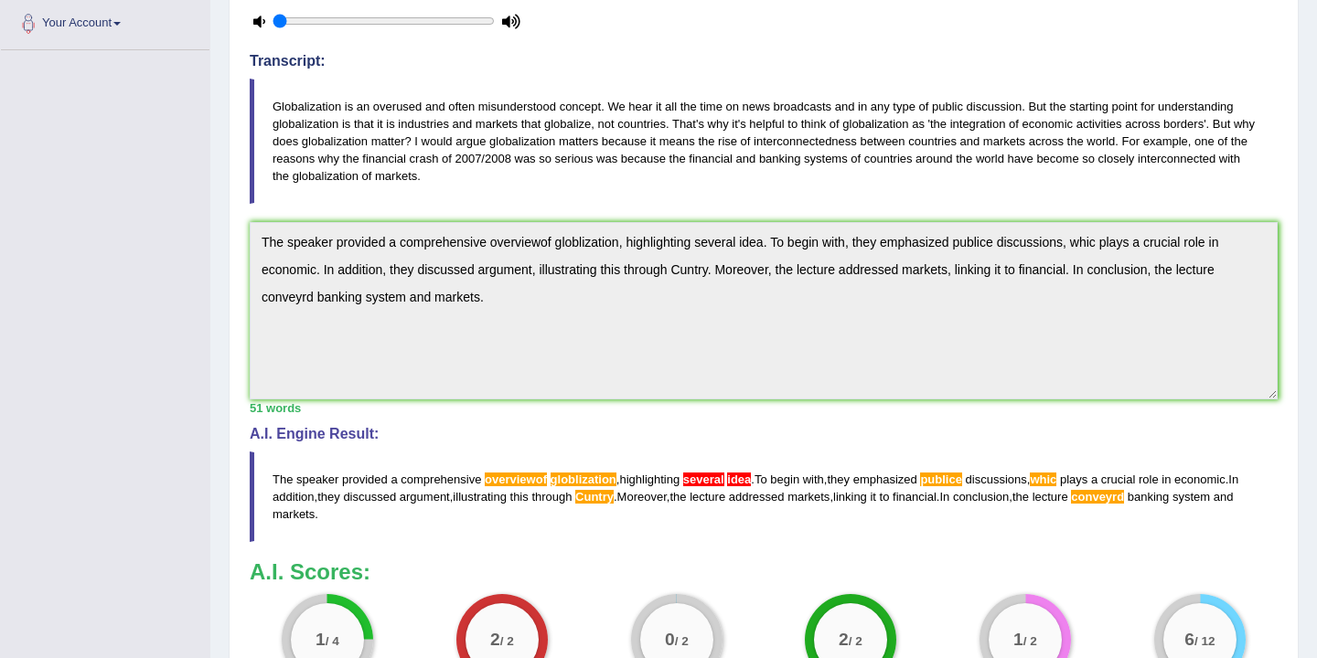
scroll to position [447, 0]
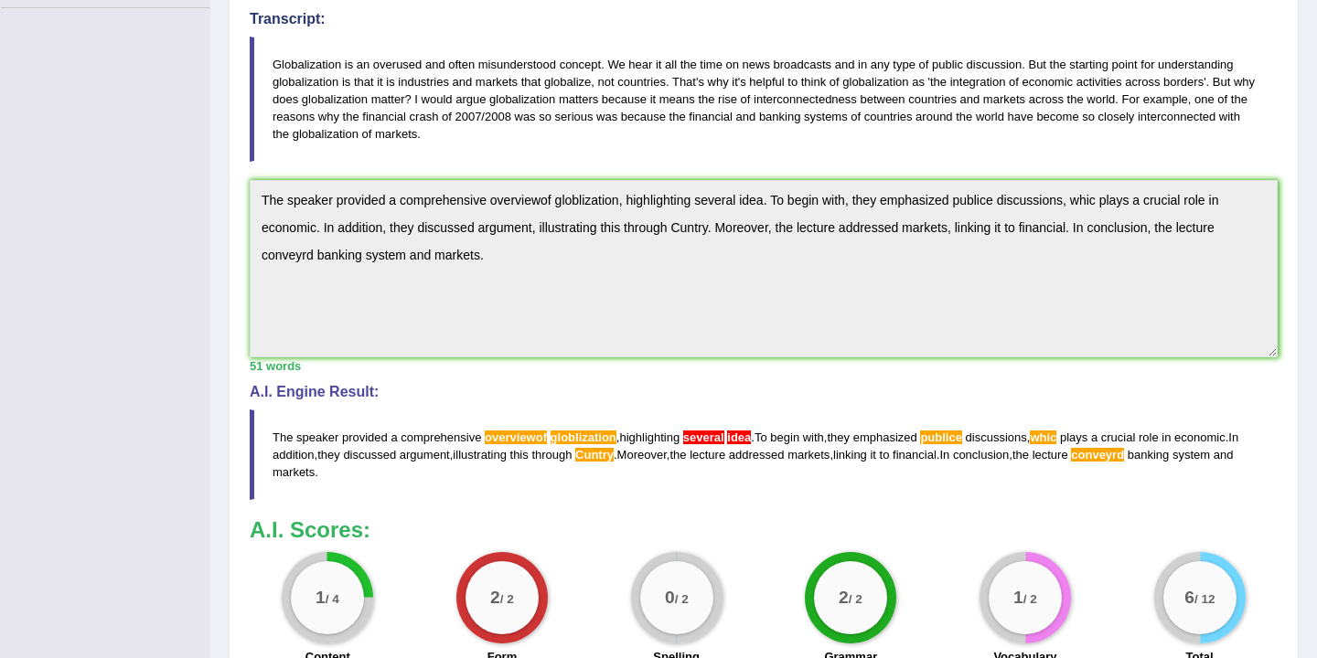
click at [1124, 460] on span "conveyrd" at bounding box center [1097, 455] width 53 height 14
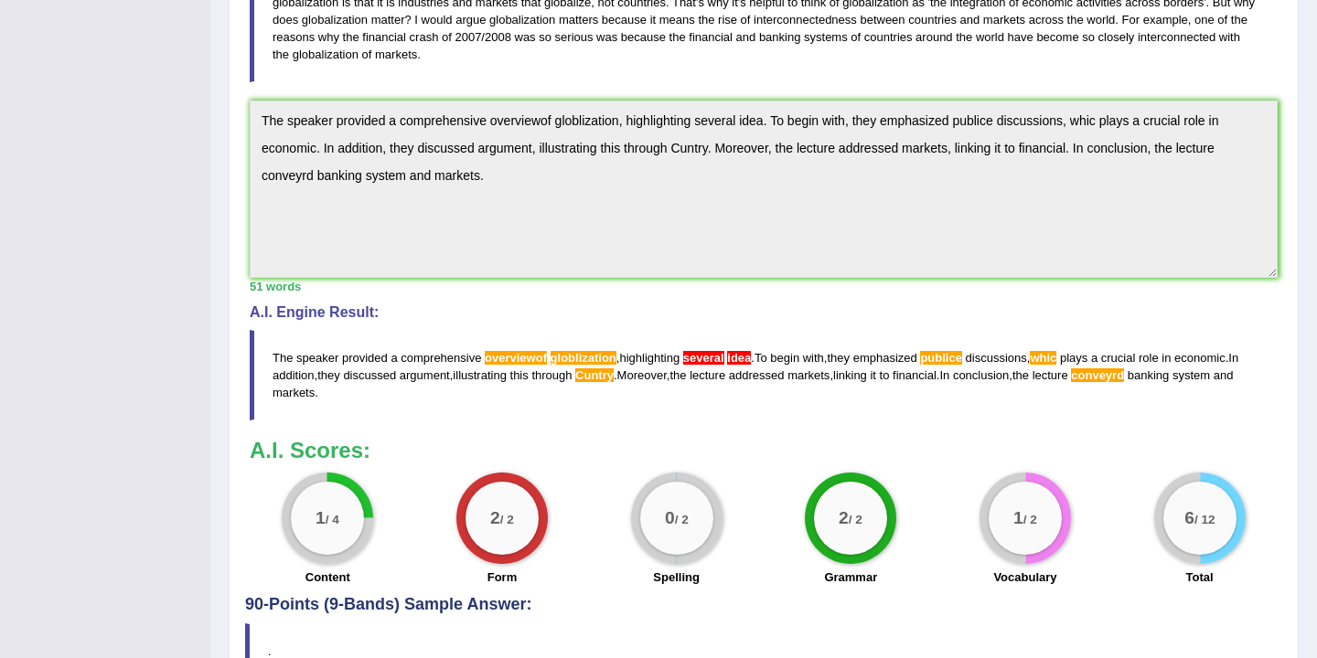
scroll to position [540, 0]
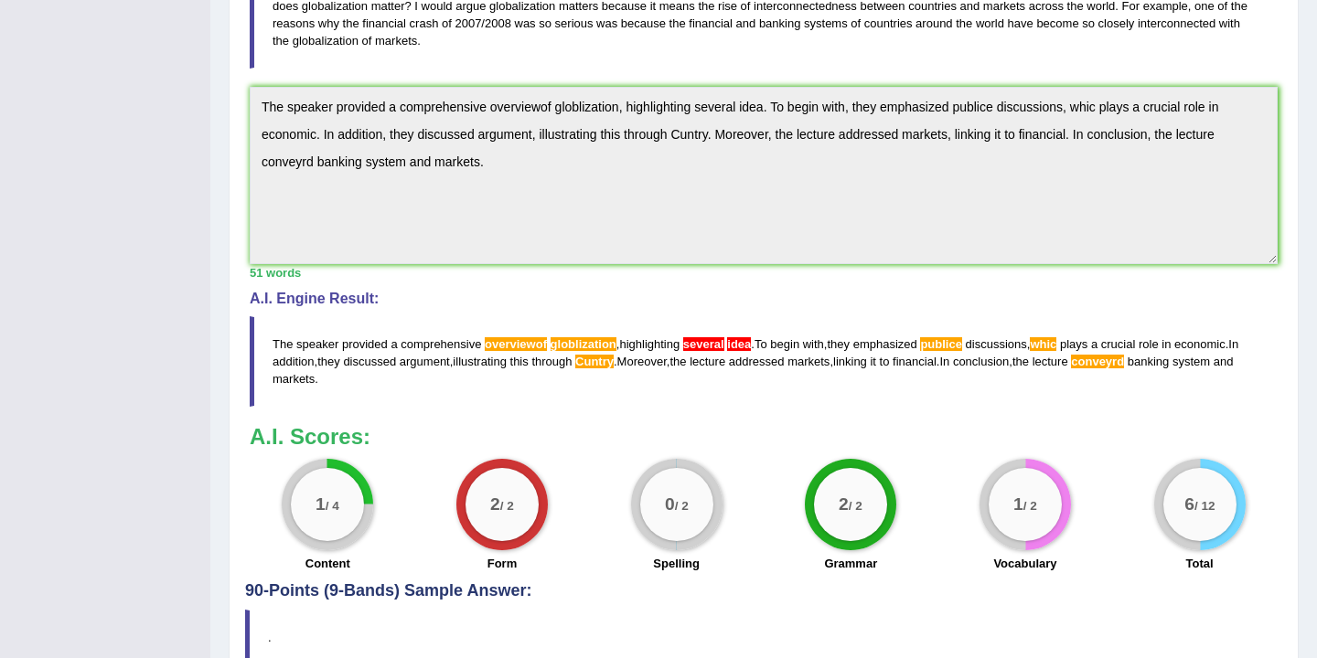
click at [705, 343] on span "several" at bounding box center [703, 344] width 41 height 14
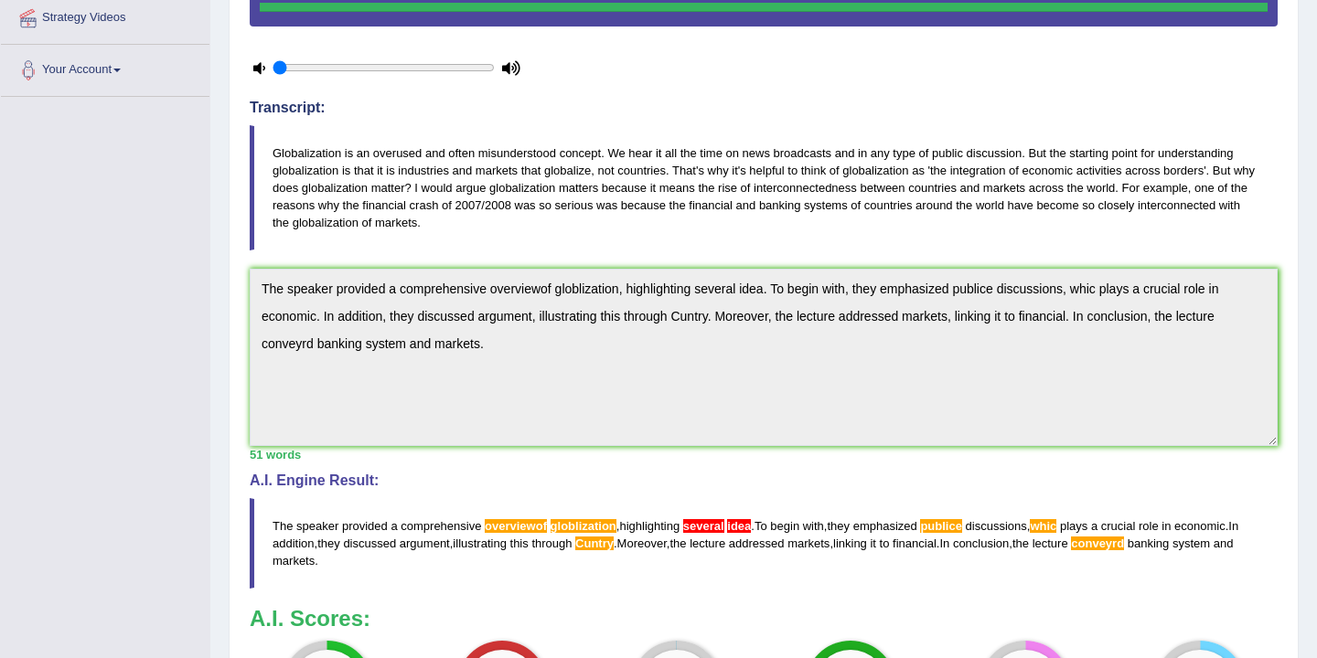
scroll to position [0, 0]
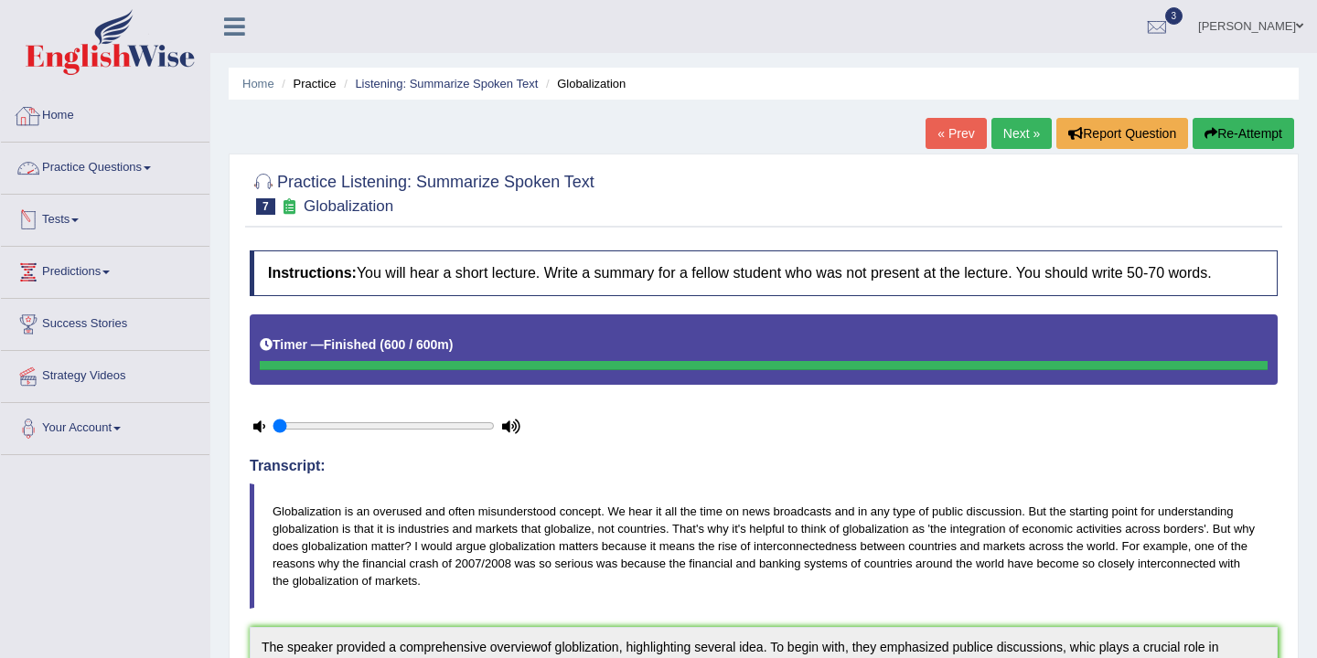
click at [67, 112] on link "Home" at bounding box center [105, 114] width 208 height 46
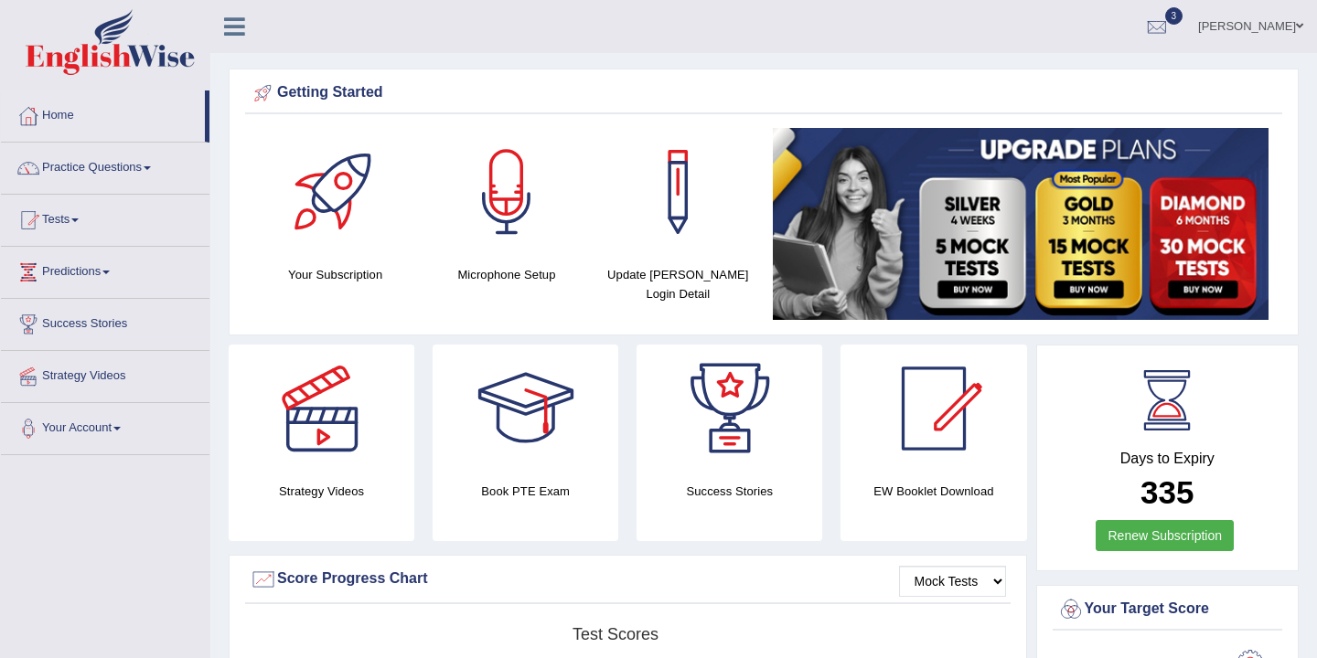
click at [106, 169] on link "Practice Questions" at bounding box center [105, 166] width 208 height 46
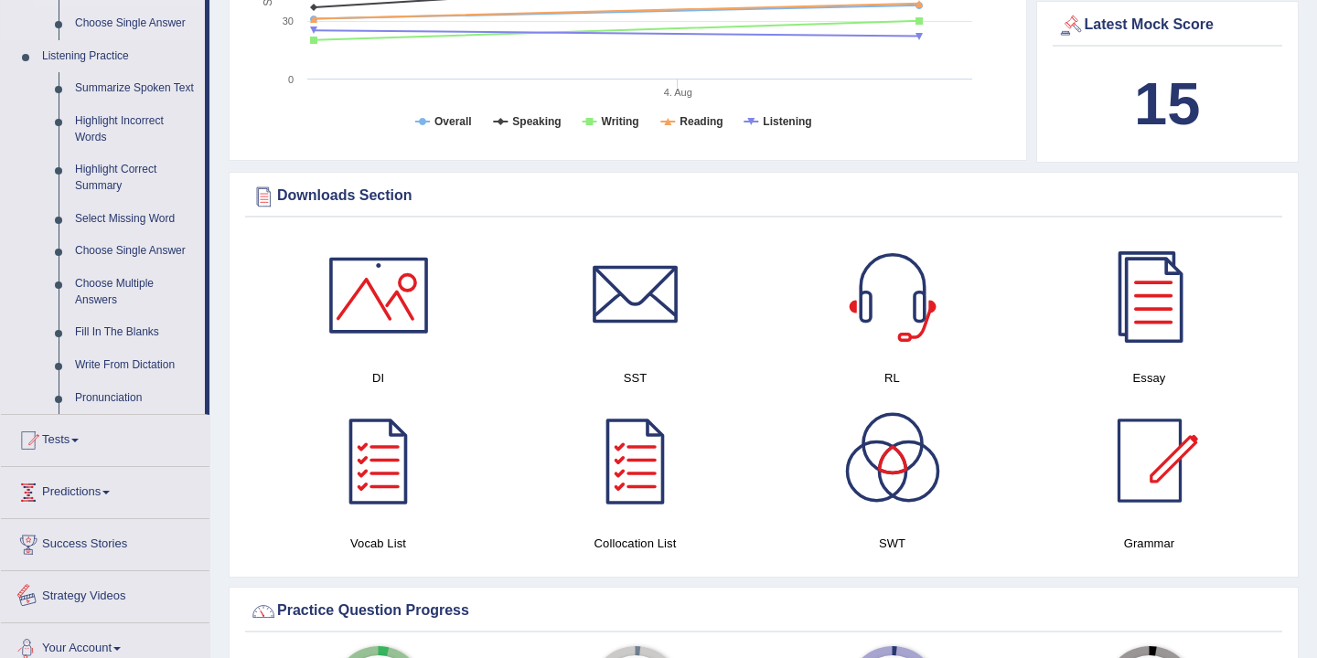
scroll to position [739, 0]
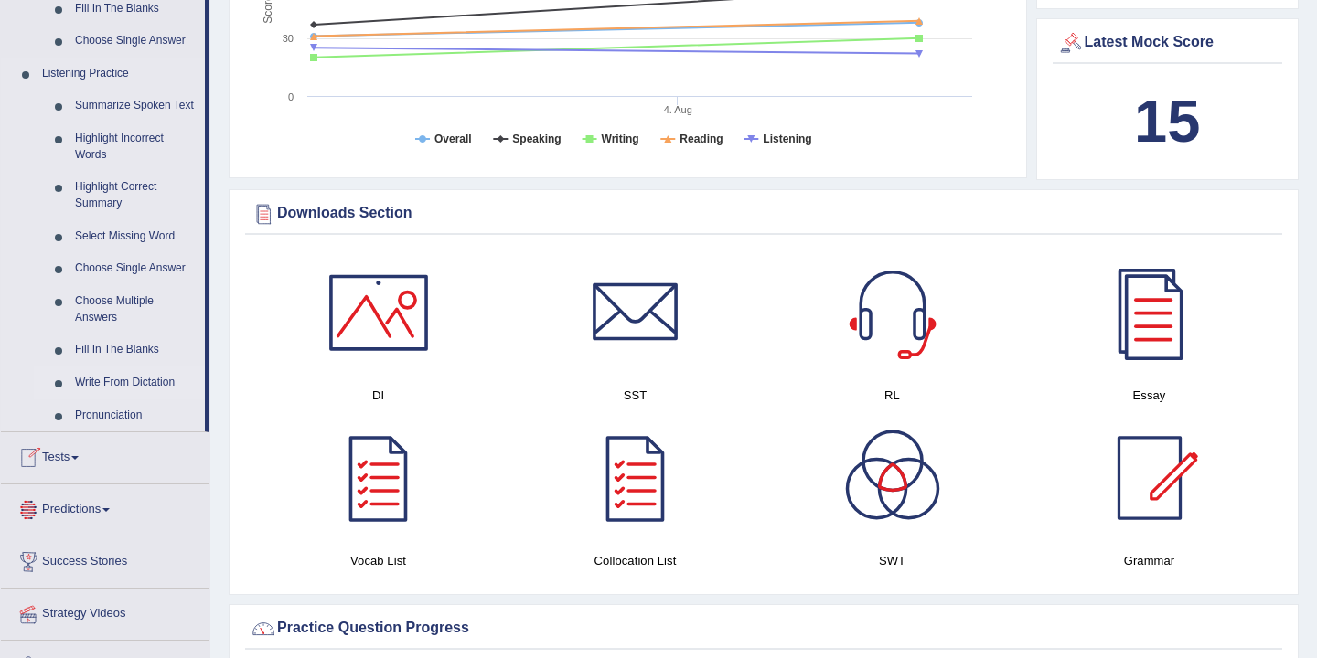
click at [141, 397] on link "Write From Dictation" at bounding box center [136, 383] width 138 height 33
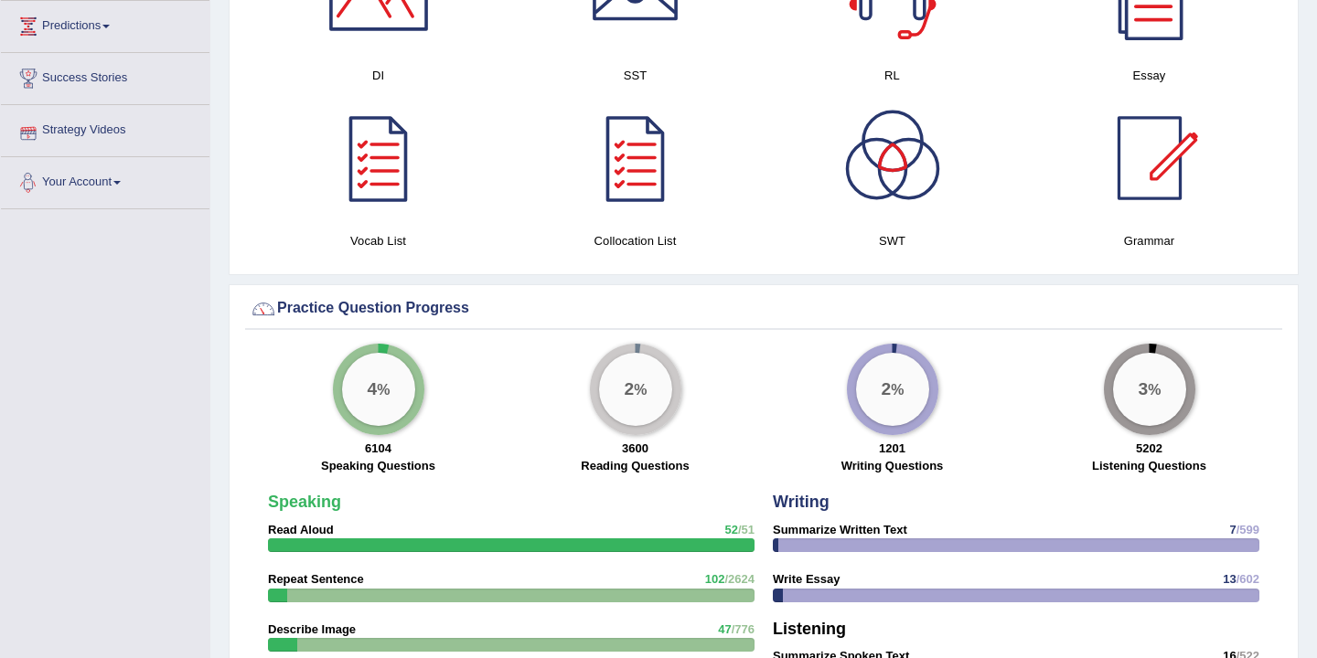
scroll to position [910, 0]
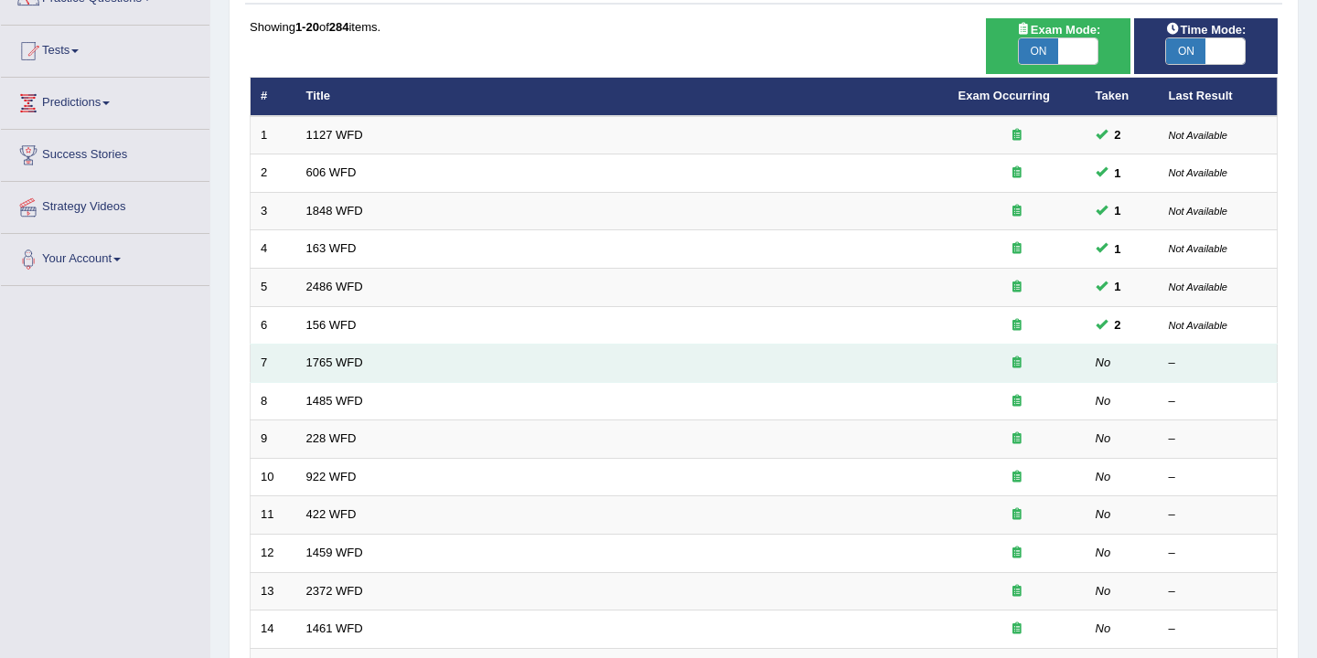
scroll to position [153, 0]
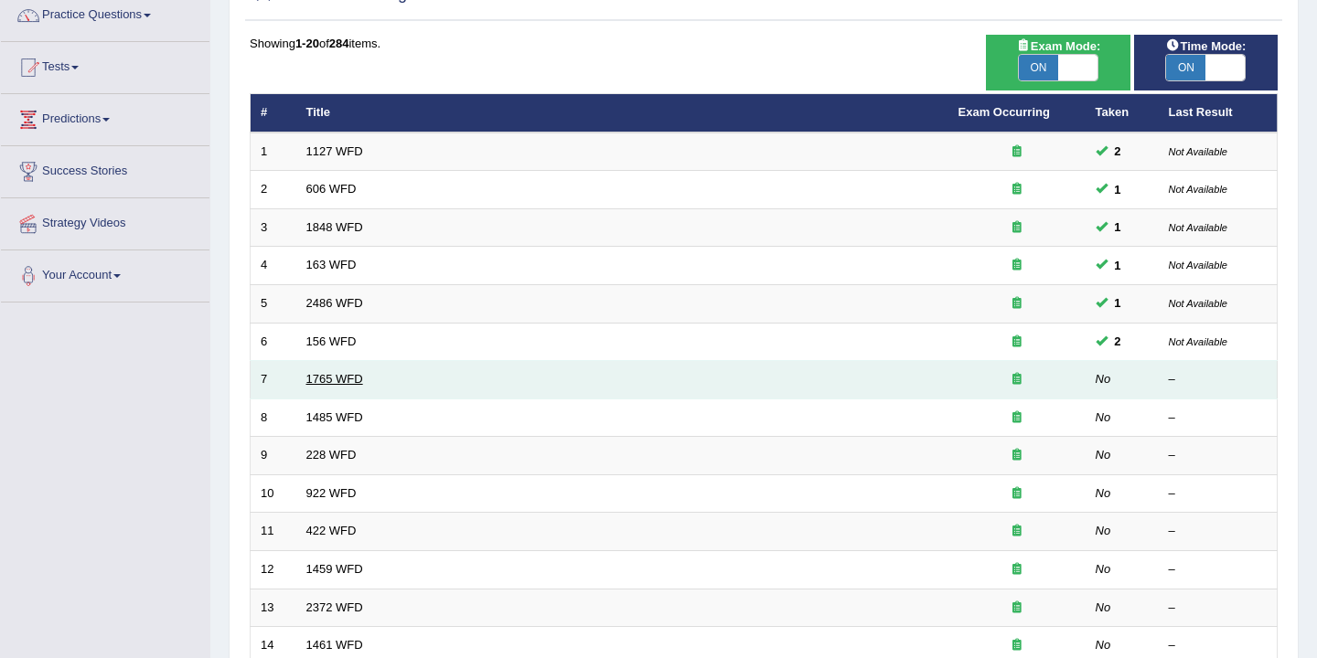
click at [332, 380] on link "1765 WFD" at bounding box center [334, 379] width 57 height 14
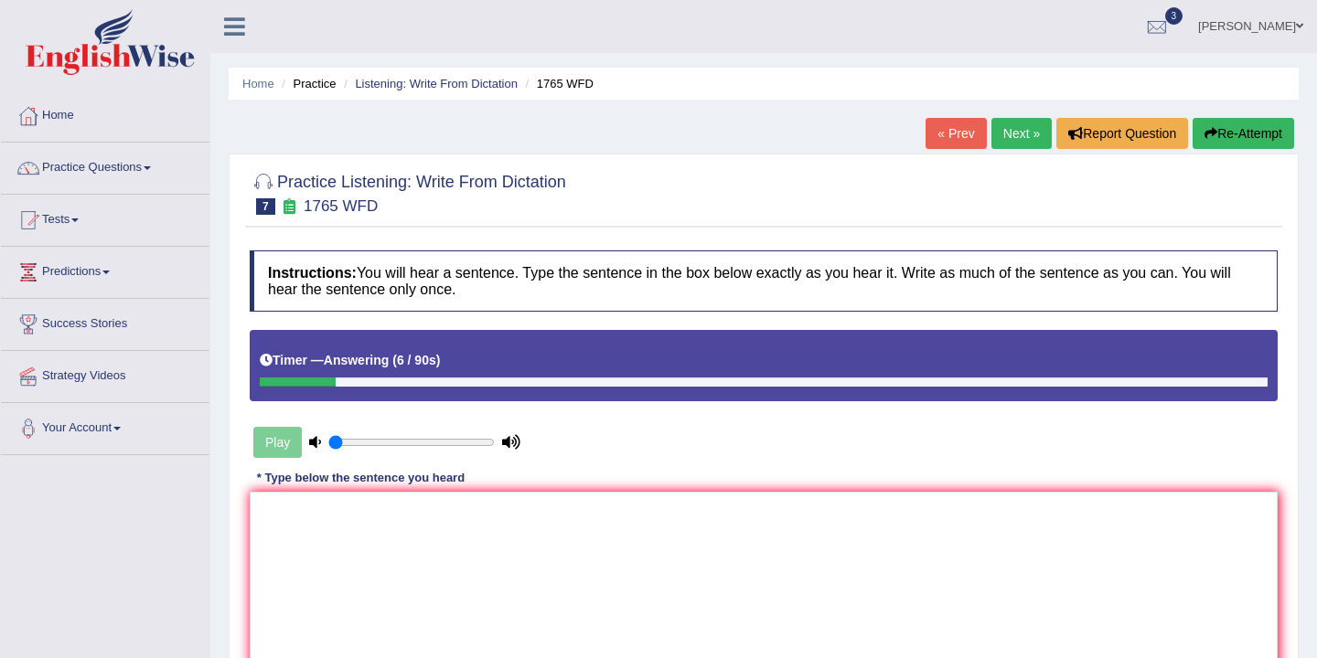
click at [1237, 130] on button "Re-Attempt" at bounding box center [1242, 133] width 101 height 31
click at [292, 528] on textarea at bounding box center [764, 580] width 1028 height 177
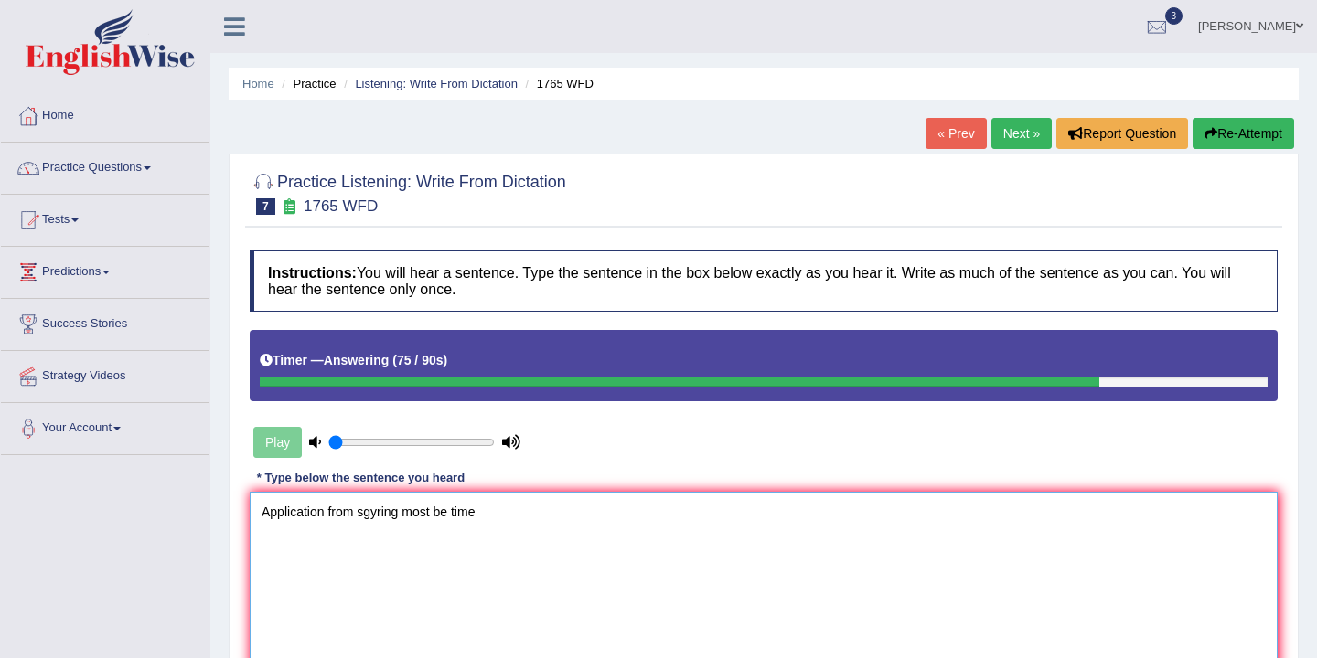
click at [453, 518] on textarea "Application from sgyring most be time" at bounding box center [764, 580] width 1028 height 177
click at [533, 498] on textarea "Application from sgyring most be a time" at bounding box center [764, 580] width 1028 height 177
click at [513, 502] on textarea "Application from sgyring most be a time" at bounding box center [764, 580] width 1028 height 177
type textarea "Application from sgyring most be a time two month months"
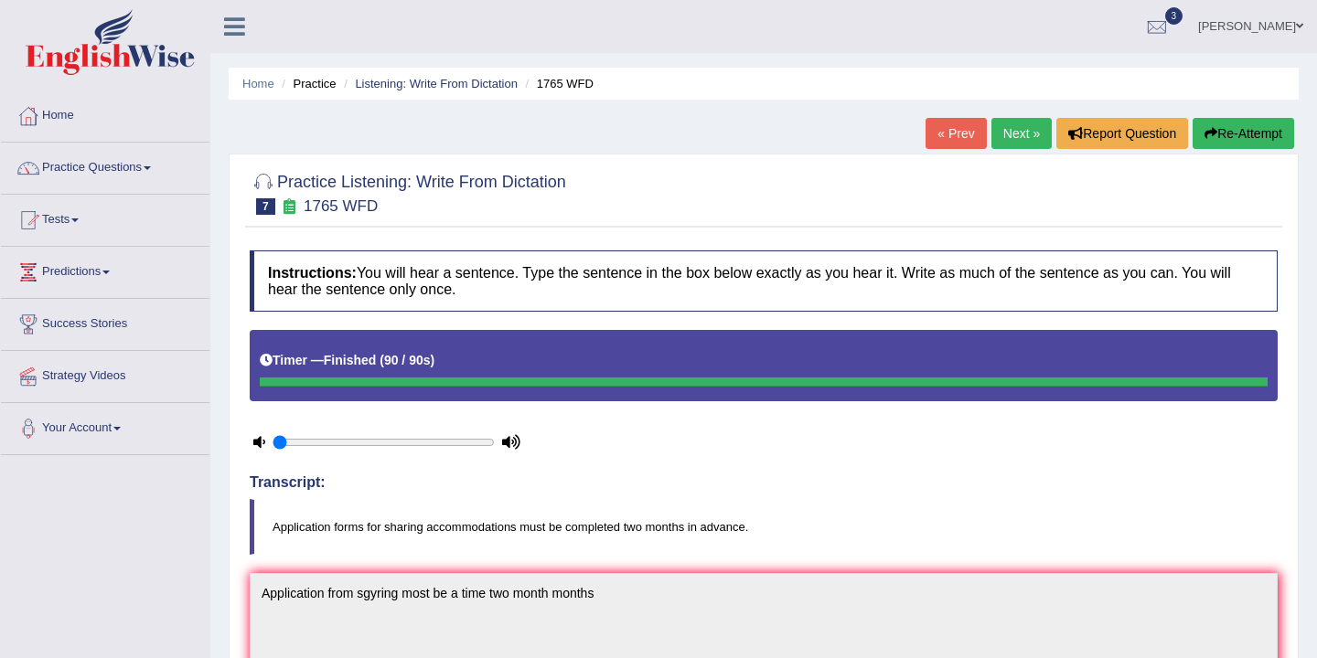
click at [1005, 134] on link "Next »" at bounding box center [1021, 133] width 60 height 31
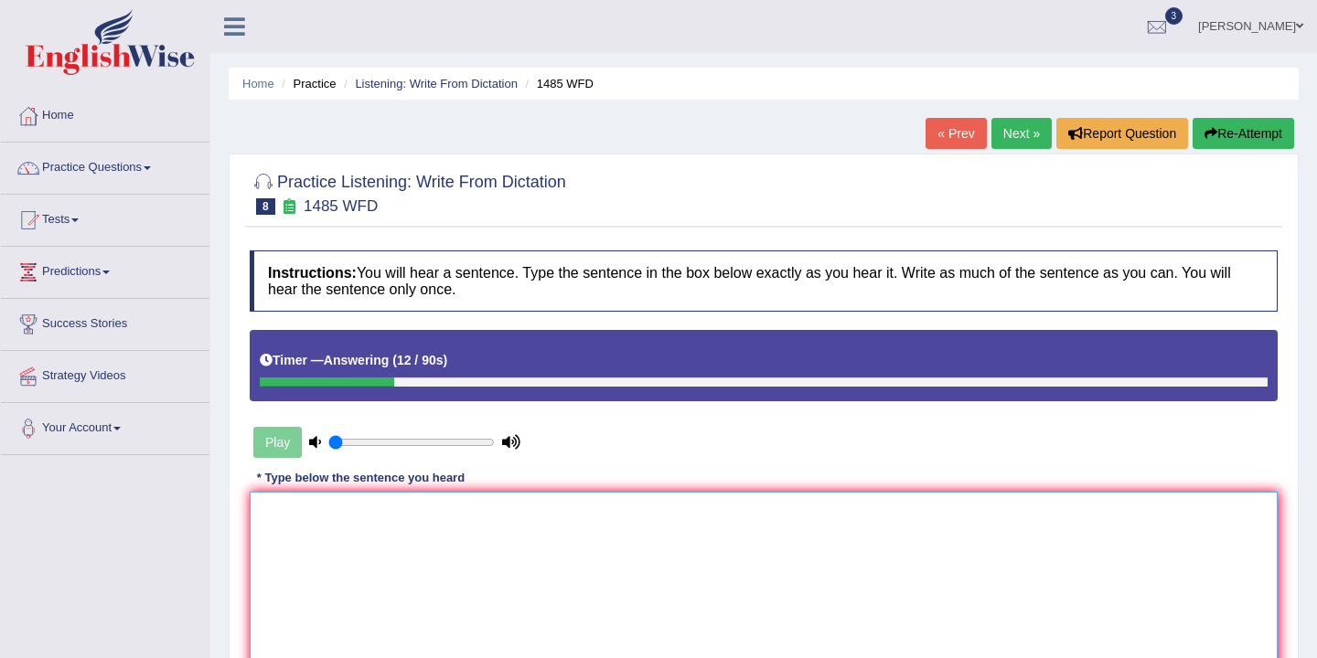
click at [293, 500] on textarea at bounding box center [764, 580] width 1028 height 177
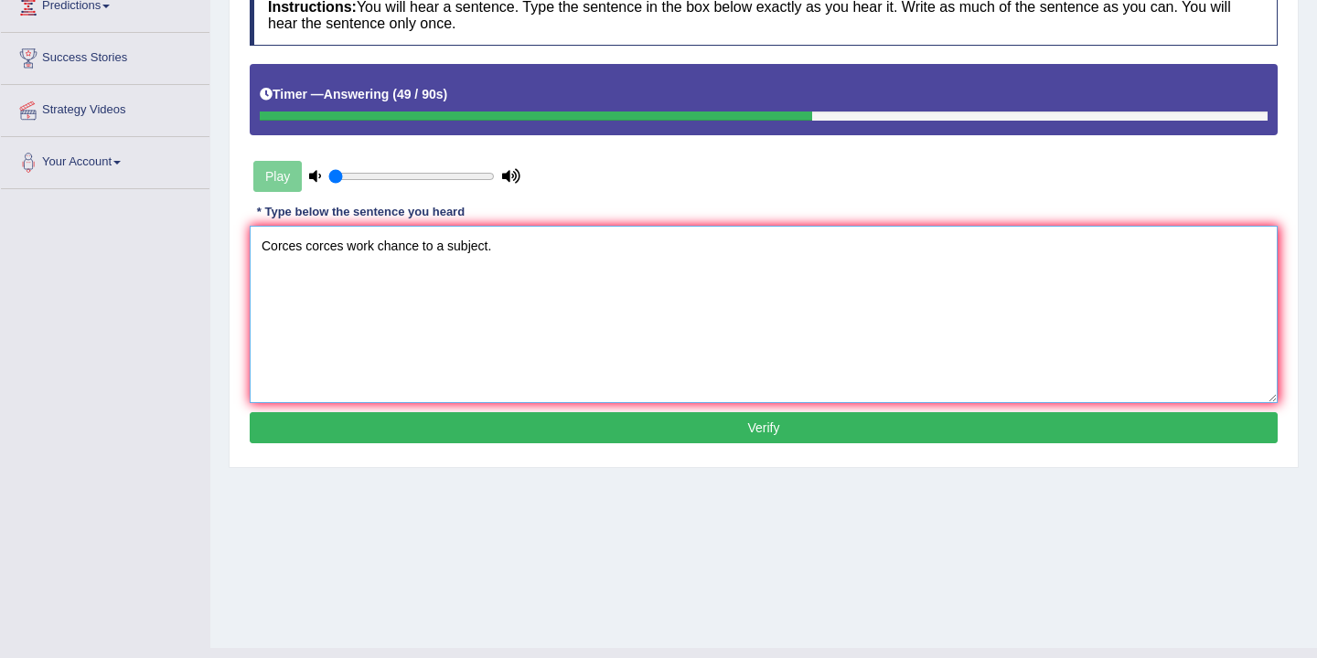
scroll to position [302, 0]
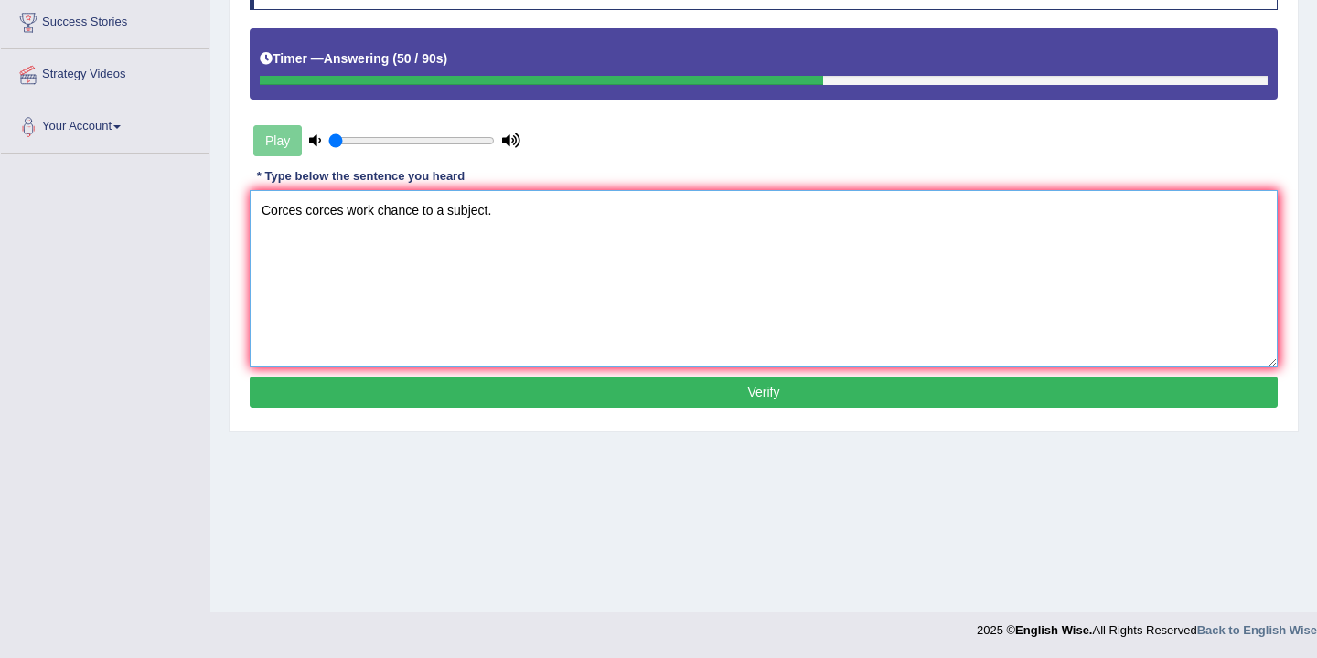
type textarea "Corces corces work chance to a subject."
click at [762, 393] on button "Verify" at bounding box center [764, 392] width 1028 height 31
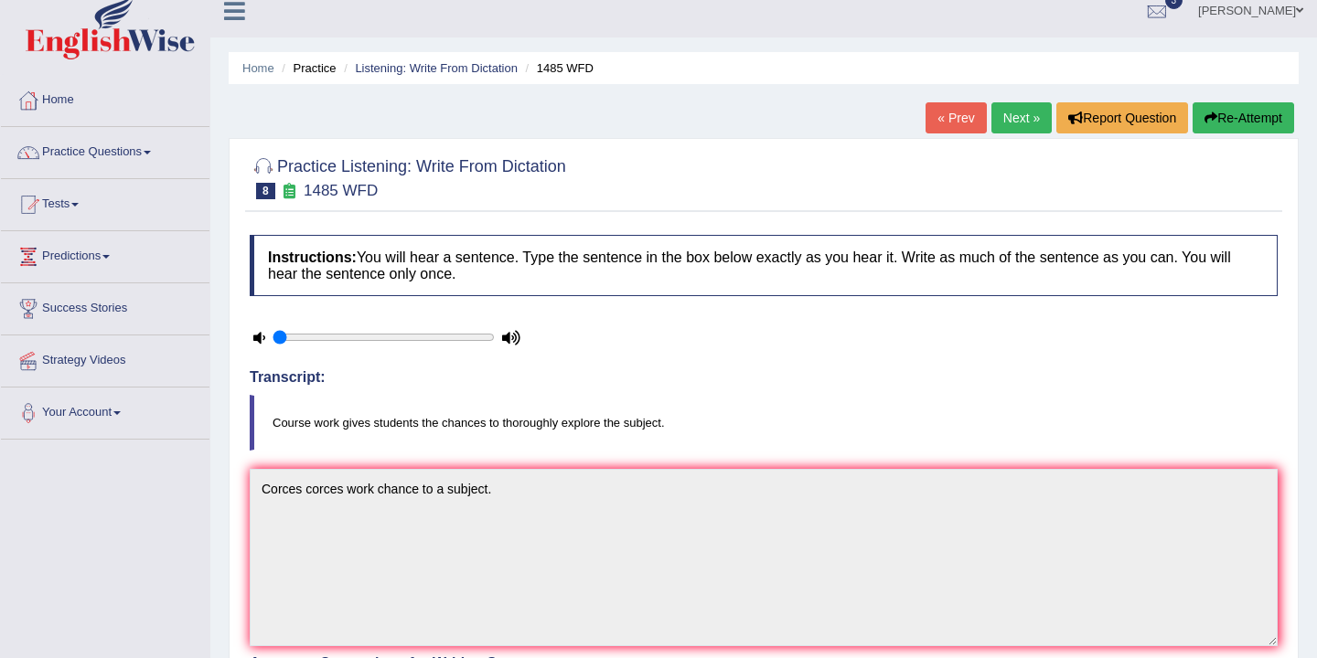
scroll to position [0, 0]
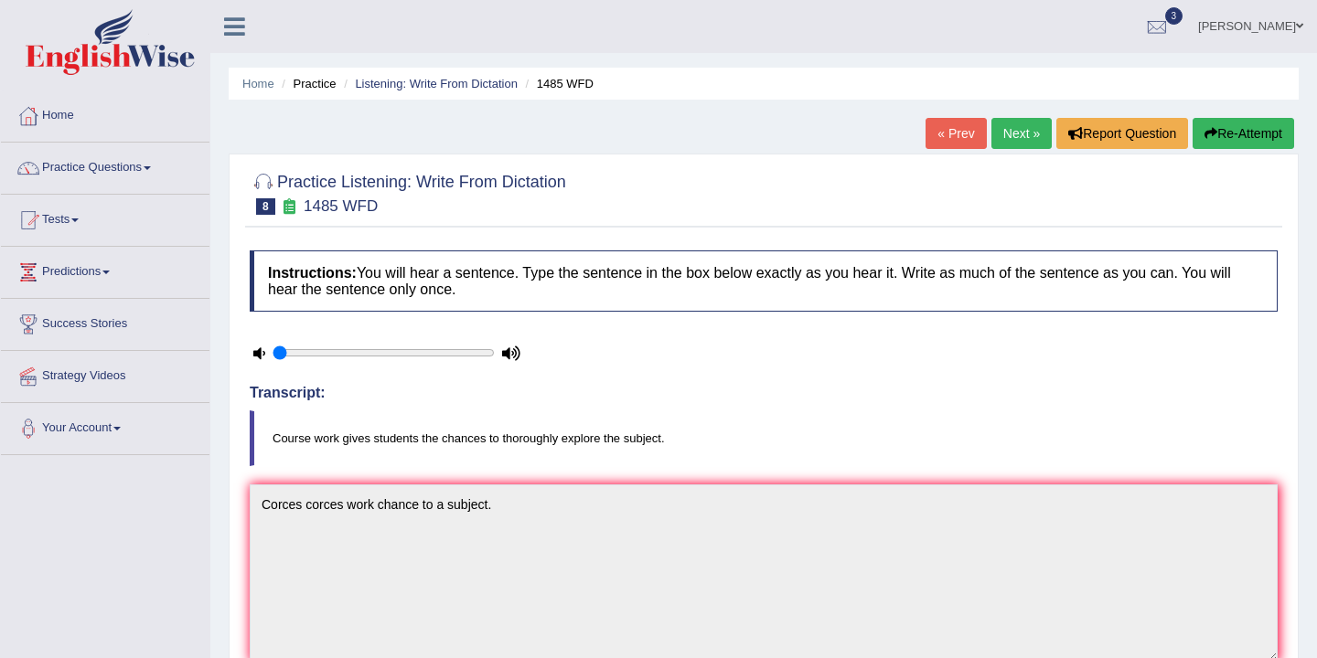
click at [1008, 133] on link "Next »" at bounding box center [1021, 133] width 60 height 31
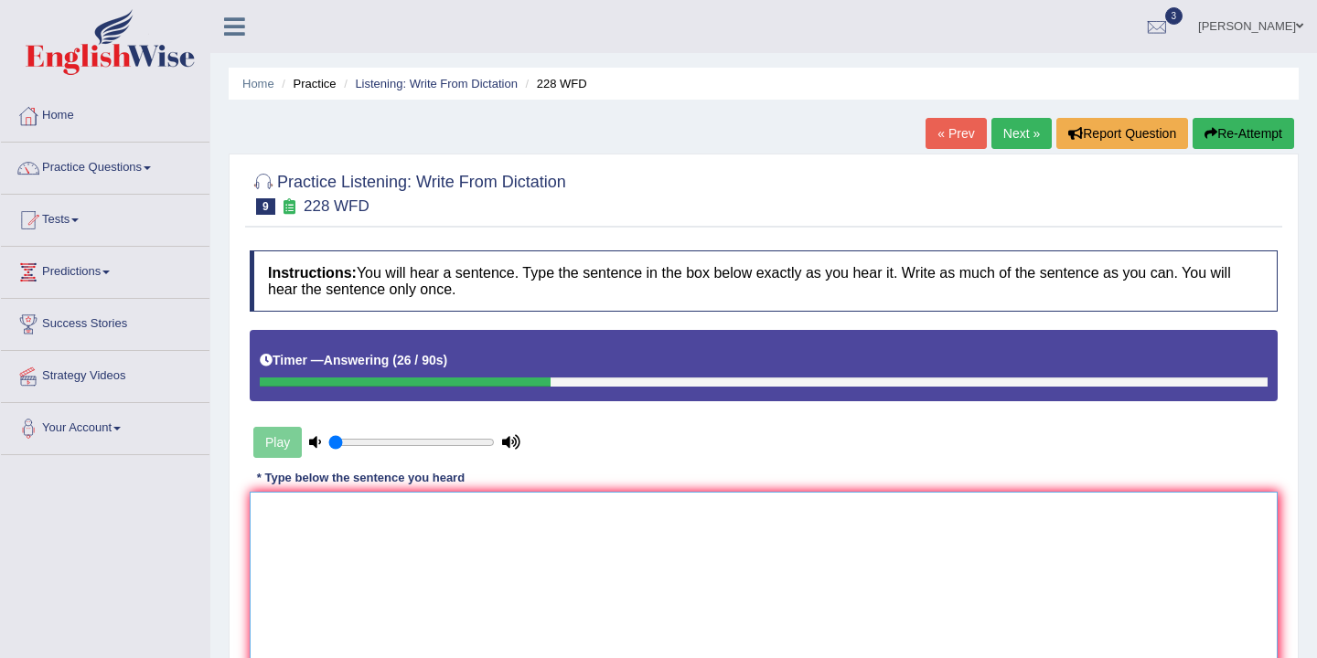
click at [276, 521] on textarea at bounding box center [764, 580] width 1028 height 177
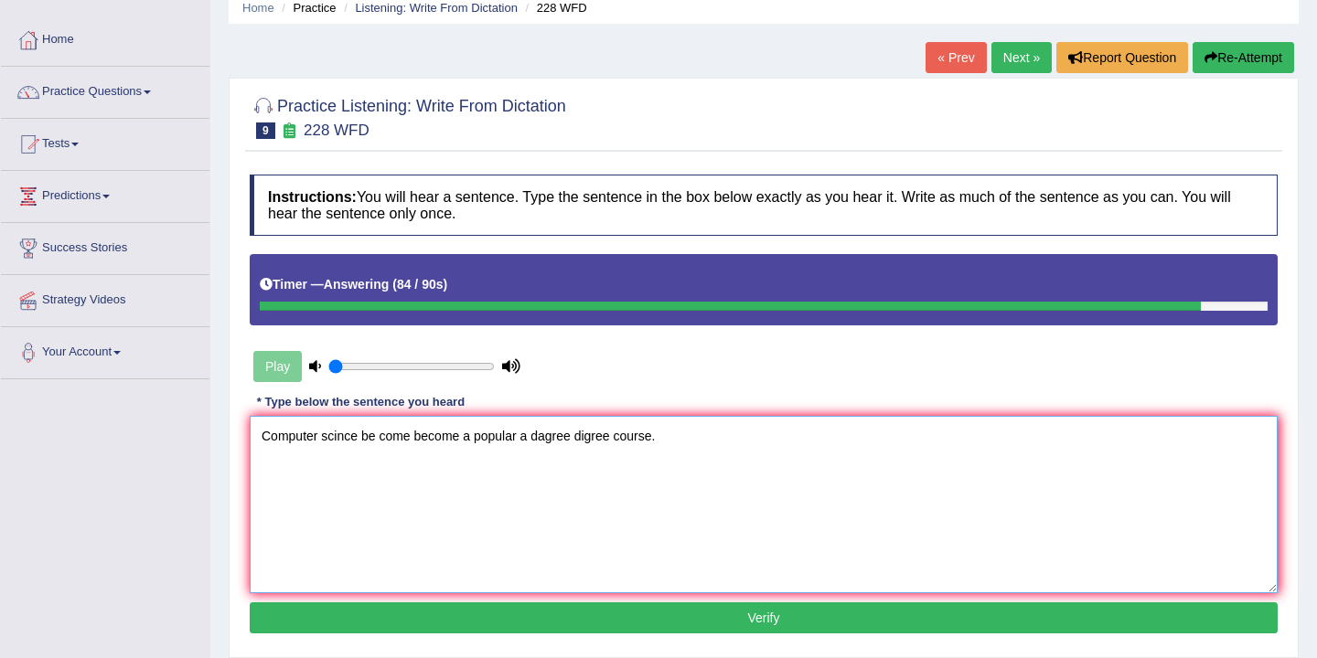
scroll to position [82, 0]
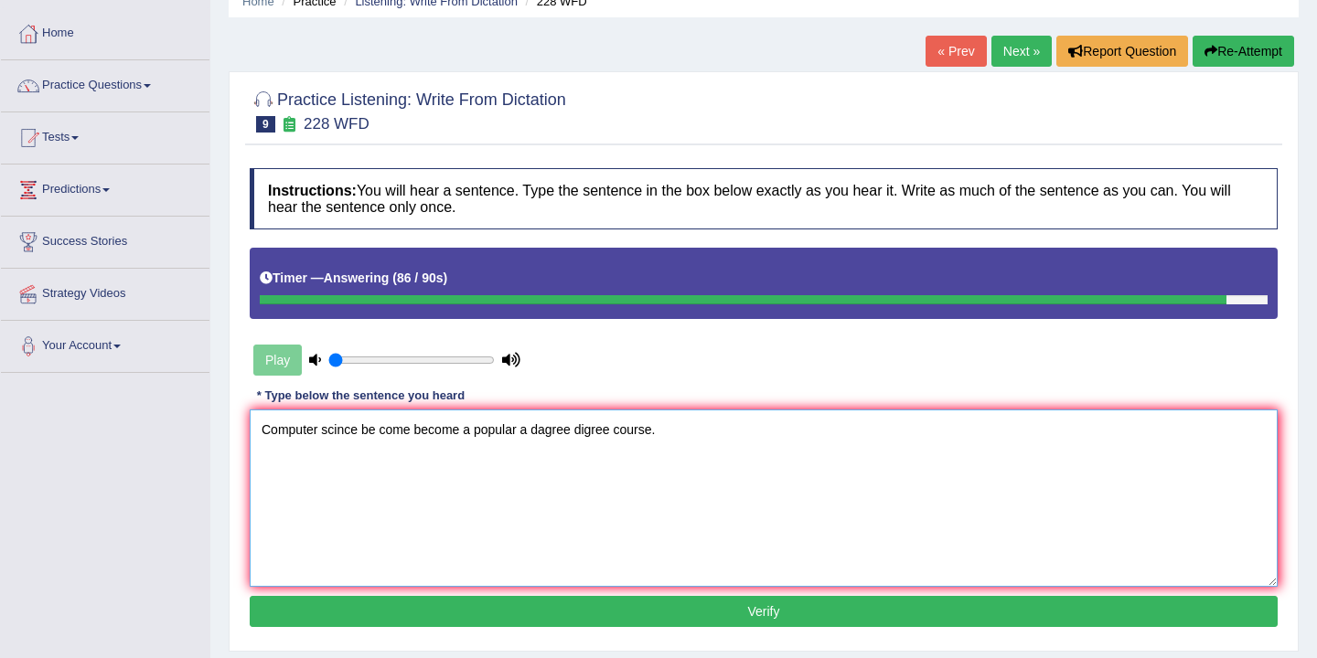
type textarea "Computer scince be come become a popular a dagree digree course."
click at [575, 607] on button "Verify" at bounding box center [764, 611] width 1028 height 31
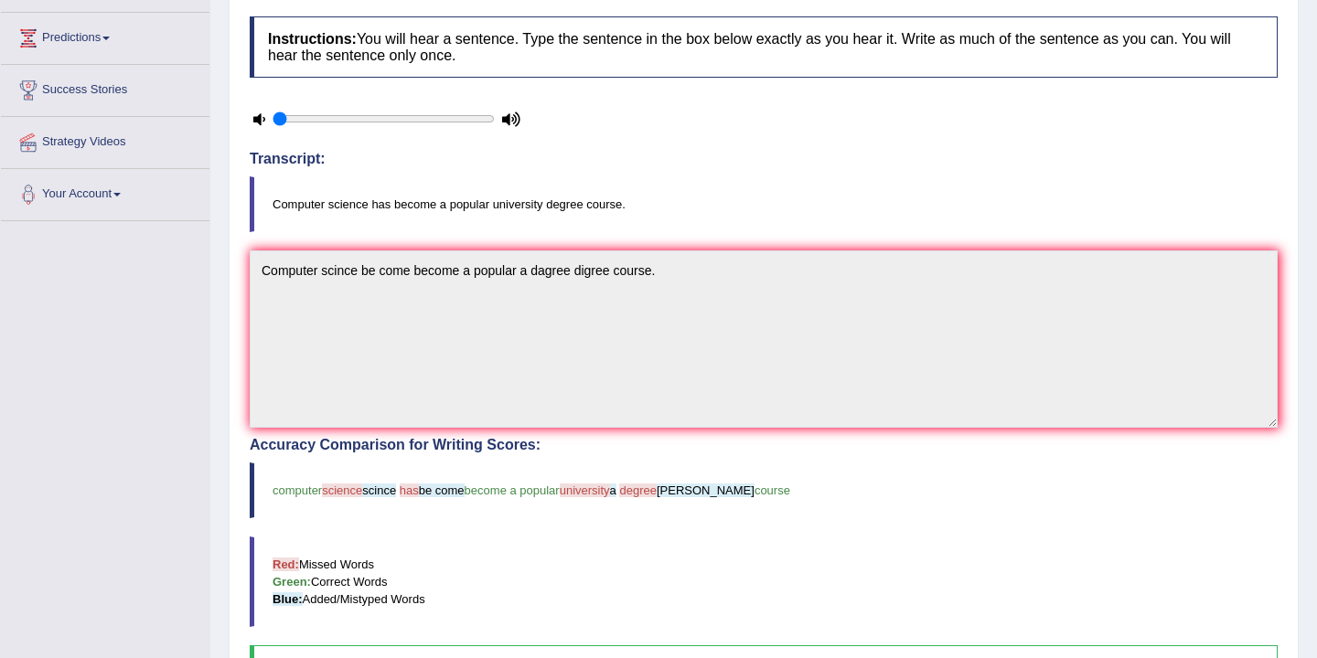
scroll to position [0, 0]
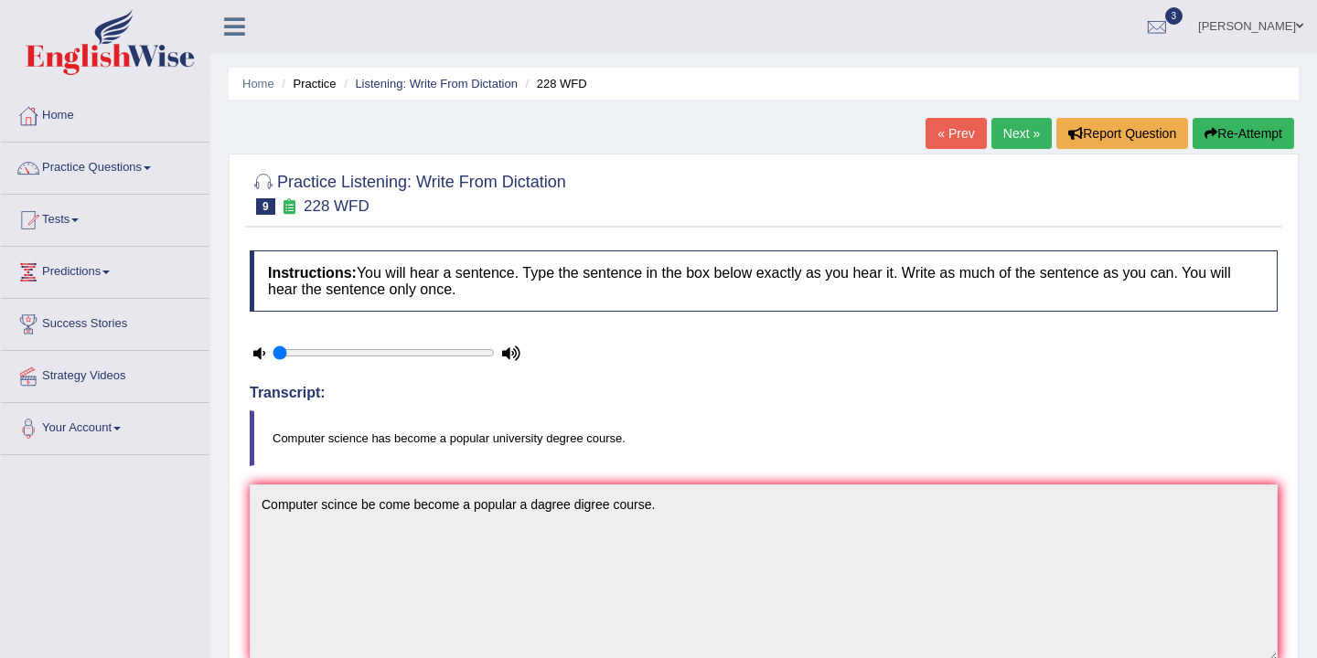
click at [1009, 134] on link "Next »" at bounding box center [1021, 133] width 60 height 31
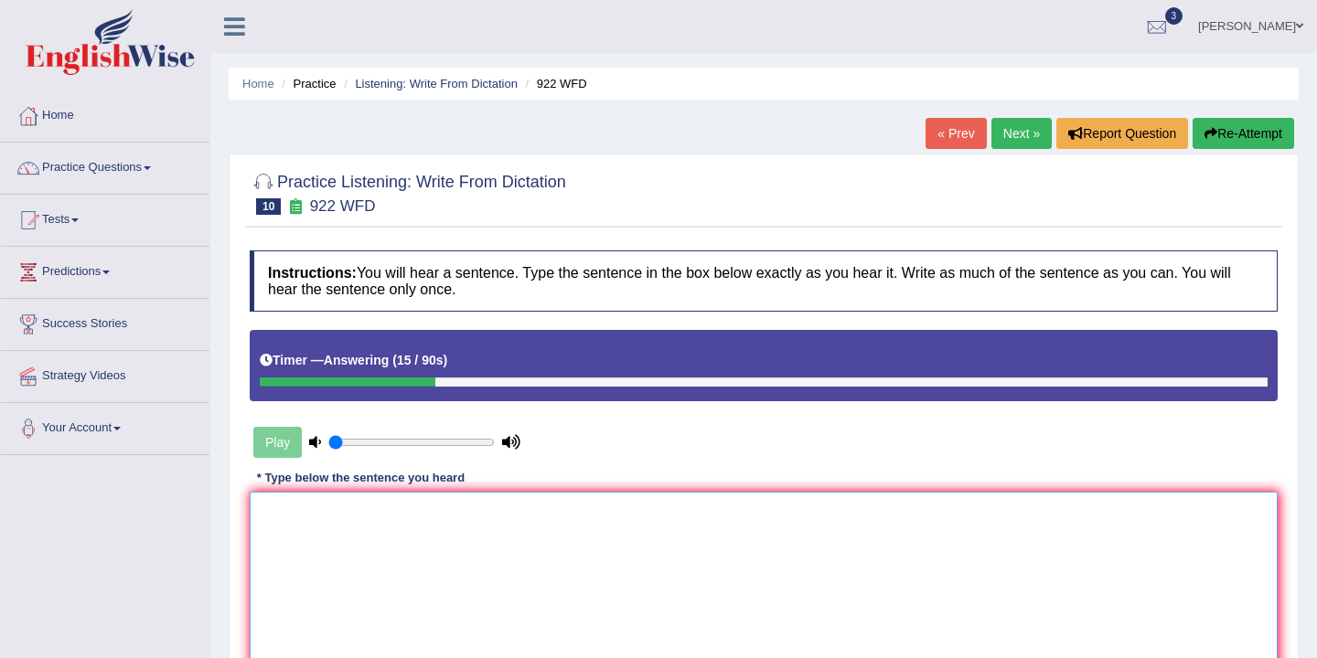
click at [283, 525] on textarea at bounding box center [764, 580] width 1028 height 177
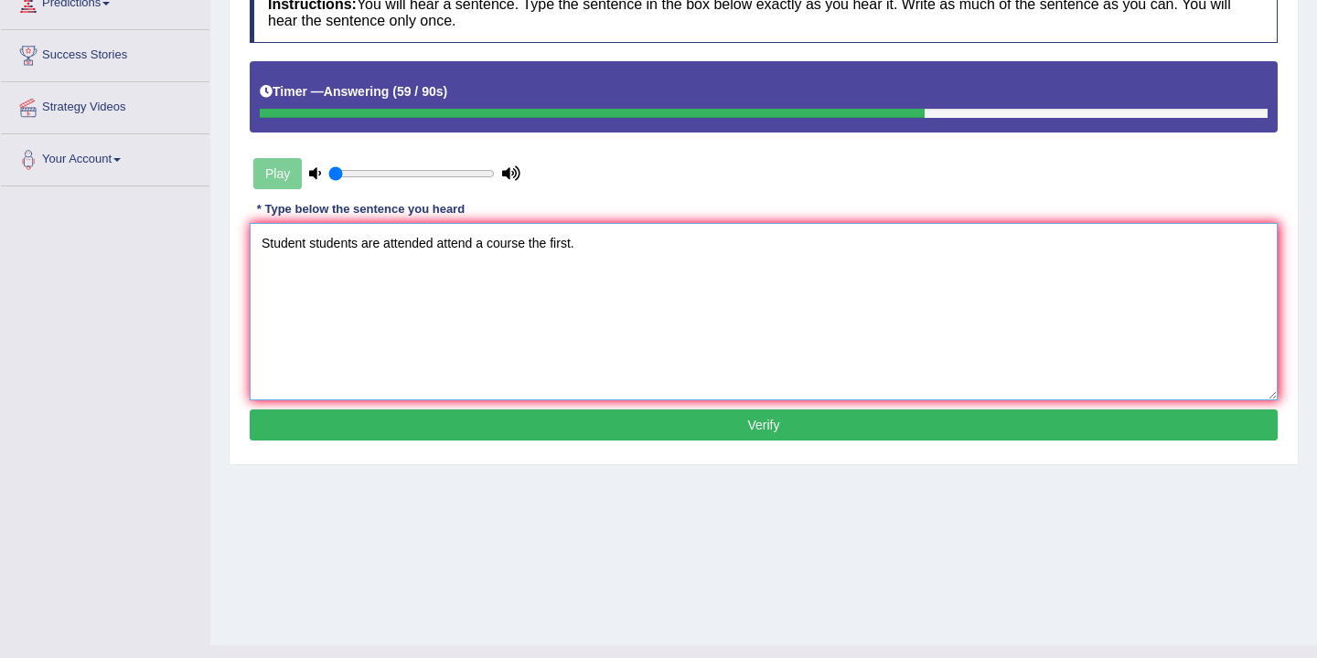
scroll to position [302, 0]
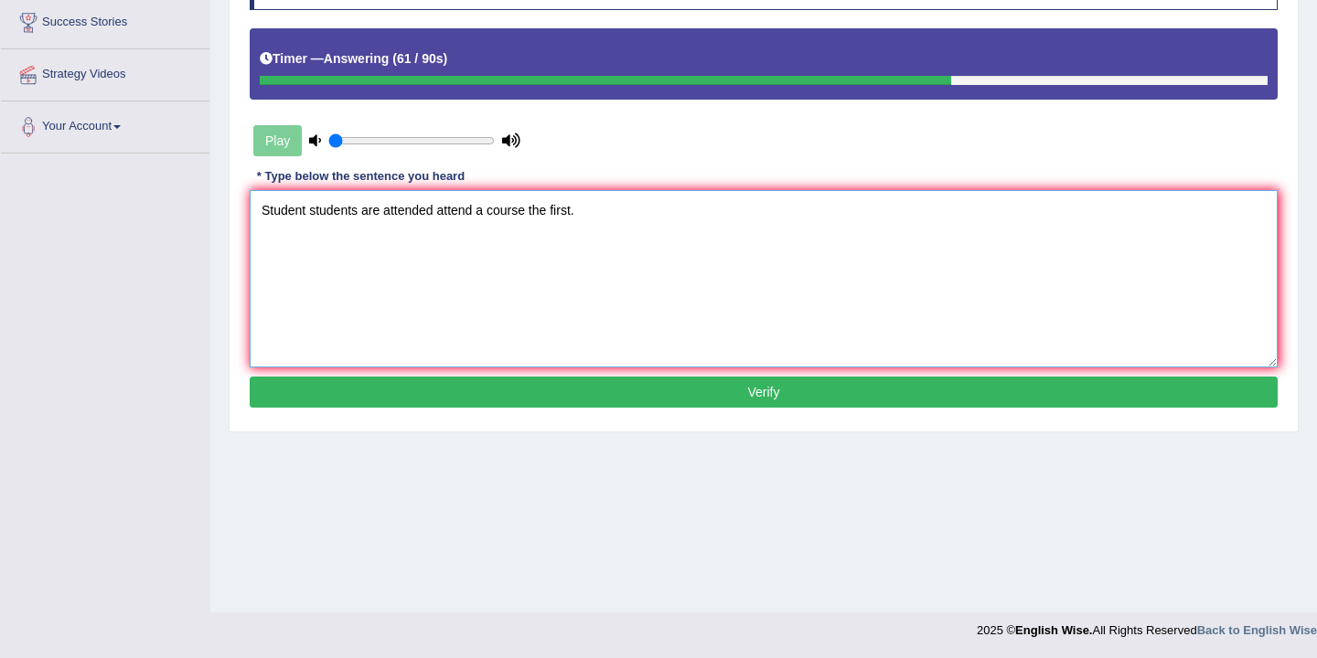
type textarea "Student students are attended attend a course the first."
click at [560, 382] on button "Verify" at bounding box center [764, 392] width 1028 height 31
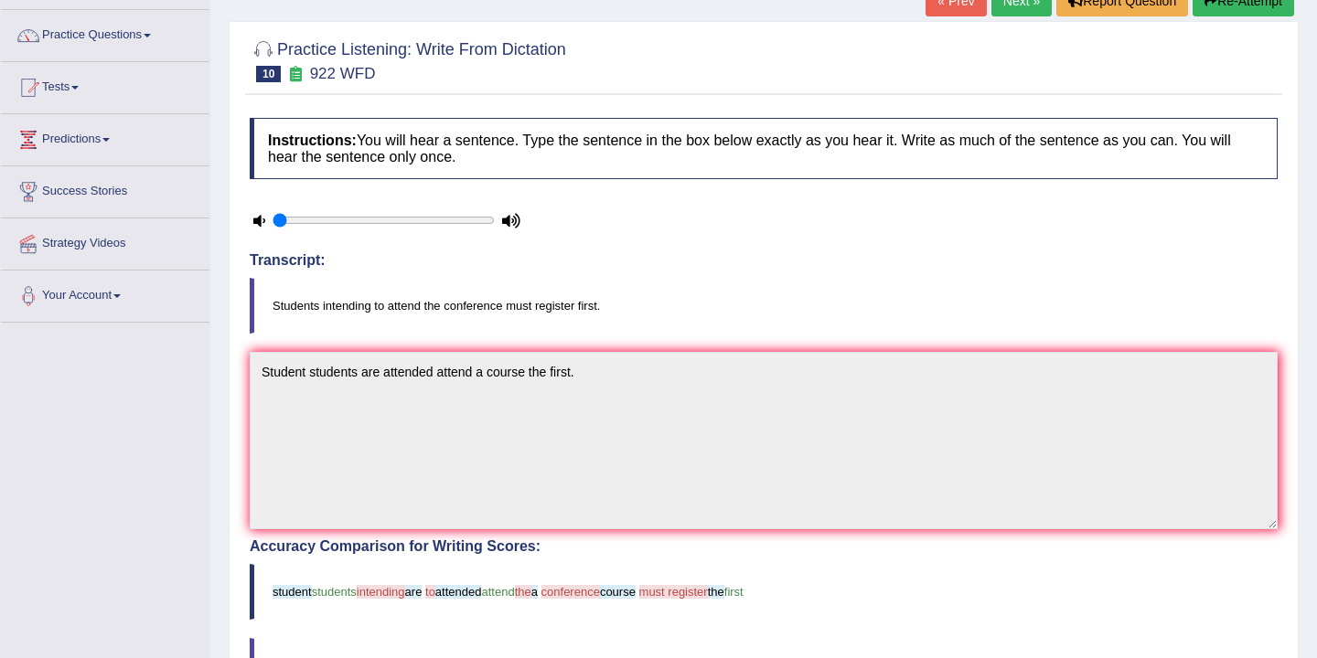
scroll to position [0, 0]
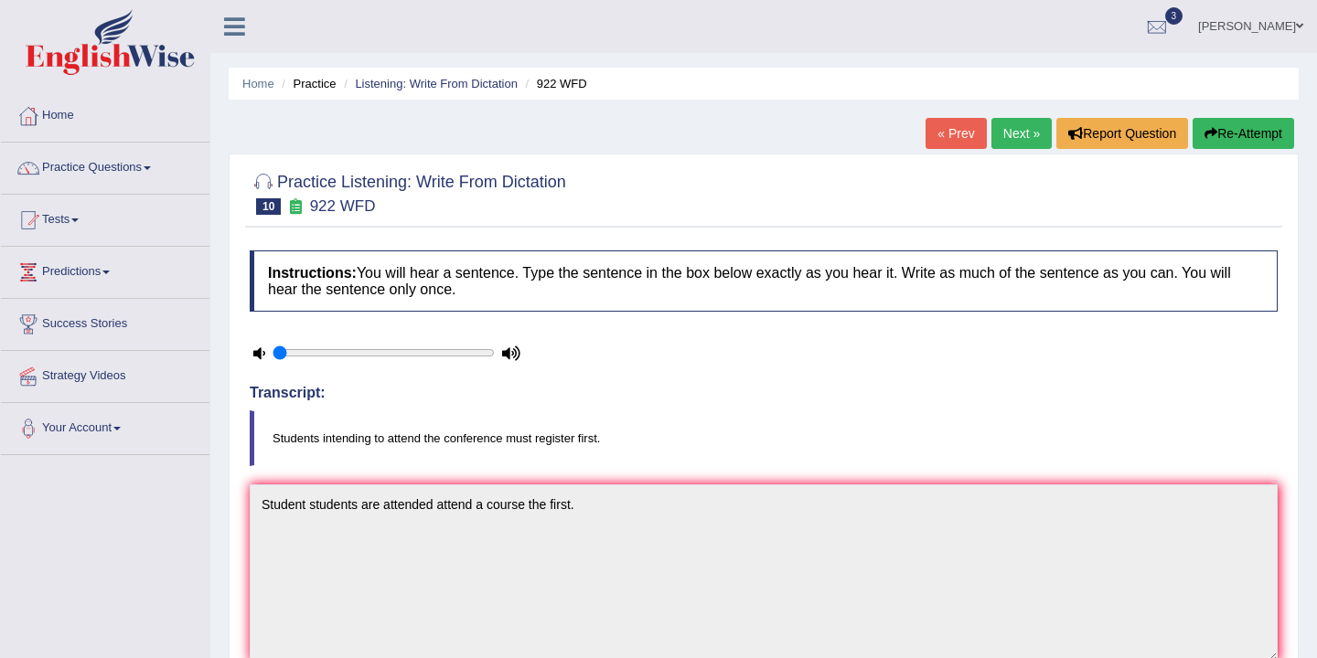
click at [1003, 138] on link "Next »" at bounding box center [1021, 133] width 60 height 31
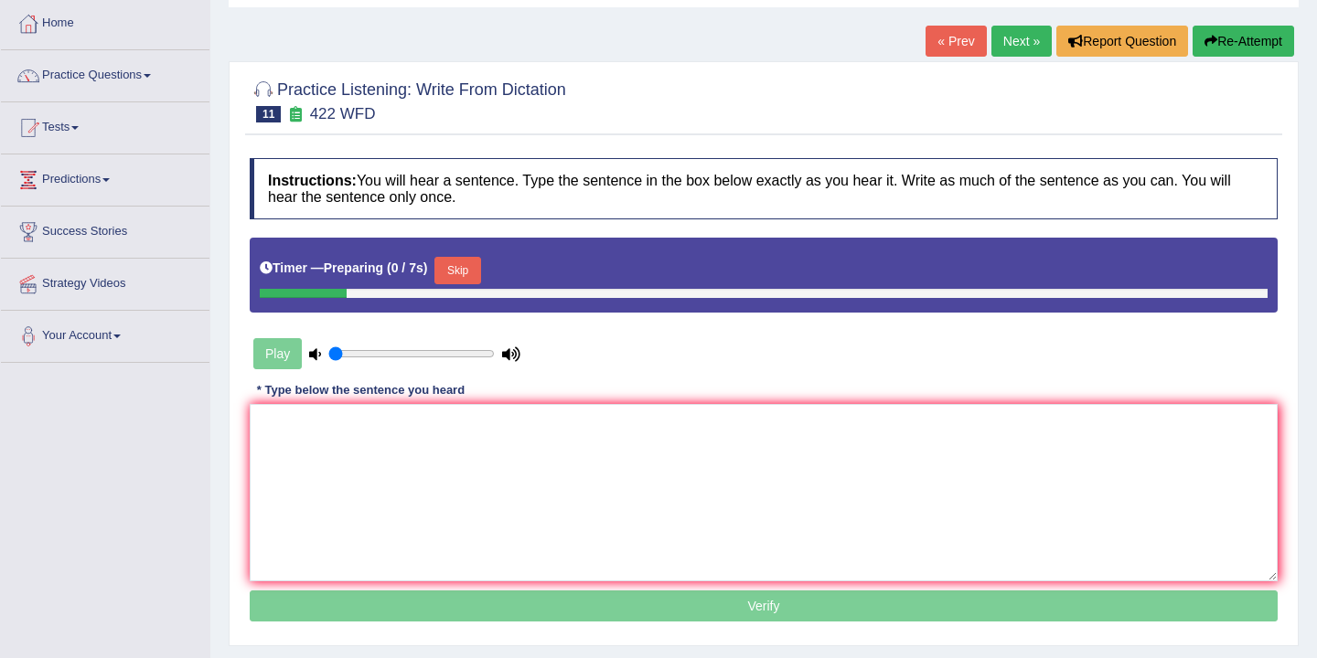
scroll to position [97, 0]
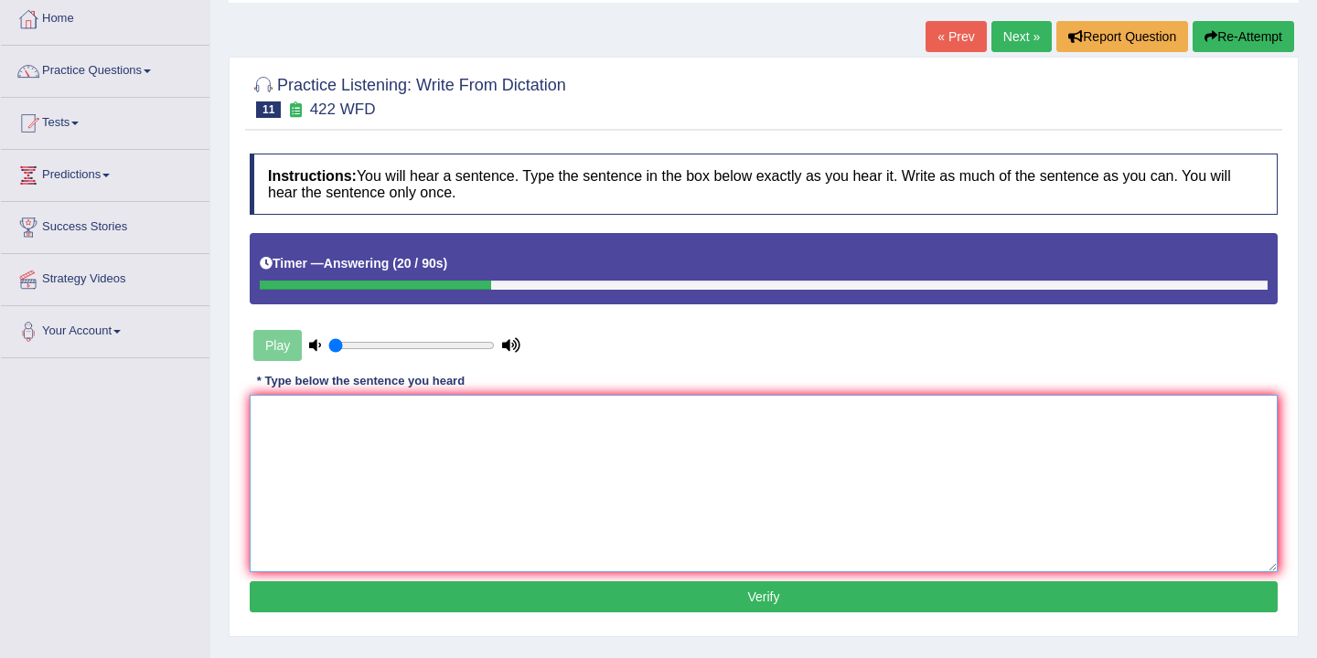
click at [297, 414] on textarea at bounding box center [764, 483] width 1028 height 177
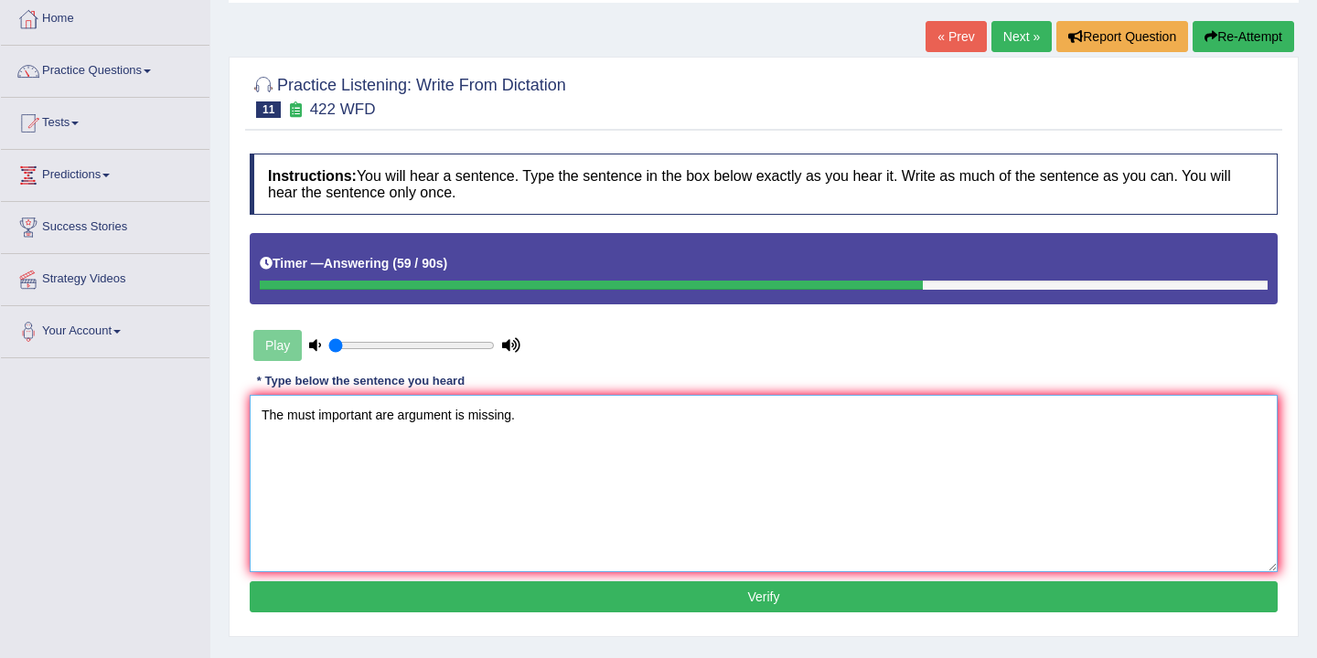
type textarea "The must important are argument is missing."
click at [757, 598] on button "Verify" at bounding box center [764, 597] width 1028 height 31
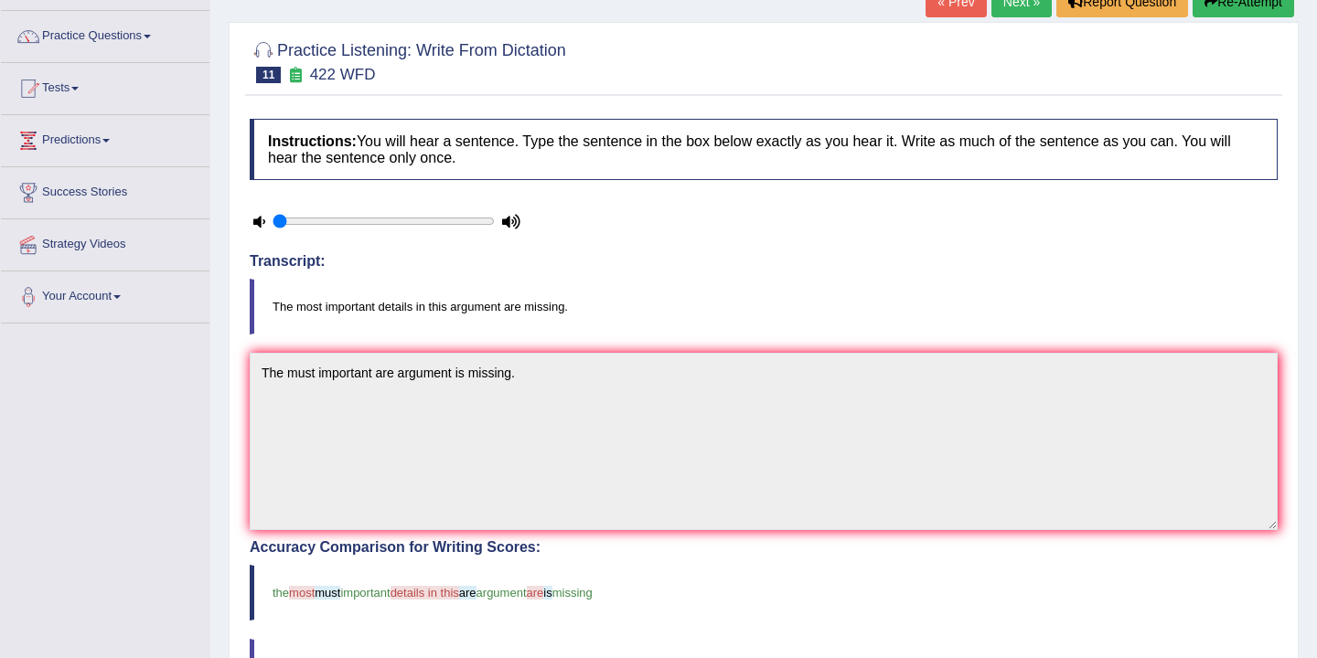
scroll to position [0, 0]
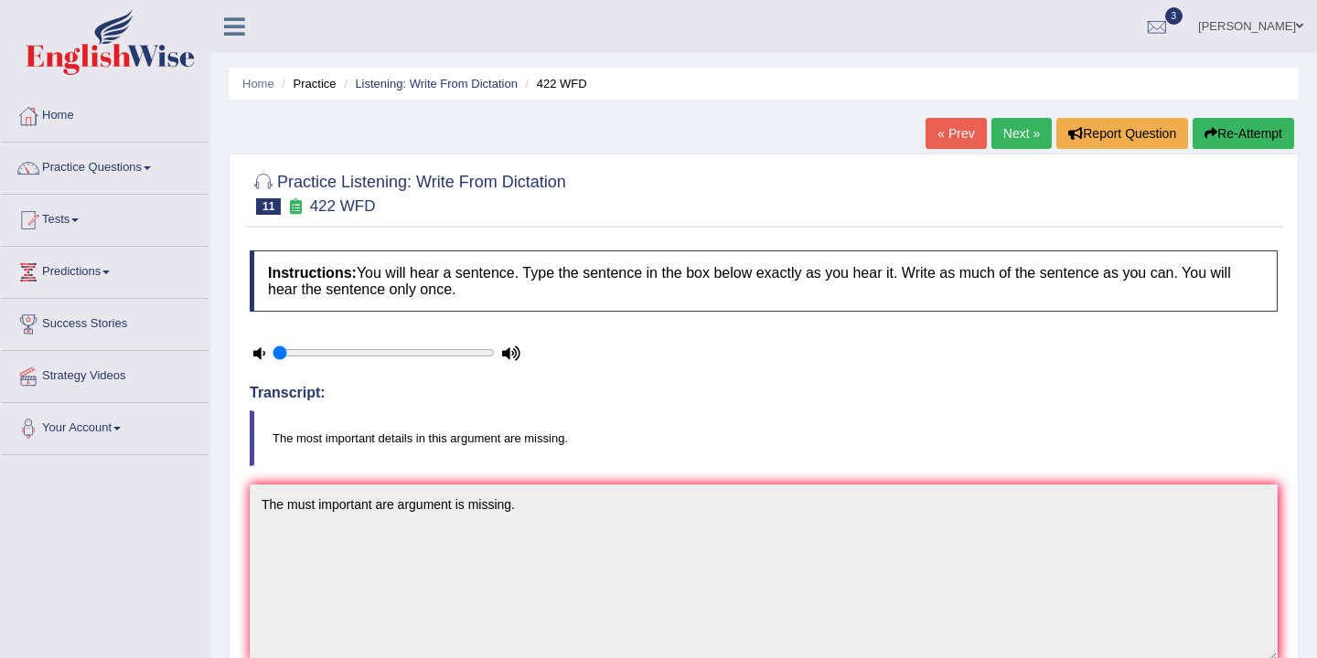
click at [1262, 133] on button "Re-Attempt" at bounding box center [1242, 133] width 101 height 31
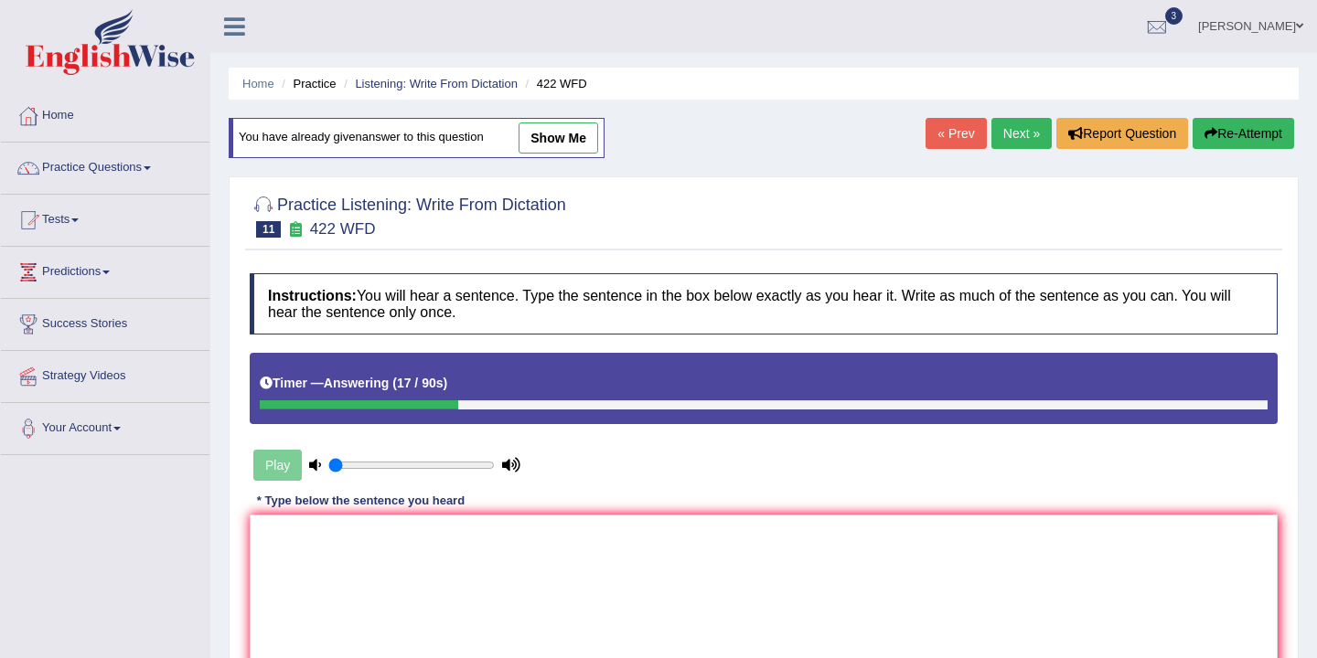
click at [288, 515] on div "Instructions: You will hear a sentence. Type the sentence in the box below exac…" at bounding box center [763, 505] width 1037 height 483
click at [271, 537] on textarea at bounding box center [764, 603] width 1028 height 177
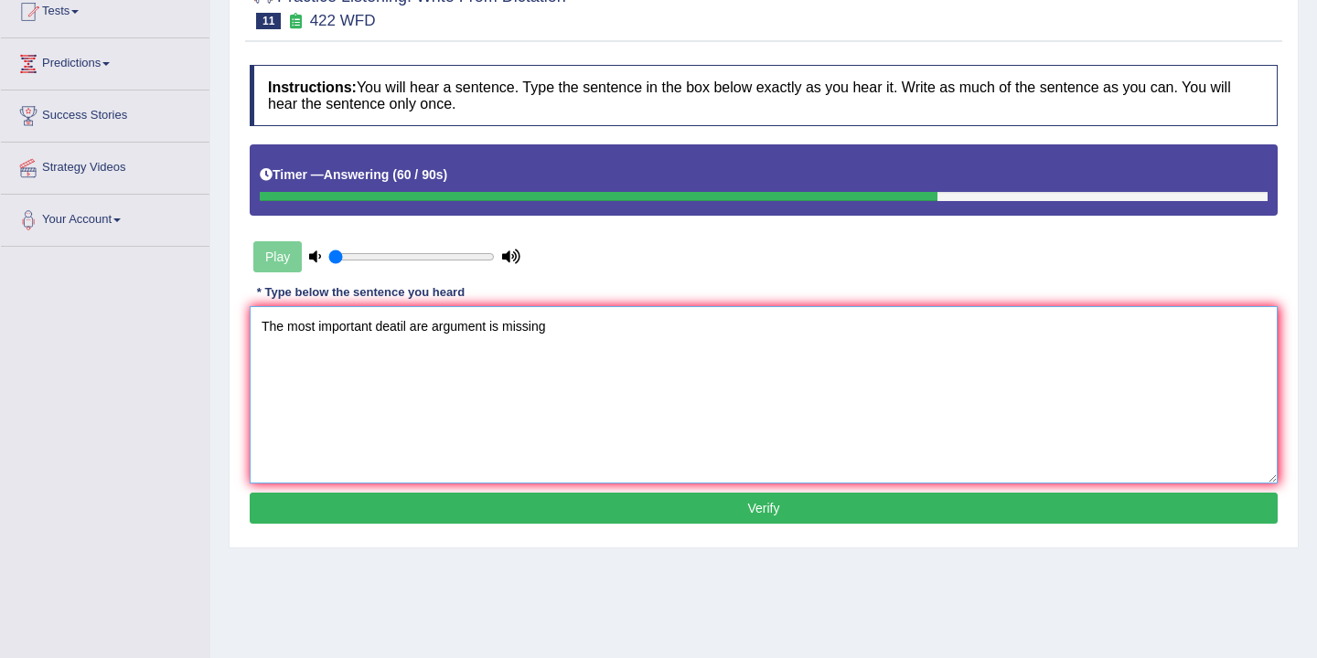
scroll to position [302, 0]
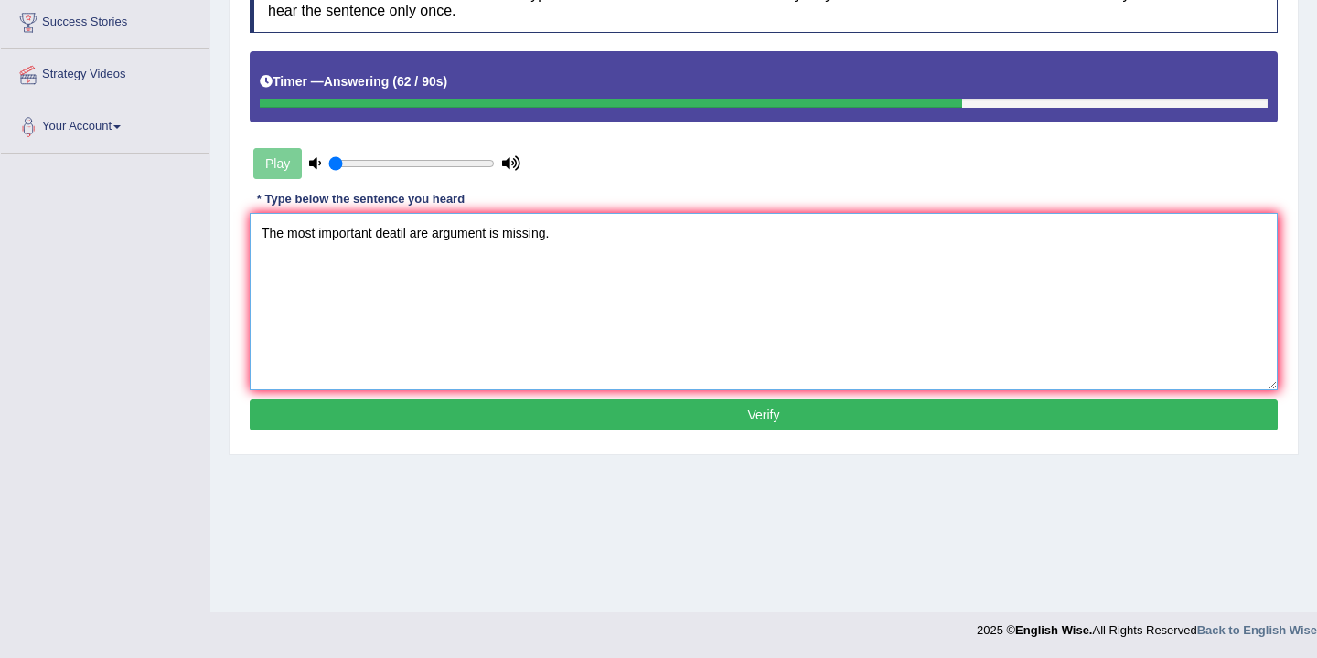
type textarea "The most important deatil are argument is missing."
click at [620, 411] on button "Verify" at bounding box center [764, 415] width 1028 height 31
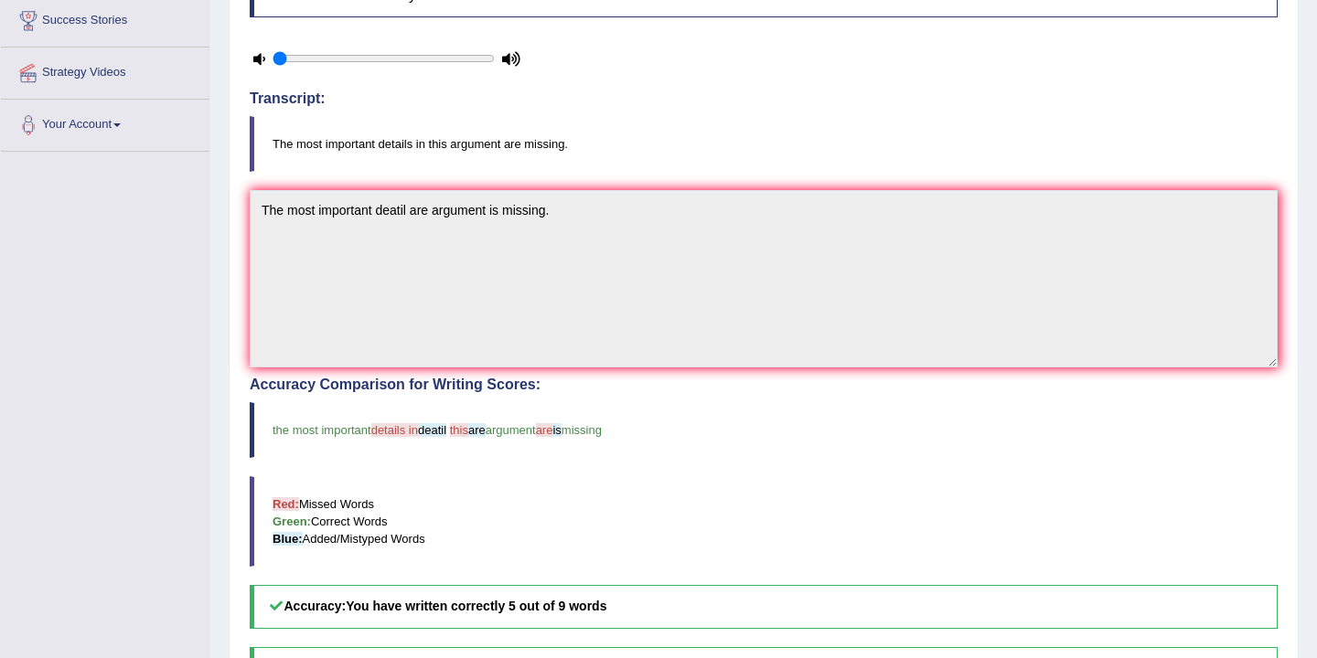
scroll to position [0, 0]
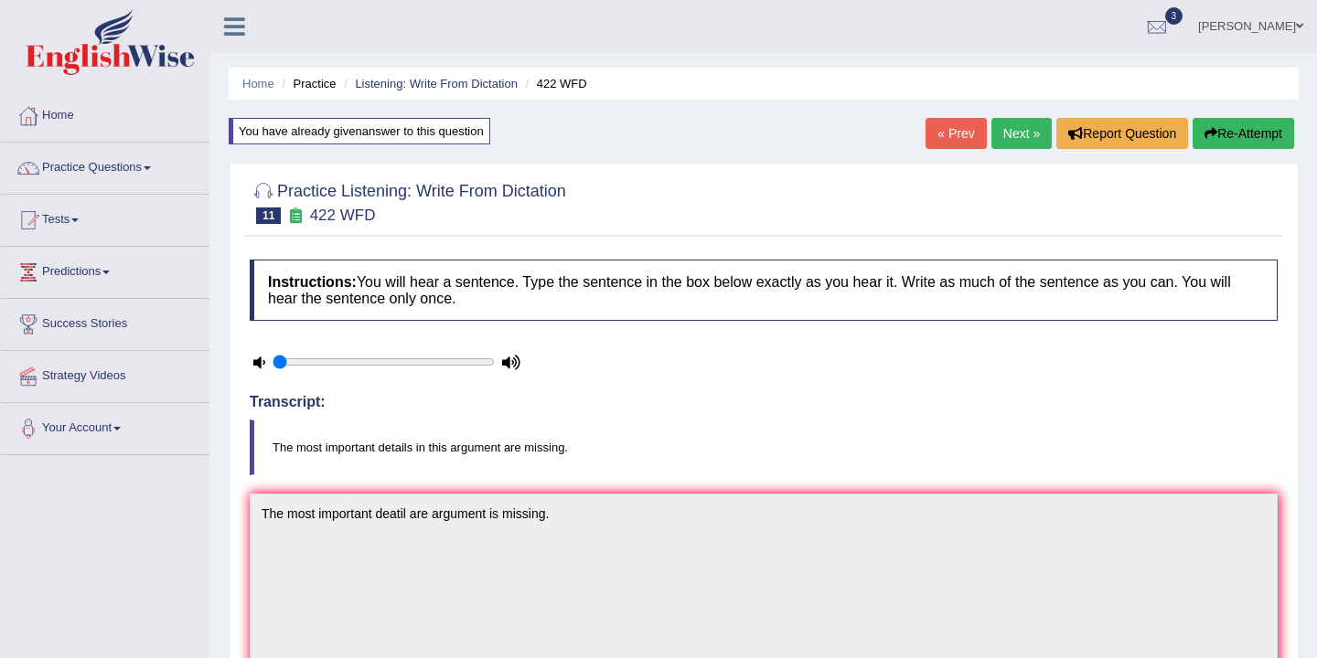
click at [1016, 124] on link "Next »" at bounding box center [1021, 133] width 60 height 31
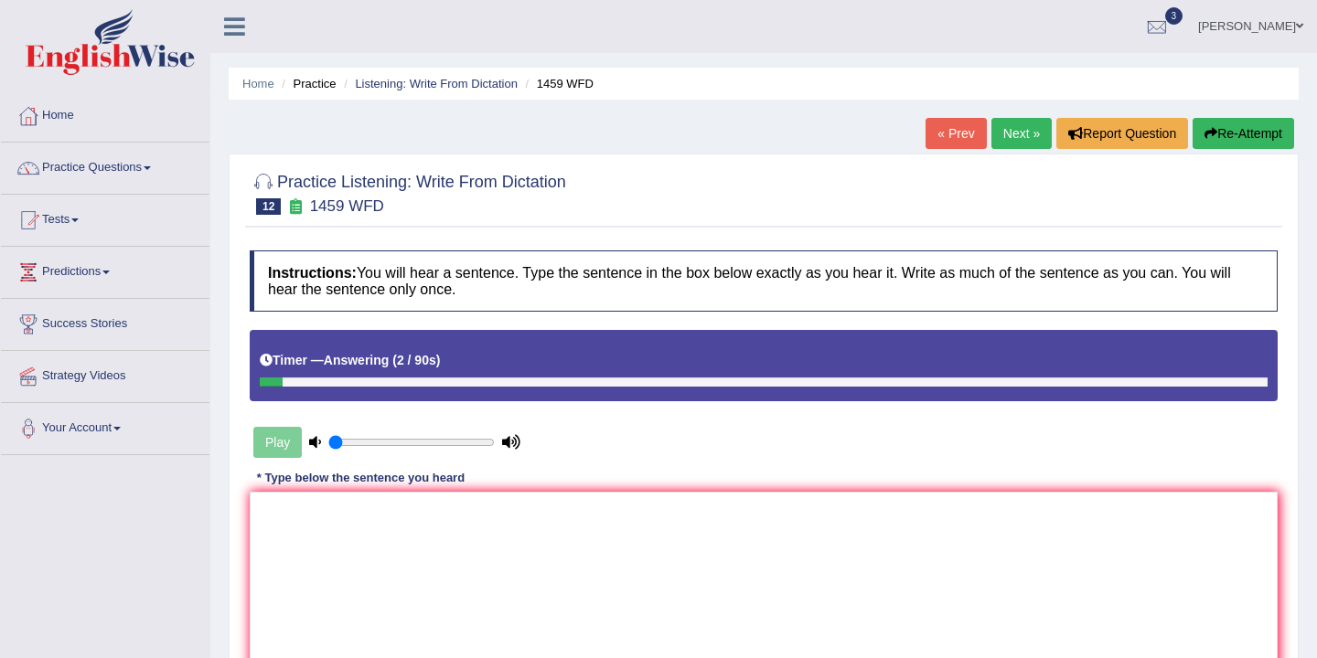
click at [1225, 141] on button "Re-Attempt" at bounding box center [1242, 133] width 101 height 31
click at [279, 518] on textarea at bounding box center [764, 580] width 1028 height 177
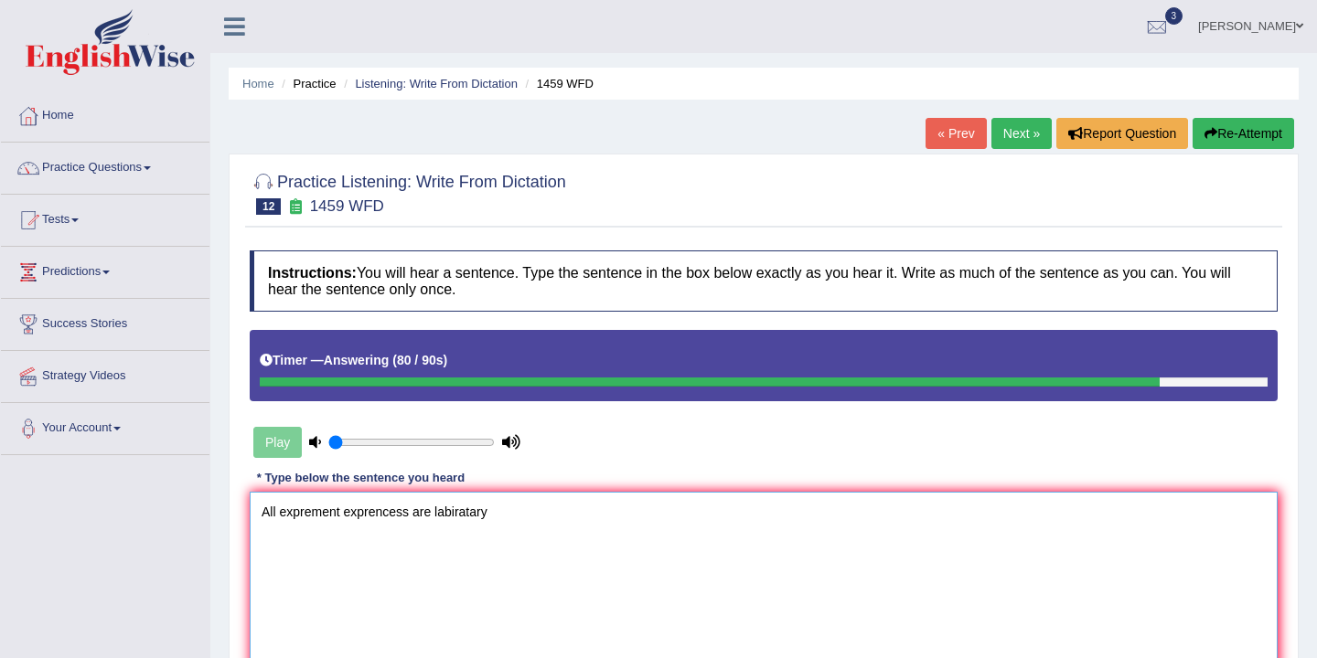
click at [465, 516] on textarea "All exprement exprencess are labiratary" at bounding box center [764, 580] width 1028 height 177
click at [505, 520] on textarea "All exprement exprencess are labiretary" at bounding box center [764, 580] width 1028 height 177
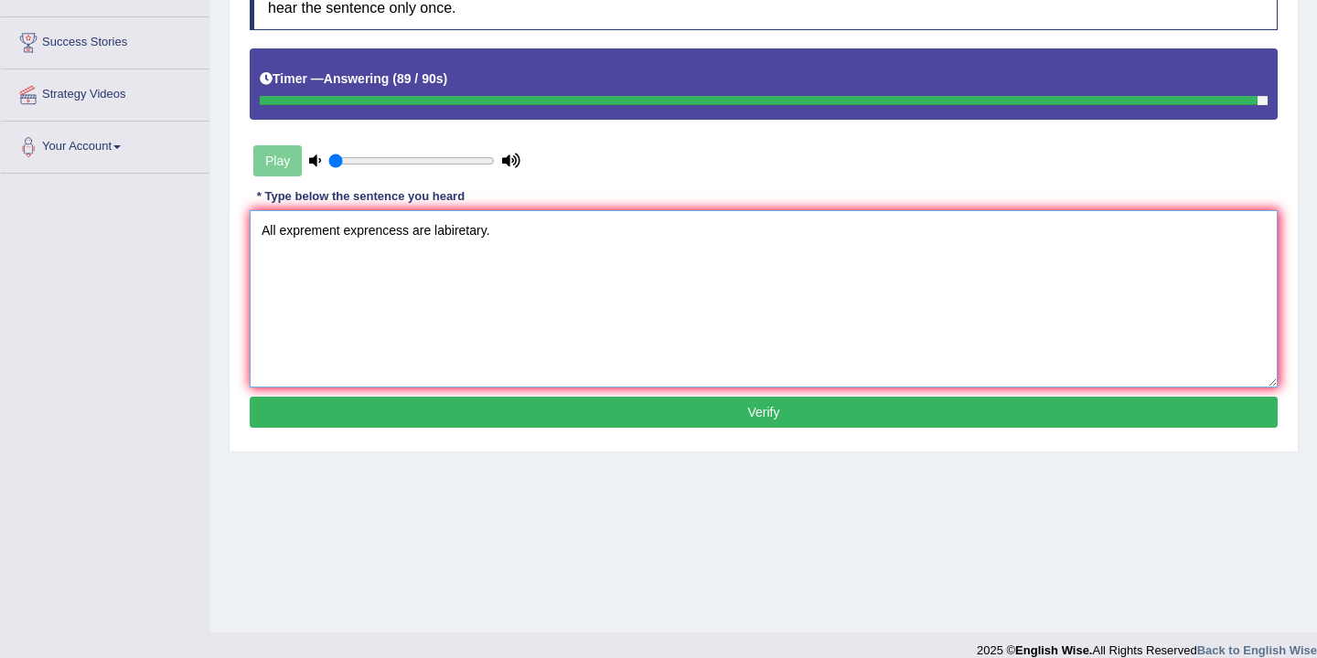
scroll to position [302, 0]
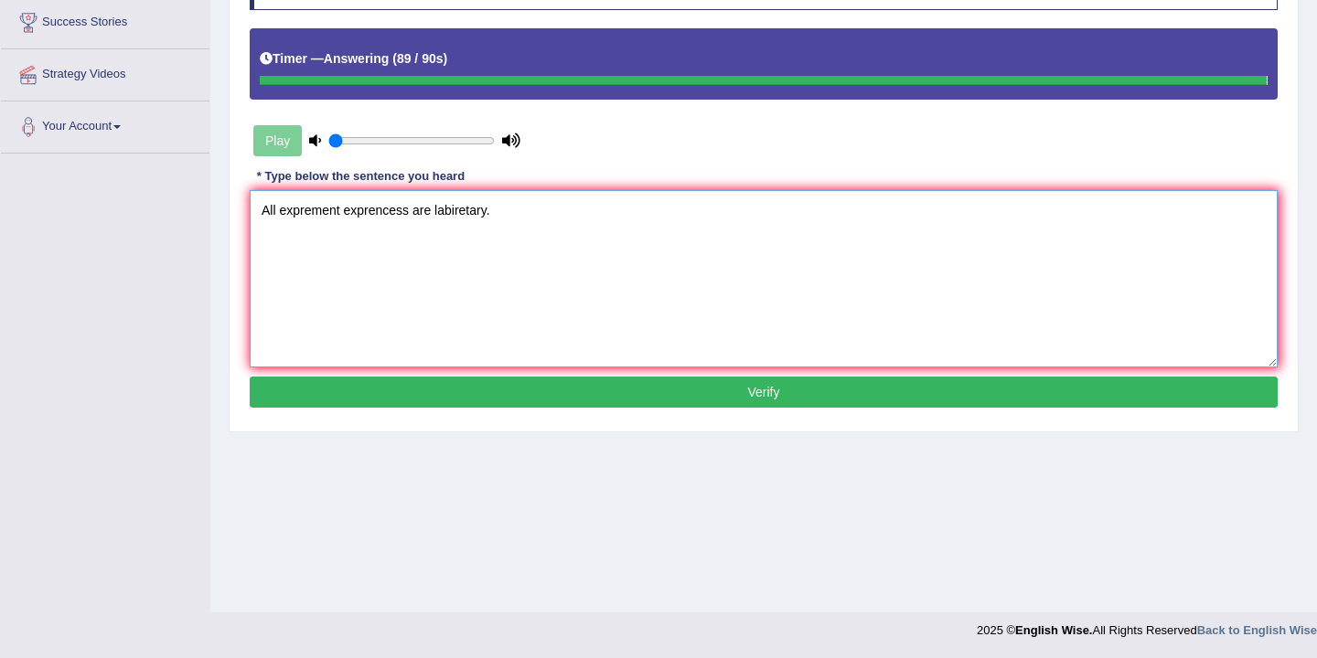
type textarea "All exprement exprencess are labiretary."
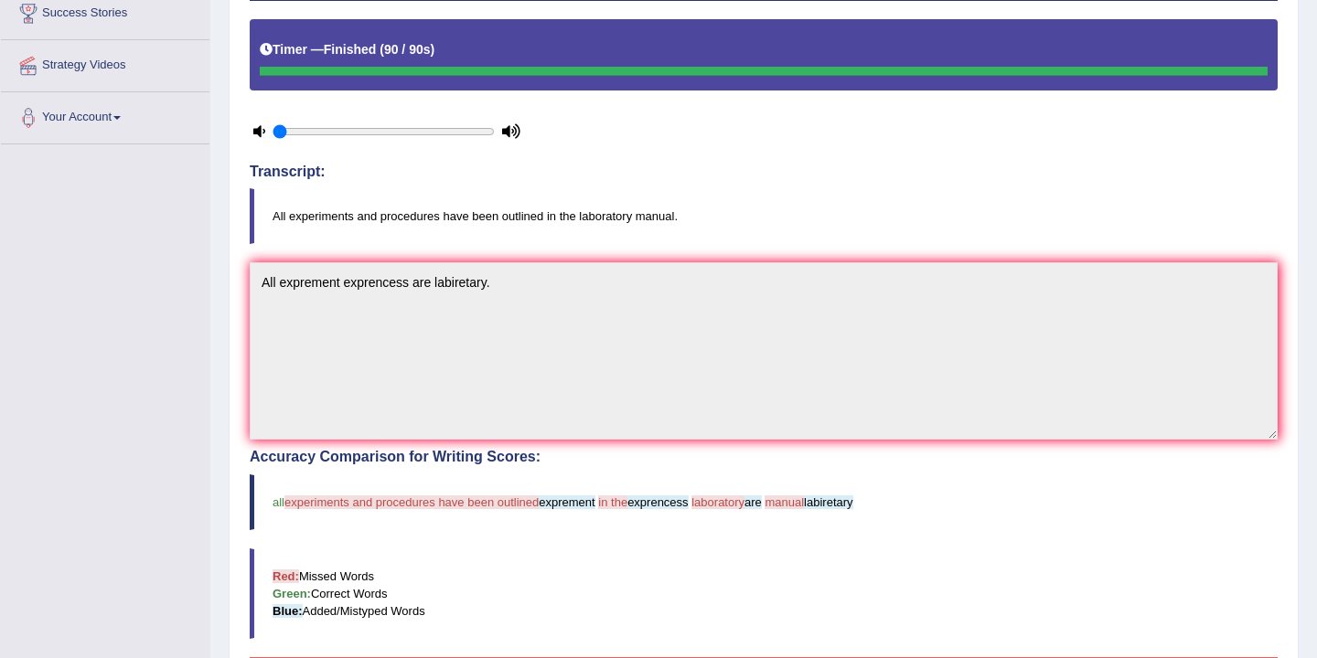
scroll to position [0, 0]
